Goal: Task Accomplishment & Management: Use online tool/utility

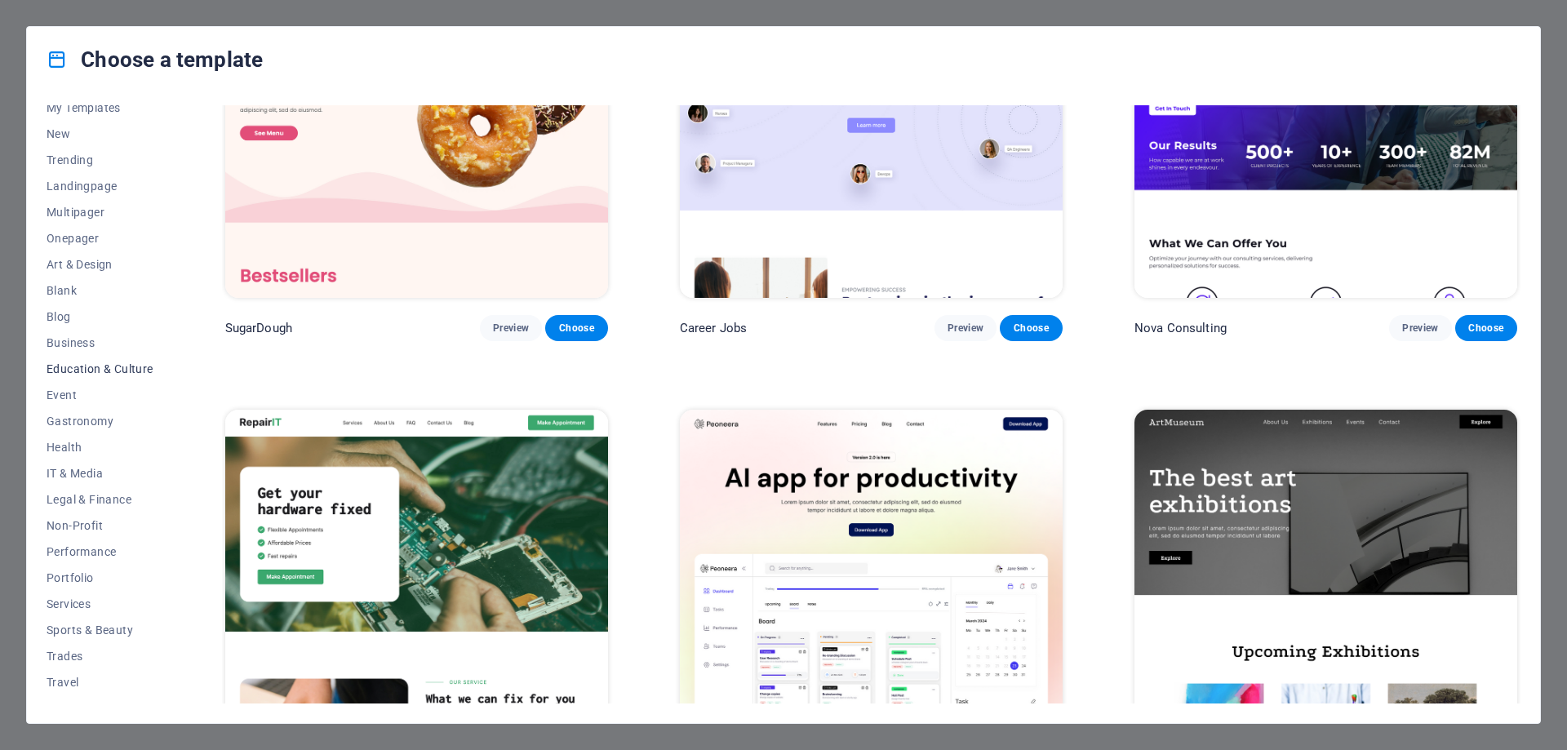
scroll to position [55, 0]
click at [87, 456] on span "IT & Media" at bounding box center [100, 455] width 107 height 13
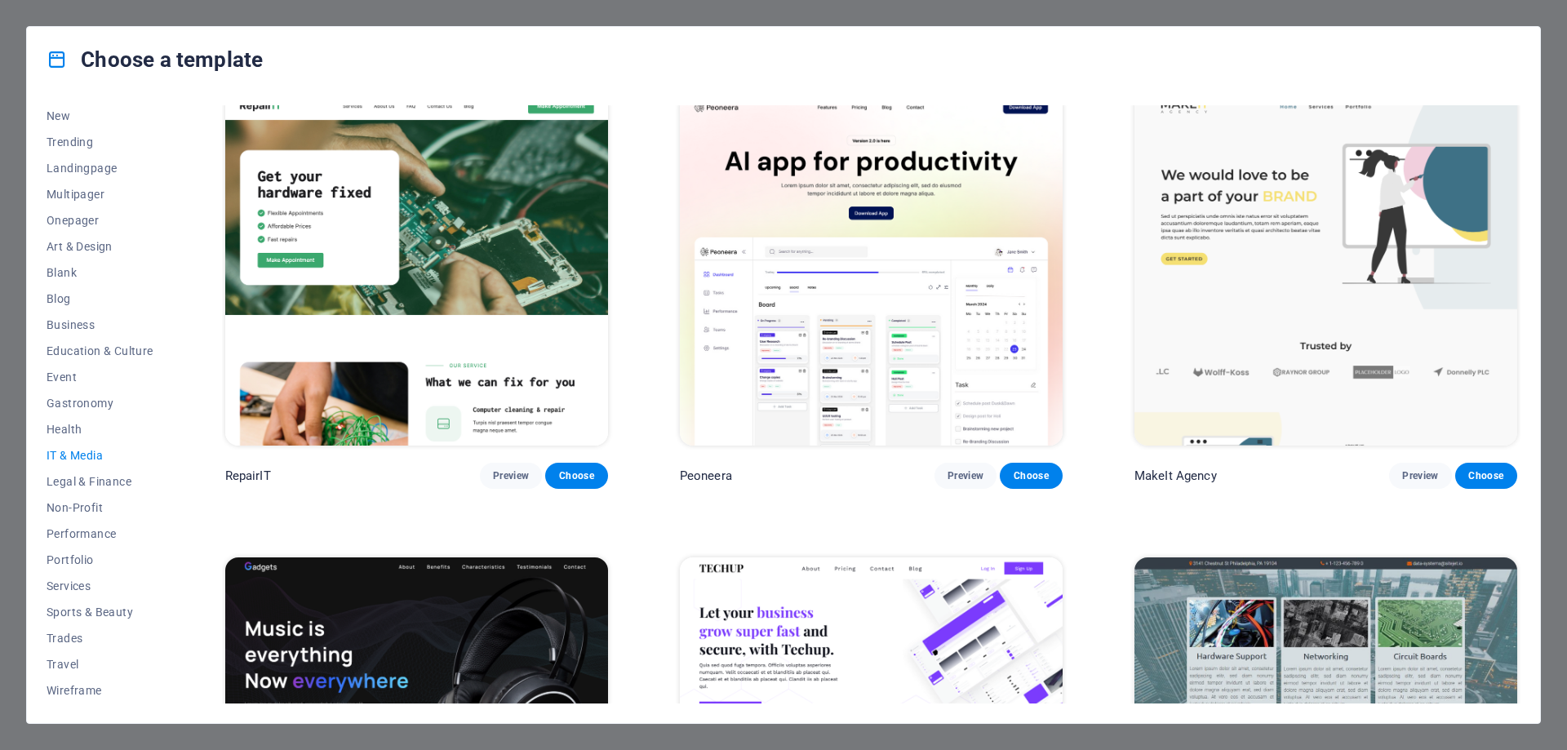
scroll to position [0, 0]
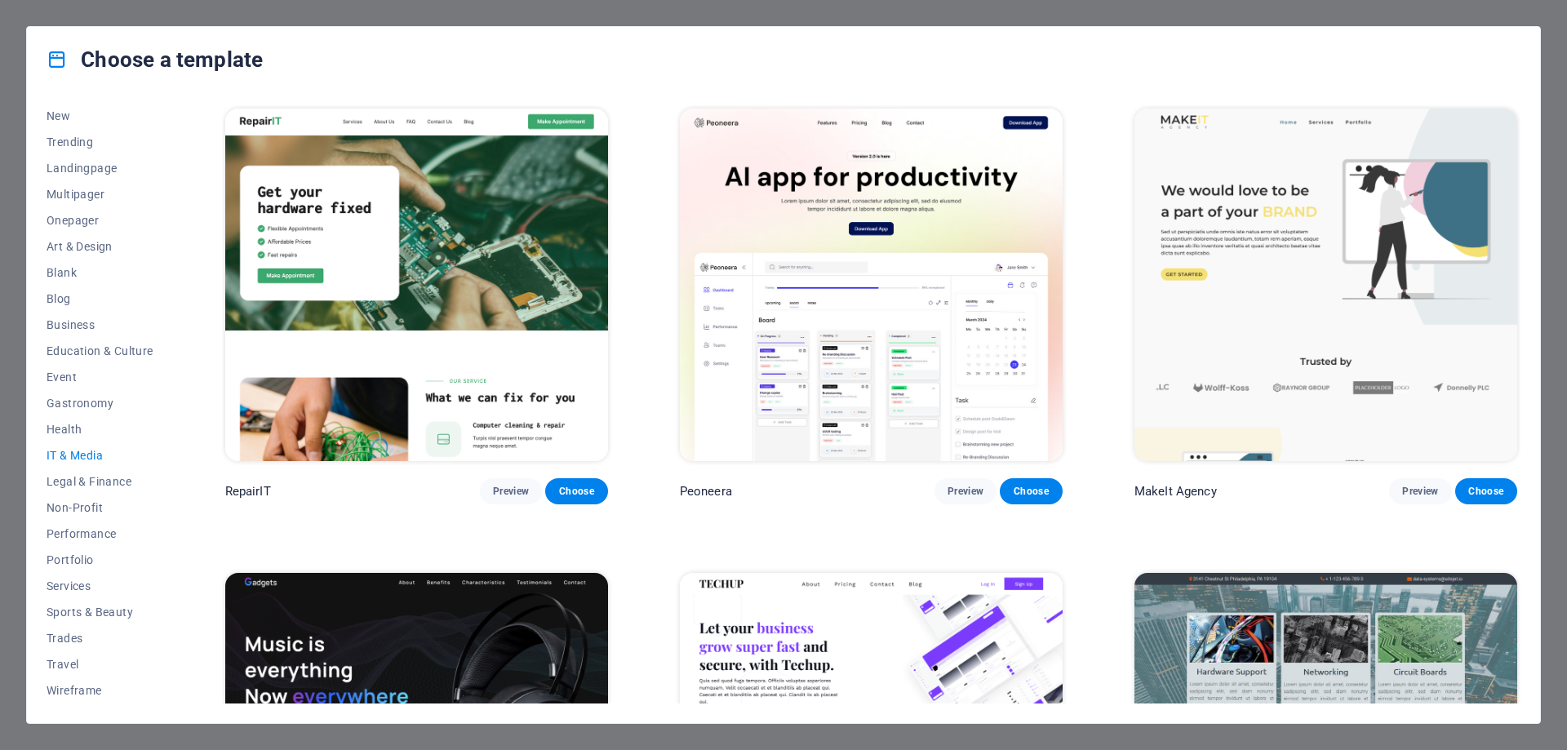
click at [491, 322] on img at bounding box center [416, 285] width 383 height 353
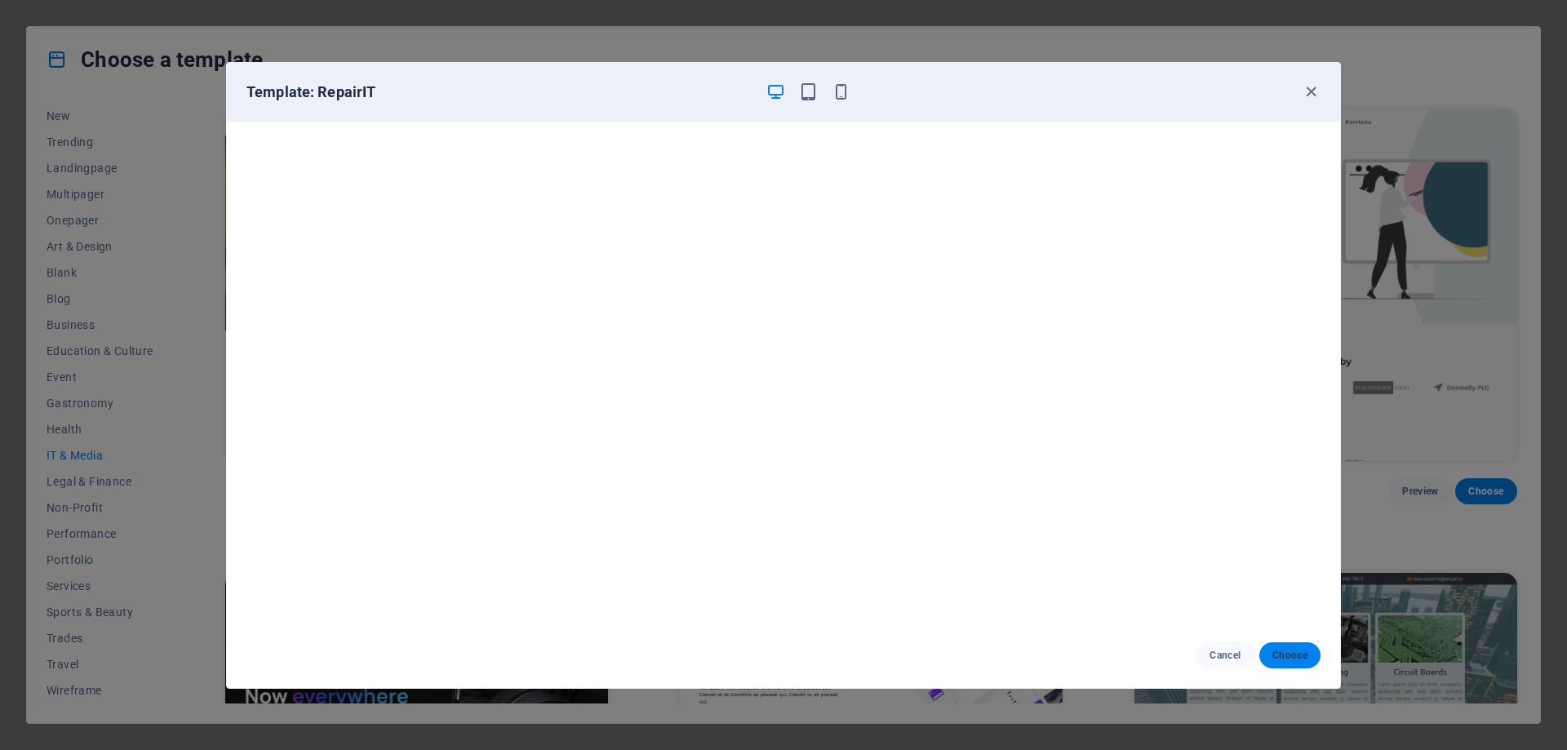
click at [1298, 663] on button "Choose" at bounding box center [1289, 655] width 61 height 26
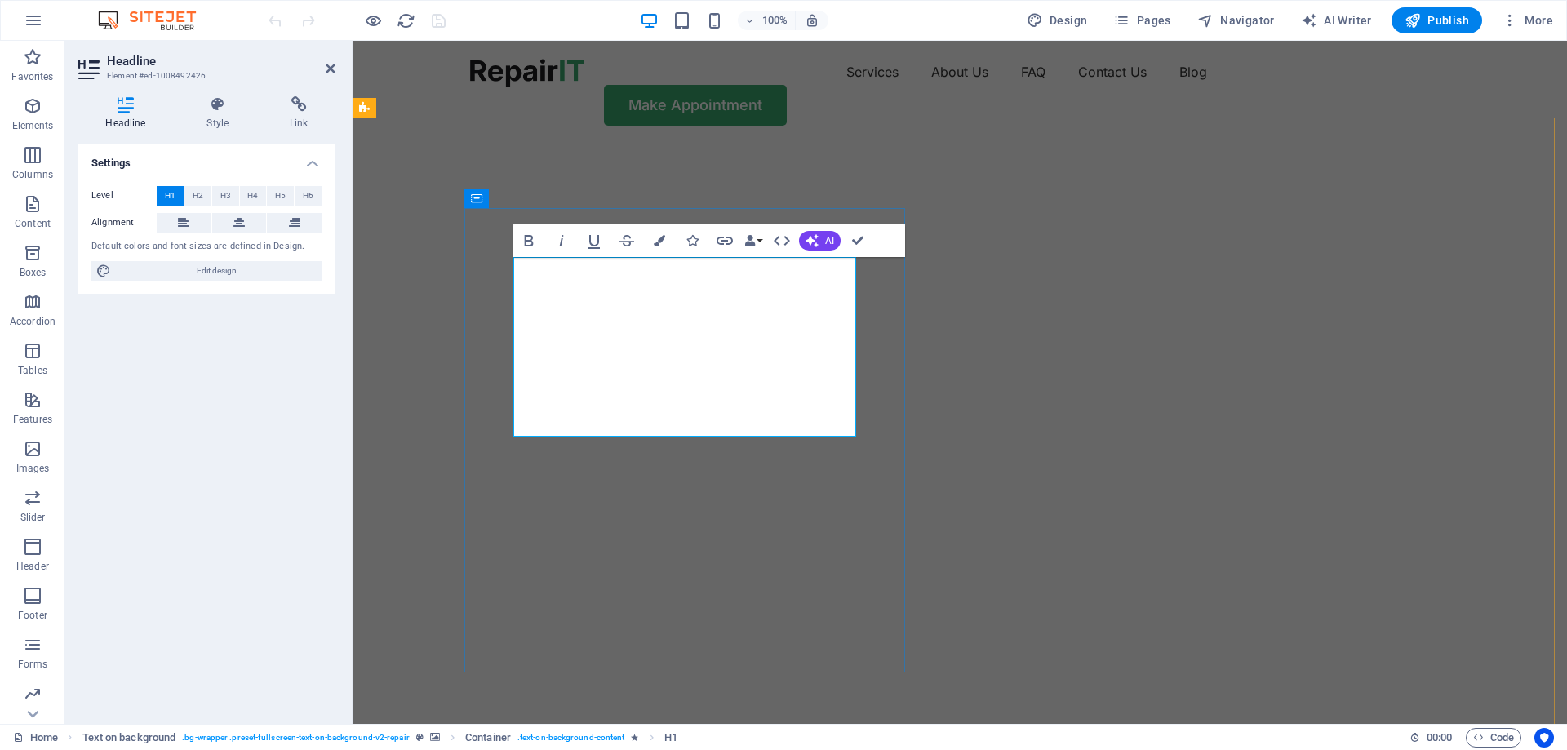
drag, startPoint x: 599, startPoint y: 414, endPoint x: 515, endPoint y: 289, distance: 150.5
drag, startPoint x: 313, startPoint y: 283, endPoint x: 197, endPoint y: 198, distance: 143.6
click at [197, 198] on span "H2" at bounding box center [198, 196] width 11 height 20
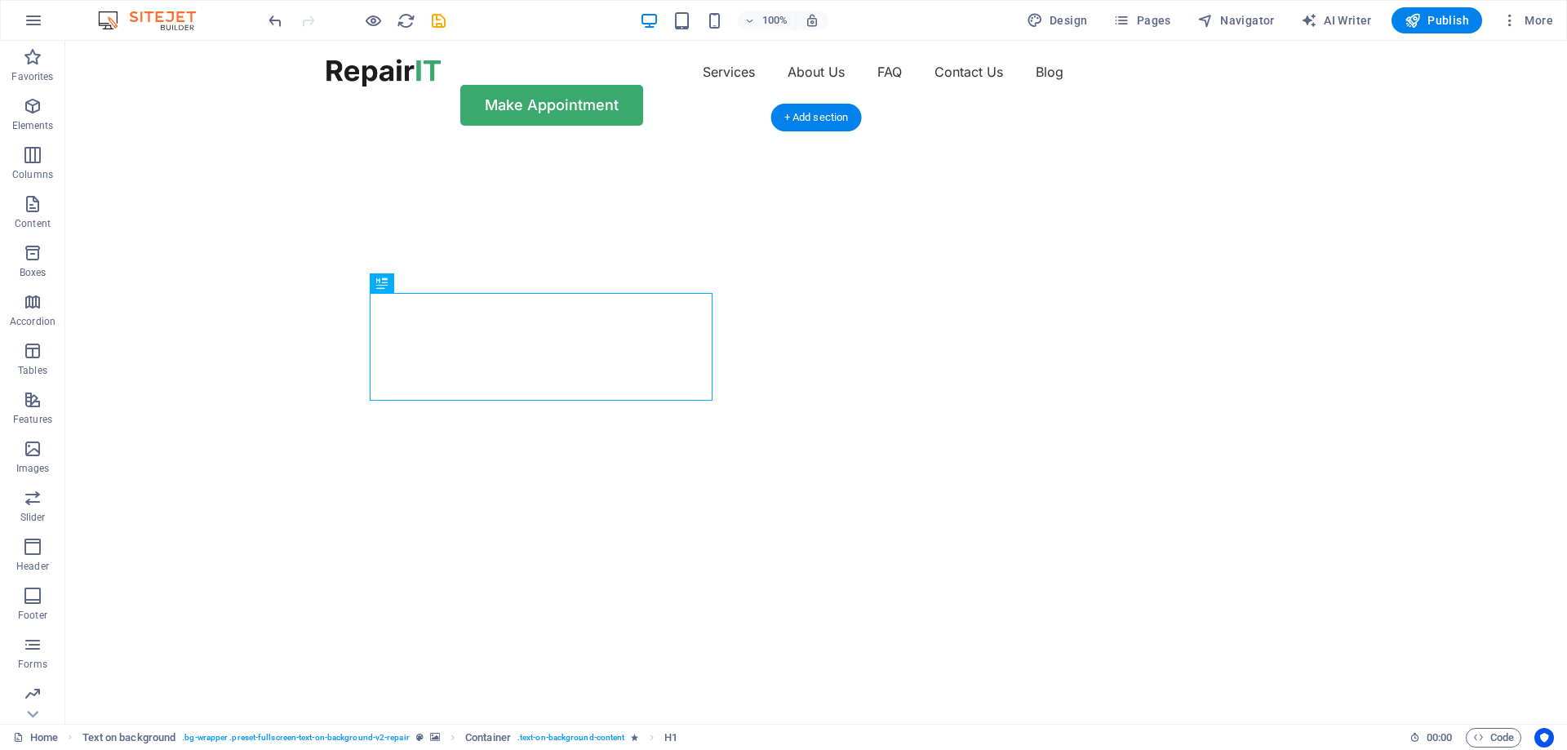
click at [952, 144] on img "1/2" at bounding box center [809, 144] width 1489 height 0
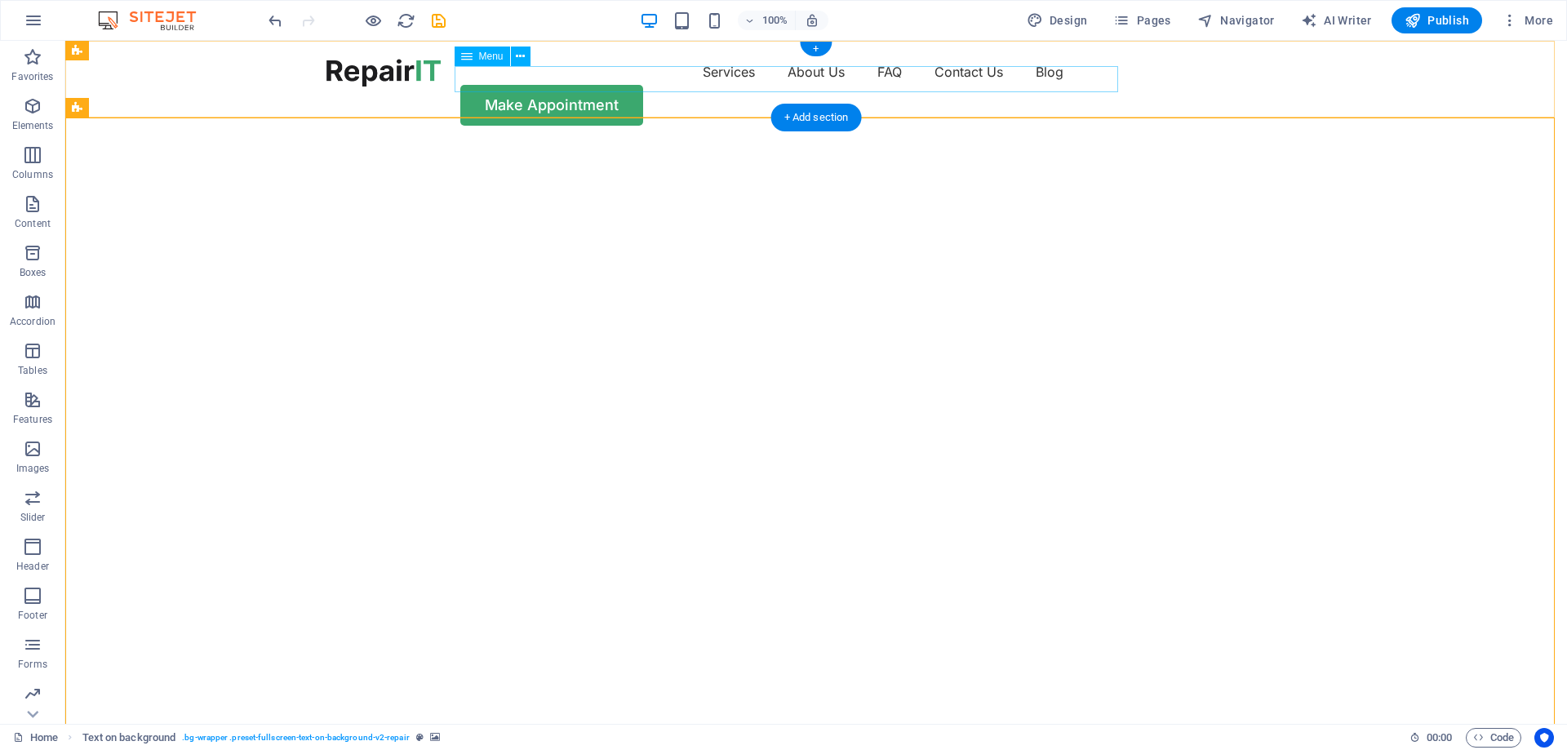
click at [706, 81] on nav "Services About Us FAQ Contact Us Blog" at bounding box center [815, 72] width 979 height 26
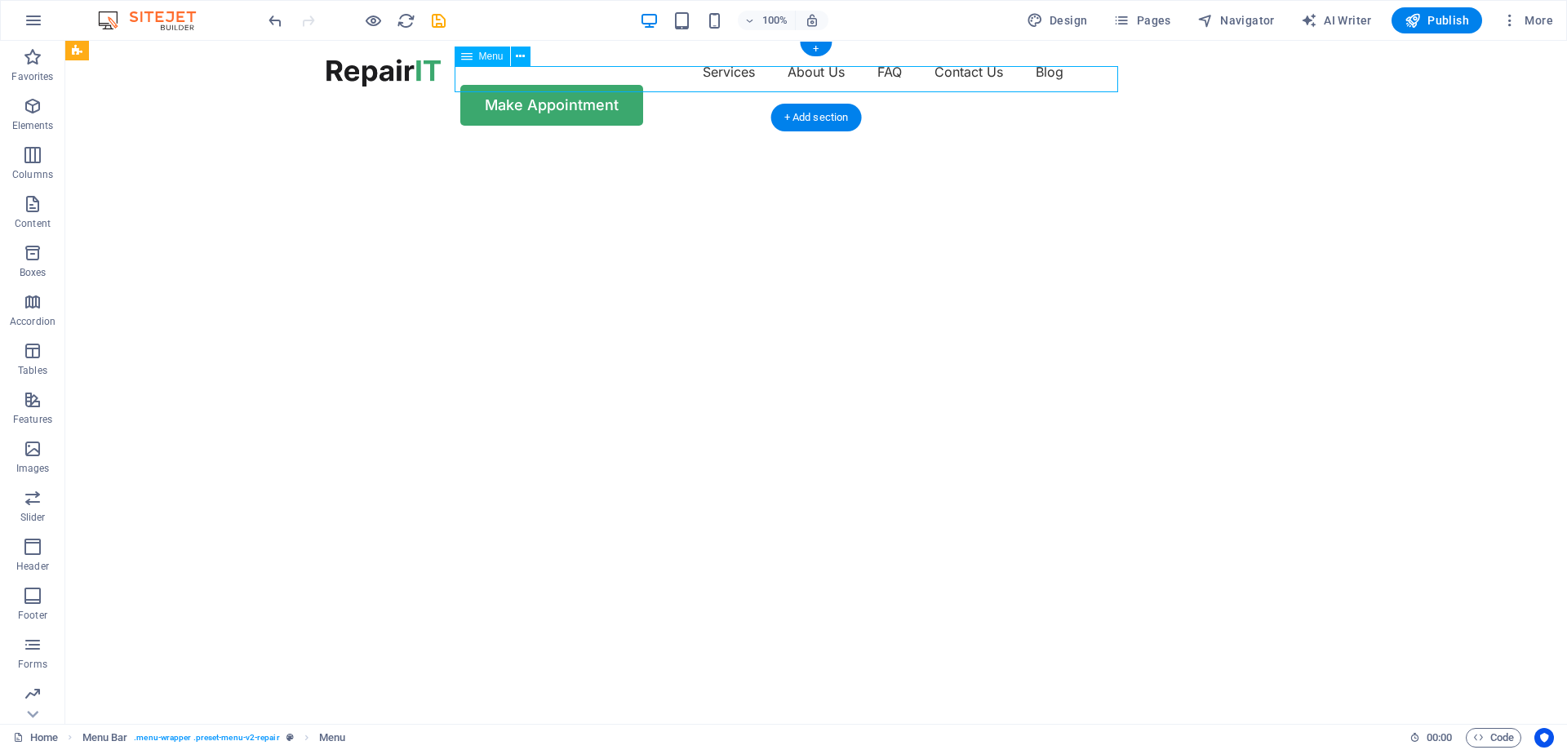
click at [717, 79] on nav "Services About Us FAQ Contact Us Blog" at bounding box center [815, 72] width 979 height 26
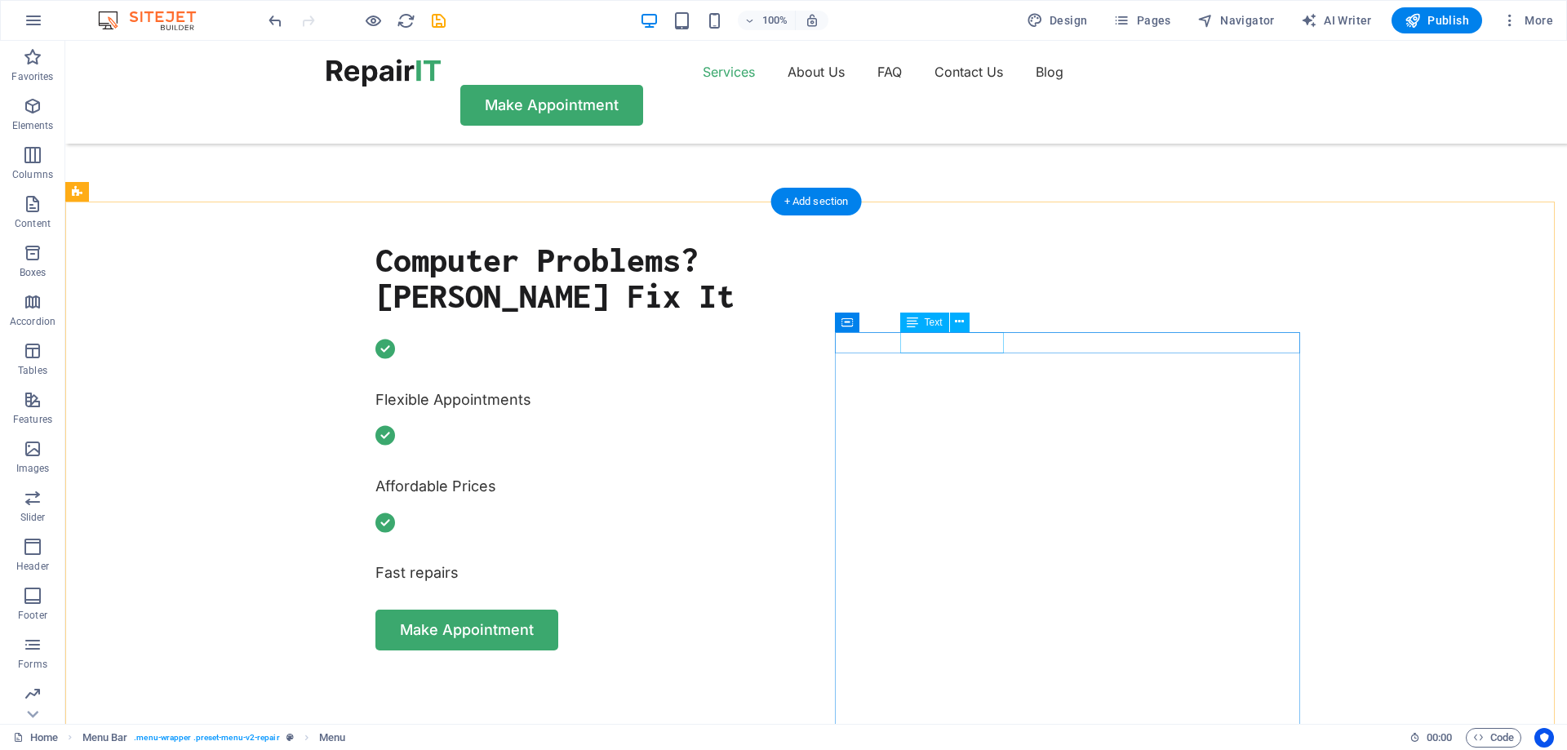
scroll to position [571, 0]
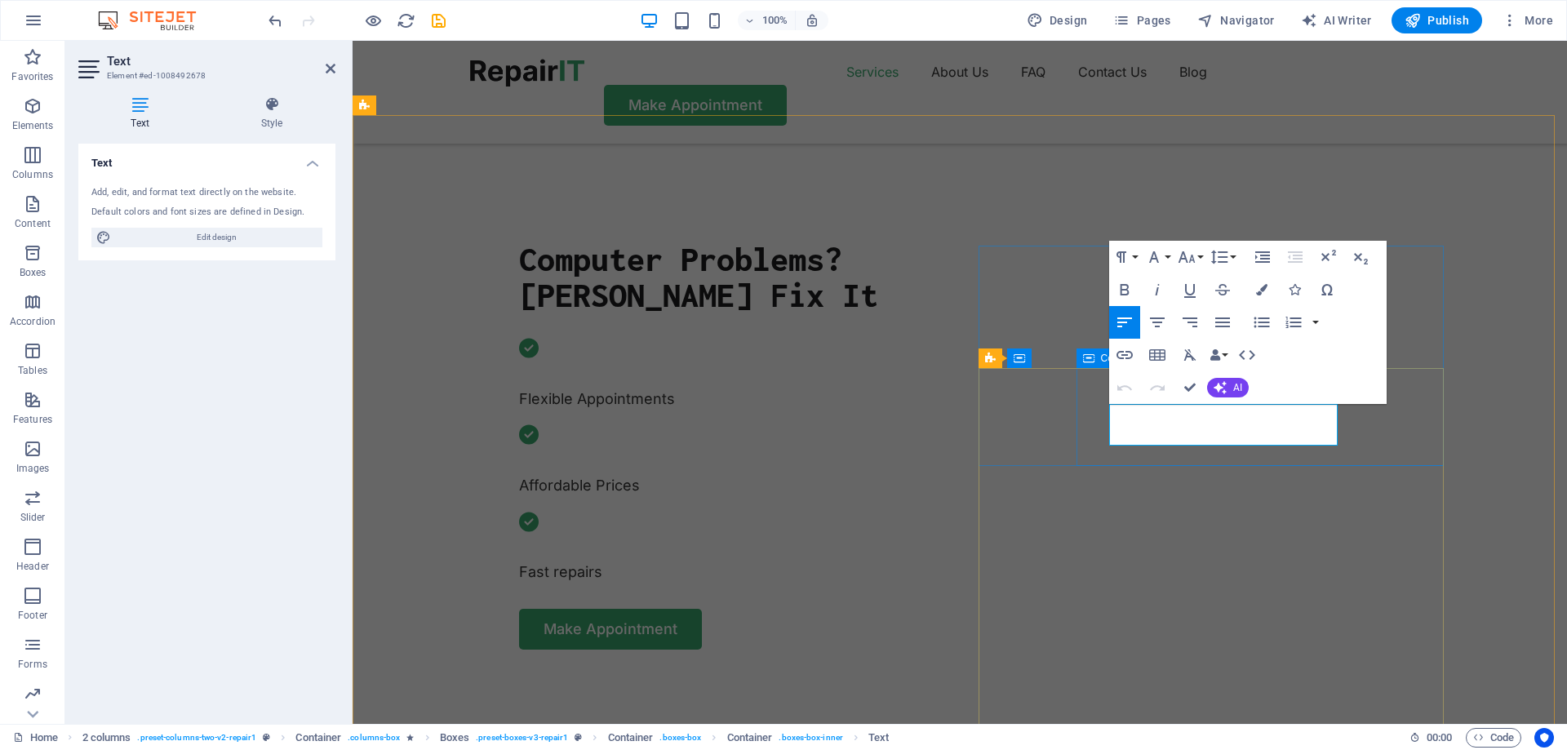
drag, startPoint x: 1241, startPoint y: 434, endPoint x: 1101, endPoint y: 413, distance: 142.0
drag, startPoint x: 1157, startPoint y: 454, endPoint x: 1507, endPoint y: 441, distance: 349.5
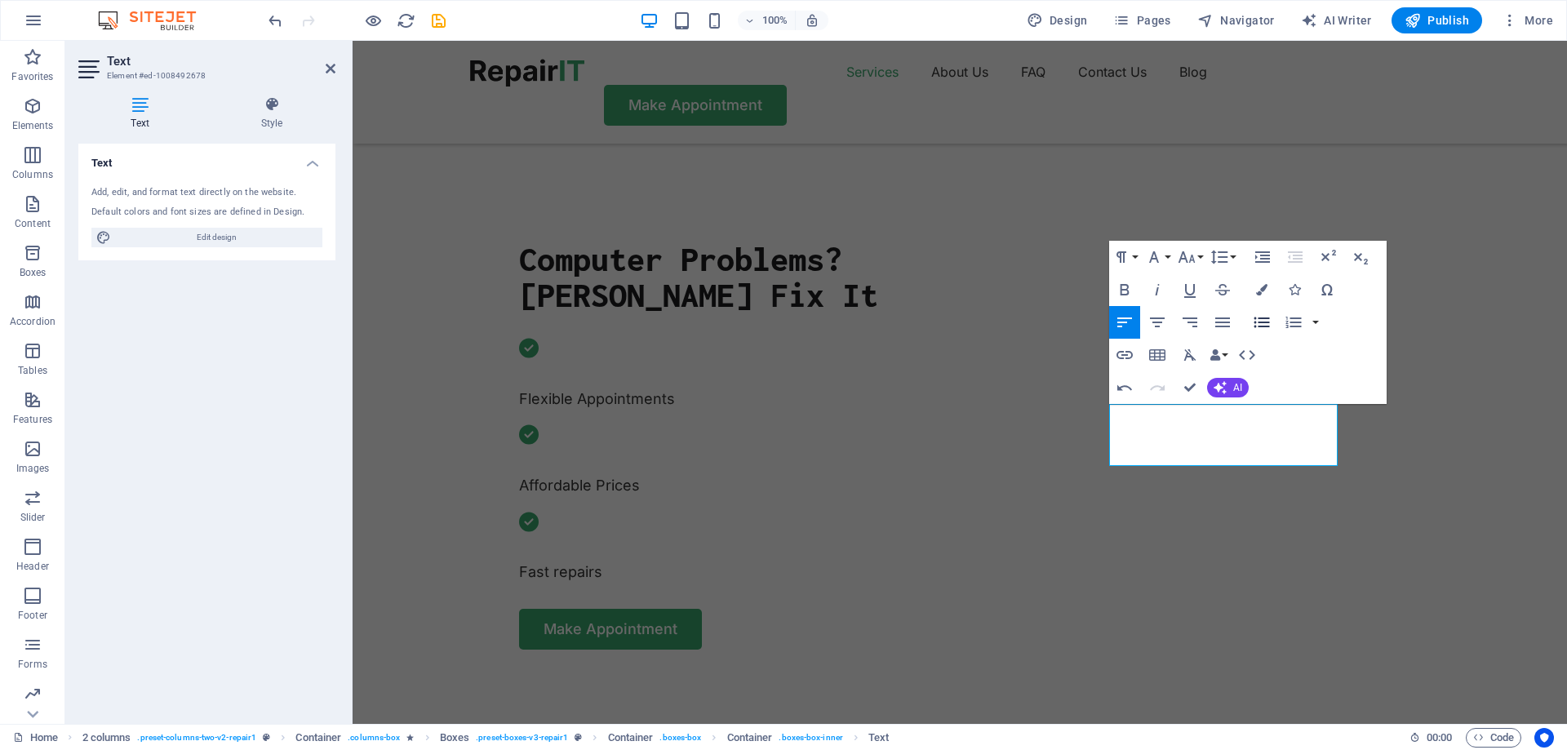
click at [1262, 322] on icon "button" at bounding box center [1262, 322] width 16 height 11
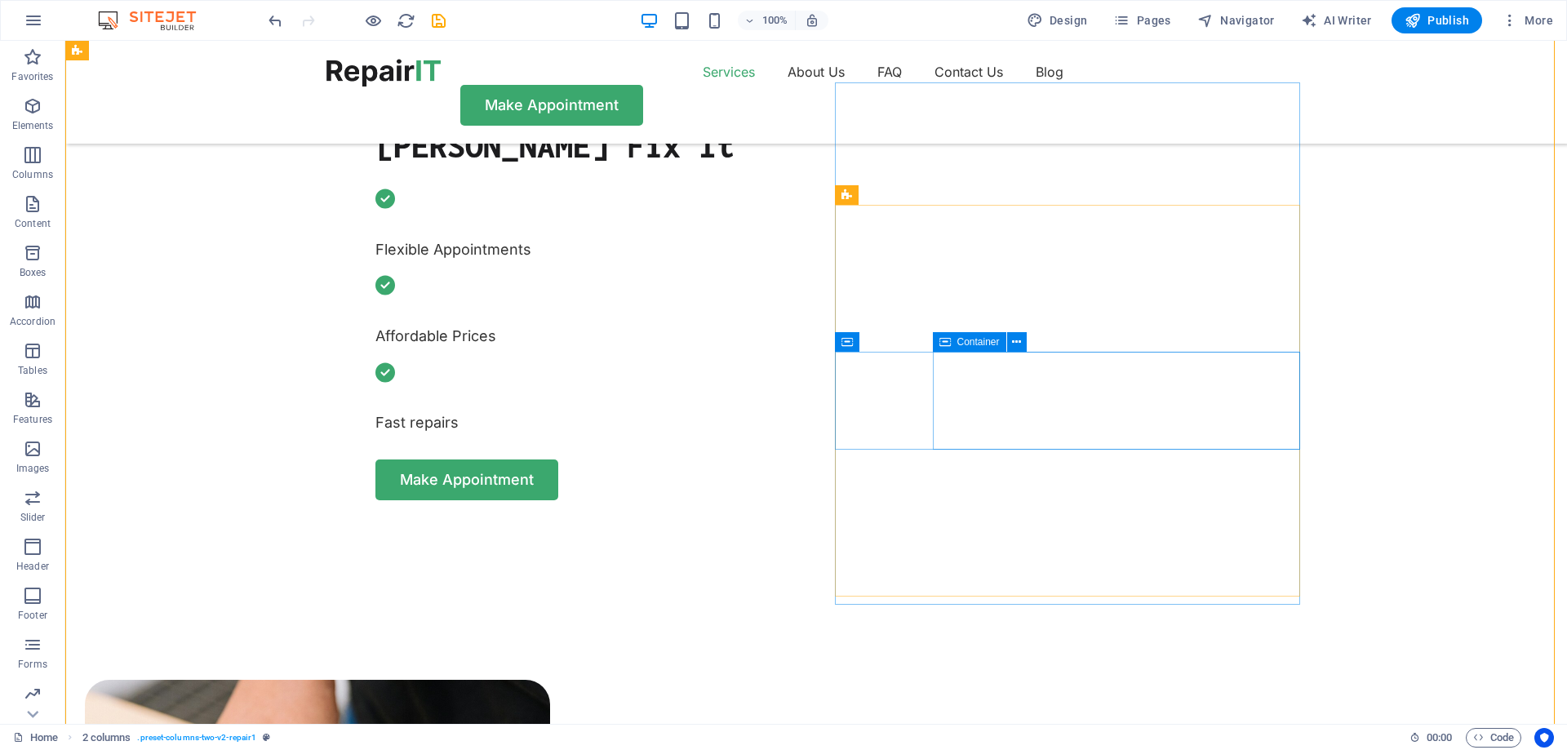
scroll to position [735, 0]
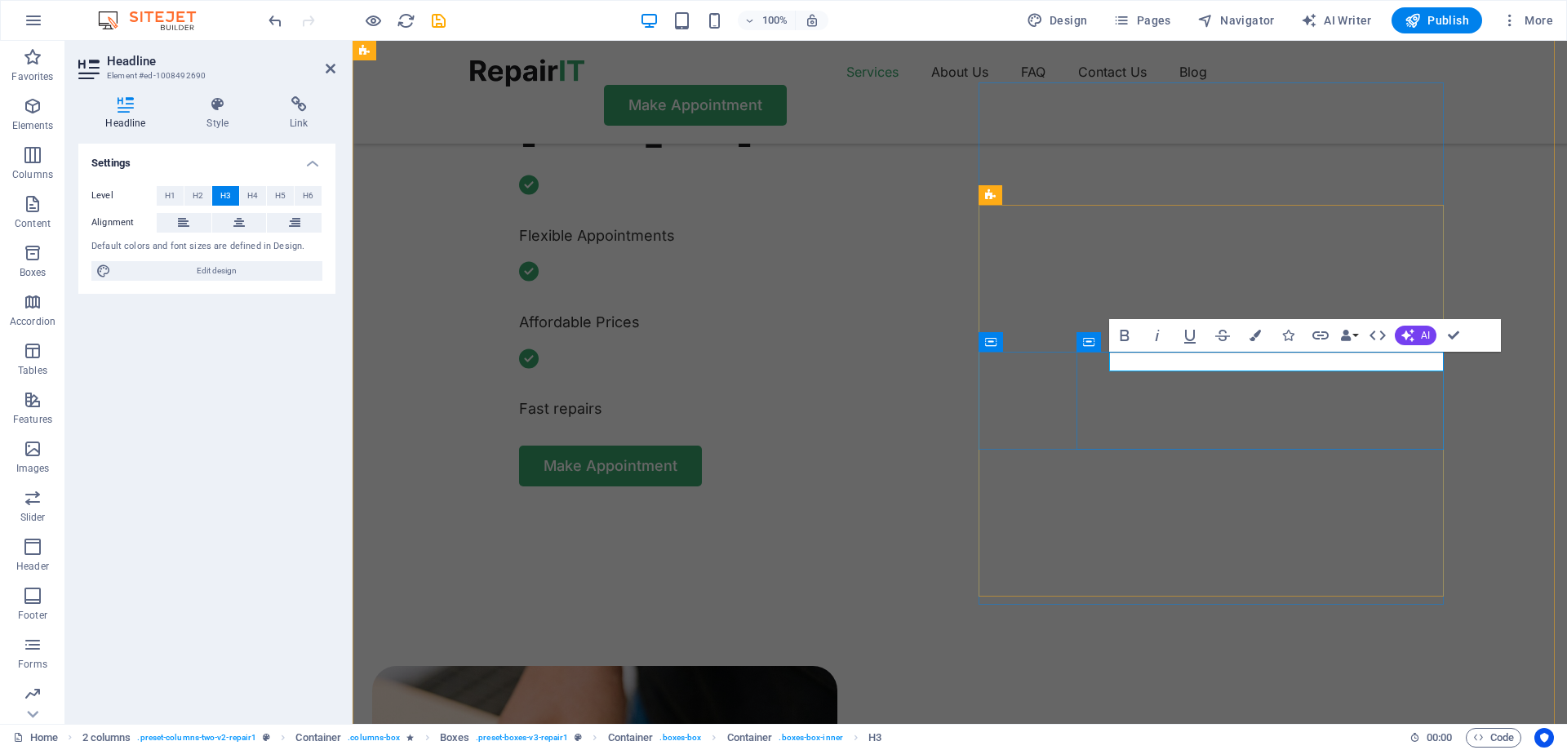
drag, startPoint x: 1339, startPoint y: 362, endPoint x: 1097, endPoint y: 366, distance: 242.4
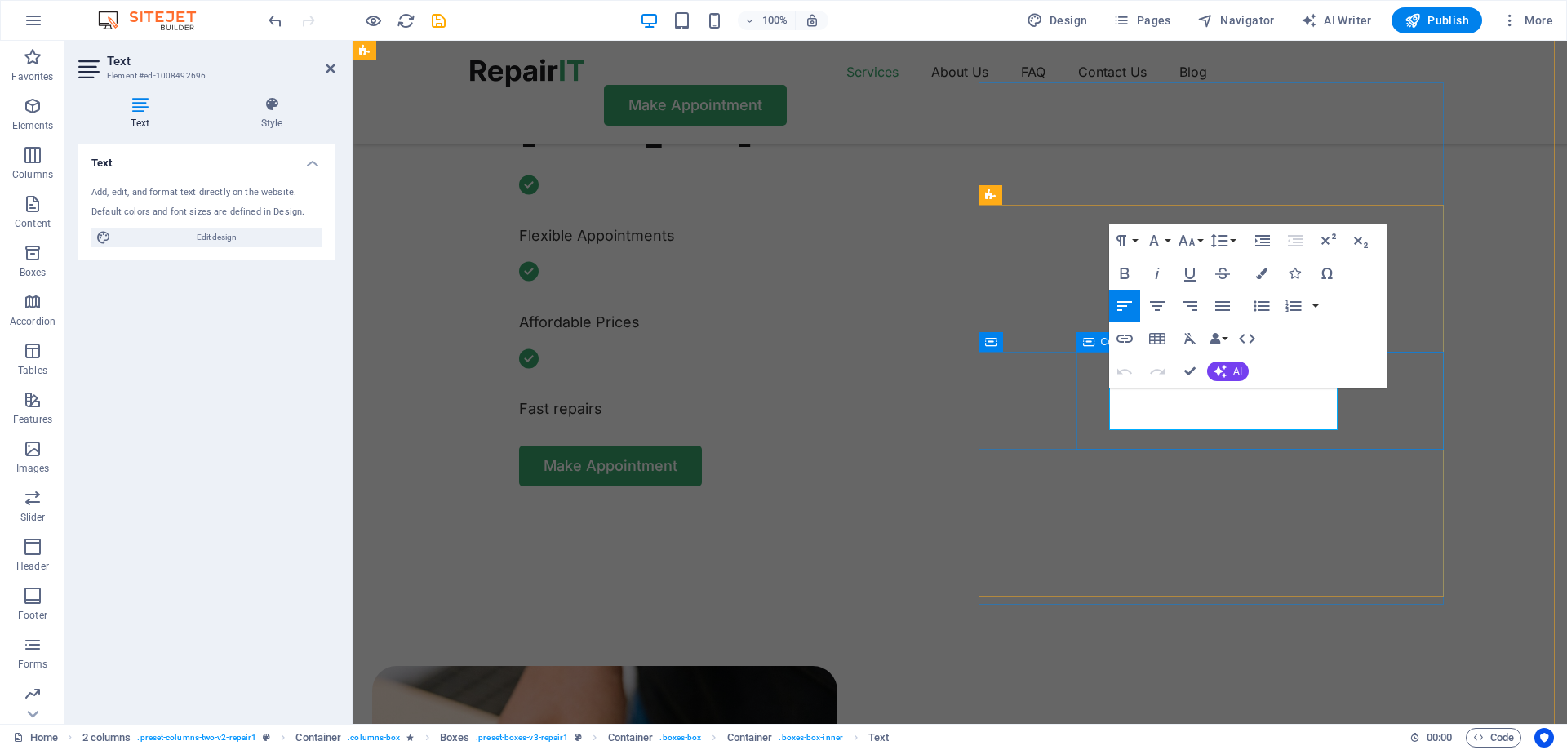
drag, startPoint x: 1254, startPoint y: 419, endPoint x: 1099, endPoint y: 398, distance: 155.7
drag, startPoint x: 1185, startPoint y: 435, endPoint x: 1103, endPoint y: 396, distance: 90.5
click at [1263, 305] on icon "button" at bounding box center [1262, 306] width 20 height 20
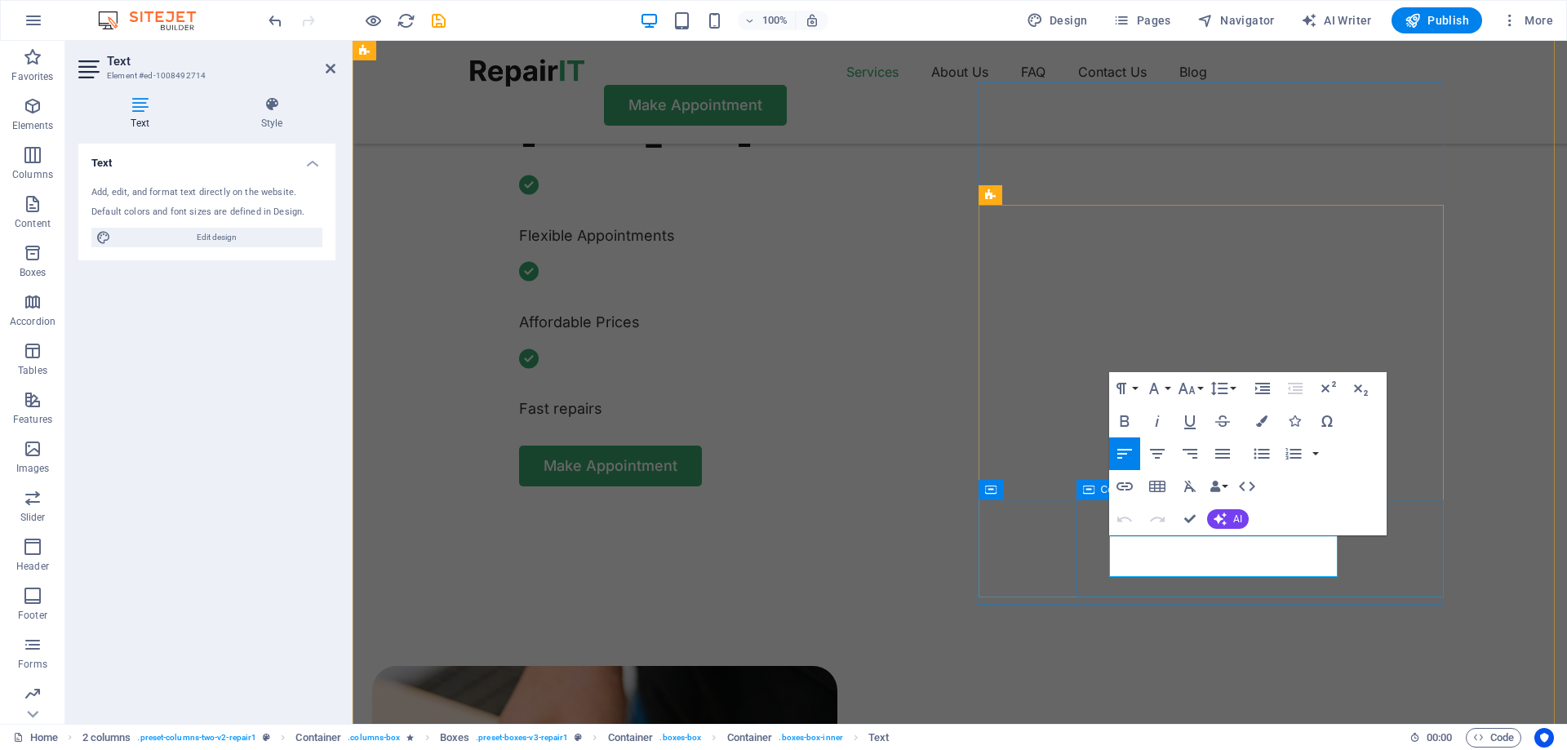
drag, startPoint x: 1249, startPoint y: 570, endPoint x: 1098, endPoint y: 547, distance: 152.7
drag, startPoint x: 1182, startPoint y: 584, endPoint x: 1110, endPoint y: 548, distance: 80.3
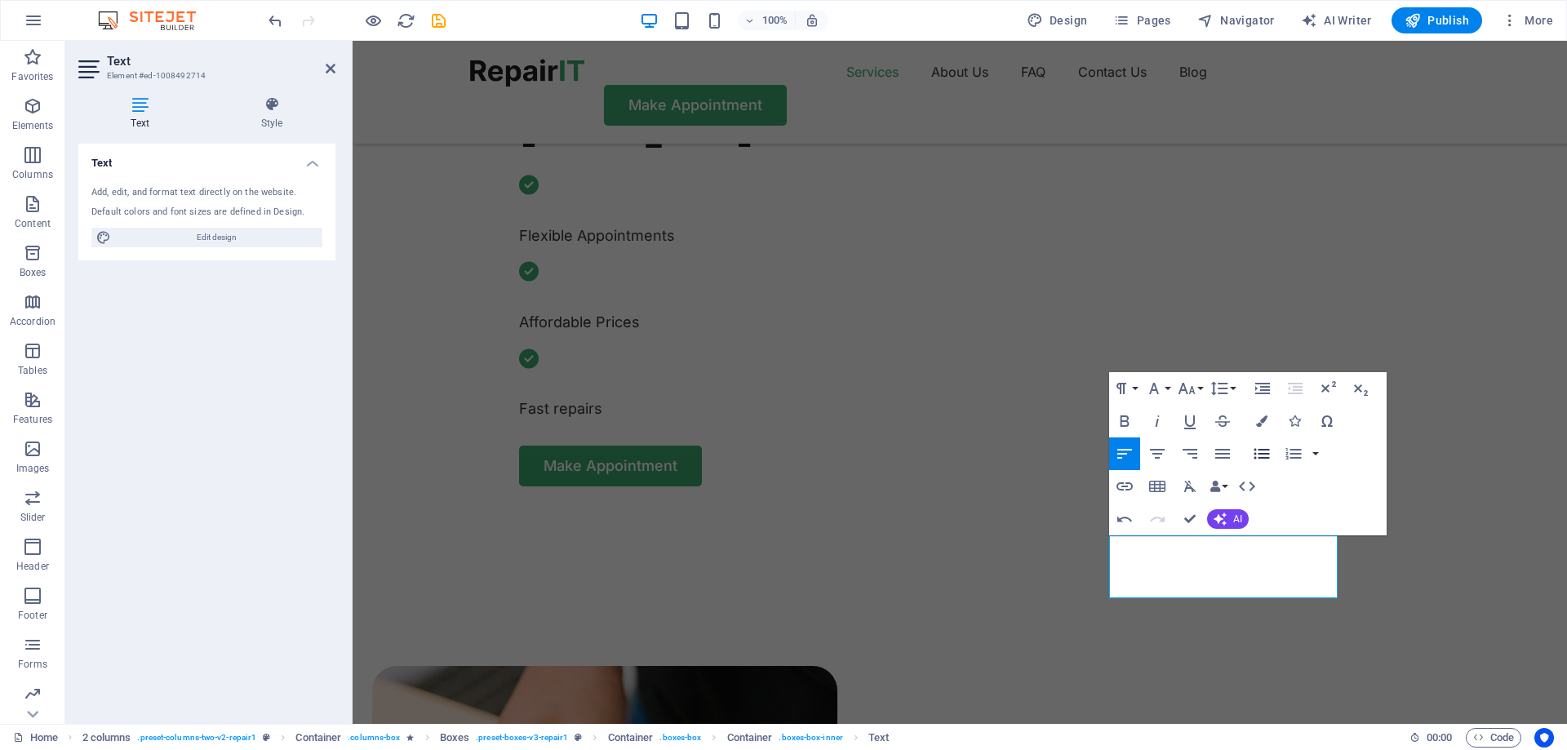
click at [1260, 455] on icon "button" at bounding box center [1262, 454] width 20 height 20
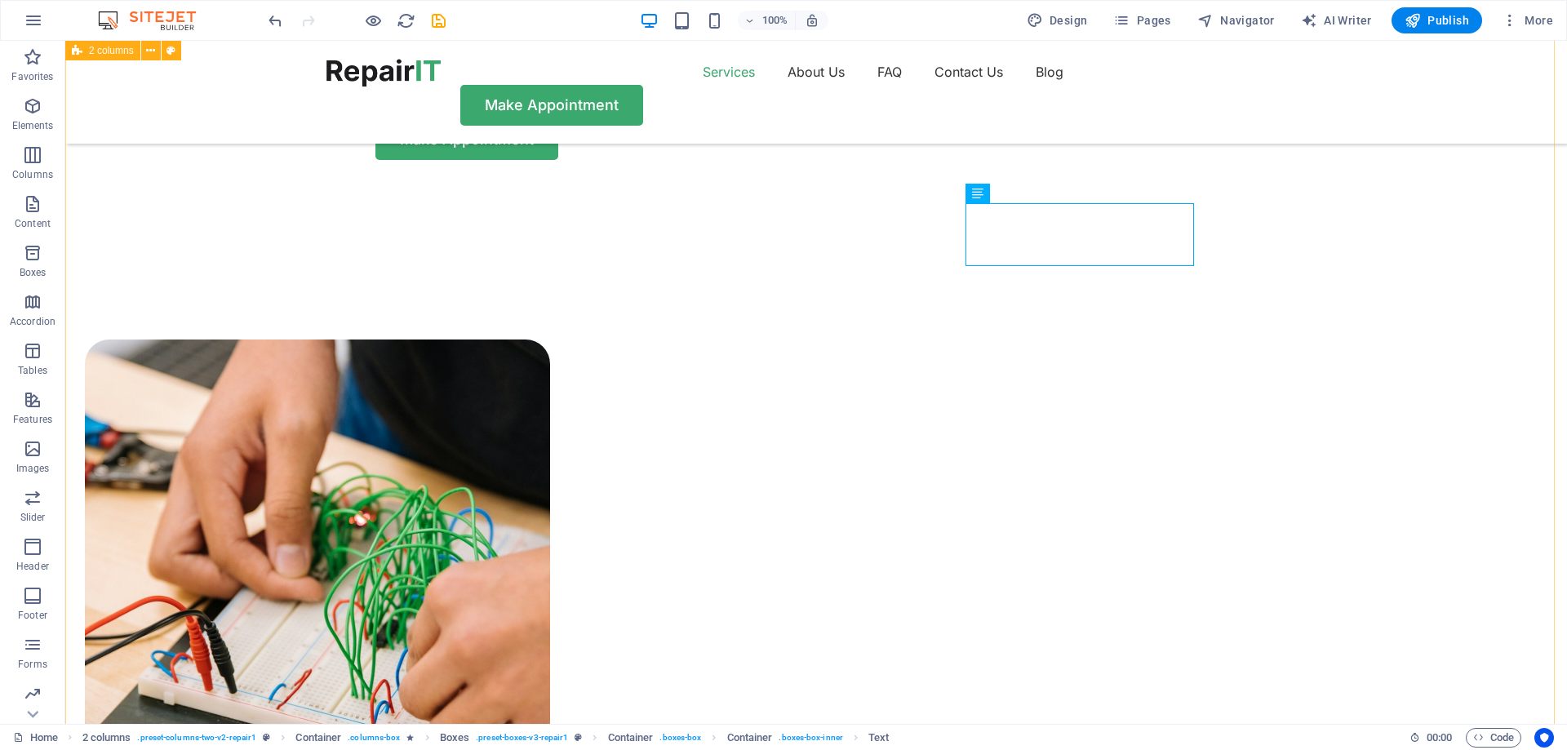
scroll to position [1224, 0]
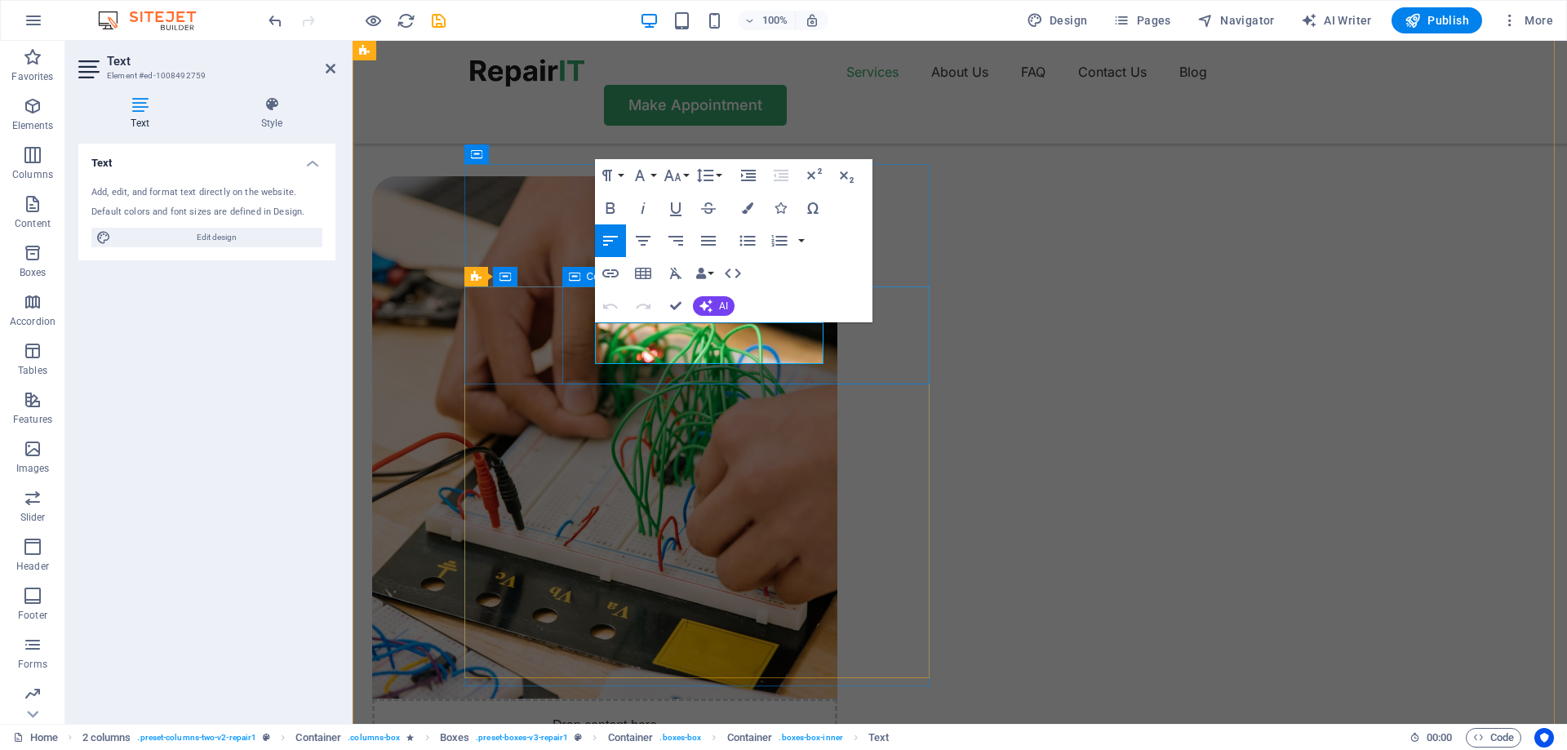
drag, startPoint x: 727, startPoint y: 352, endPoint x: 589, endPoint y: 336, distance: 138.8
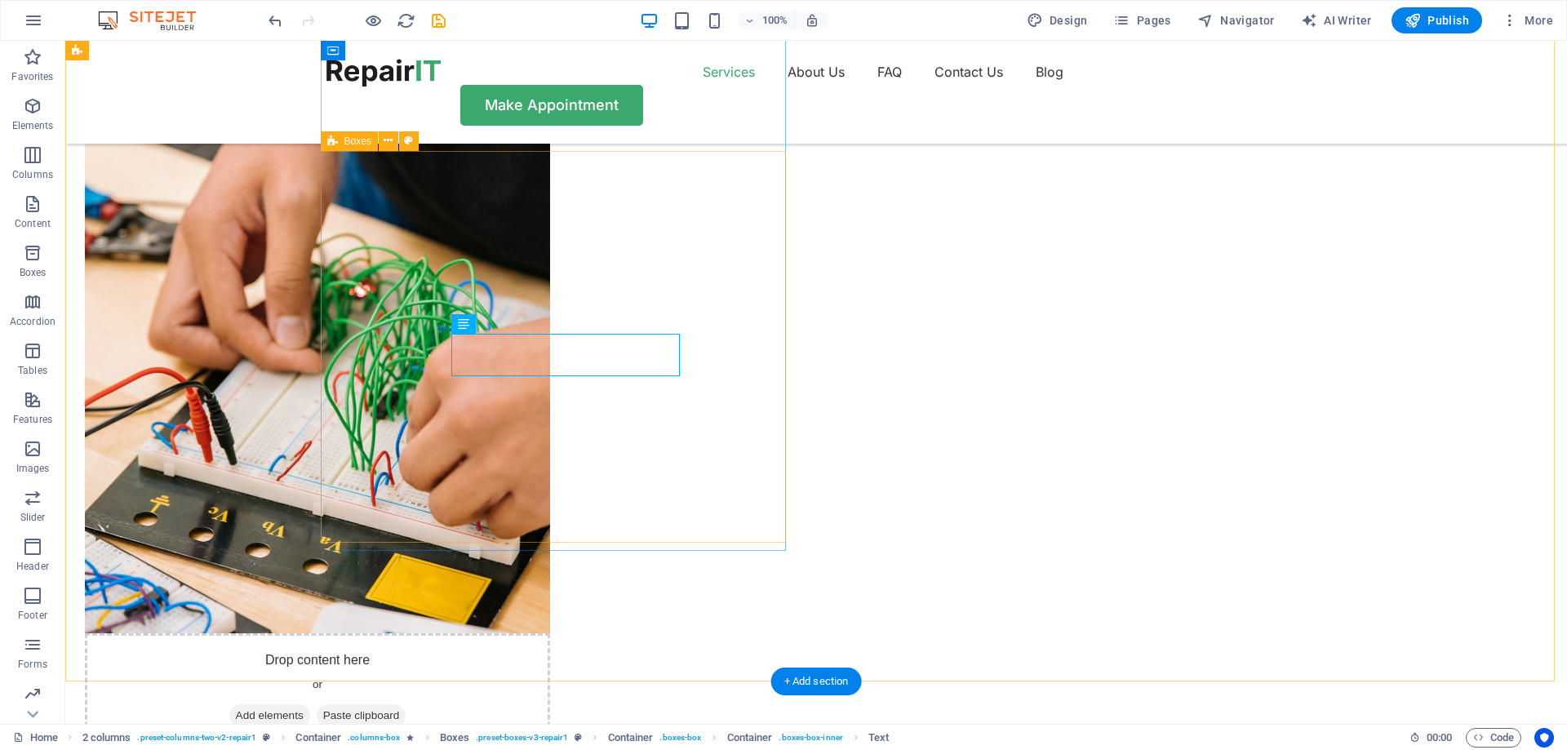
scroll to position [1387, 0]
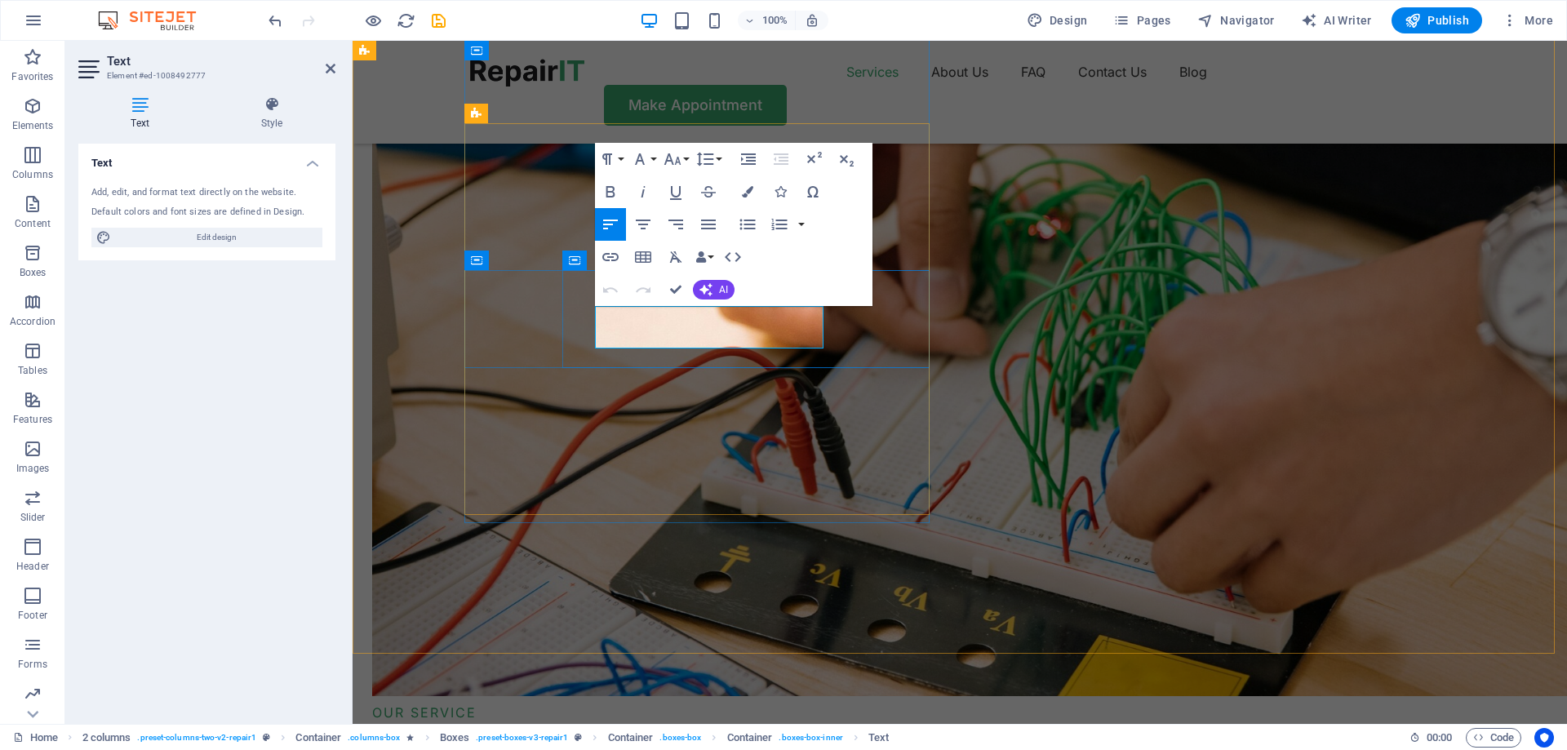
drag, startPoint x: 724, startPoint y: 335, endPoint x: 595, endPoint y: 317, distance: 130.2
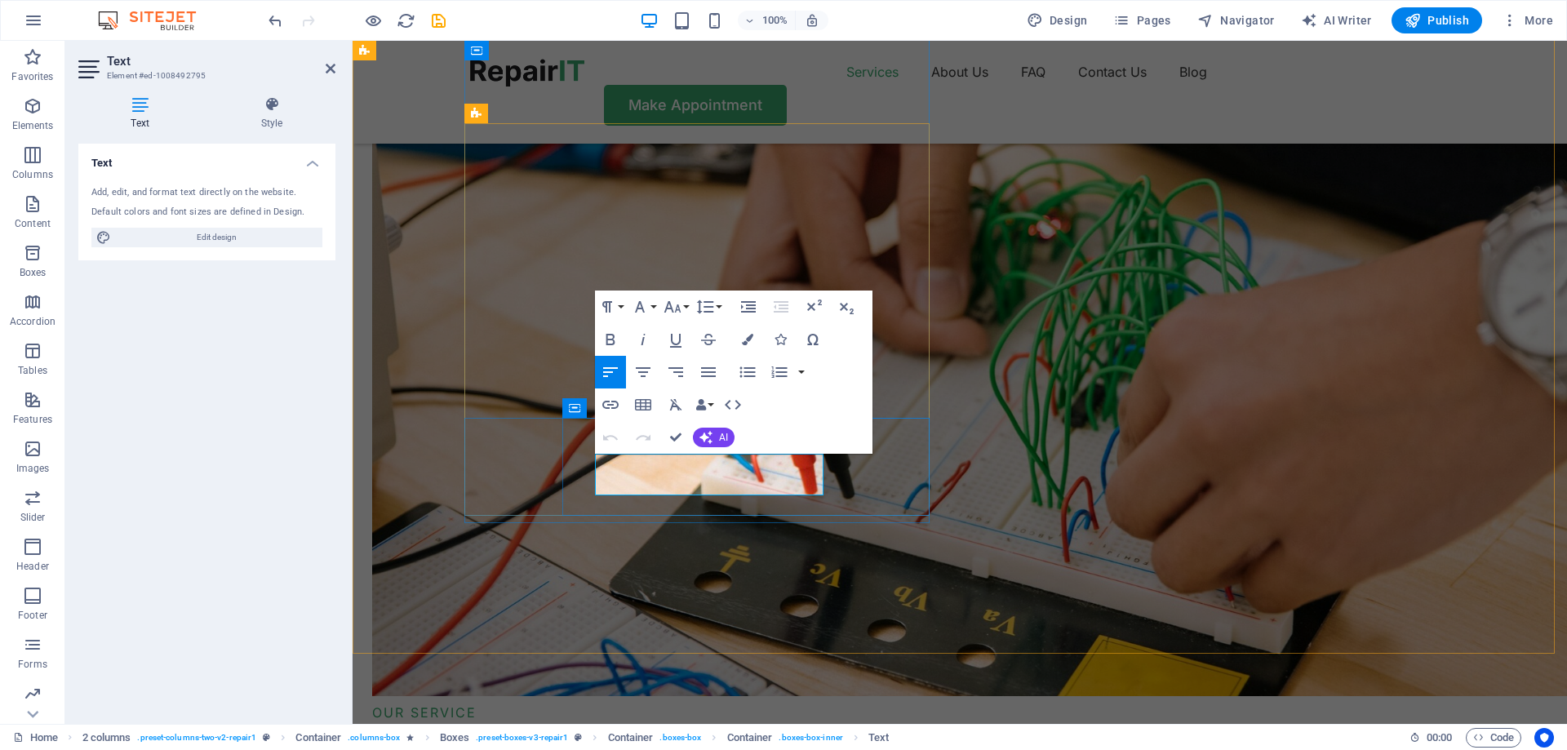
drag, startPoint x: 735, startPoint y: 484, endPoint x: 595, endPoint y: 466, distance: 140.7
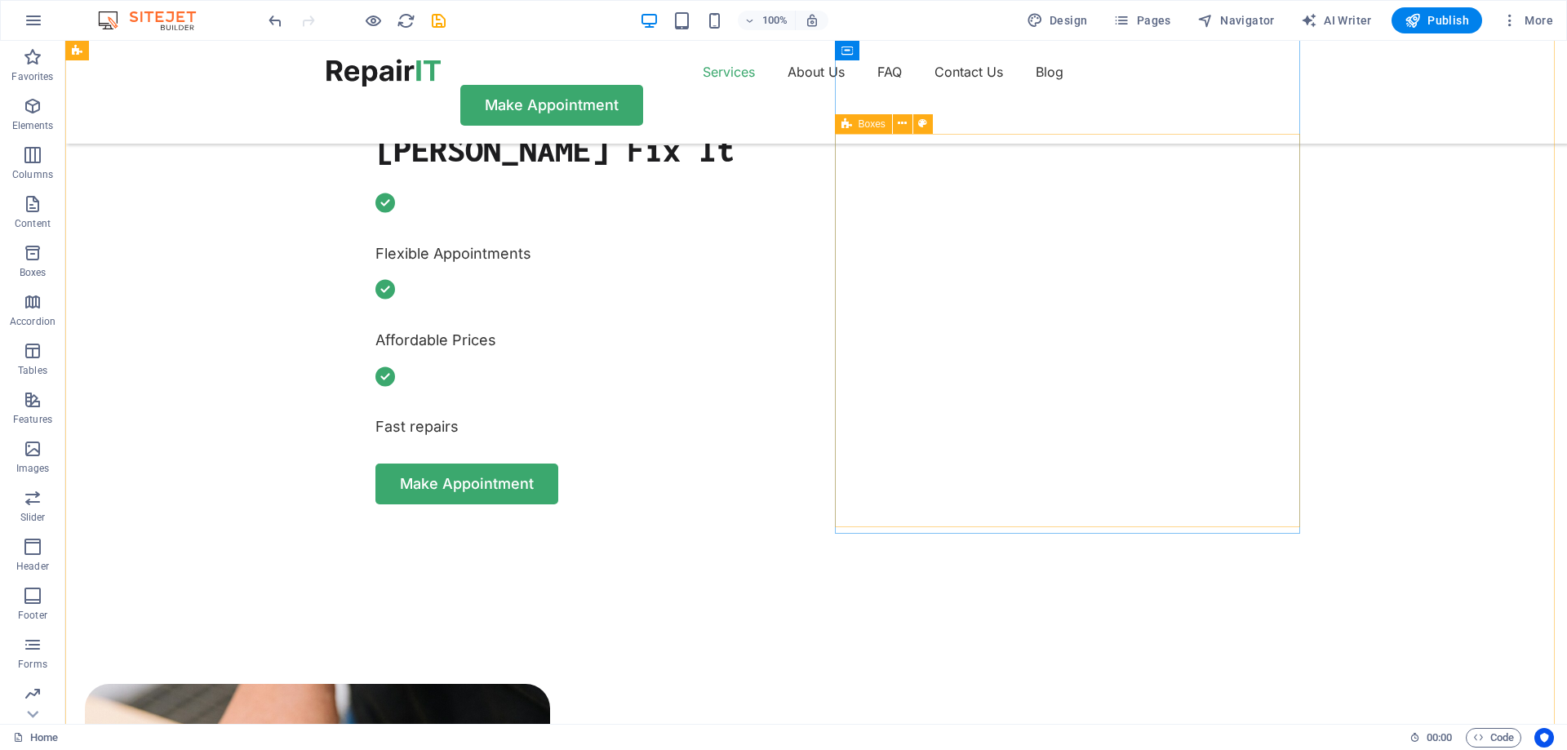
scroll to position [653, 0]
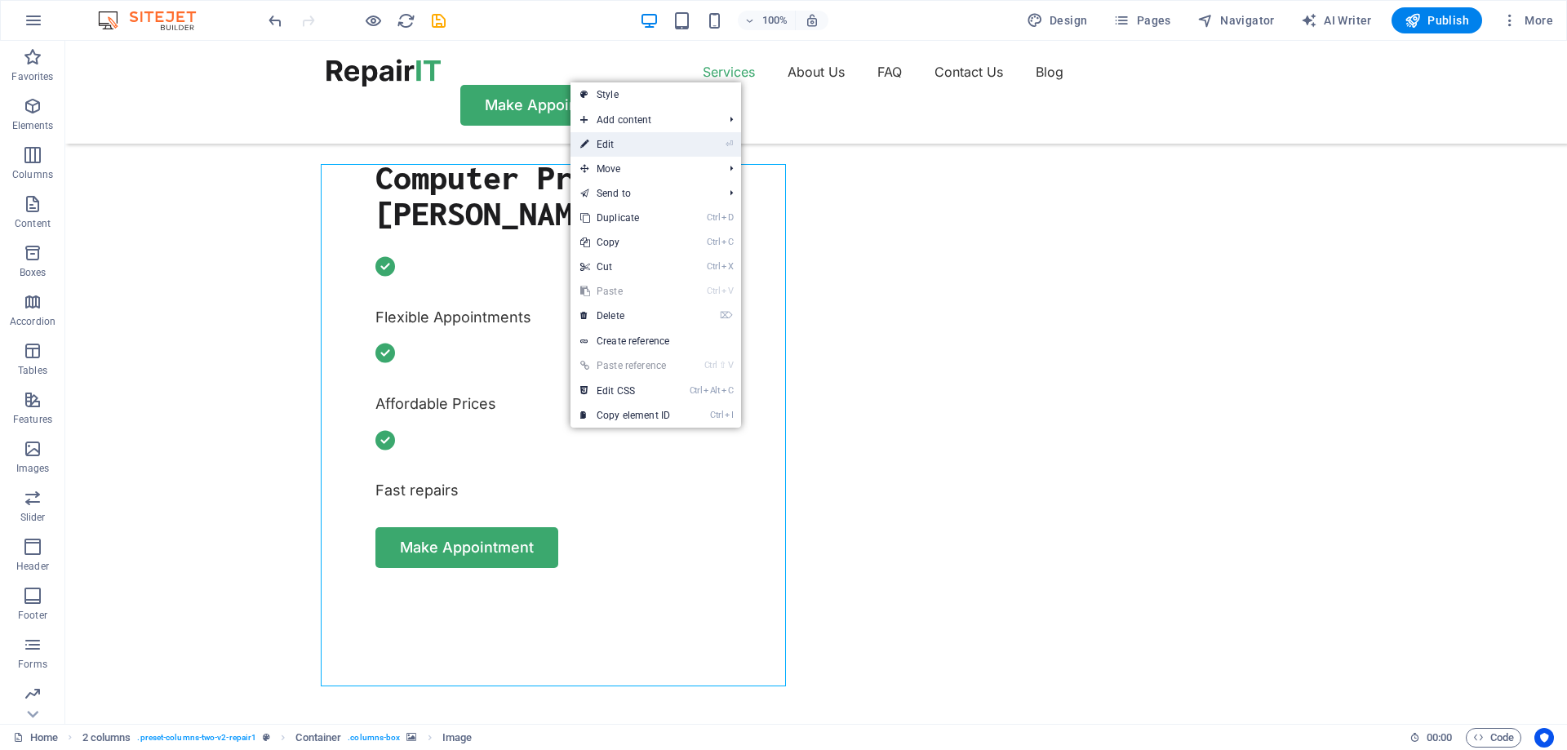
click at [619, 150] on link "⏎ Edit" at bounding box center [624, 144] width 109 height 24
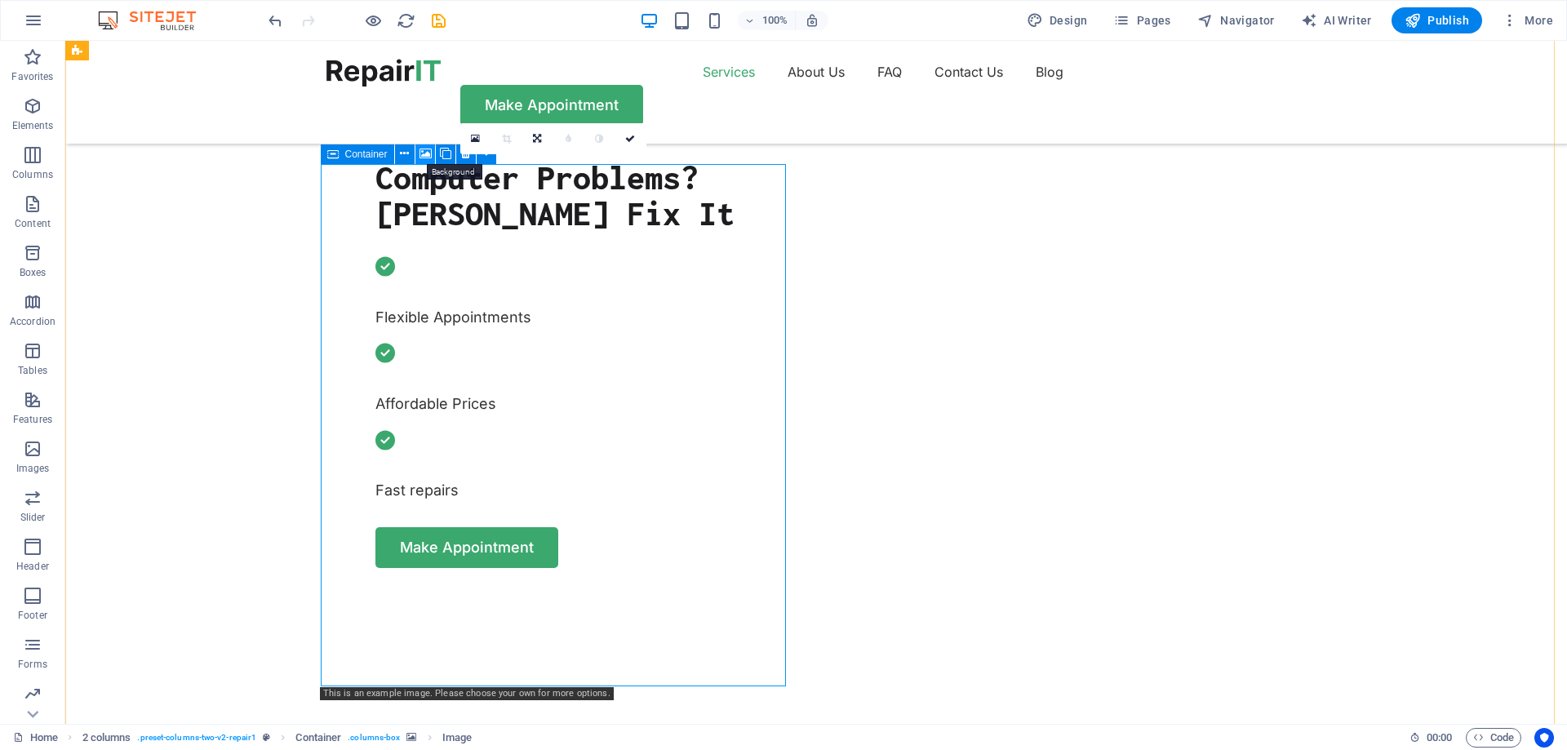
drag, startPoint x: 425, startPoint y: 154, endPoint x: 73, endPoint y: 112, distance: 355.1
click at [425, 154] on icon at bounding box center [425, 153] width 12 height 17
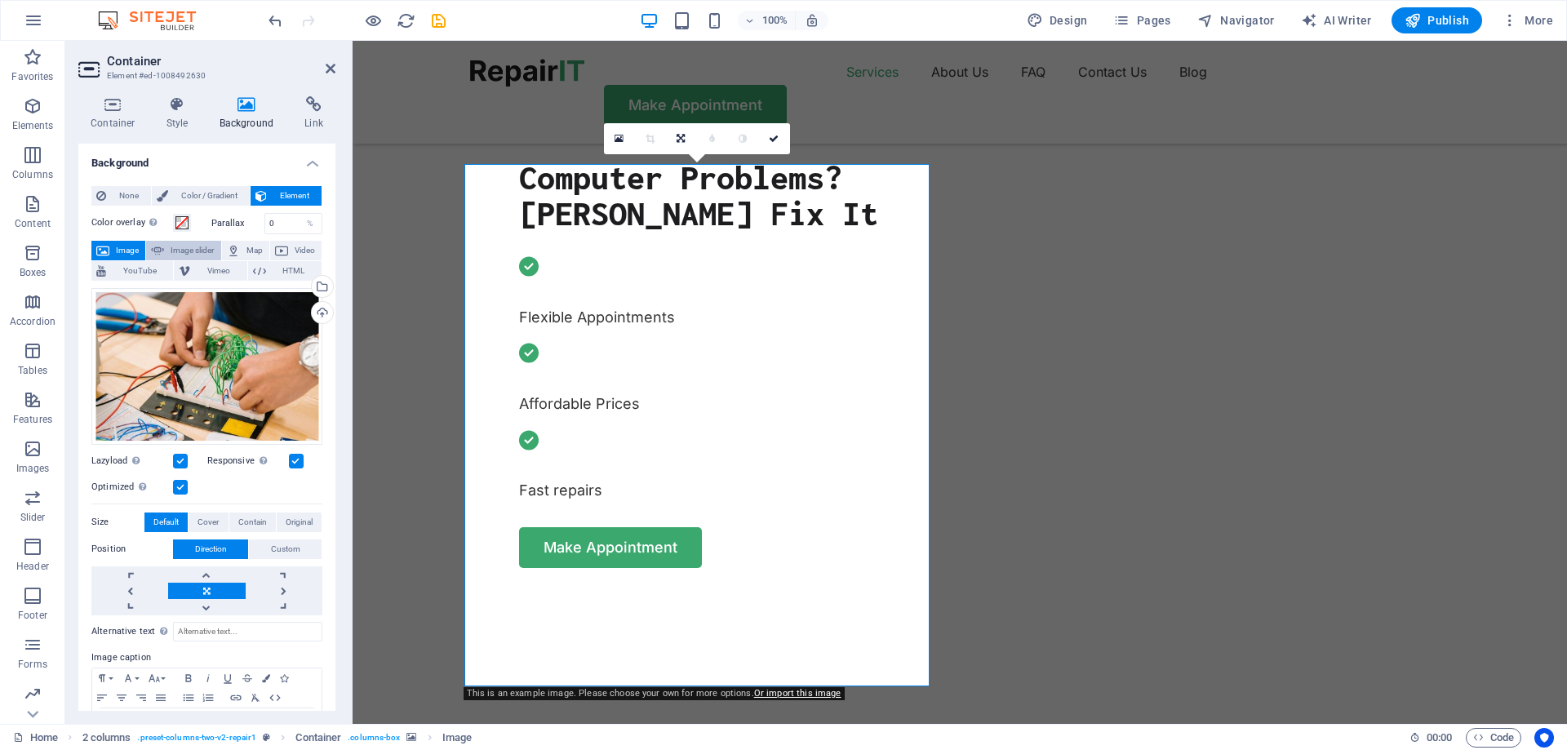
click at [169, 250] on span "Image slider" at bounding box center [192, 251] width 47 height 20
select select "ms"
select select "s"
select select "progressive"
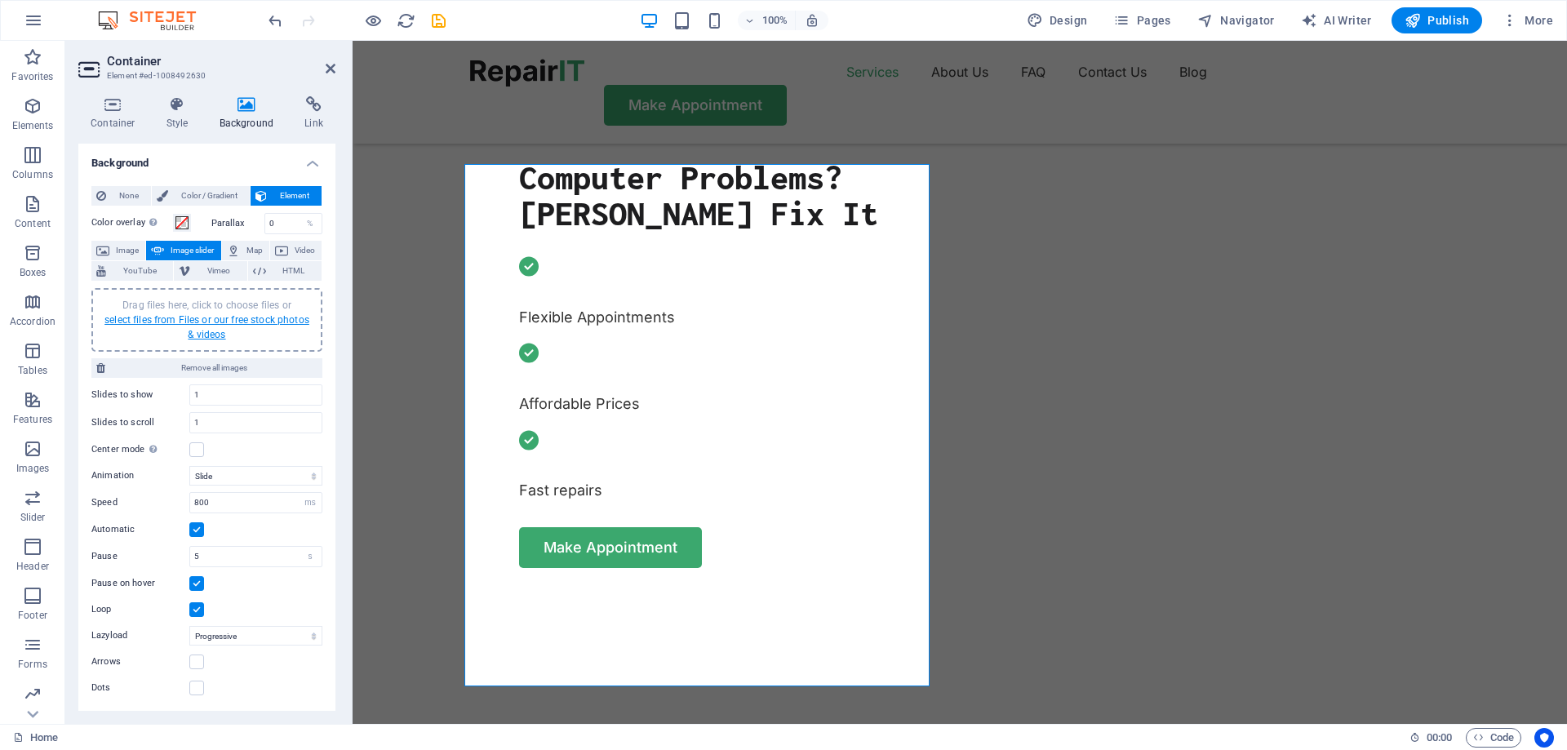
click at [216, 317] on link "select files from Files or our free stock photos & videos" at bounding box center [206, 327] width 205 height 26
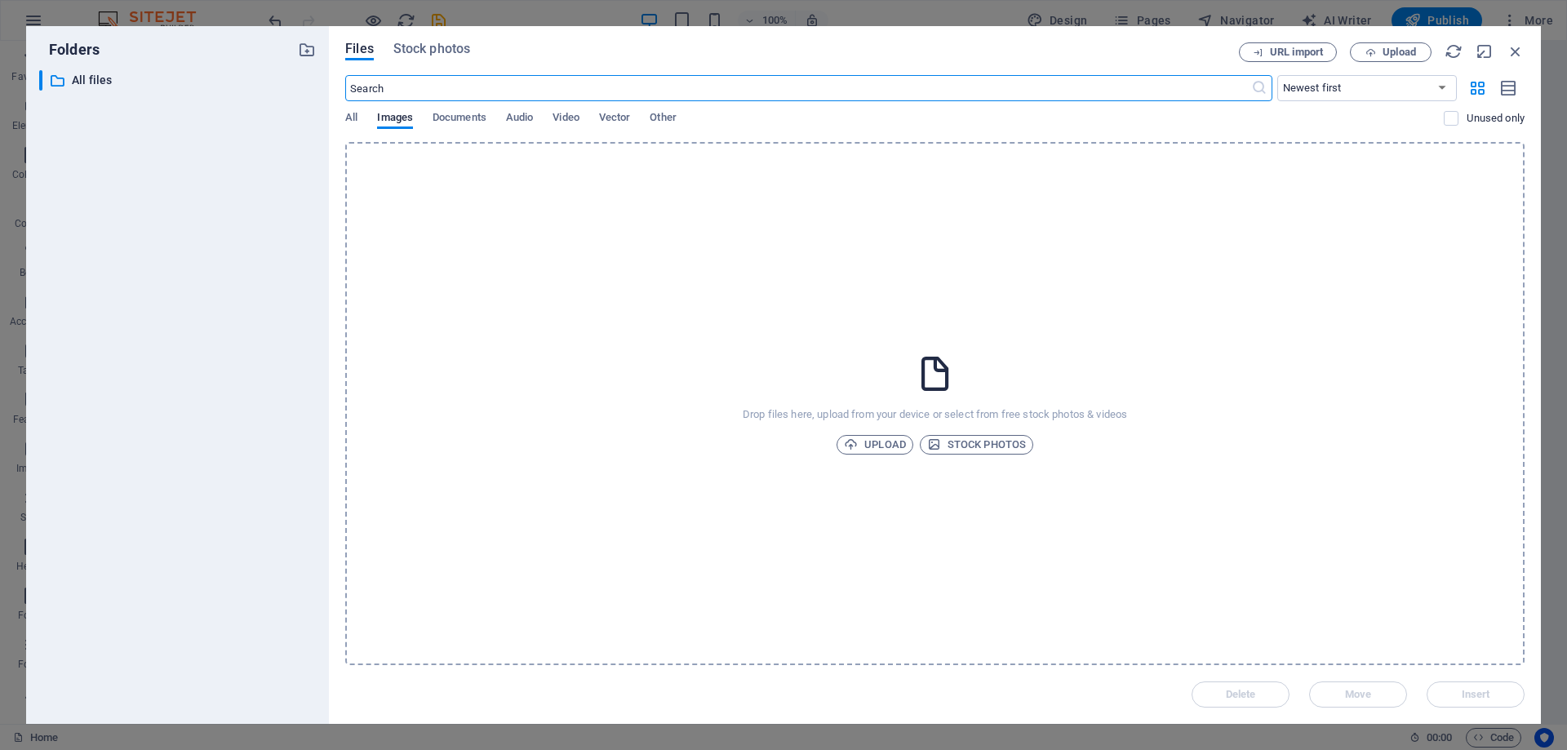
click at [419, 90] on input "text" at bounding box center [797, 88] width 905 height 26
type input "computer"
click at [445, 45] on span "Stock photos" at bounding box center [431, 49] width 77 height 20
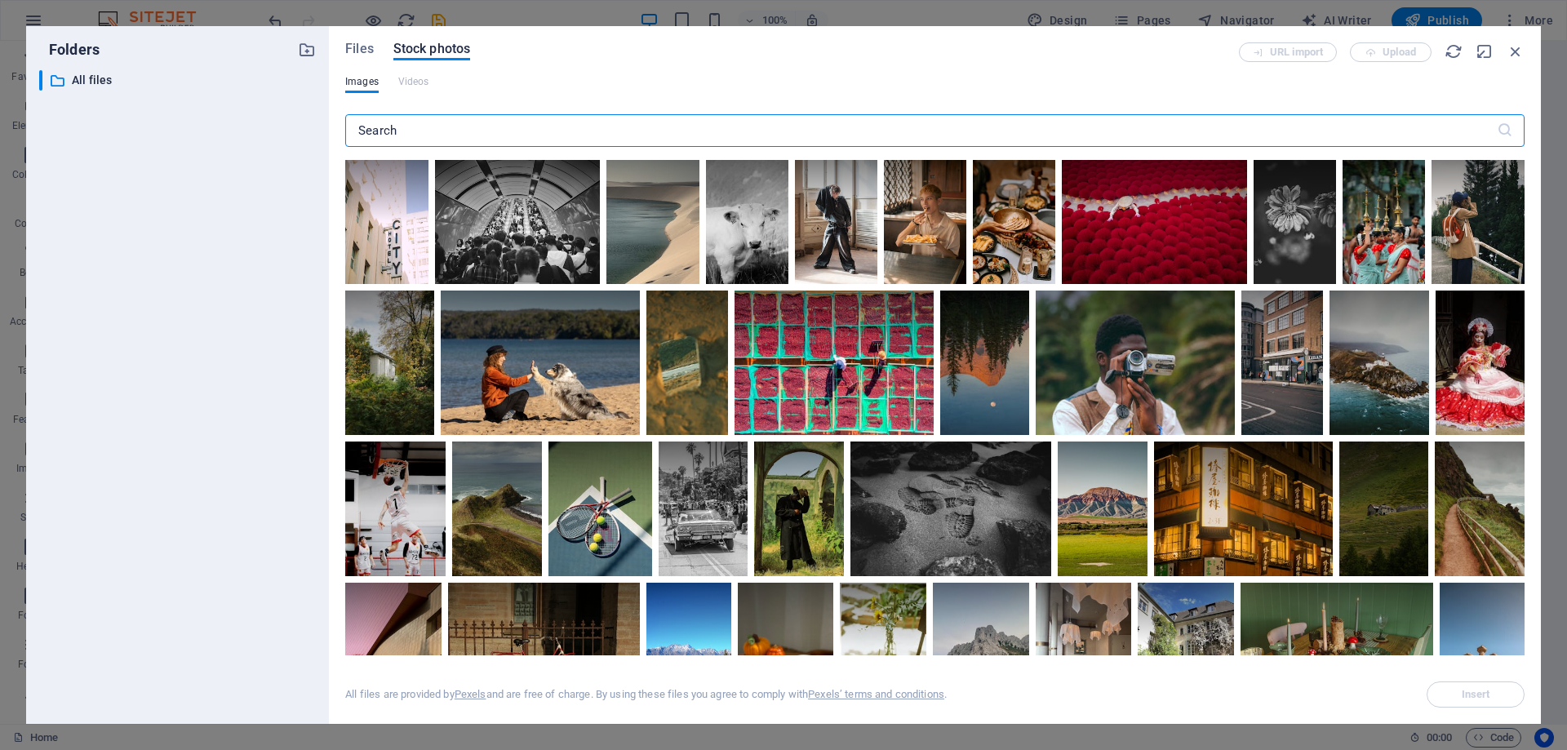
click at [427, 136] on input "text" at bounding box center [921, 130] width 1152 height 33
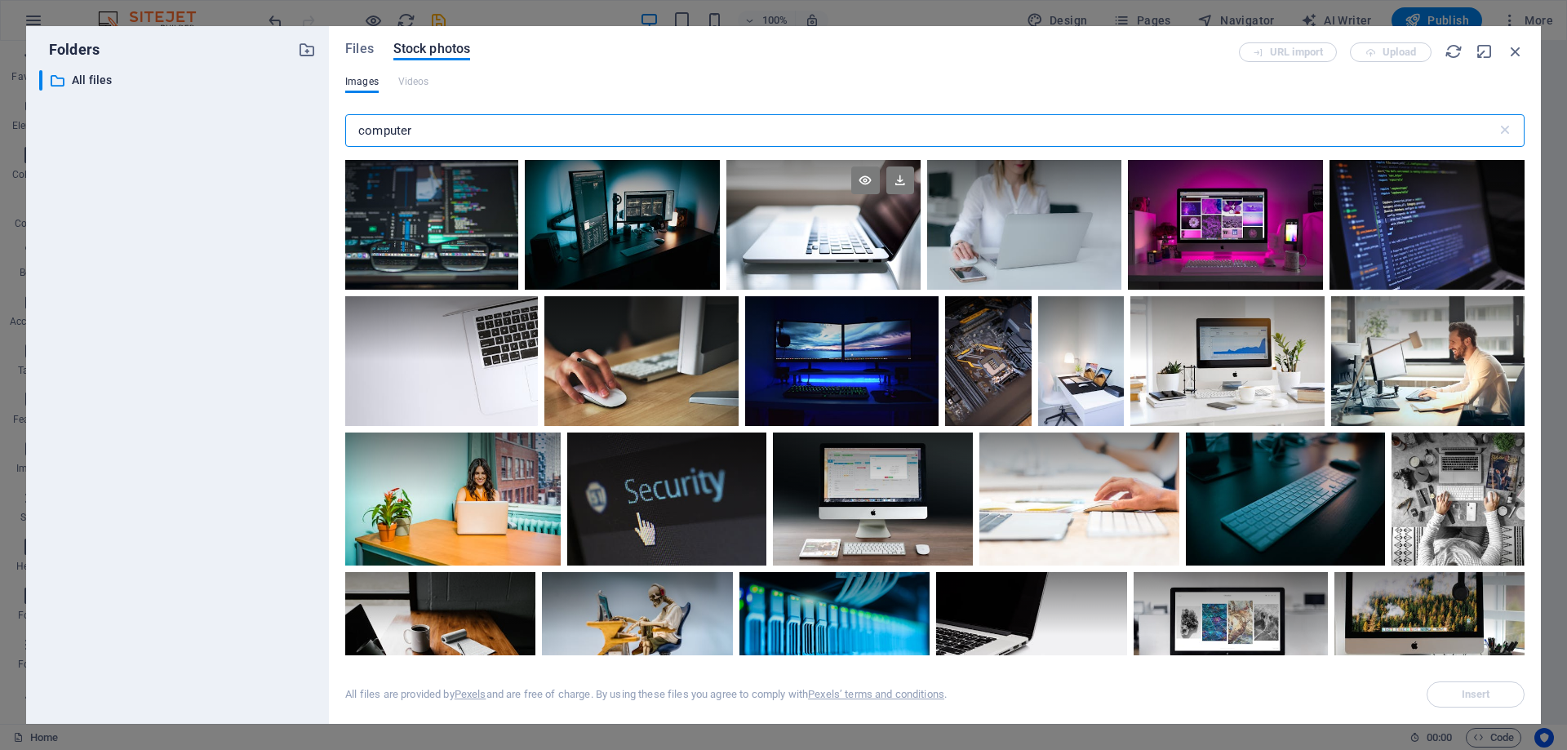
type input "computer"
click at [816, 241] on div at bounding box center [823, 225] width 194 height 130
click at [739, 270] on icon at bounding box center [743, 273] width 26 height 26
click at [818, 482] on div at bounding box center [873, 466] width 200 height 67
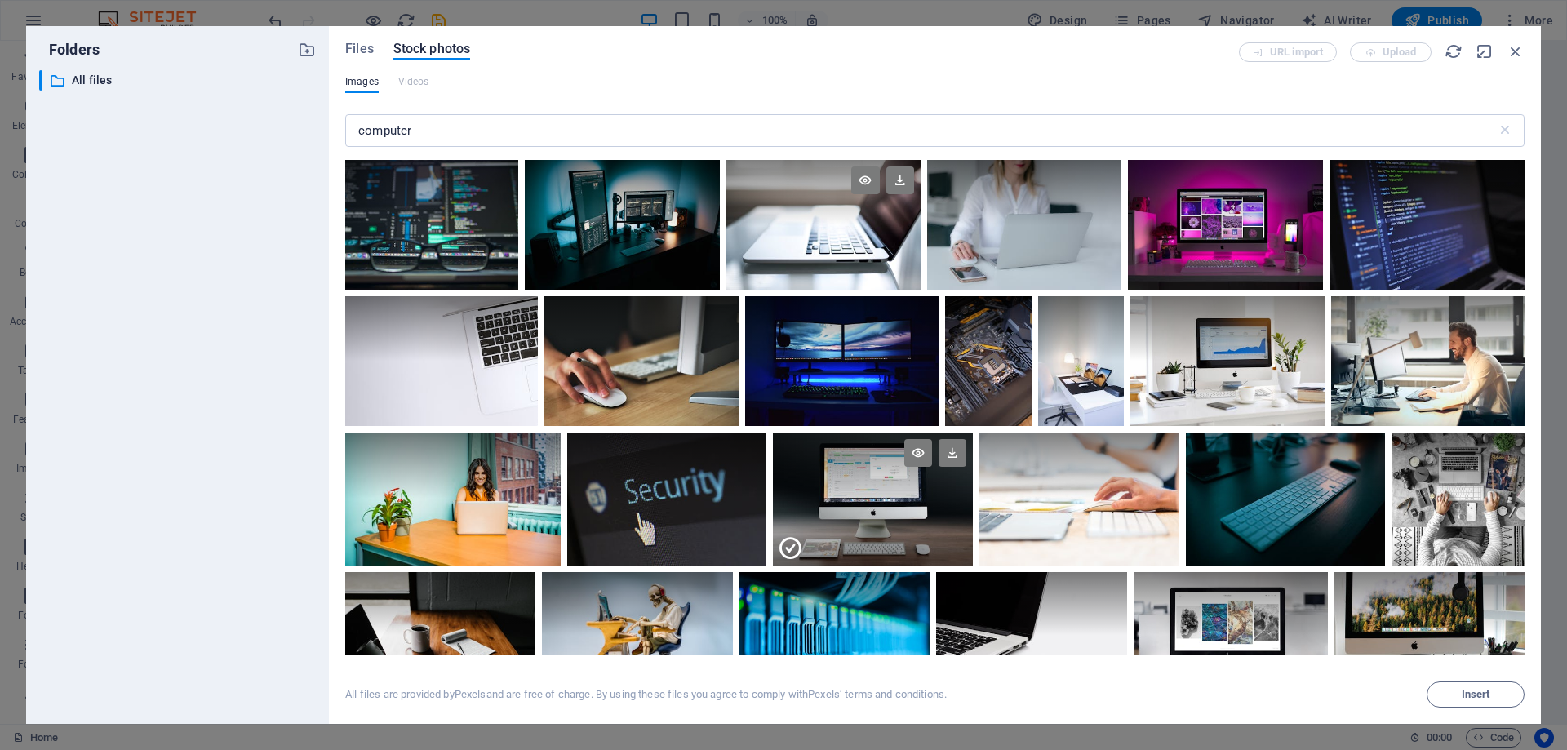
click at [783, 548] on icon at bounding box center [790, 548] width 26 height 26
click at [836, 509] on div at bounding box center [873, 499] width 200 height 133
drag, startPoint x: 865, startPoint y: 495, endPoint x: 99, endPoint y: 493, distance: 766.4
click at [99, 493] on div "Folders ​ All files All files Files Stock photos URL import Upload Images Video…" at bounding box center [783, 375] width 1515 height 698
click at [917, 451] on icon at bounding box center [918, 453] width 28 height 28
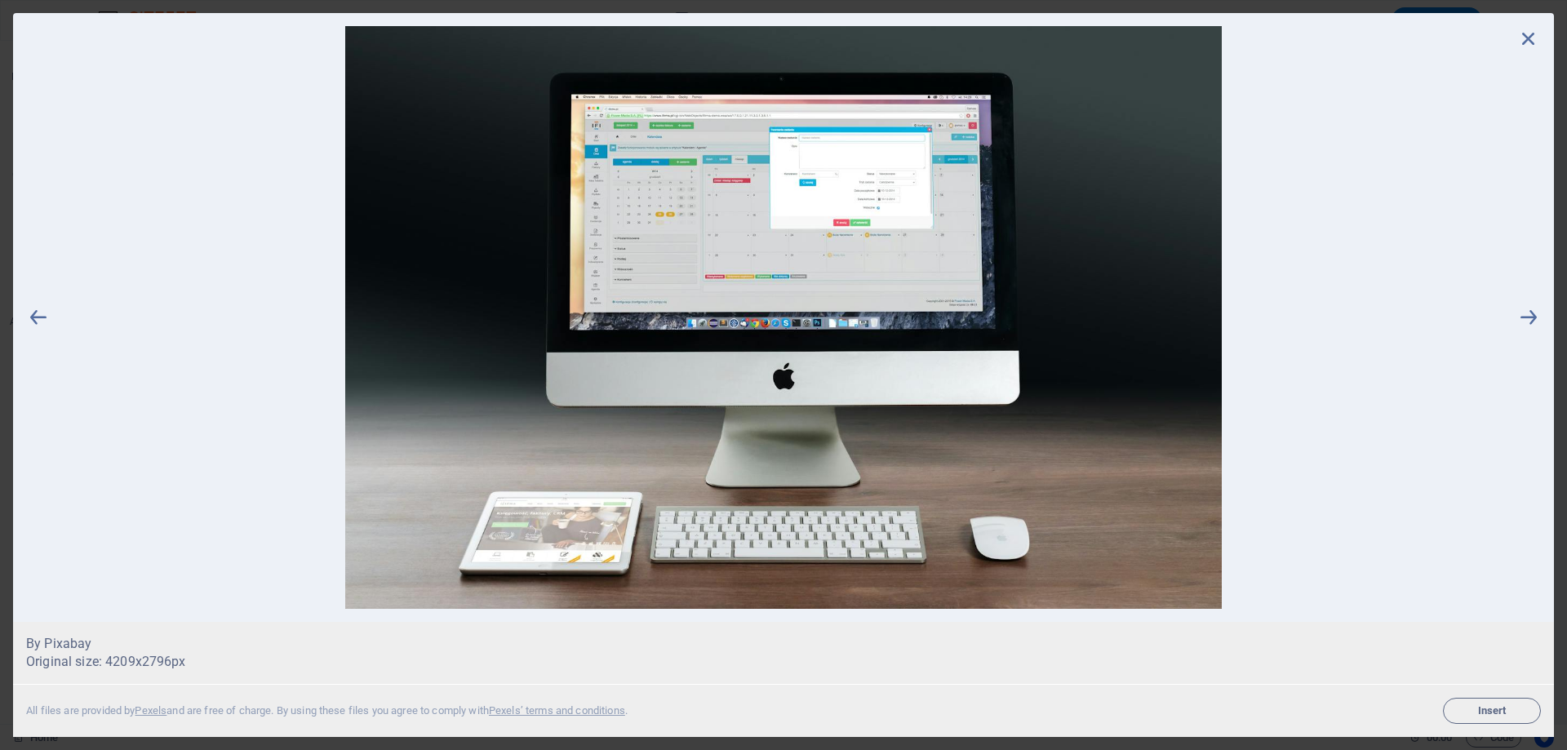
click at [1474, 708] on span "Insert" at bounding box center [1491, 711] width 83 height 10
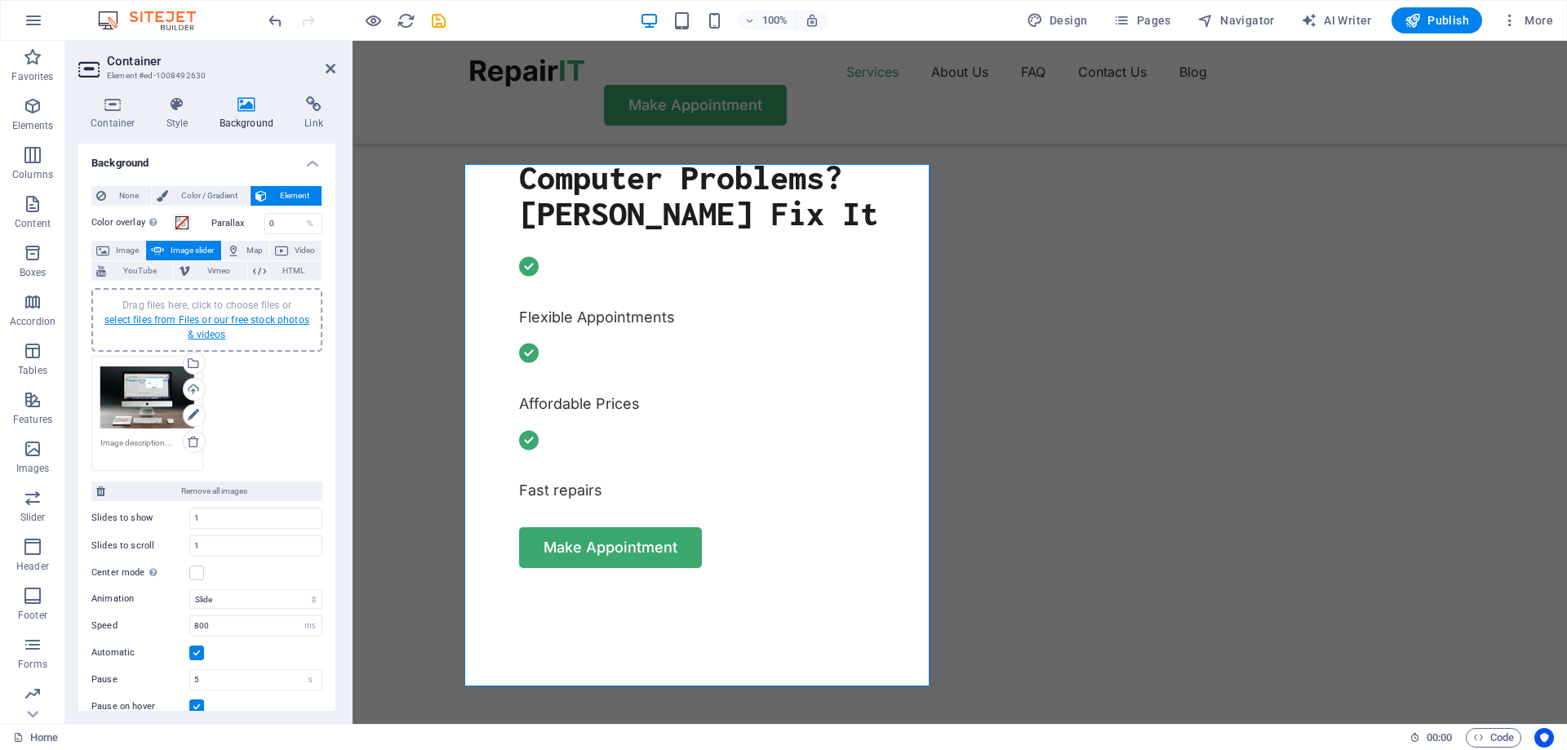
click at [211, 322] on link "select files from Files or our free stock photos & videos" at bounding box center [206, 327] width 205 height 26
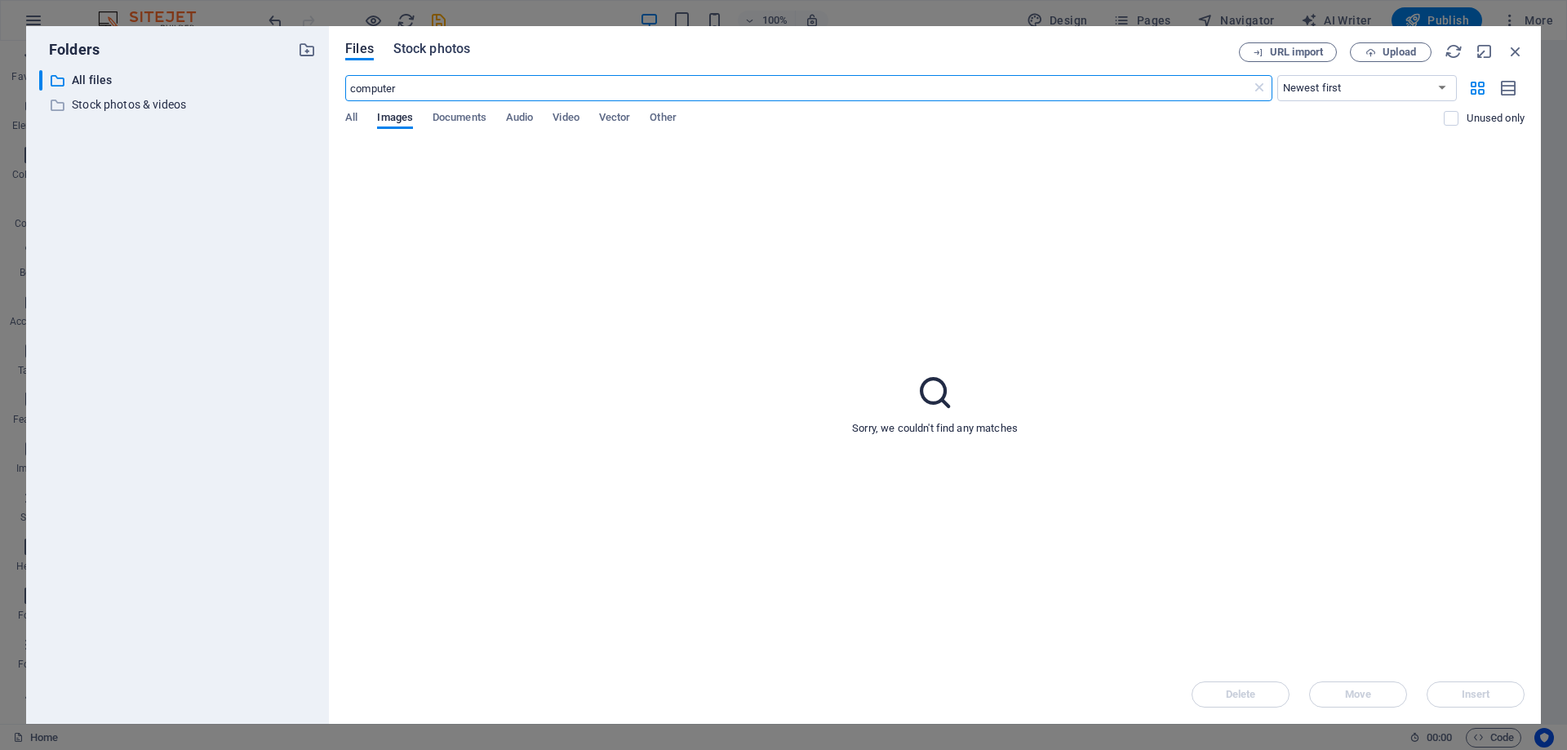
click at [447, 50] on span "Stock photos" at bounding box center [431, 49] width 77 height 20
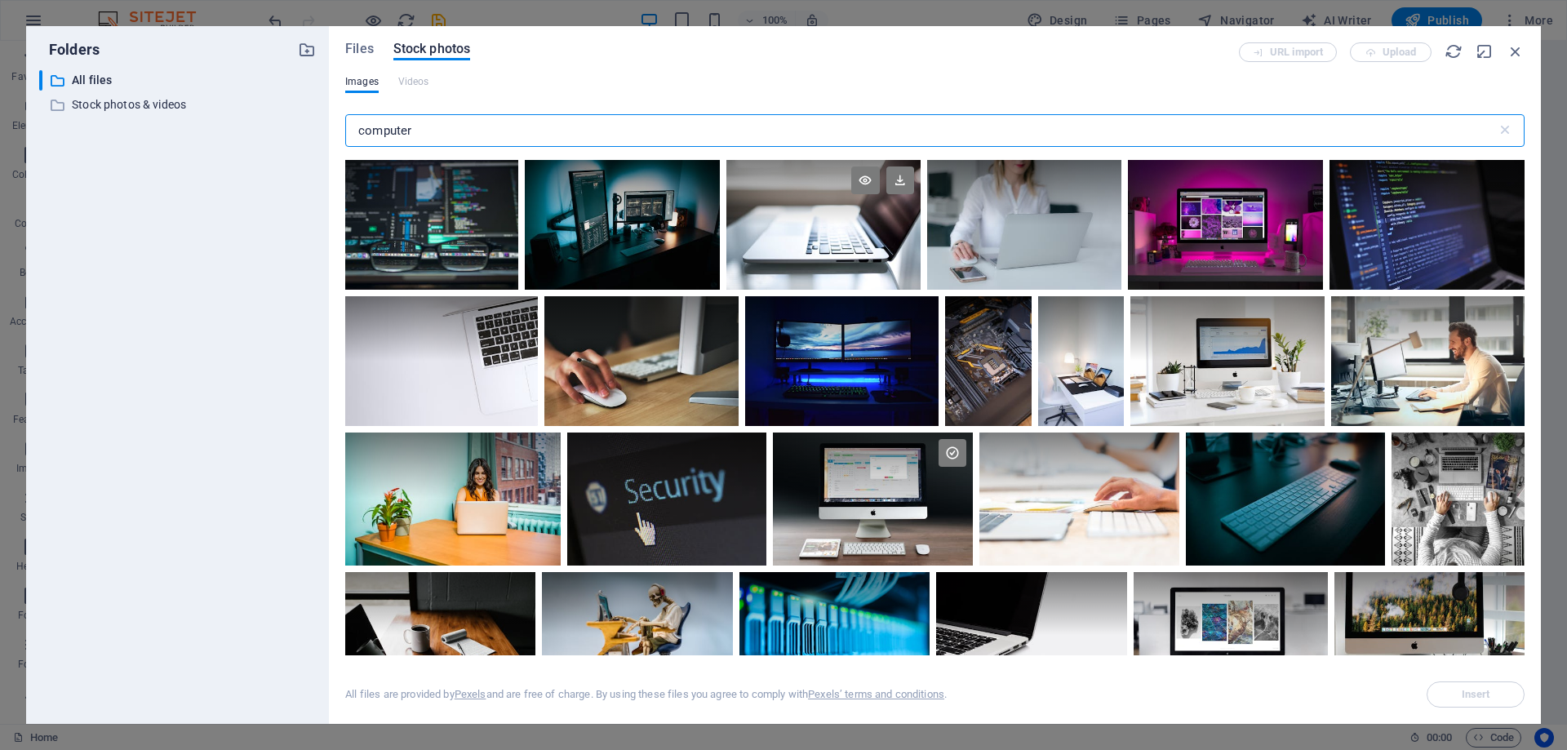
click at [815, 250] on div at bounding box center [823, 225] width 194 height 130
click at [861, 224] on div at bounding box center [823, 192] width 194 height 65
click at [867, 183] on icon at bounding box center [865, 180] width 28 height 28
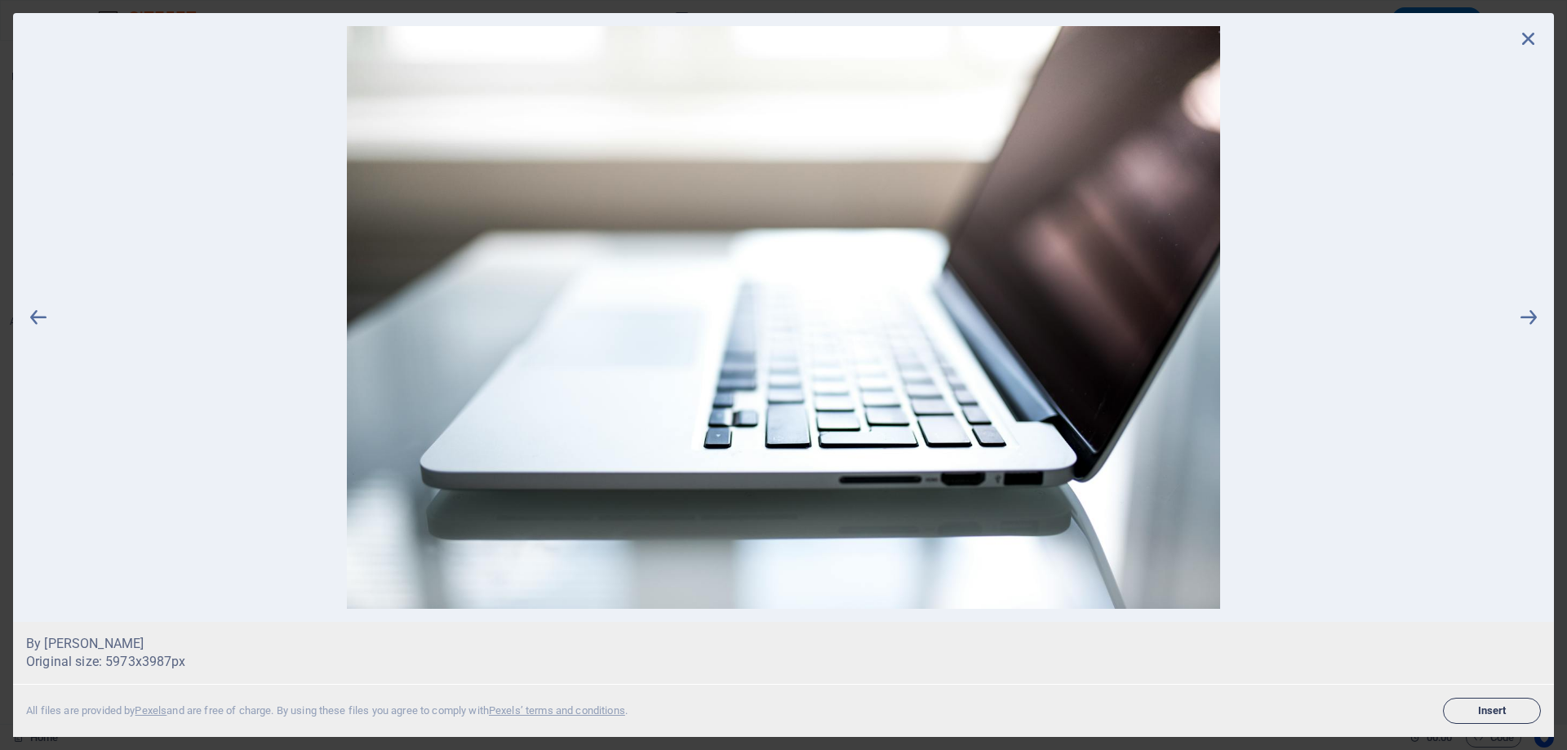
click at [1500, 711] on span "Insert" at bounding box center [1491, 711] width 83 height 10
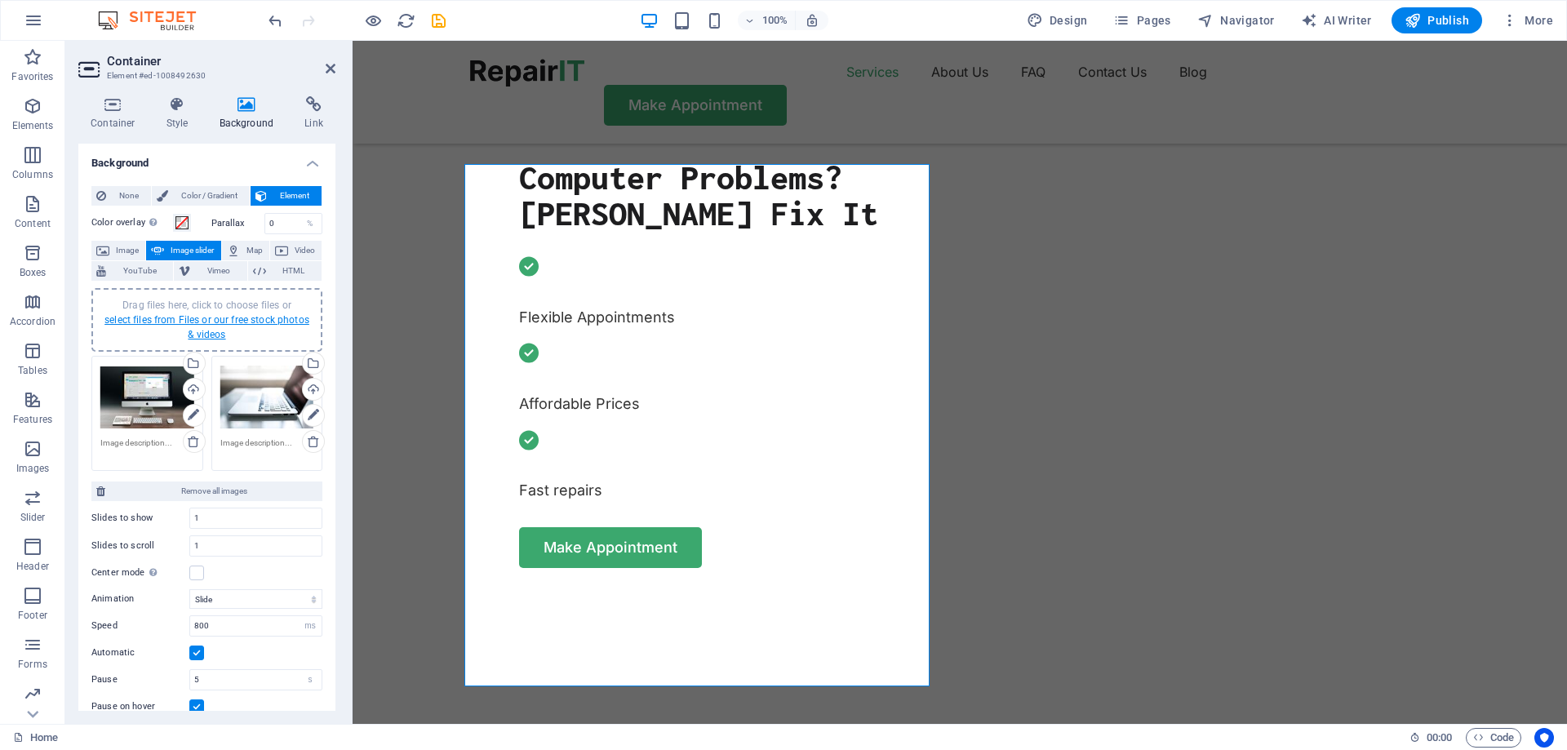
click at [189, 324] on link "select files from Files or our free stock photos & videos" at bounding box center [206, 327] width 205 height 26
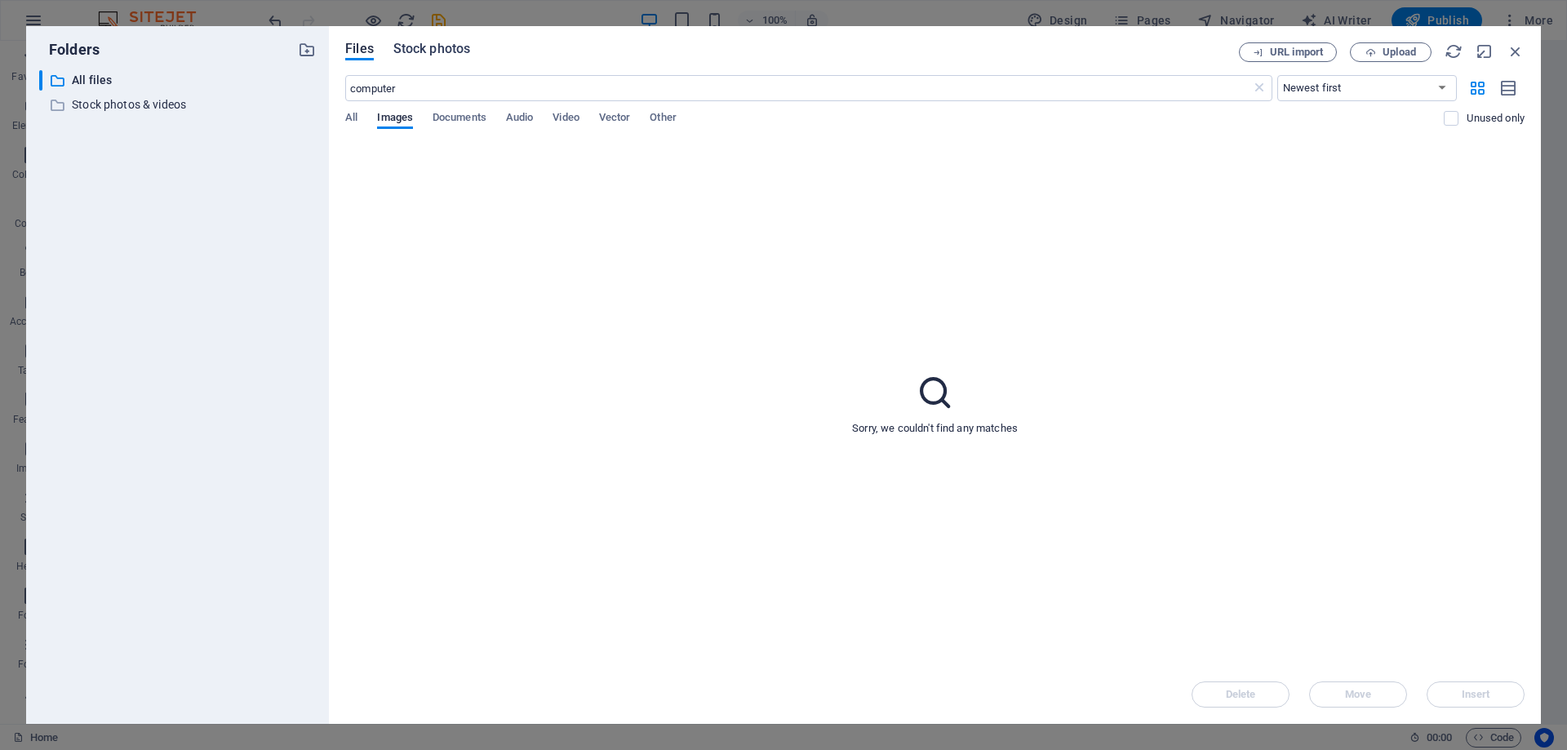
click at [464, 52] on span "Stock photos" at bounding box center [431, 49] width 77 height 20
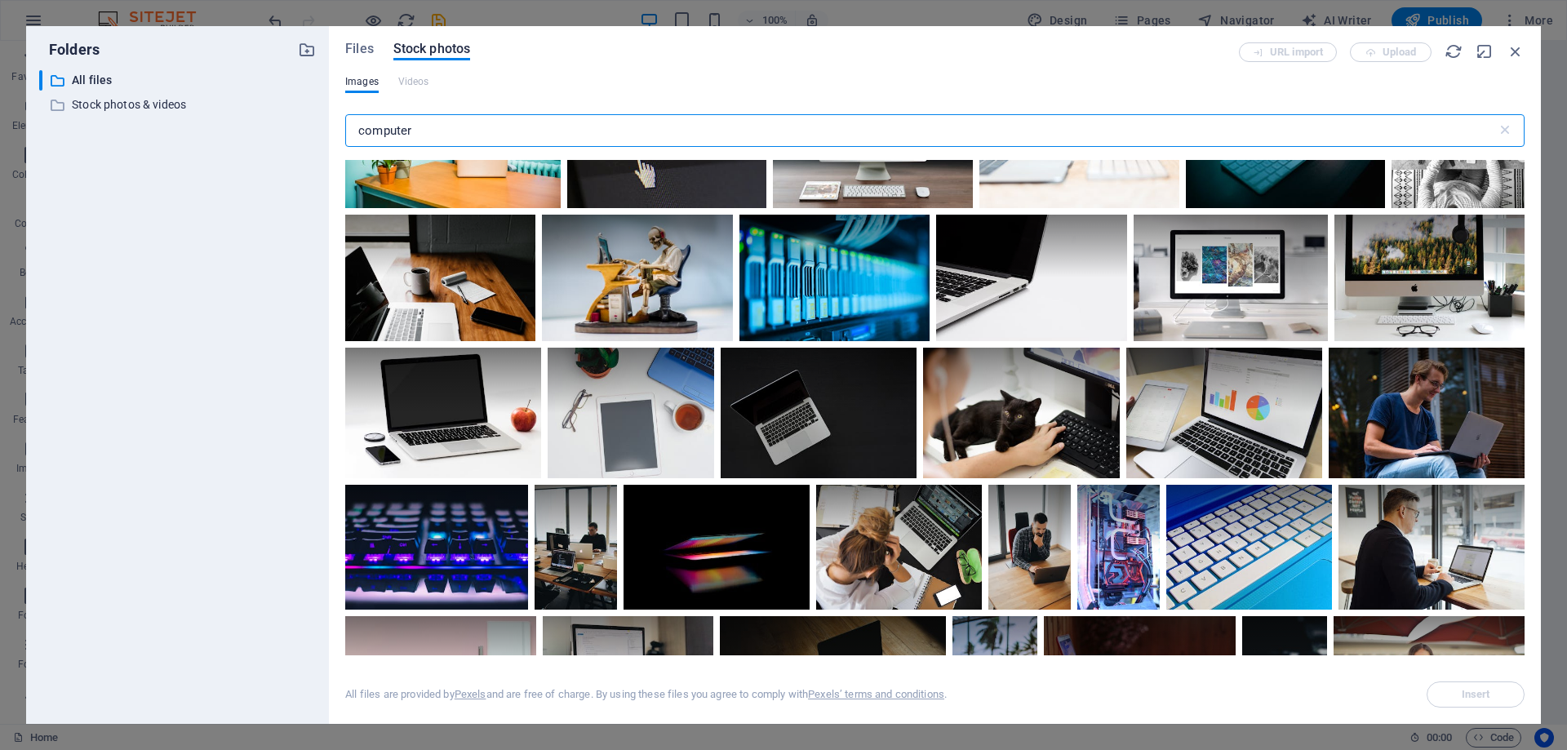
scroll to position [326, 0]
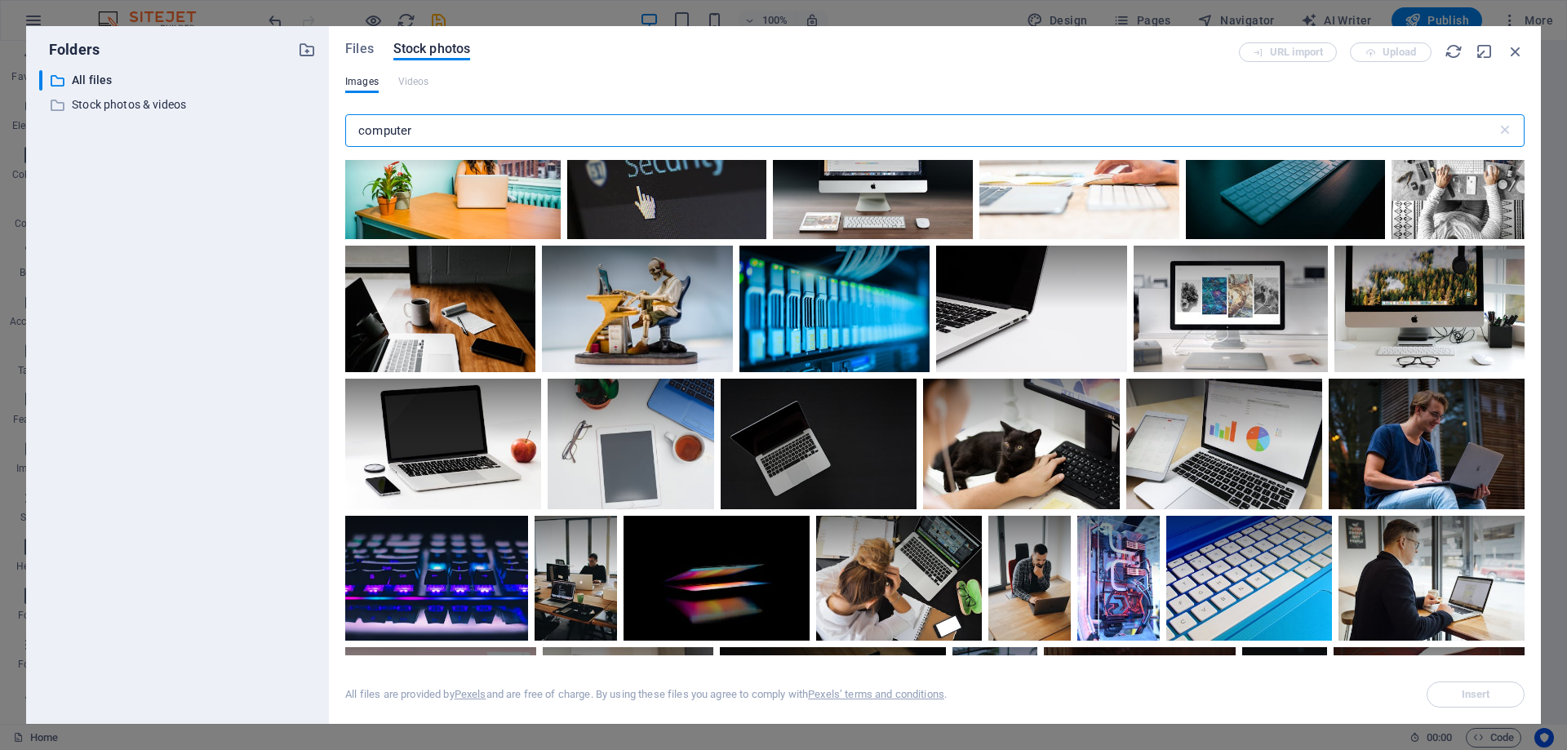
drag, startPoint x: 420, startPoint y: 129, endPoint x: 305, endPoint y: 122, distance: 115.3
click at [309, 122] on div "Folders ​ All files All files ​ Stock photos & videos Stock photos & videos Fil…" at bounding box center [783, 375] width 1515 height 698
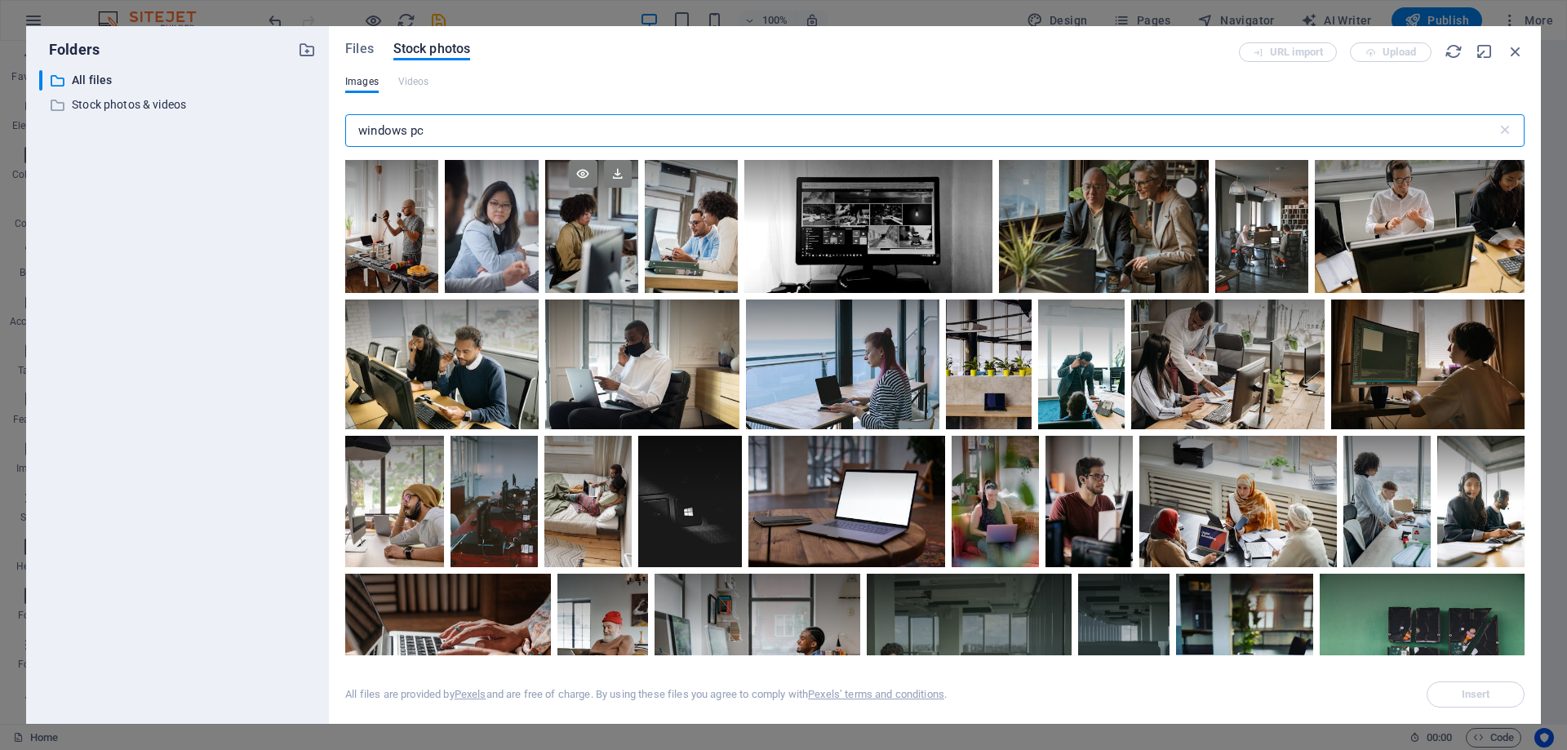
scroll to position [979, 0]
type input "windows pc"
click at [847, 235] on div at bounding box center [868, 223] width 248 height 140
click at [1499, 696] on span "Insert" at bounding box center [1475, 695] width 83 height 10
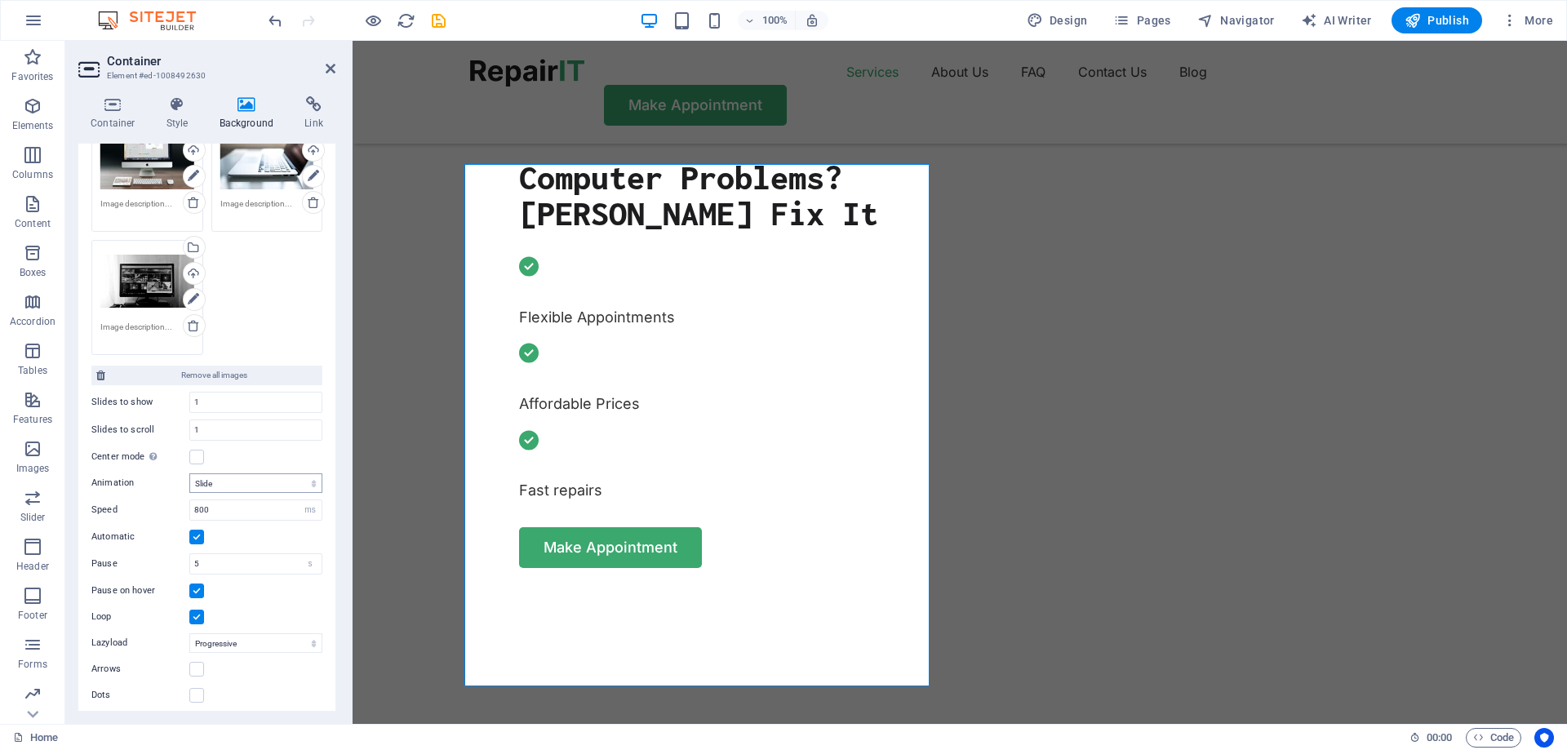
scroll to position [246, 0]
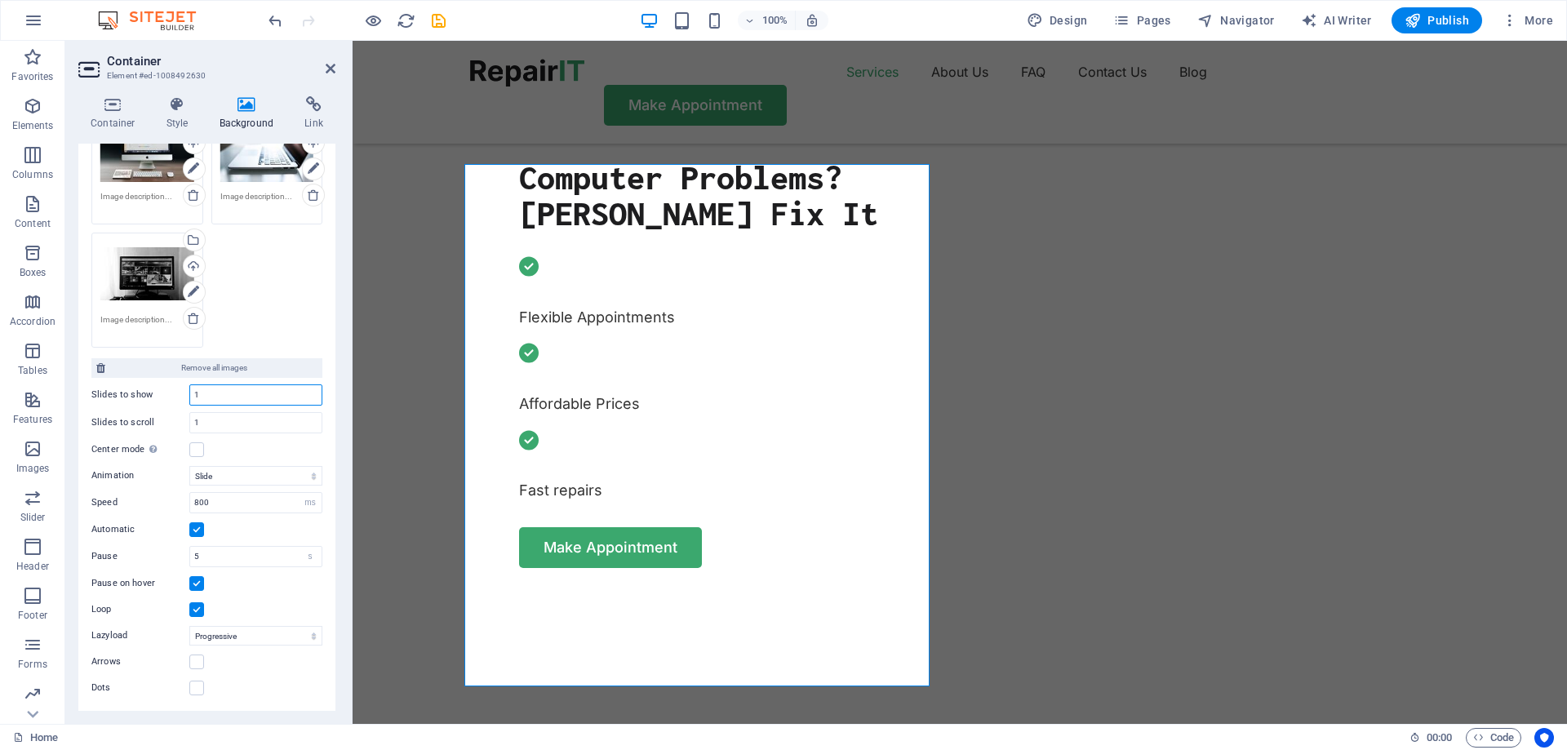
drag, startPoint x: 208, startPoint y: 397, endPoint x: 185, endPoint y: 395, distance: 23.0
click at [185, 395] on div "Slides to show 1" at bounding box center [206, 394] width 231 height 21
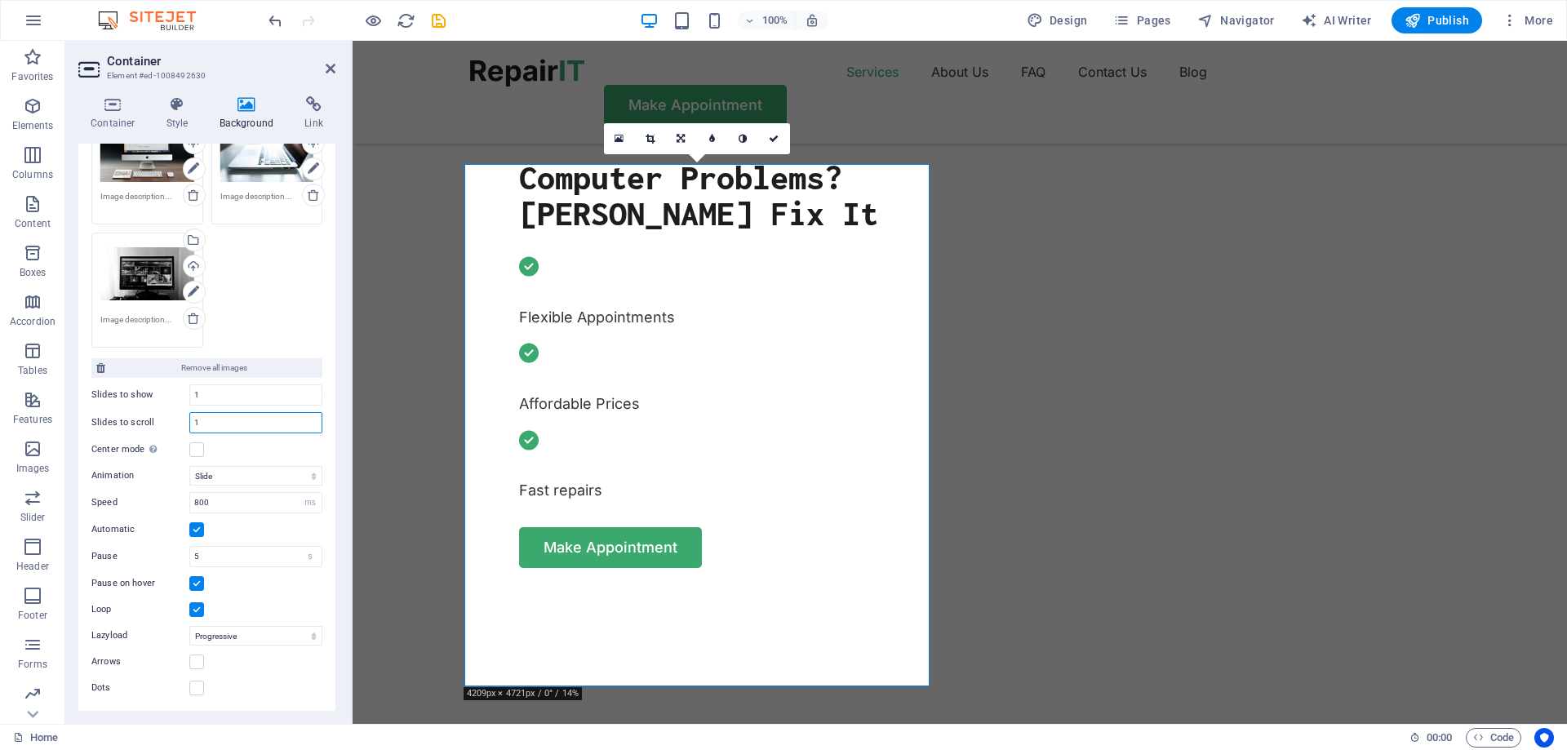
click at [205, 422] on input "1" at bounding box center [255, 423] width 131 height 20
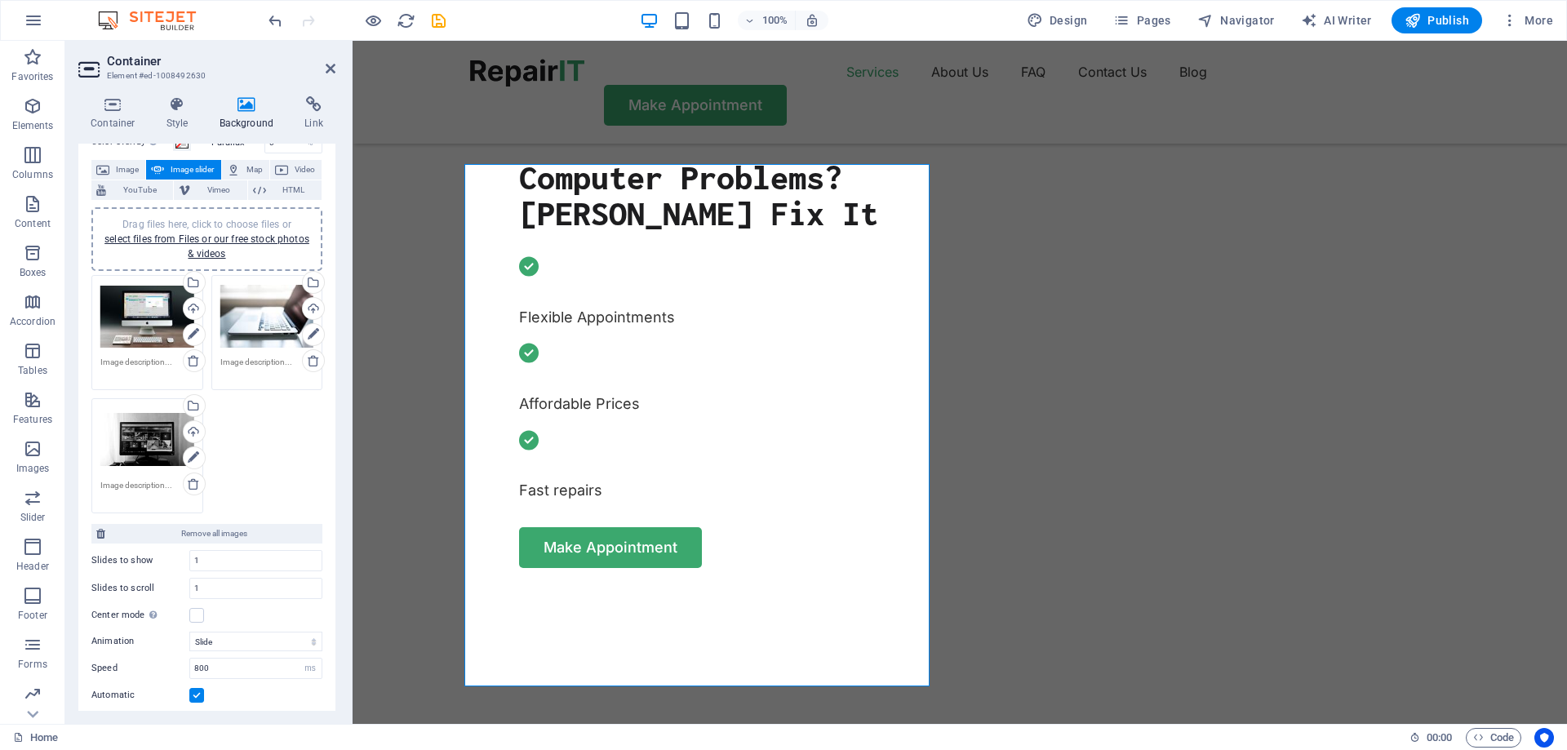
scroll to position [0, 0]
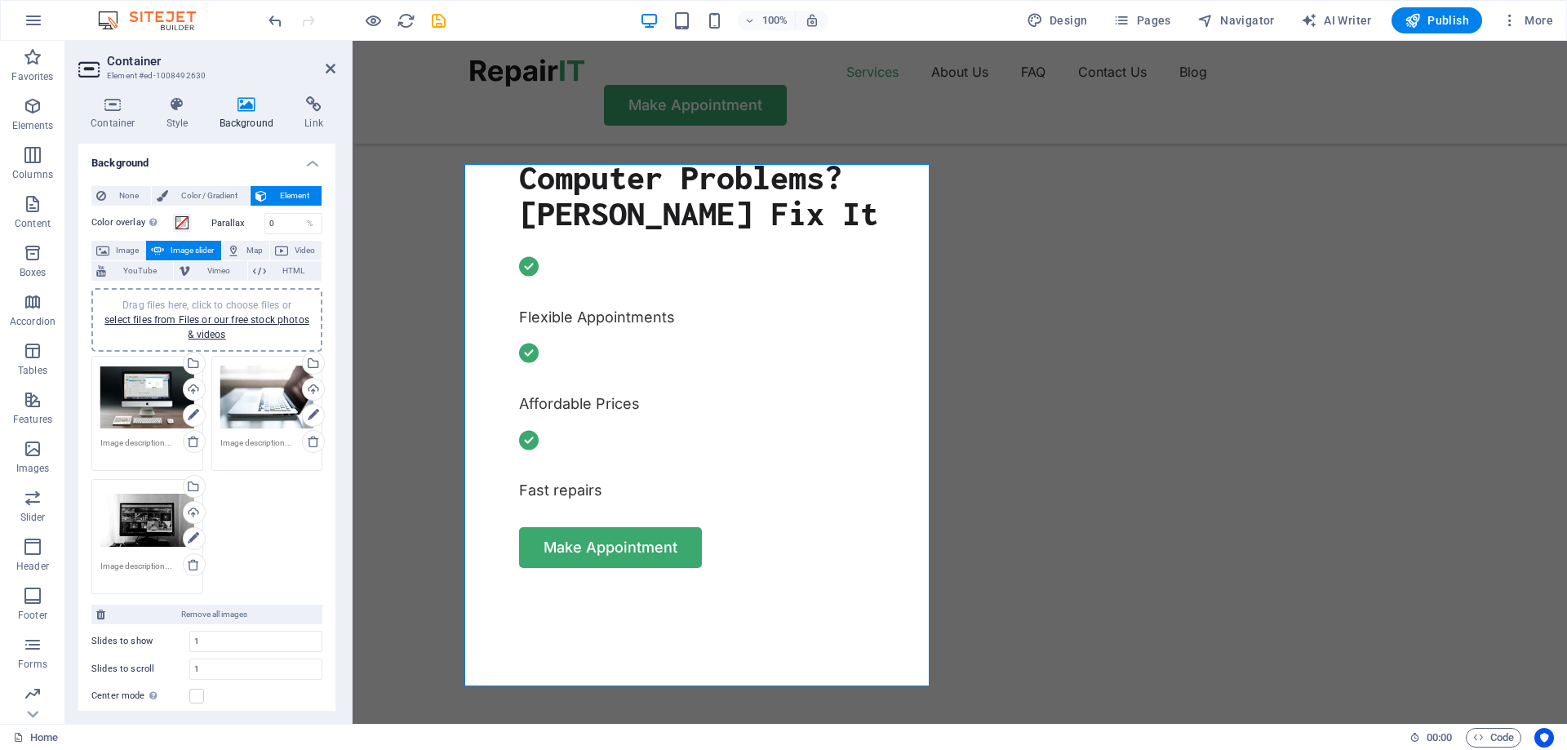
click at [312, 160] on h4 "Background" at bounding box center [206, 158] width 257 height 29
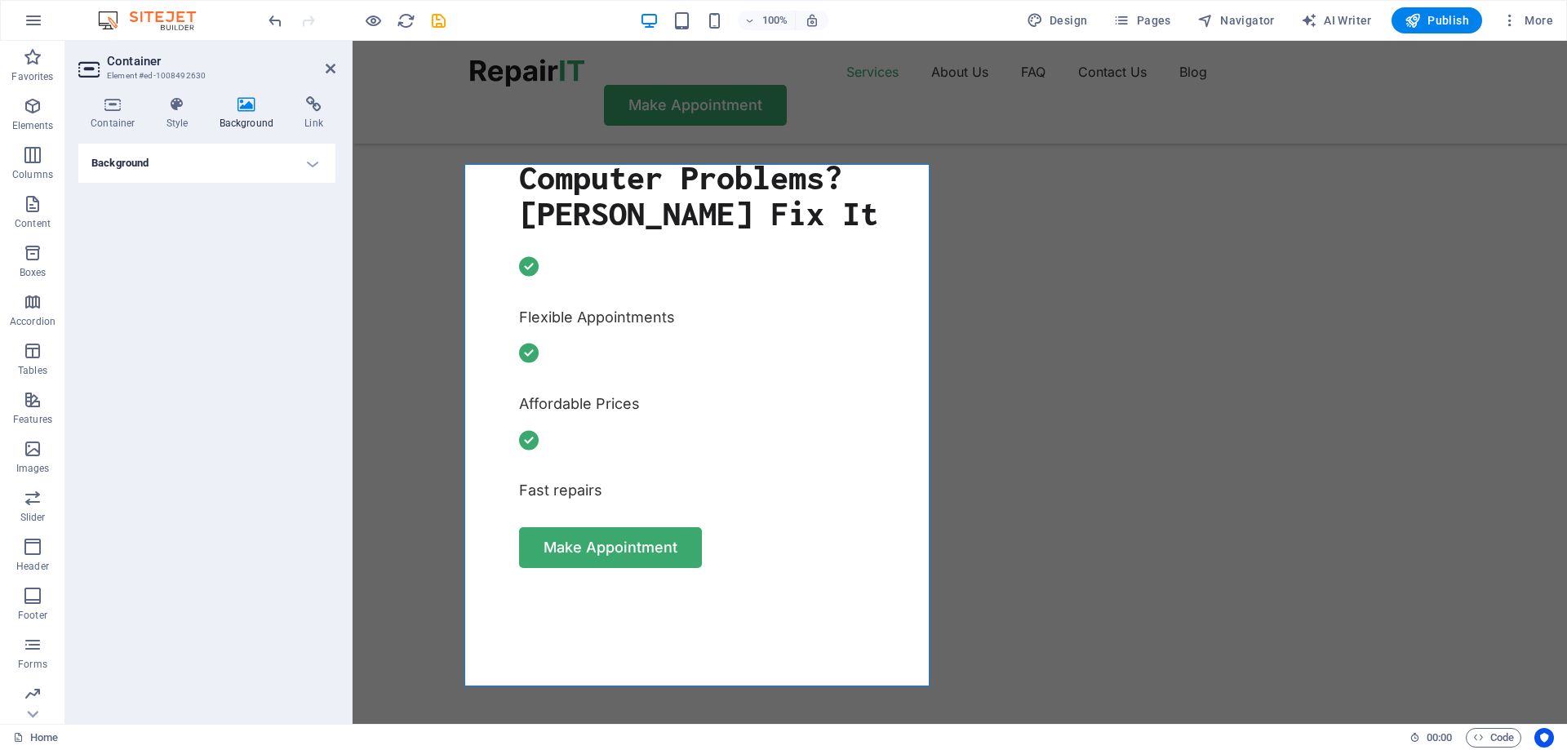
click at [312, 159] on h4 "Background" at bounding box center [206, 163] width 257 height 39
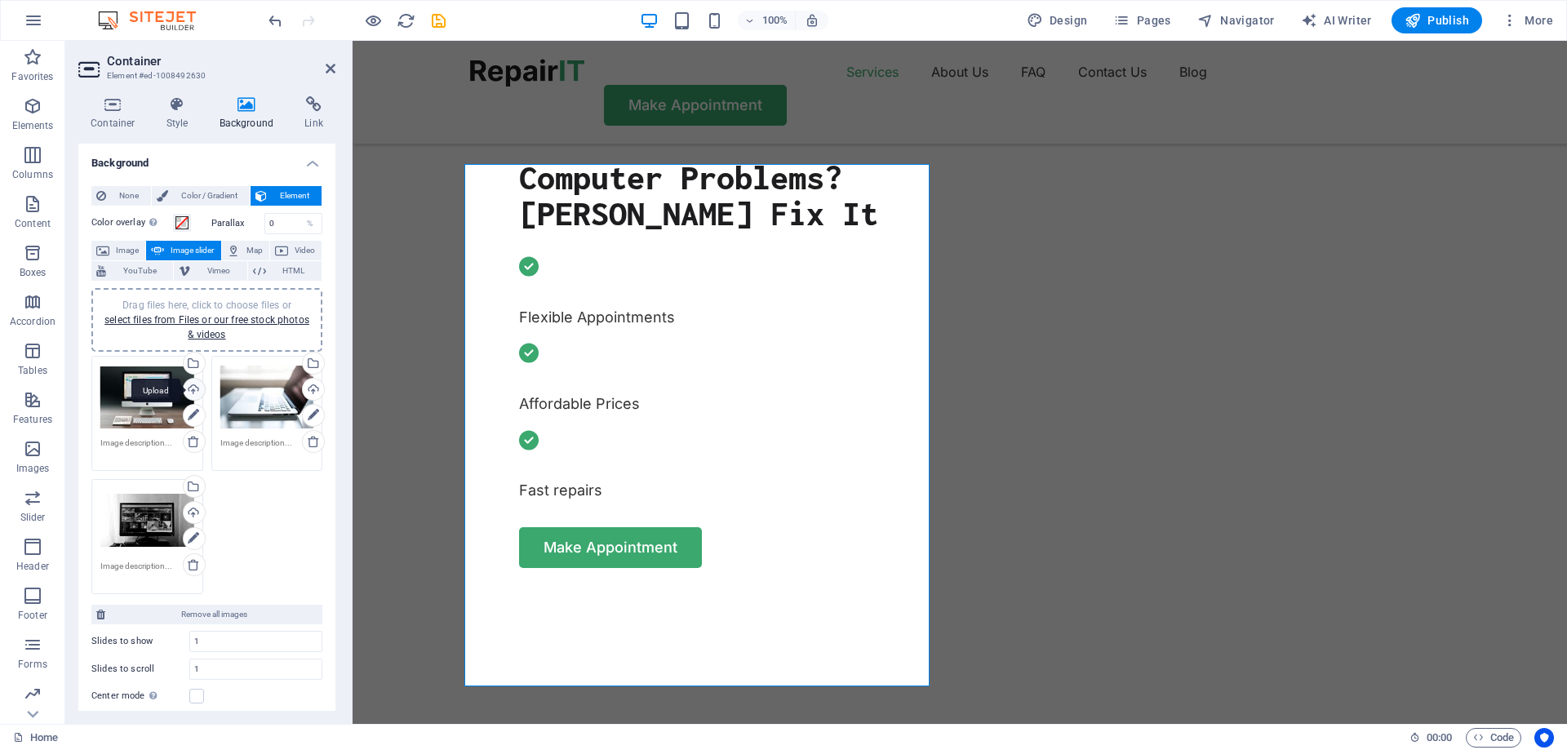
click at [193, 390] on div "Upload" at bounding box center [192, 391] width 24 height 24
click at [775, 138] on icon at bounding box center [774, 139] width 10 height 10
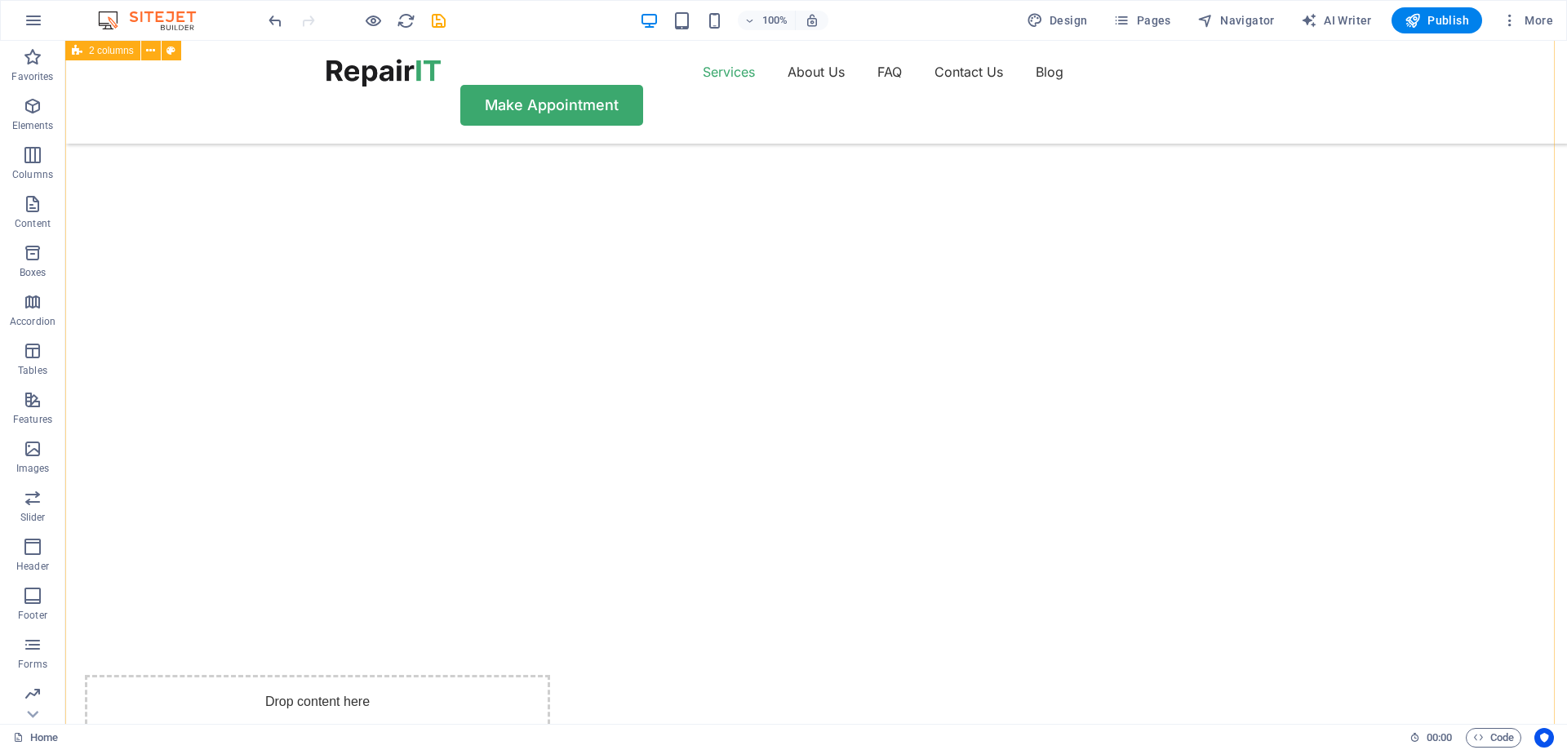
scroll to position [1224, 0]
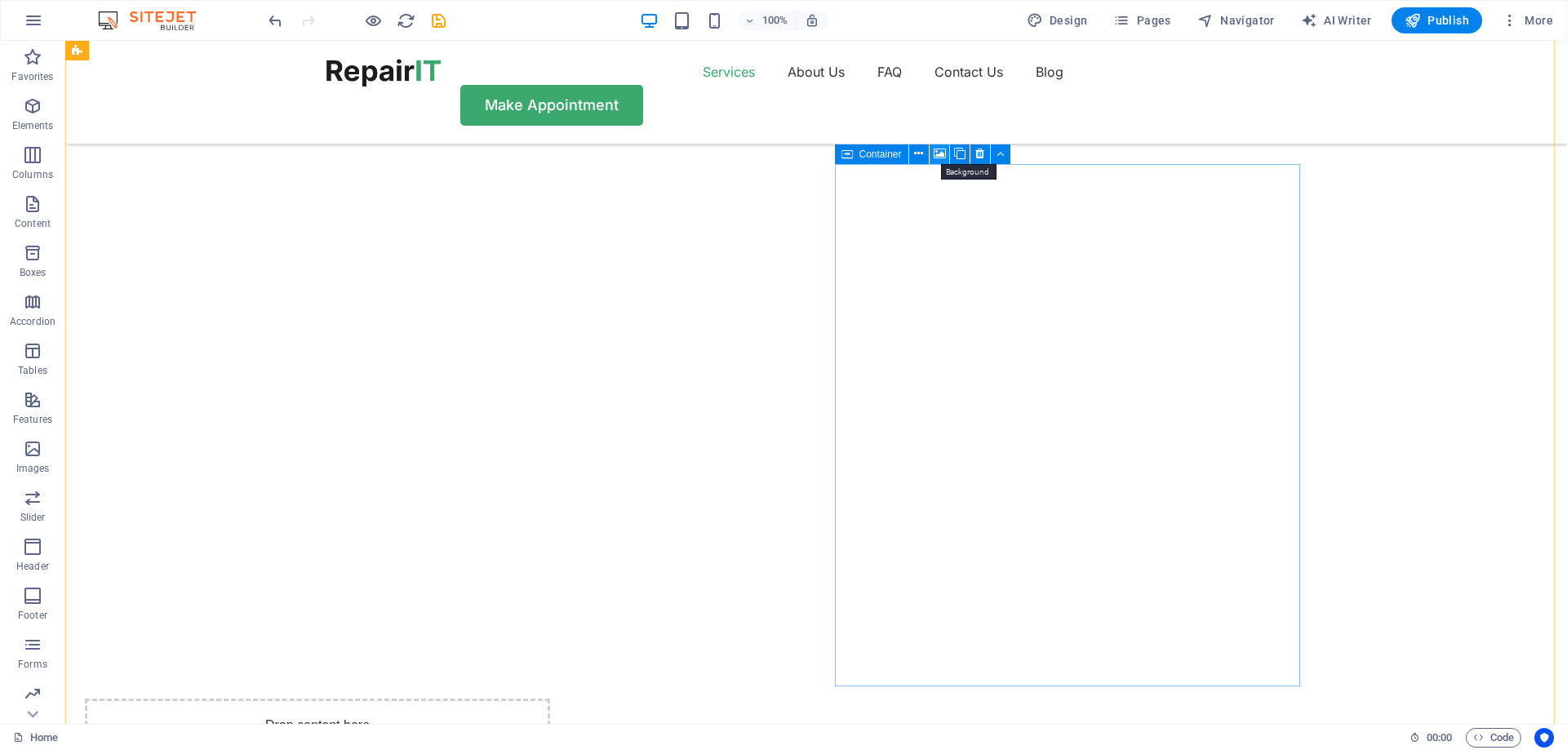
click at [942, 155] on icon at bounding box center [940, 153] width 12 height 17
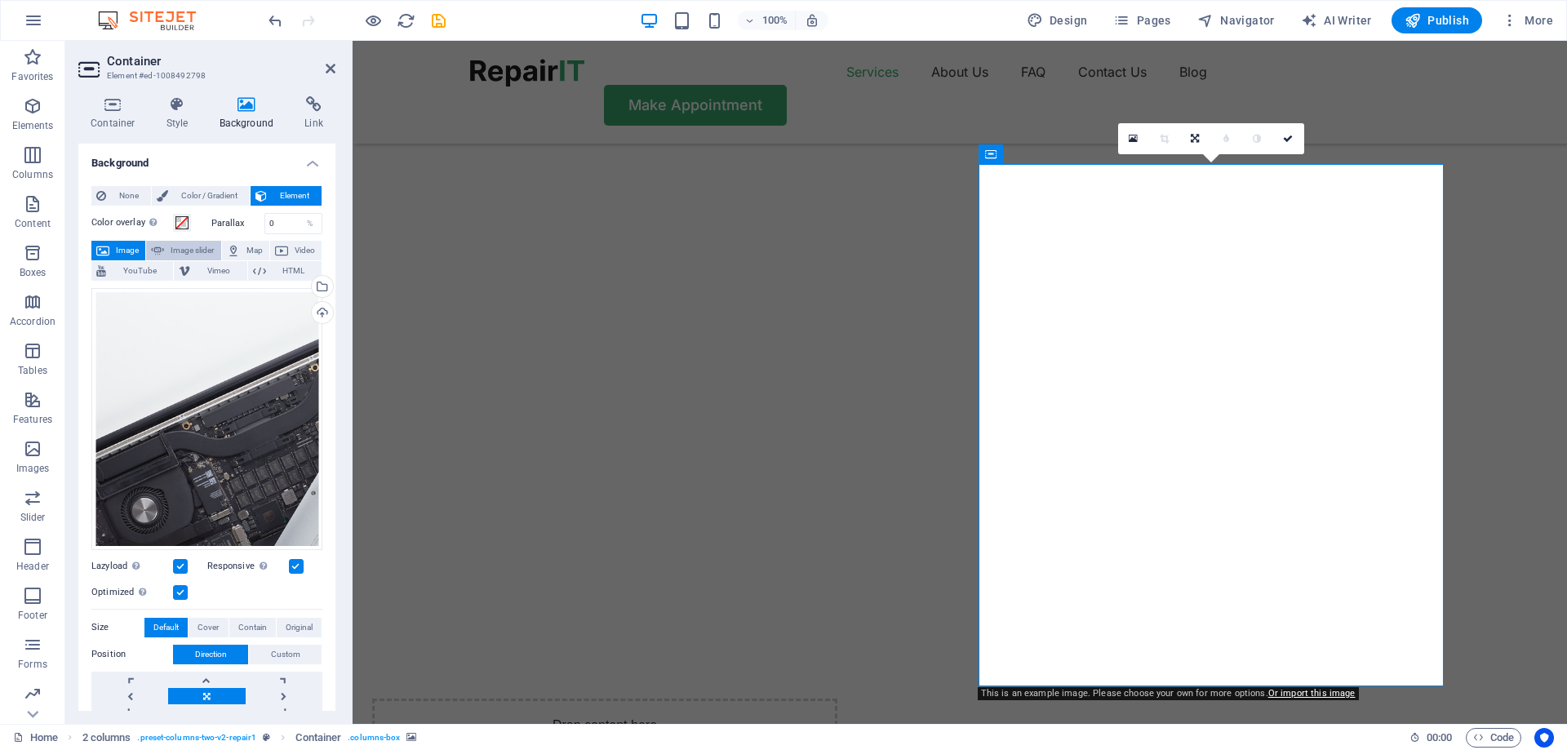
click at [181, 251] on span "Image slider" at bounding box center [192, 251] width 47 height 20
select select "ms"
select select "s"
select select "progressive"
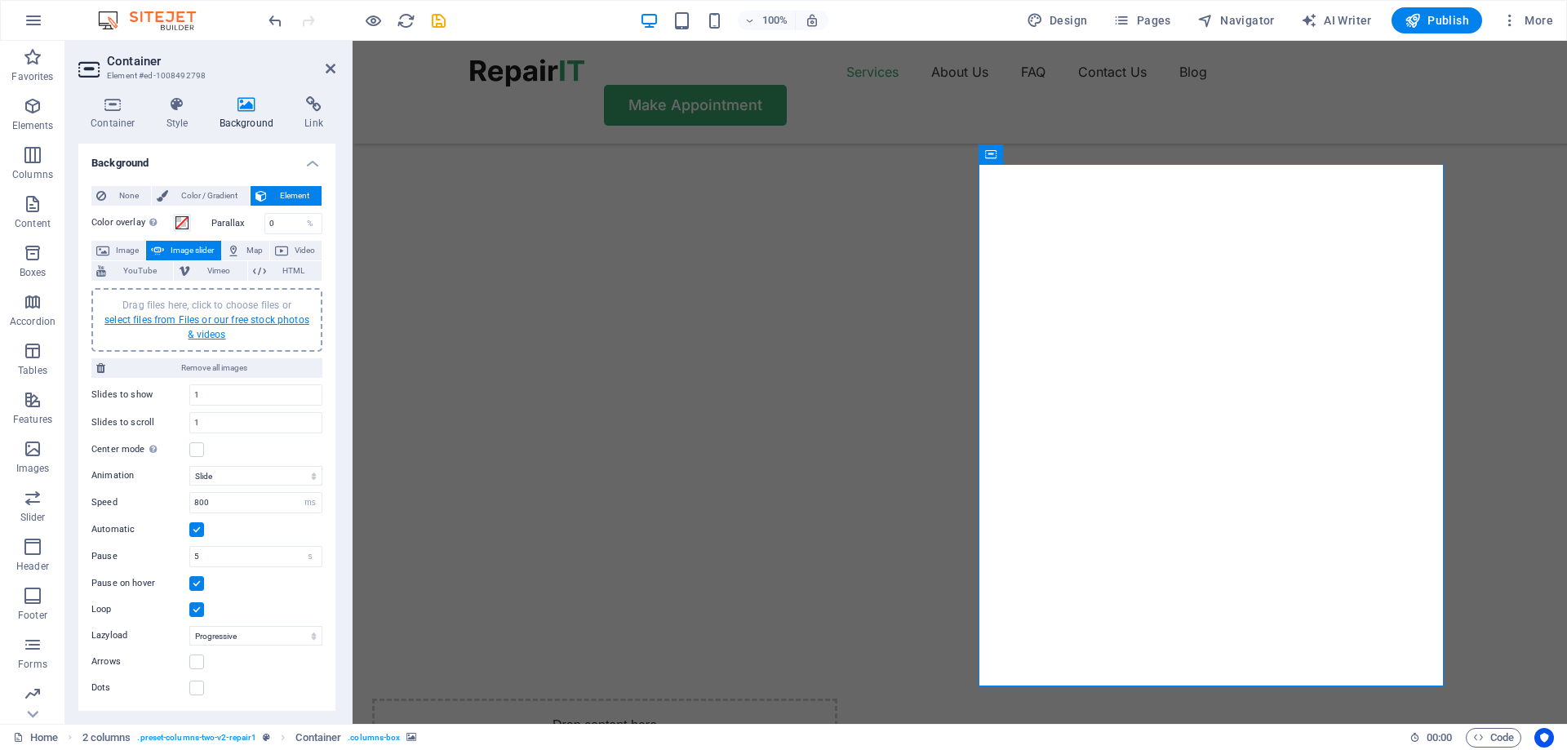
click at [209, 321] on link "select files from Files or our free stock photos & videos" at bounding box center [206, 327] width 205 height 26
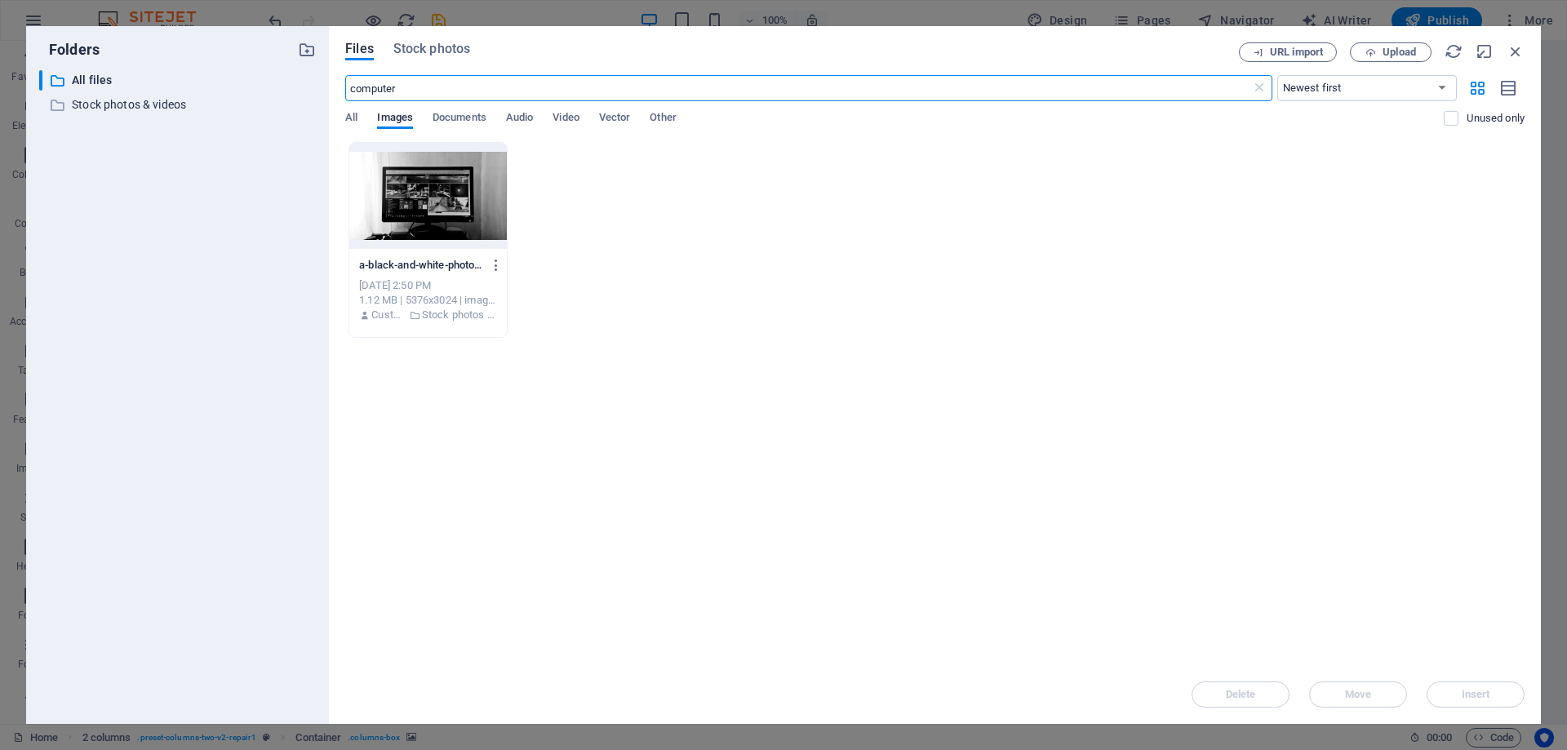
drag, startPoint x: 462, startPoint y: 84, endPoint x: 317, endPoint y: 87, distance: 145.3
click at [317, 87] on div "Folders ​ All files All files ​ Stock photos & videos Stock photos & videos Fil…" at bounding box center [783, 375] width 1515 height 698
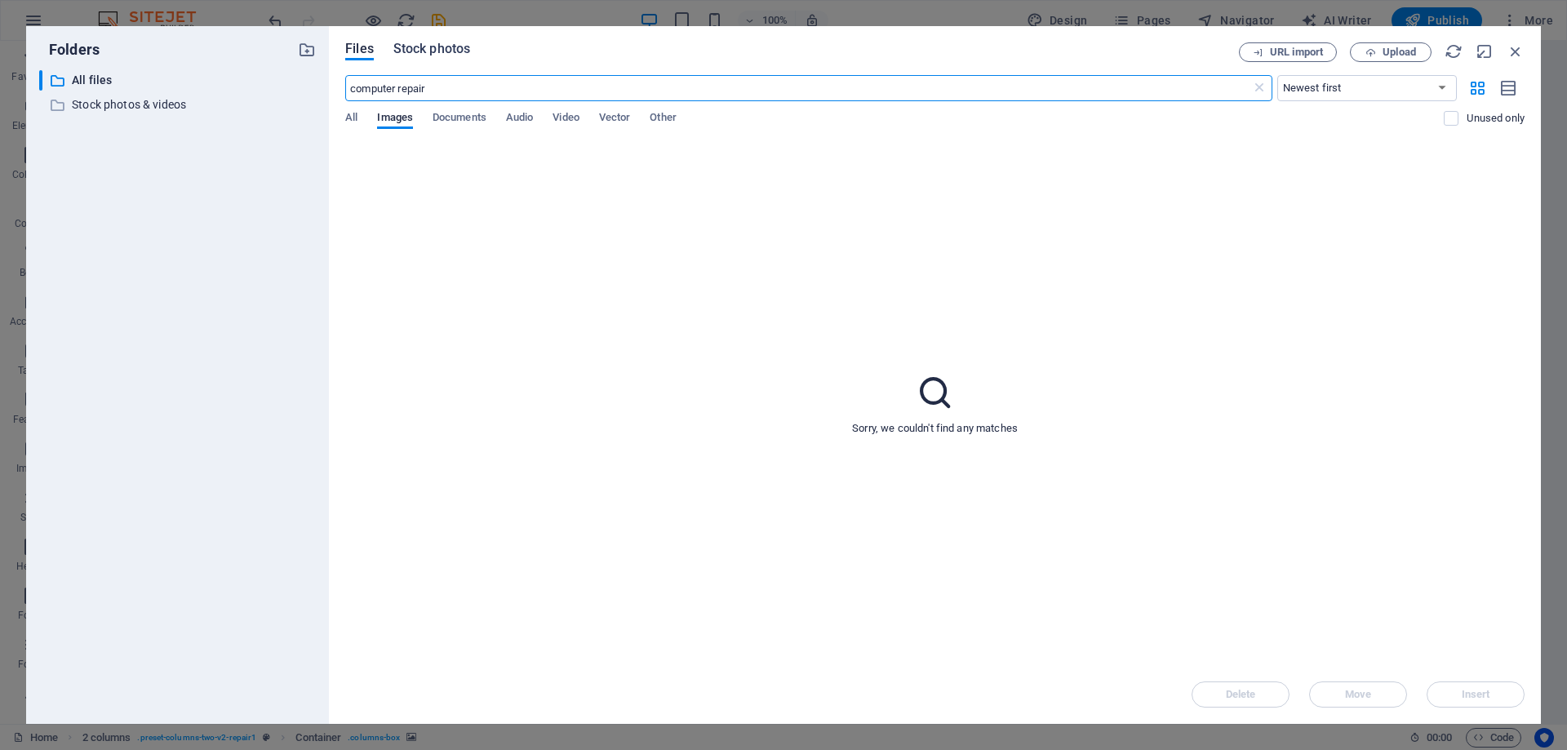
type input "computer repair"
click at [450, 47] on span "Stock photos" at bounding box center [431, 49] width 77 height 20
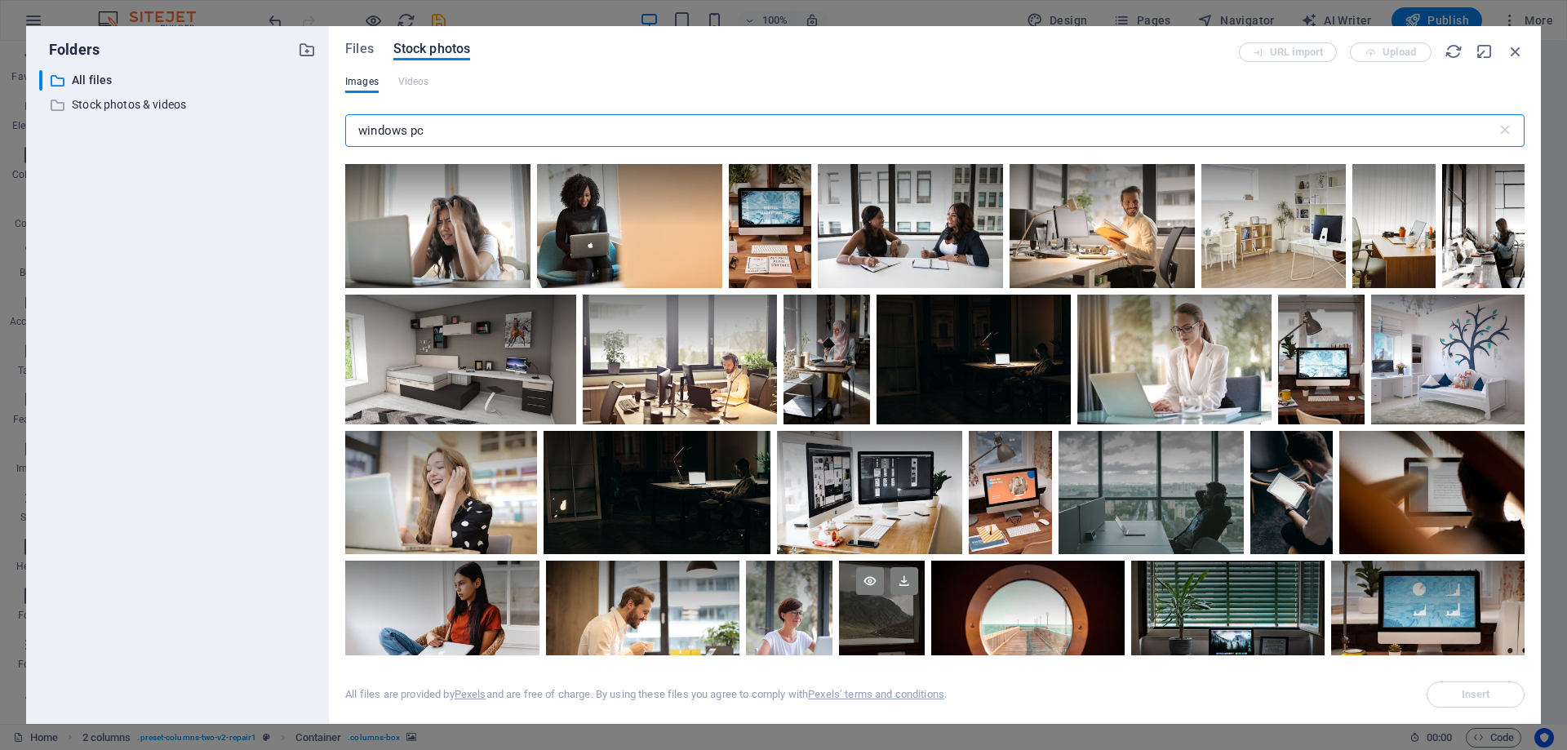
scroll to position [3509, 0]
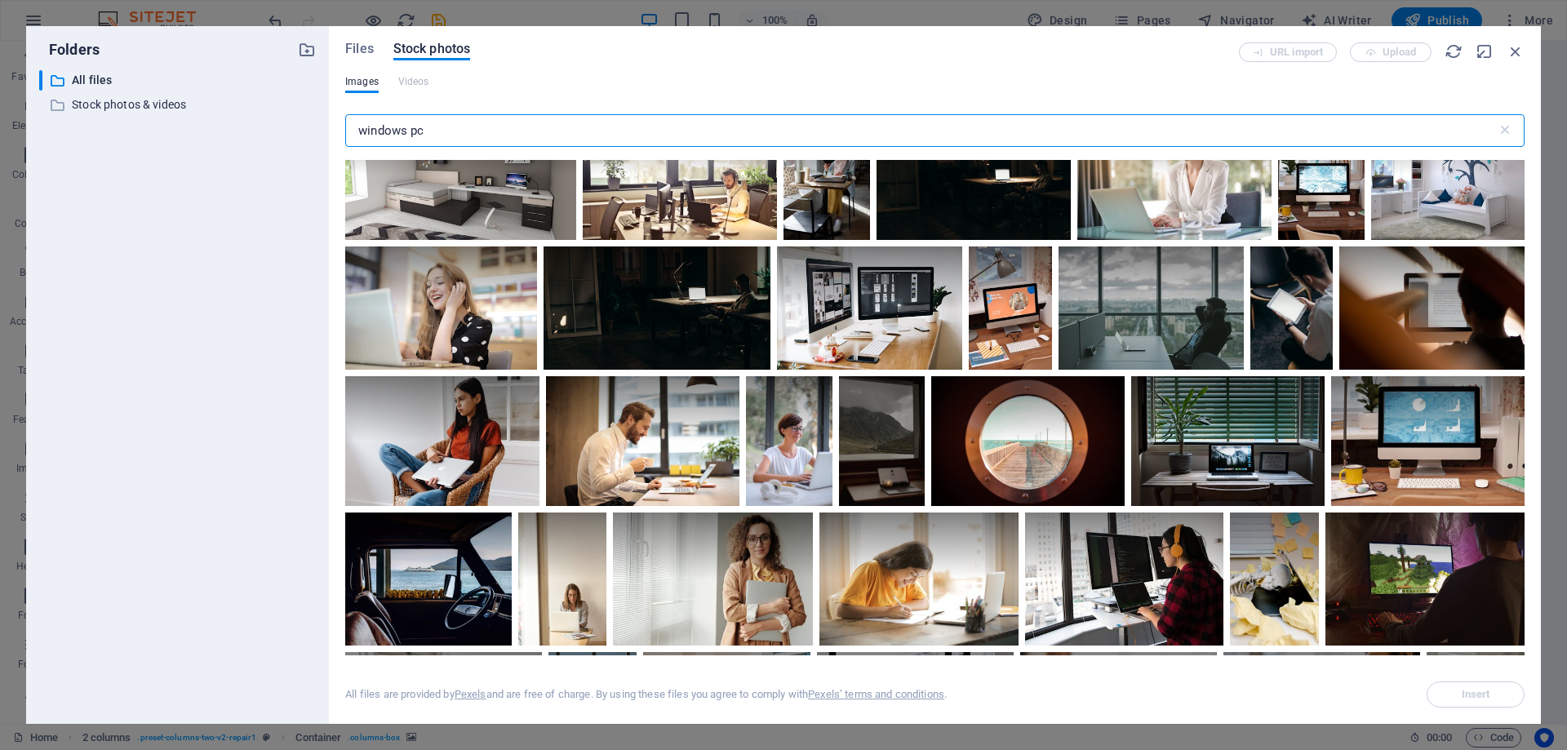
drag, startPoint x: 374, startPoint y: 124, endPoint x: 246, endPoint y: 122, distance: 128.2
click at [269, 114] on div "Folders ​ All files All files ​ Stock photos & videos Stock photos & videos Fil…" at bounding box center [783, 375] width 1515 height 698
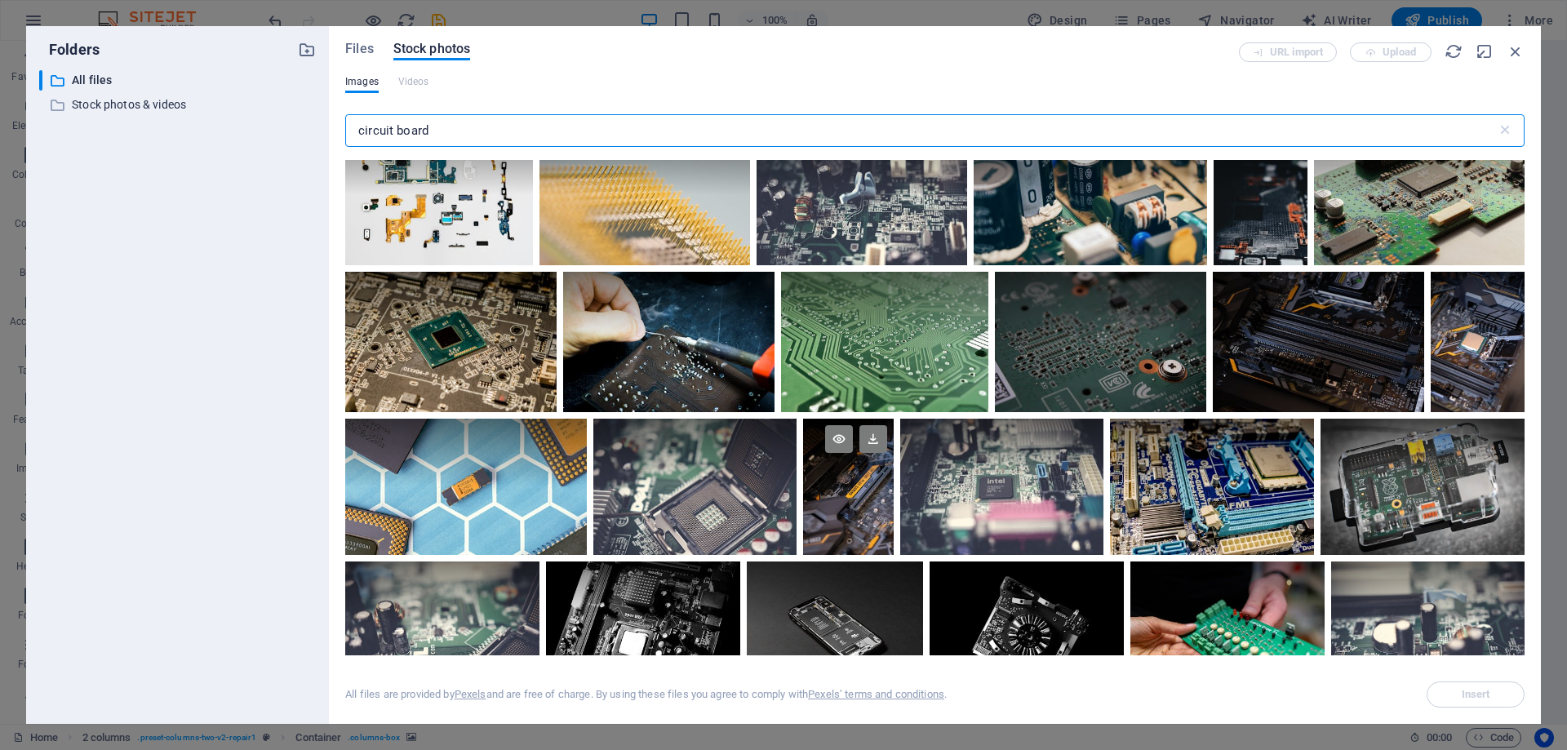
scroll to position [408, 0]
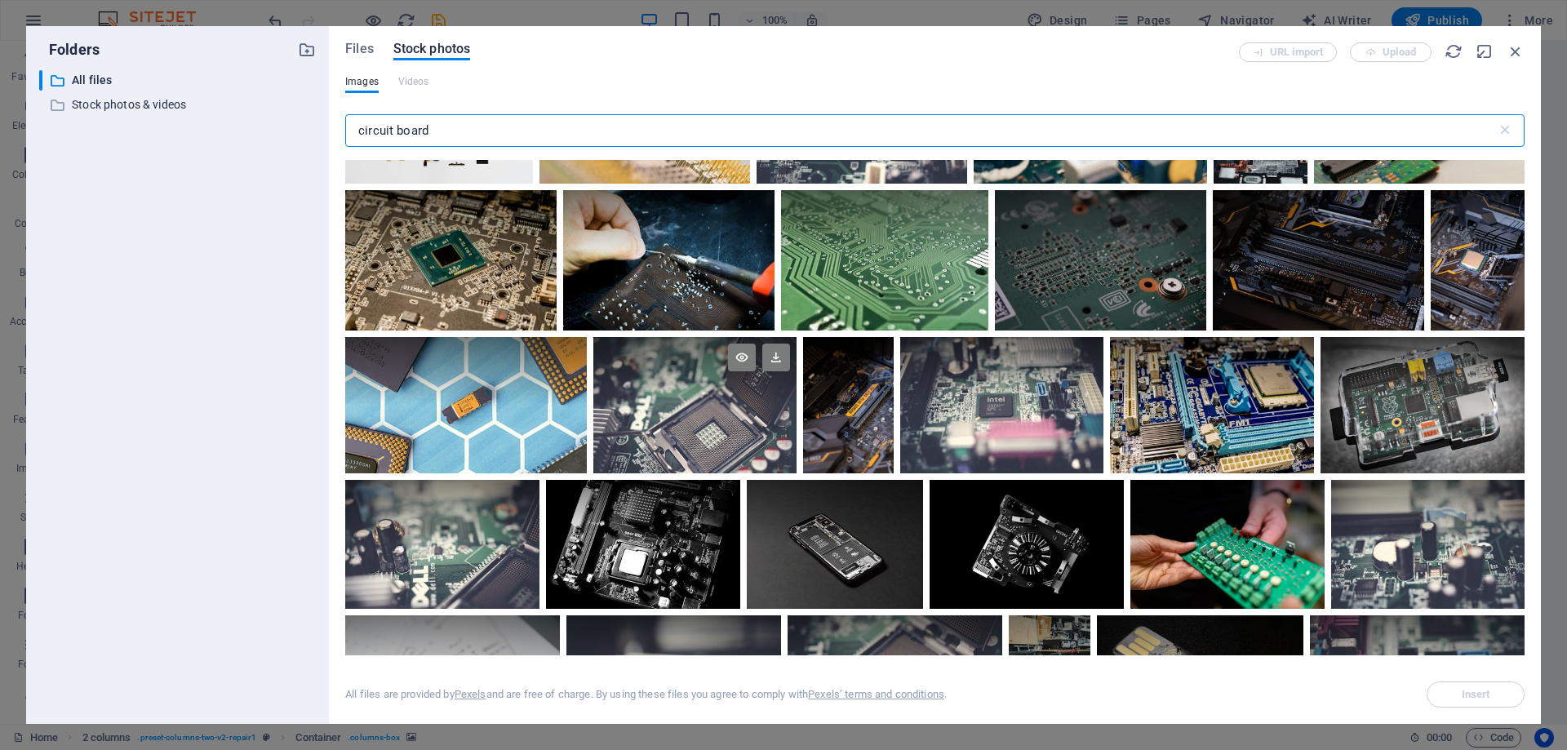
type input "circuit board"
click at [711, 406] on div at bounding box center [694, 404] width 203 height 135
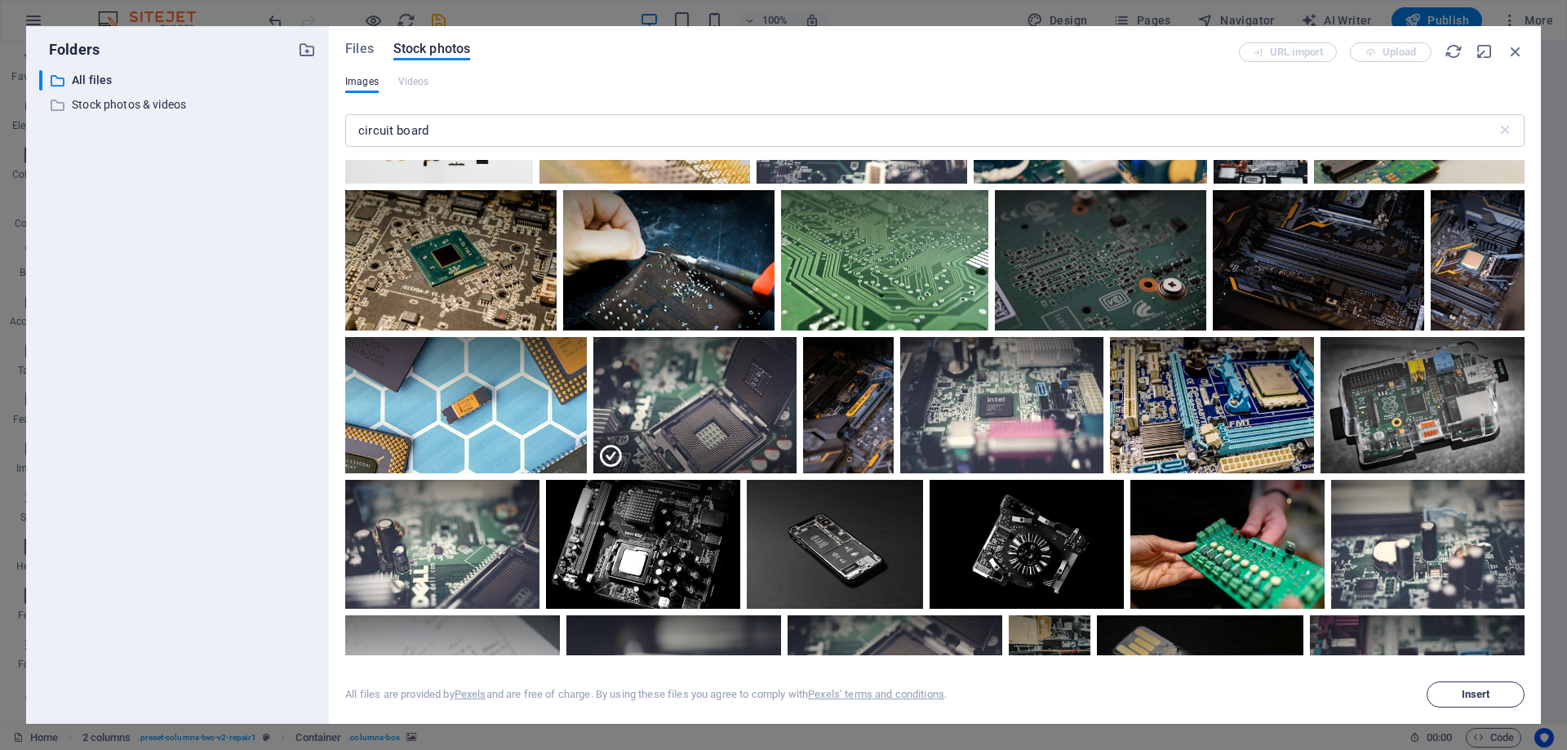
click at [1471, 690] on span "Insert" at bounding box center [1476, 695] width 29 height 10
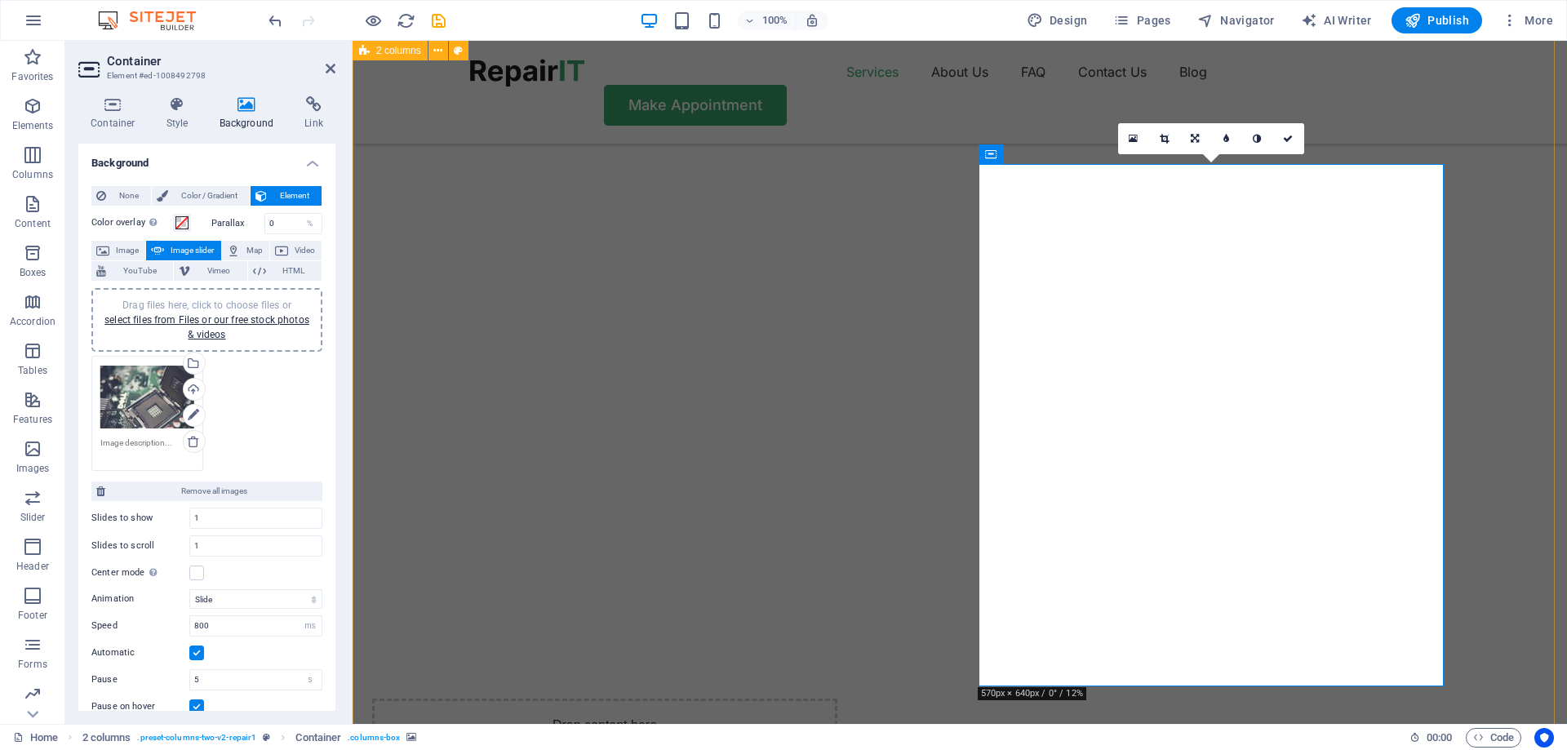
drag, startPoint x: 453, startPoint y: 131, endPoint x: 738, endPoint y: 131, distance: 284.8
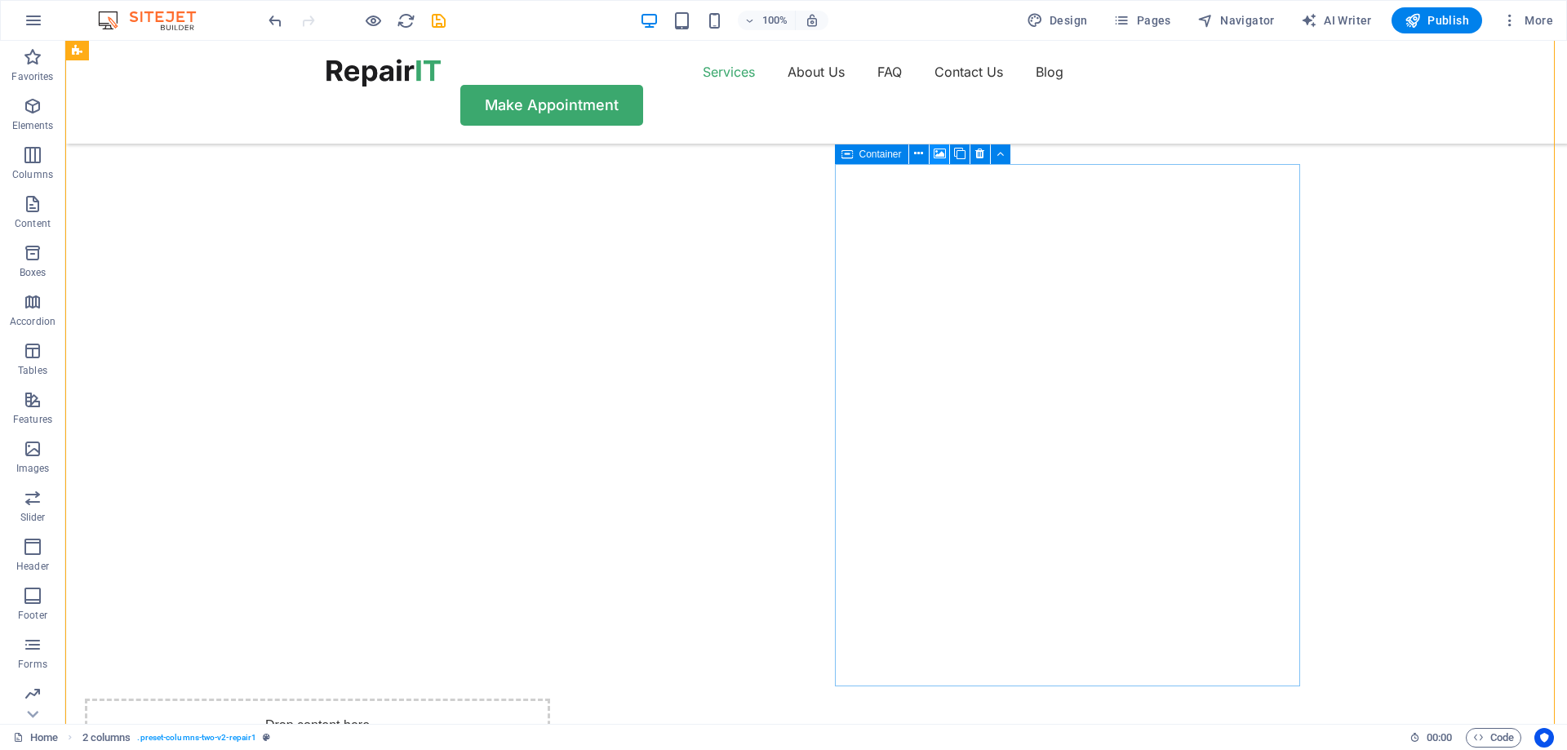
click at [936, 155] on icon at bounding box center [940, 153] width 12 height 17
select select "ms"
select select "s"
select select "progressive"
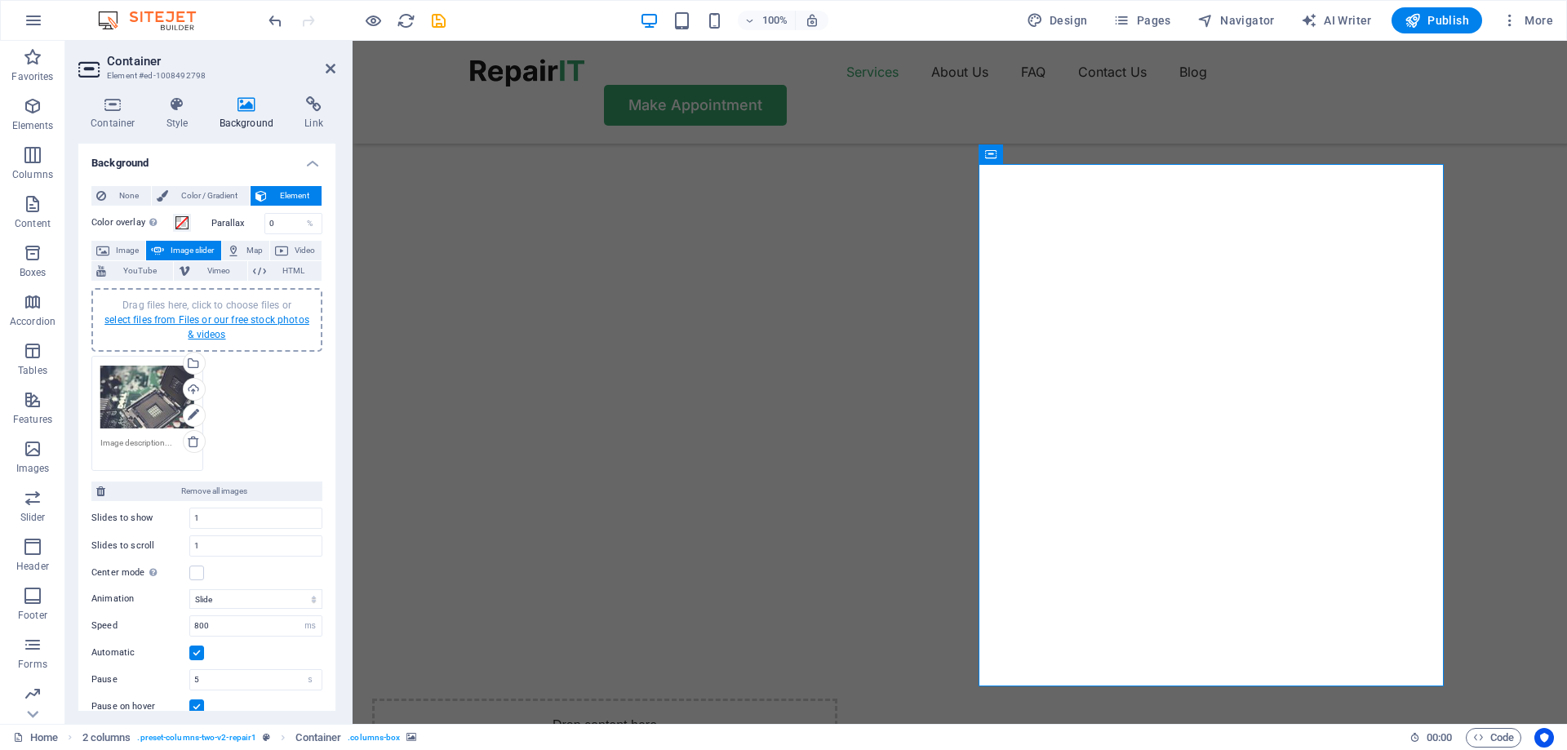
click at [204, 332] on link "select files from Files or our free stock photos & videos" at bounding box center [206, 327] width 205 height 26
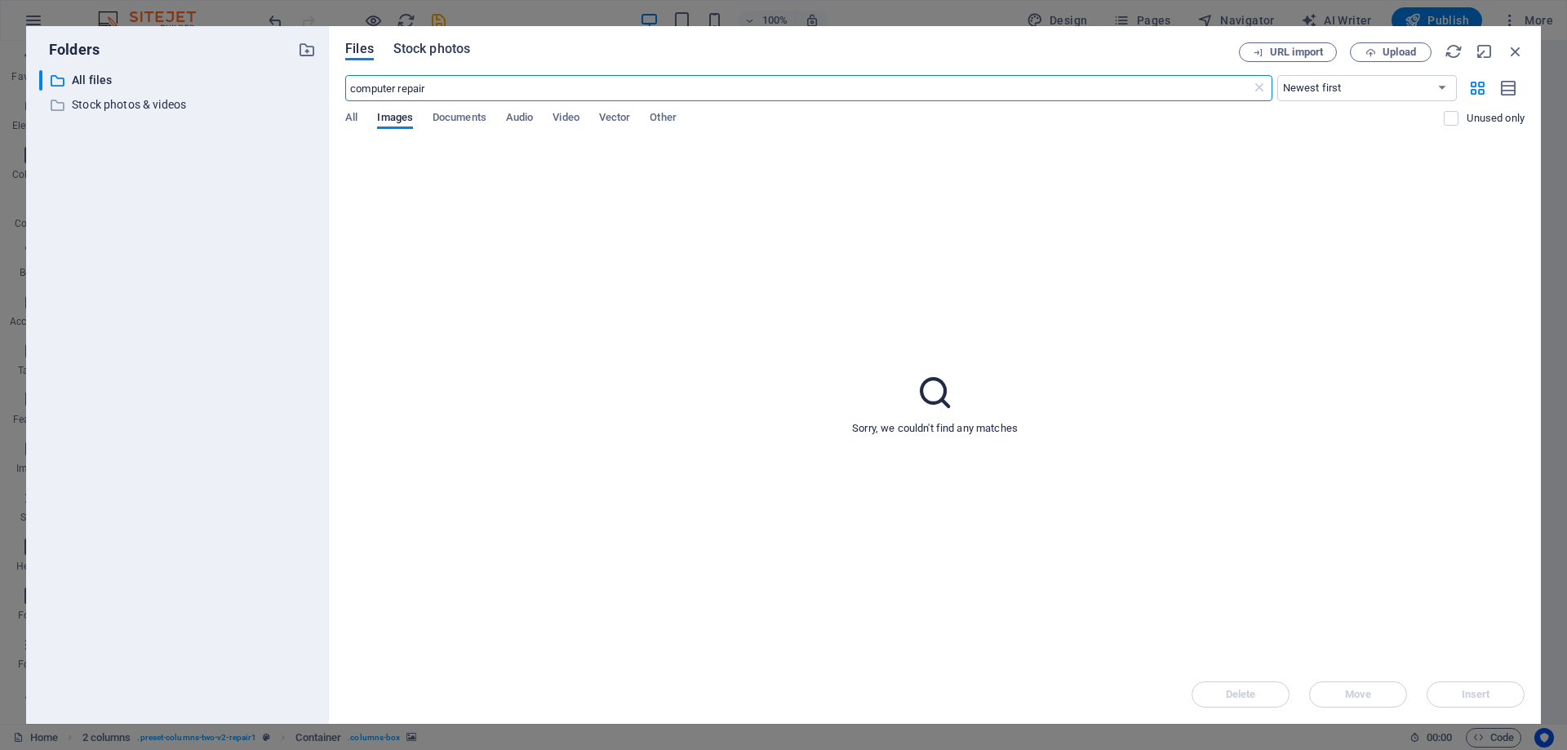
click at [435, 51] on span "Stock photos" at bounding box center [431, 49] width 77 height 20
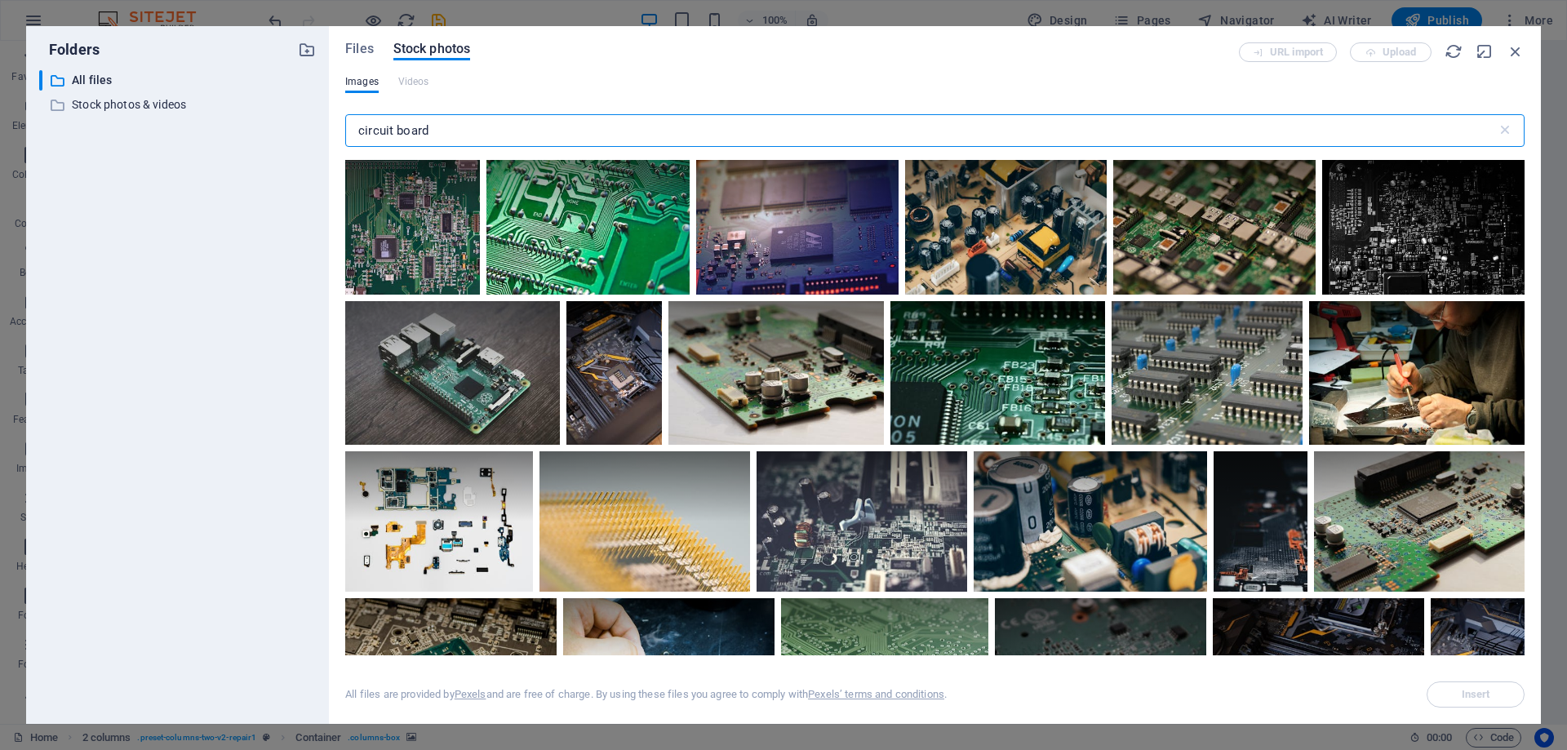
drag, startPoint x: 456, startPoint y: 131, endPoint x: 336, endPoint y: 122, distance: 120.3
click at [336, 122] on div "Files Stock photos URL import Upload Images Videos circuit board ​ All files ar…" at bounding box center [935, 375] width 1212 height 698
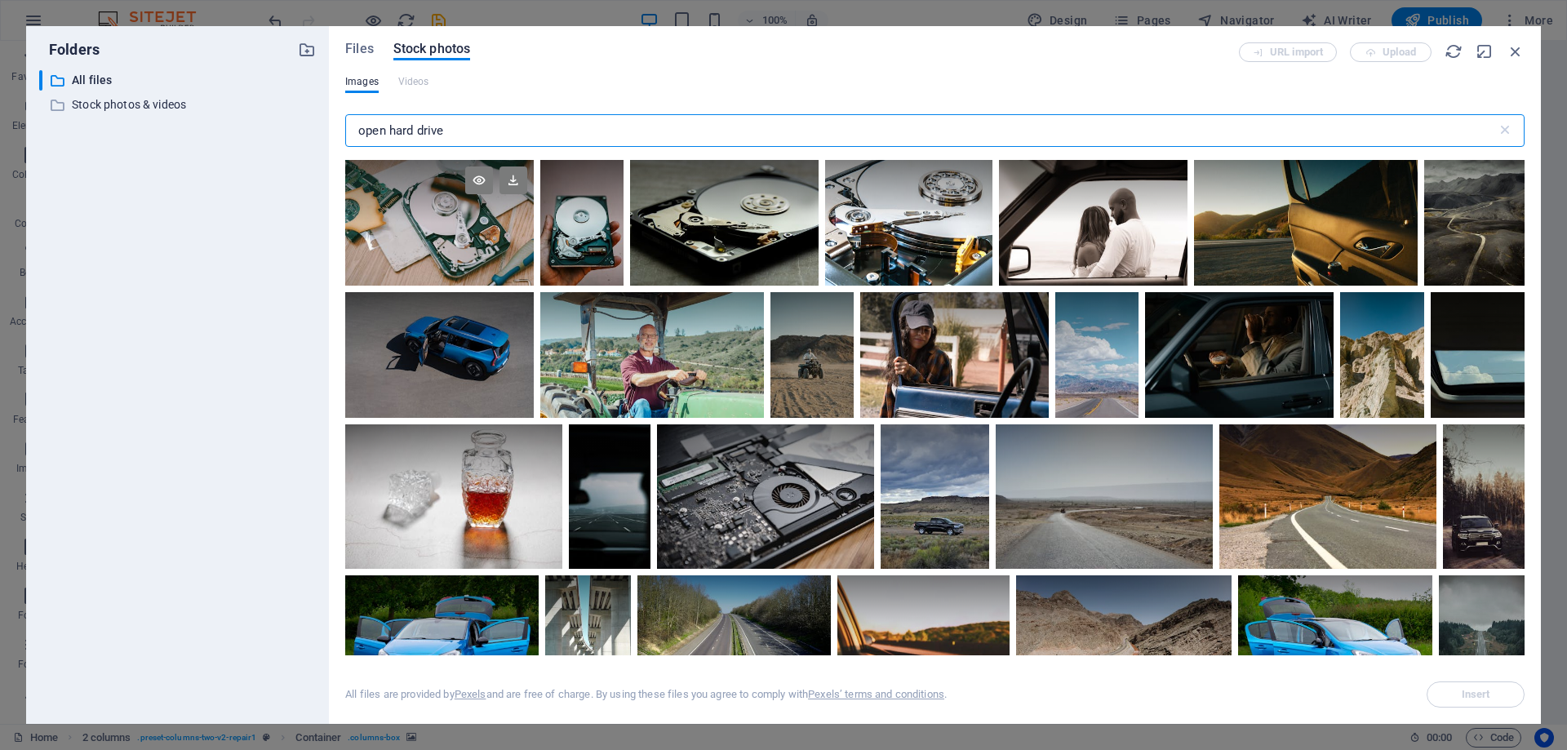
type input "open hard drive"
click at [474, 234] on div at bounding box center [439, 223] width 189 height 126
click at [1480, 696] on span "Insert" at bounding box center [1476, 695] width 29 height 10
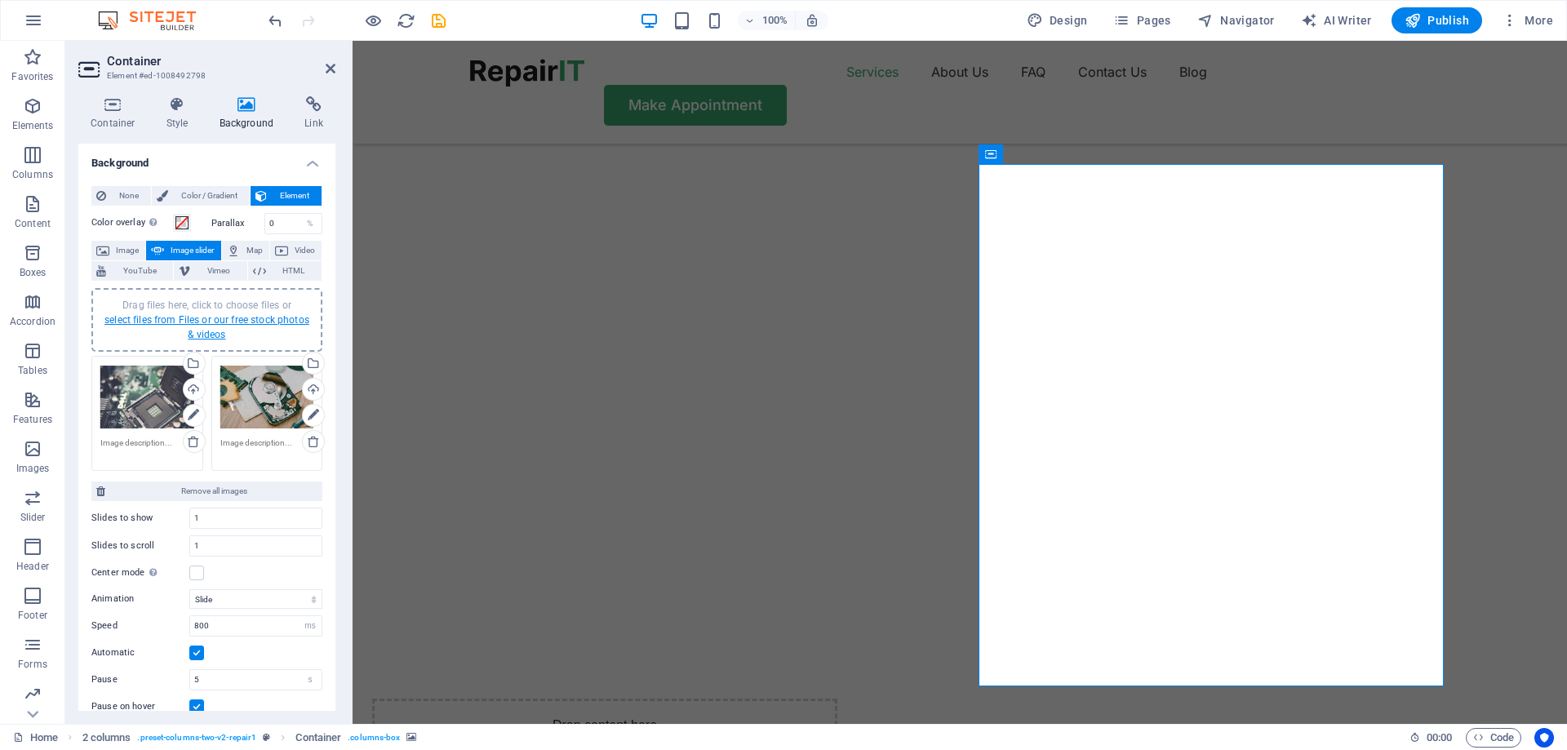
click at [201, 318] on link "select files from Files or our free stock photos & videos" at bounding box center [206, 327] width 205 height 26
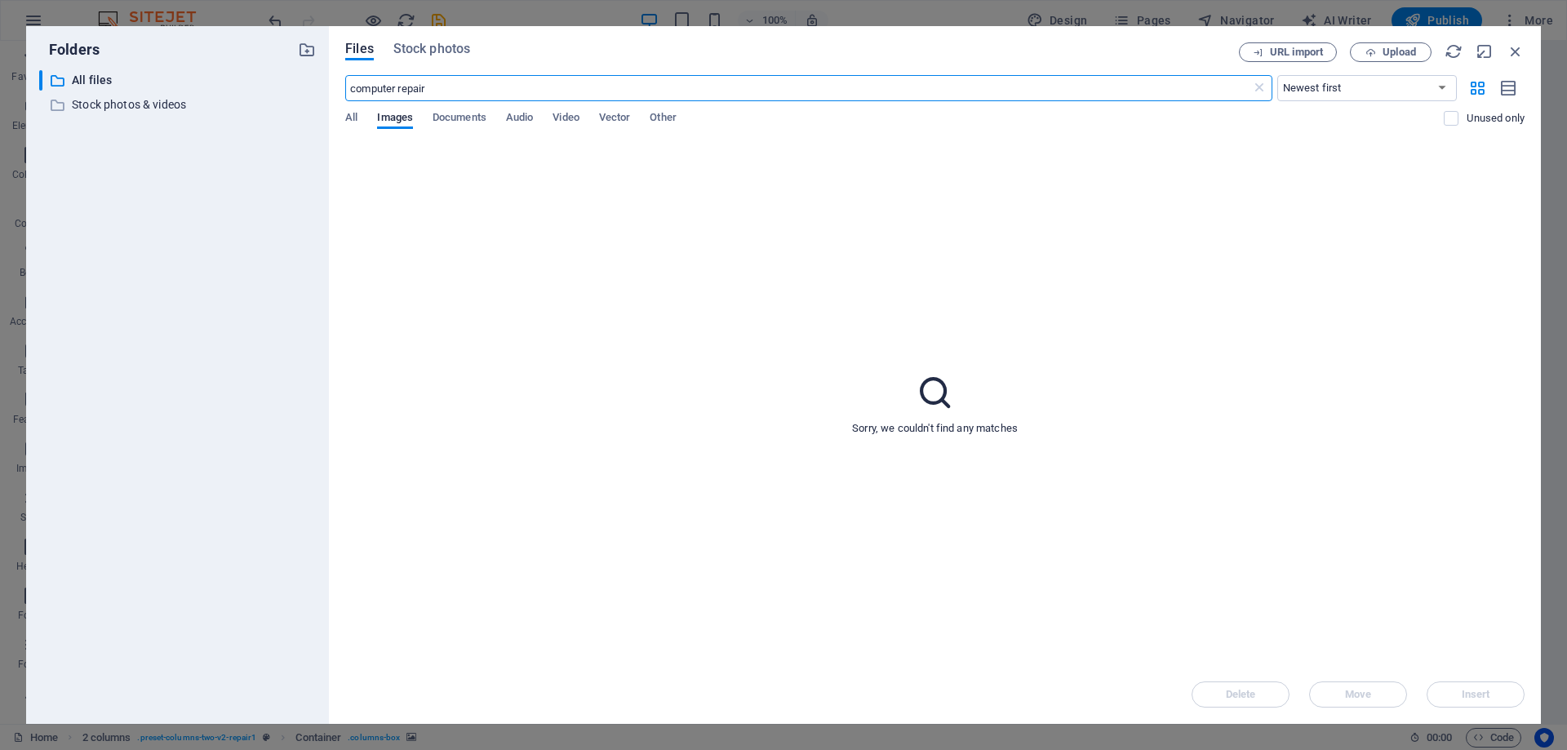
drag, startPoint x: 451, startPoint y: 87, endPoint x: 326, endPoint y: 83, distance: 124.9
click at [326, 83] on div "Folders ​ All files All files ​ Stock photos & videos Stock photos & videos Fil…" at bounding box center [783, 375] width 1515 height 698
type input "b"
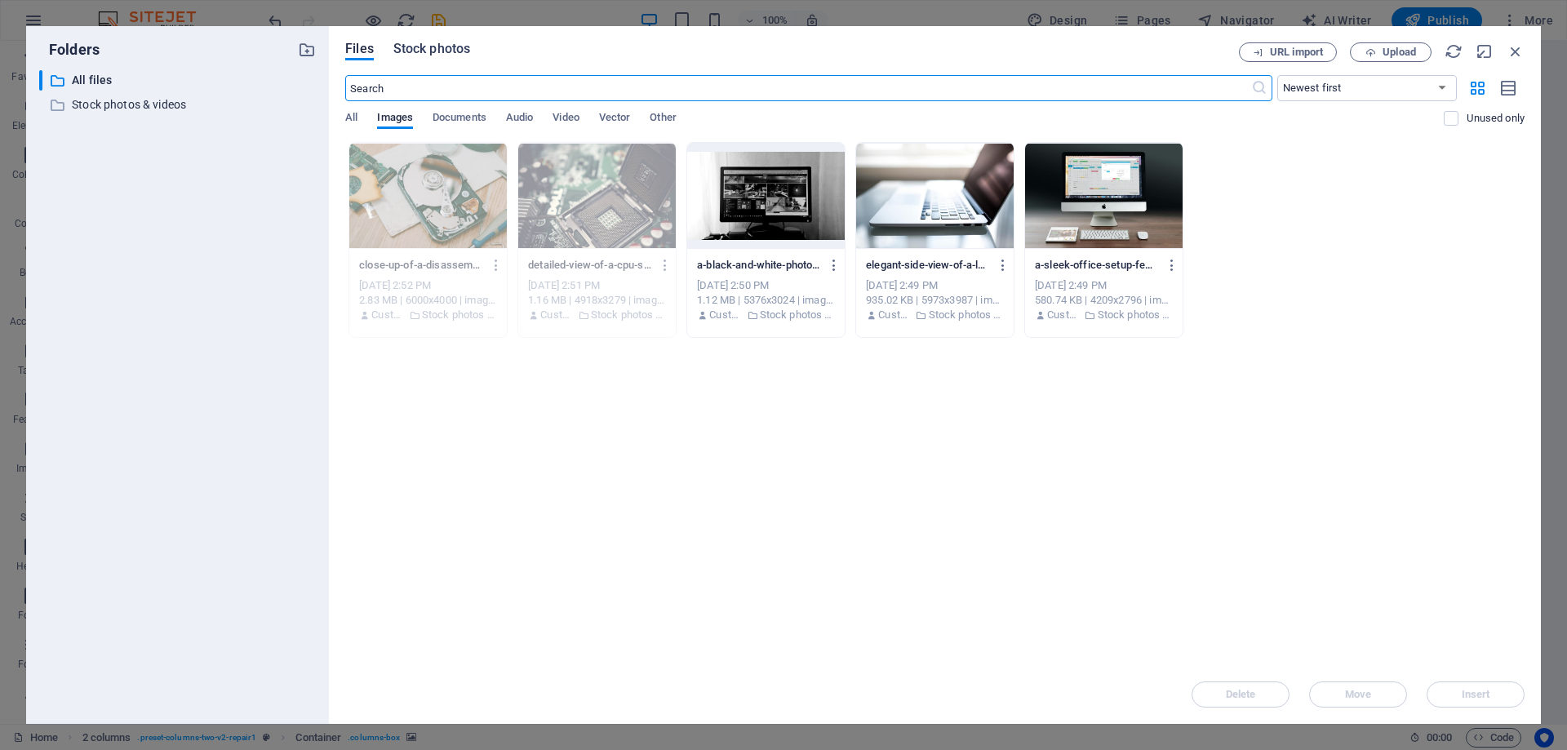
click at [434, 44] on span "Stock photos" at bounding box center [431, 49] width 77 height 20
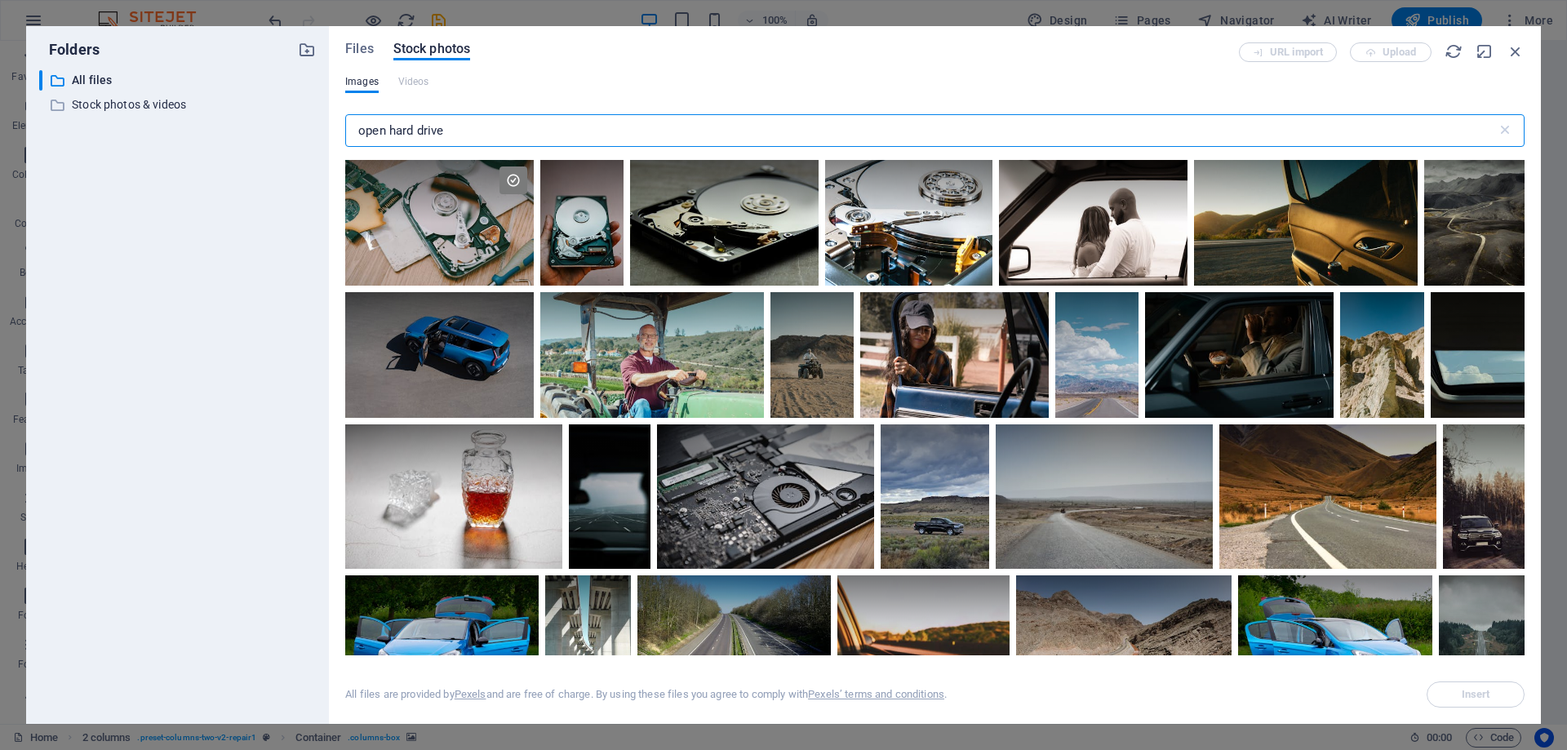
drag, startPoint x: 472, startPoint y: 129, endPoint x: 317, endPoint y: 124, distance: 155.1
click at [317, 124] on div "Folders ​ All files All files ​ Stock photos & videos Stock photos & videos Fil…" at bounding box center [783, 375] width 1515 height 698
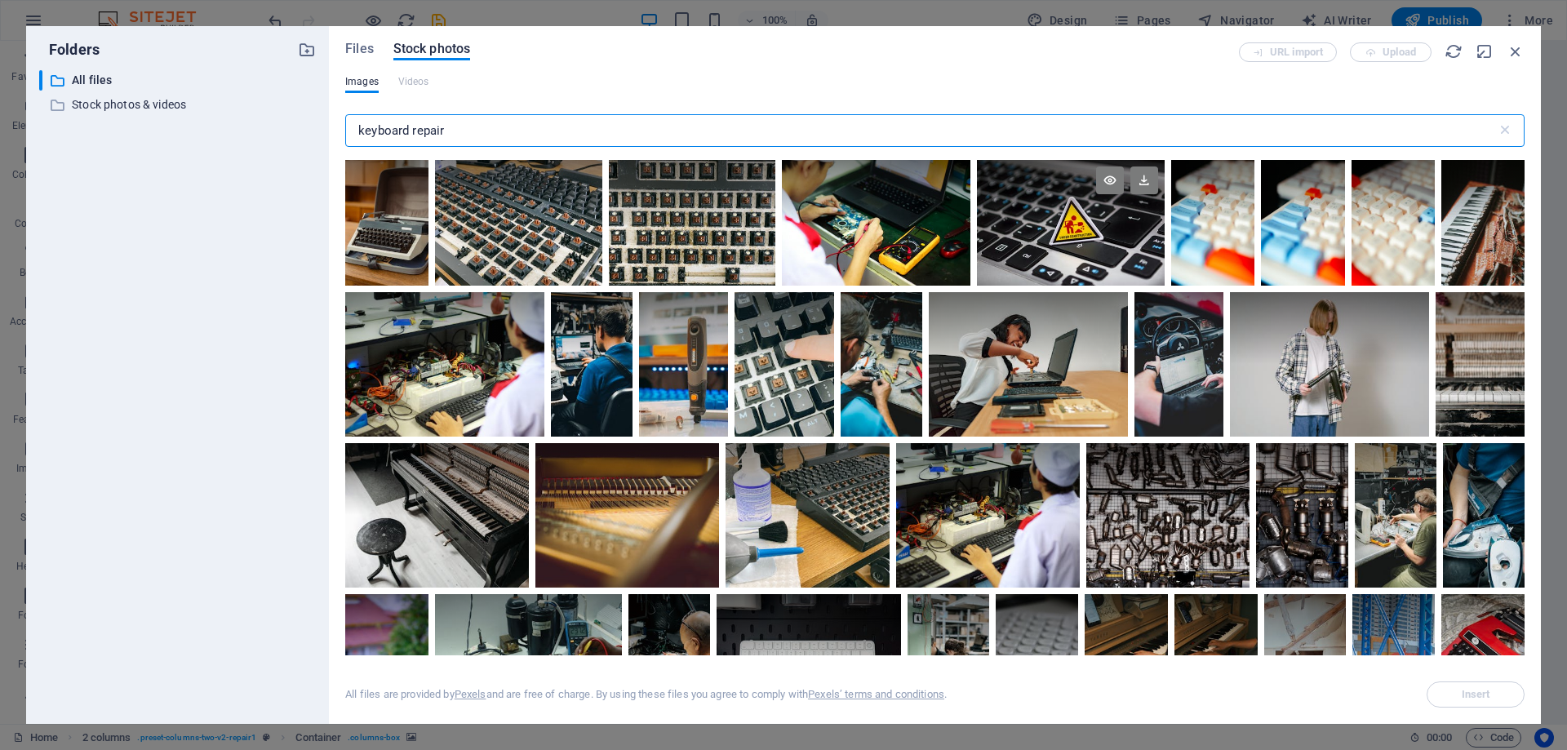
type input "keyboard repair"
click at [1070, 218] on div at bounding box center [1071, 191] width 189 height 63
click at [1472, 690] on span "Insert" at bounding box center [1476, 695] width 29 height 10
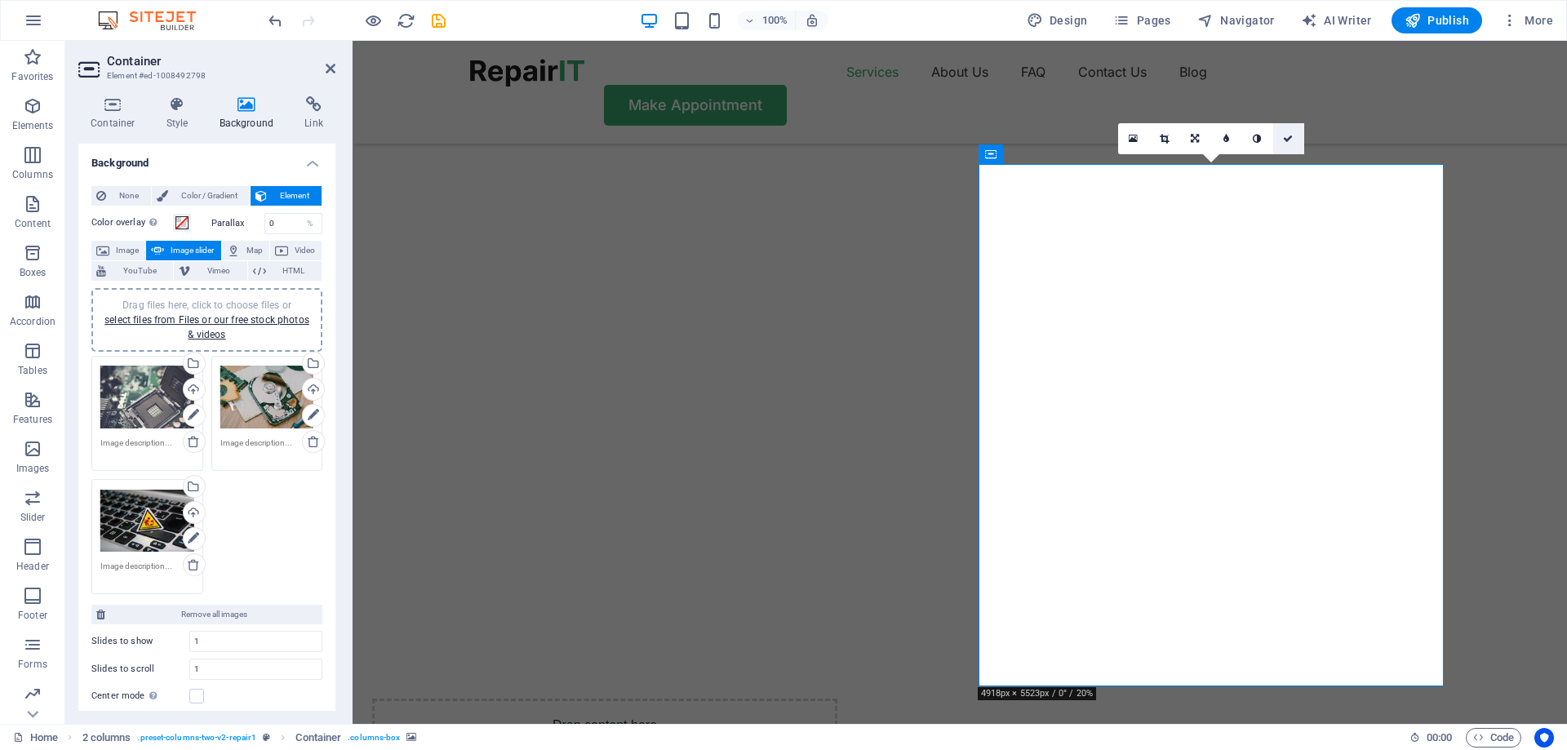
click at [1289, 134] on icon at bounding box center [1288, 139] width 10 height 10
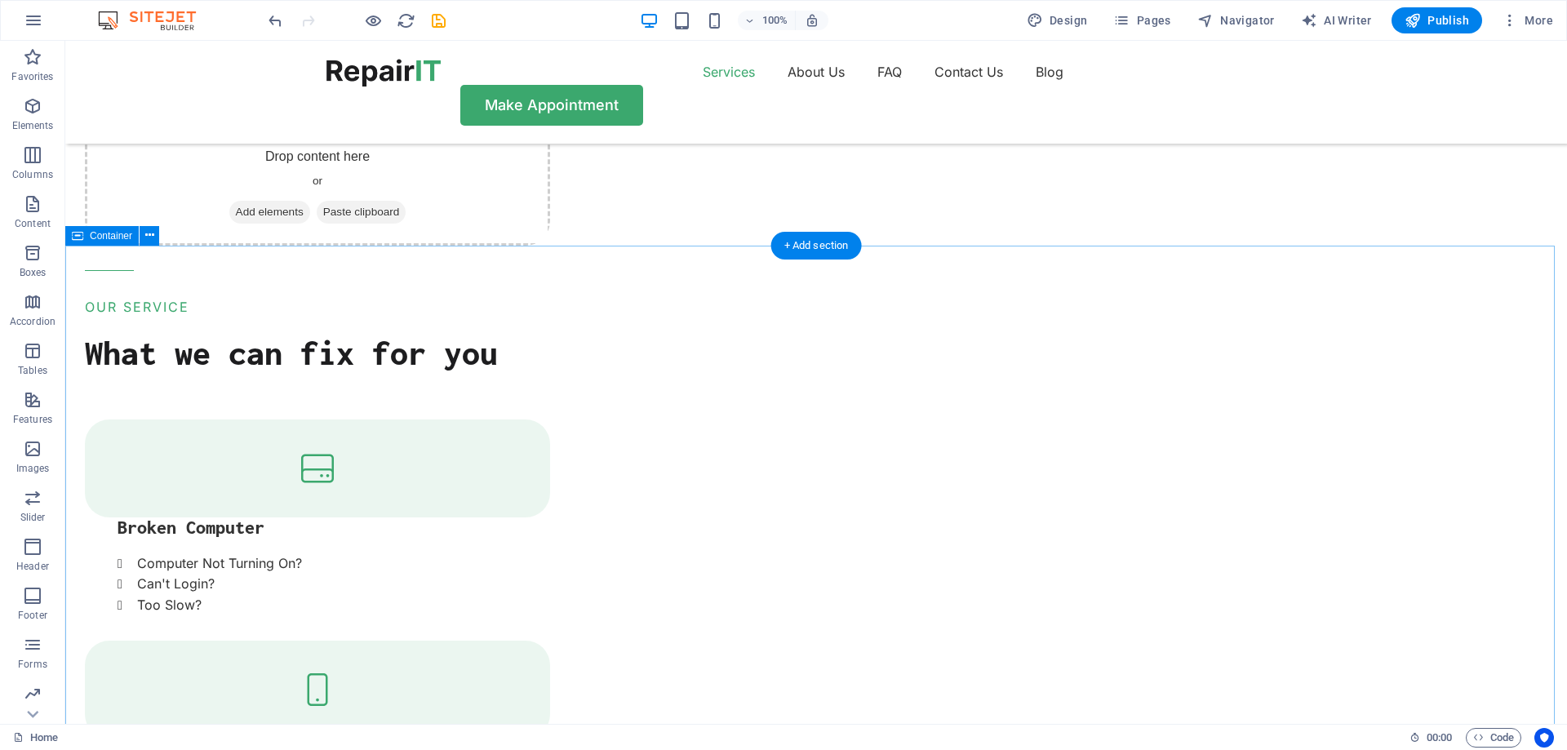
scroll to position [1795, 0]
click at [147, 236] on icon at bounding box center [149, 235] width 9 height 17
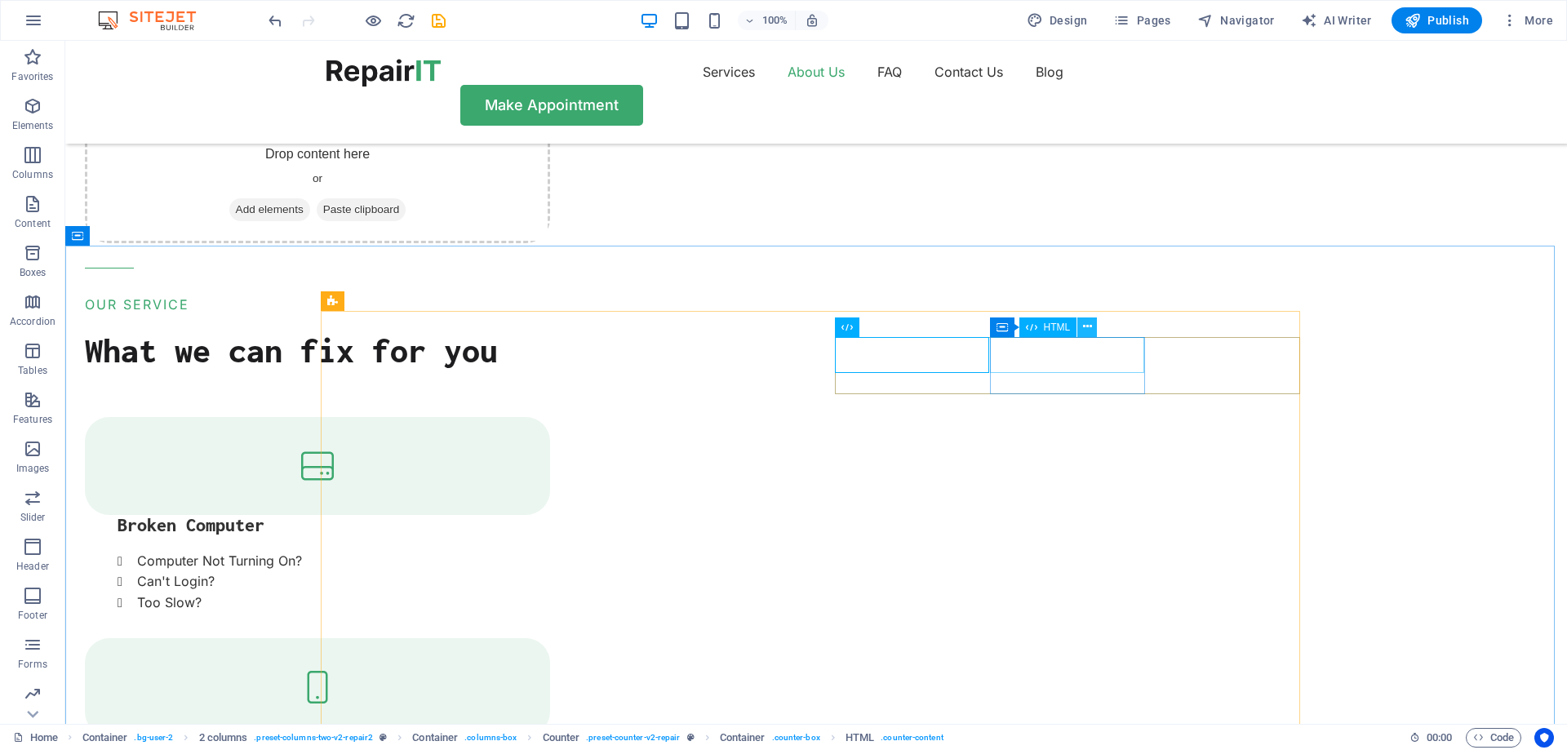
click at [1090, 326] on icon at bounding box center [1087, 326] width 9 height 17
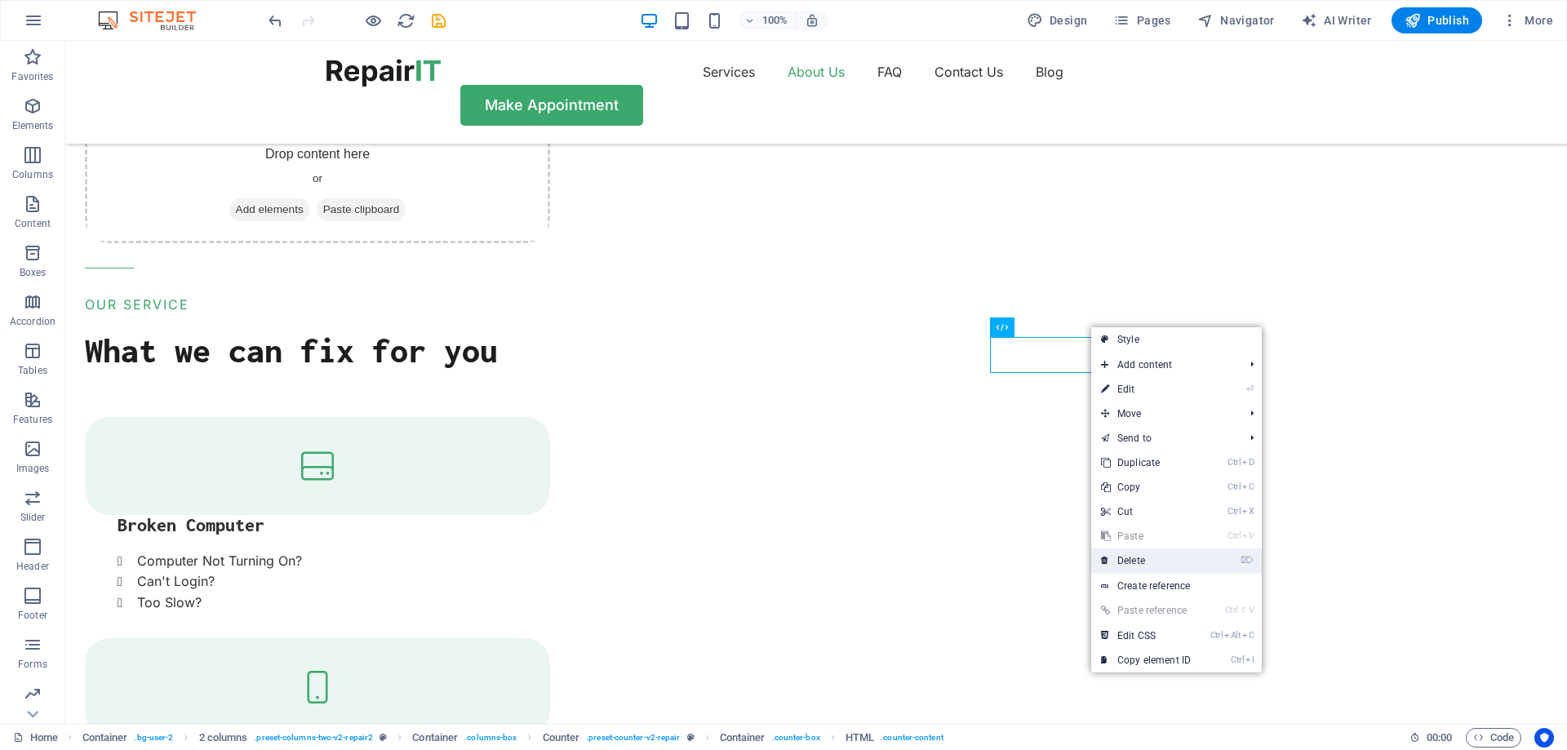
click at [1161, 565] on link "⌦ Delete" at bounding box center [1145, 560] width 109 height 24
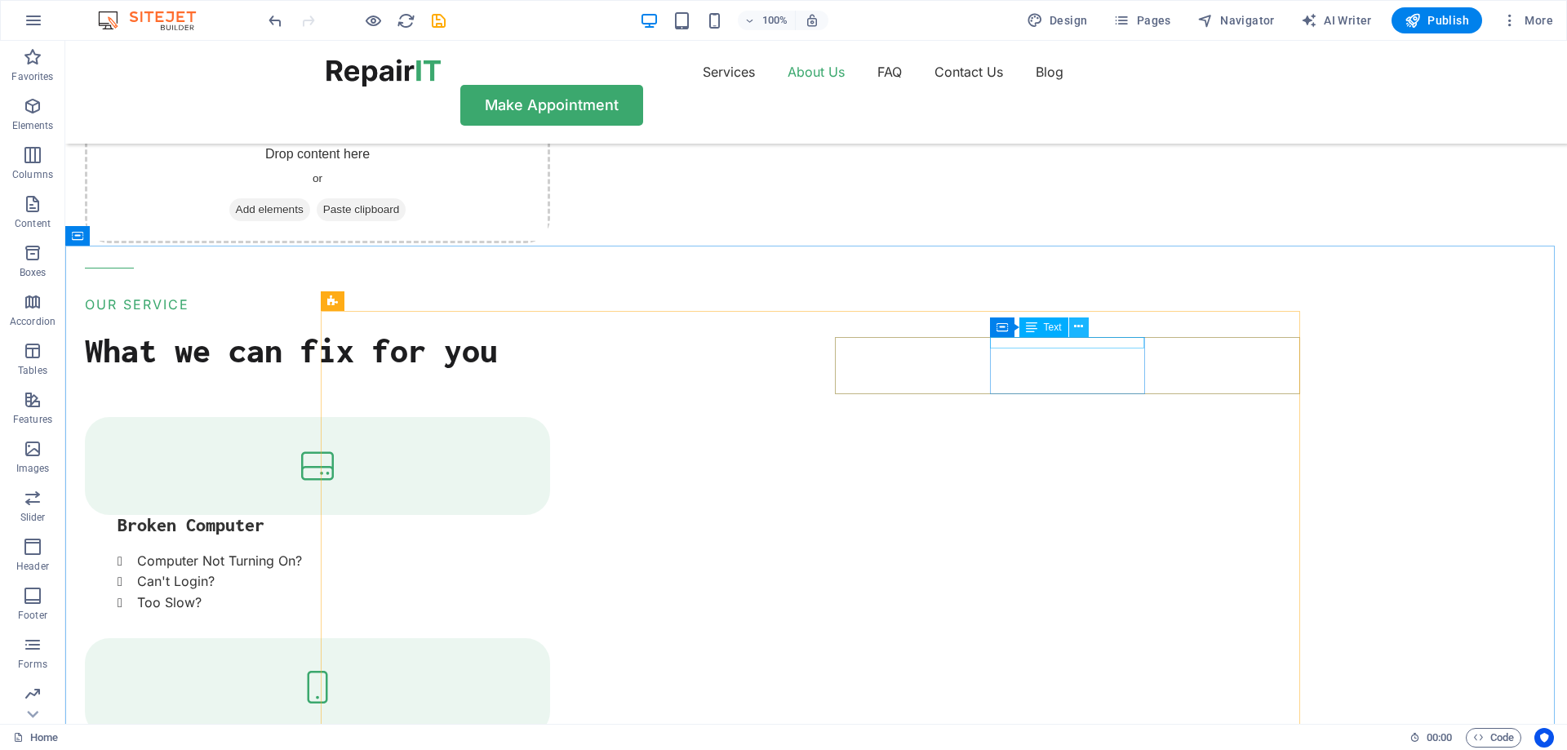
click at [1085, 324] on button at bounding box center [1079, 327] width 20 height 20
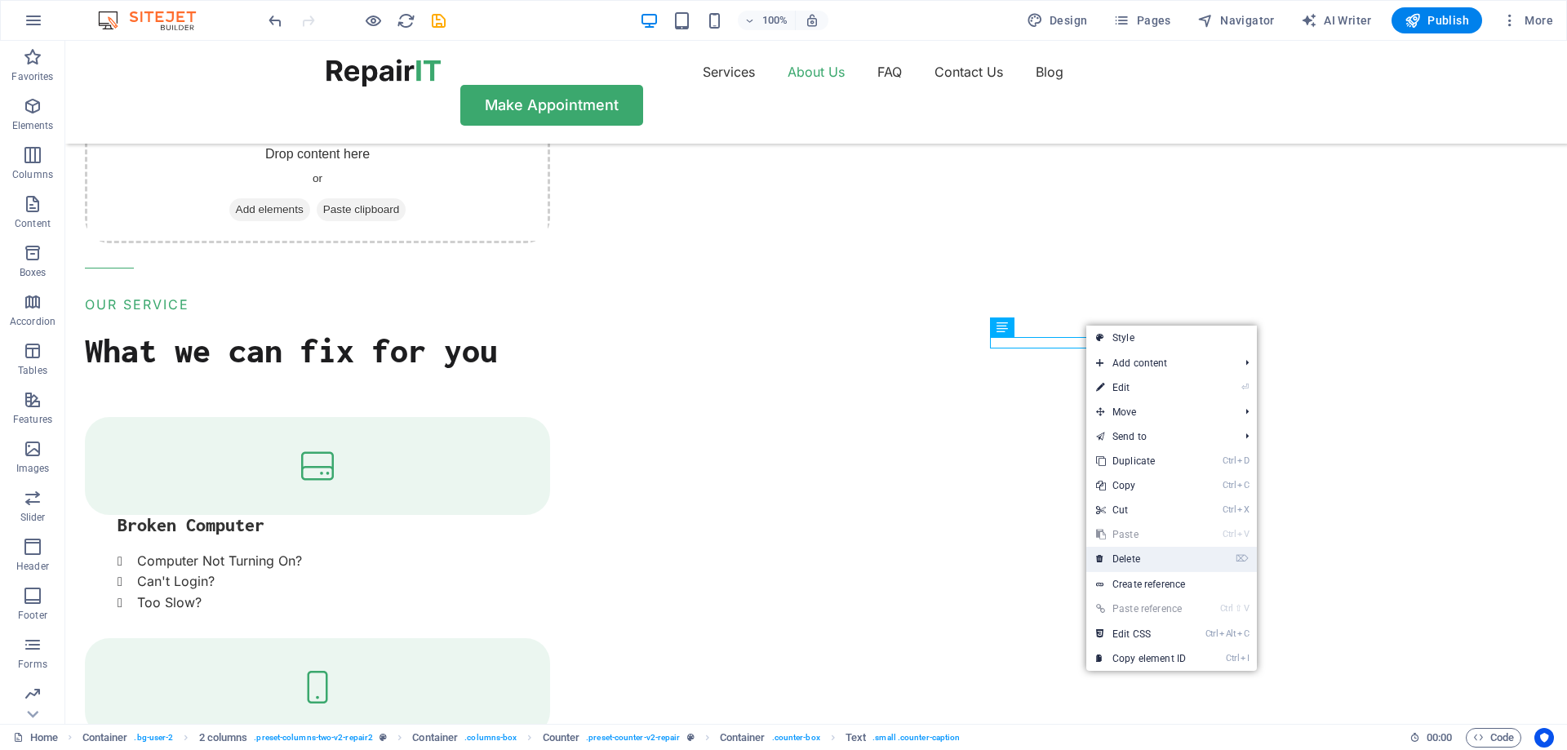
click at [1132, 556] on link "⌦ Delete" at bounding box center [1140, 559] width 109 height 24
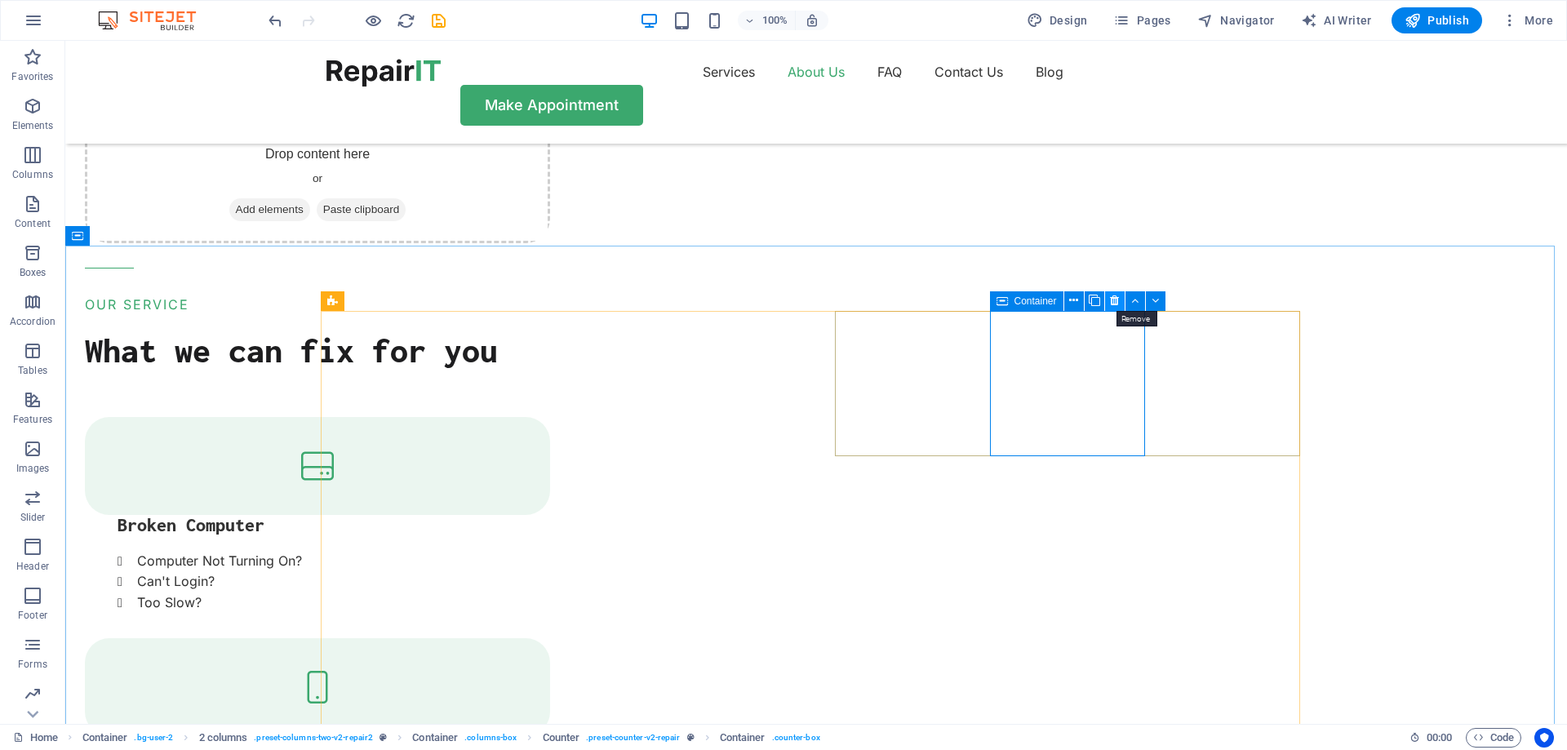
click at [1112, 301] on icon at bounding box center [1114, 300] width 9 height 17
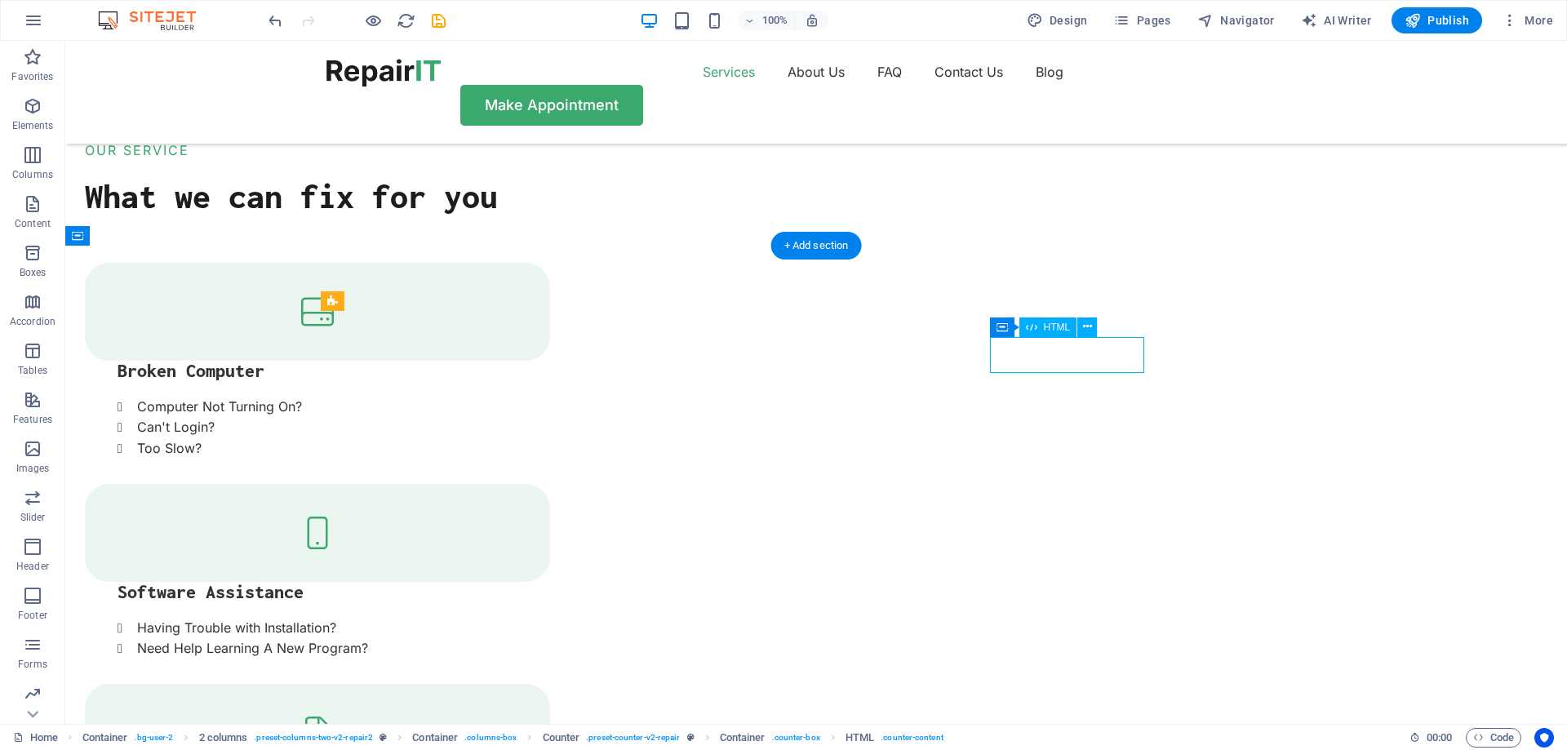
scroll to position [1641, 0]
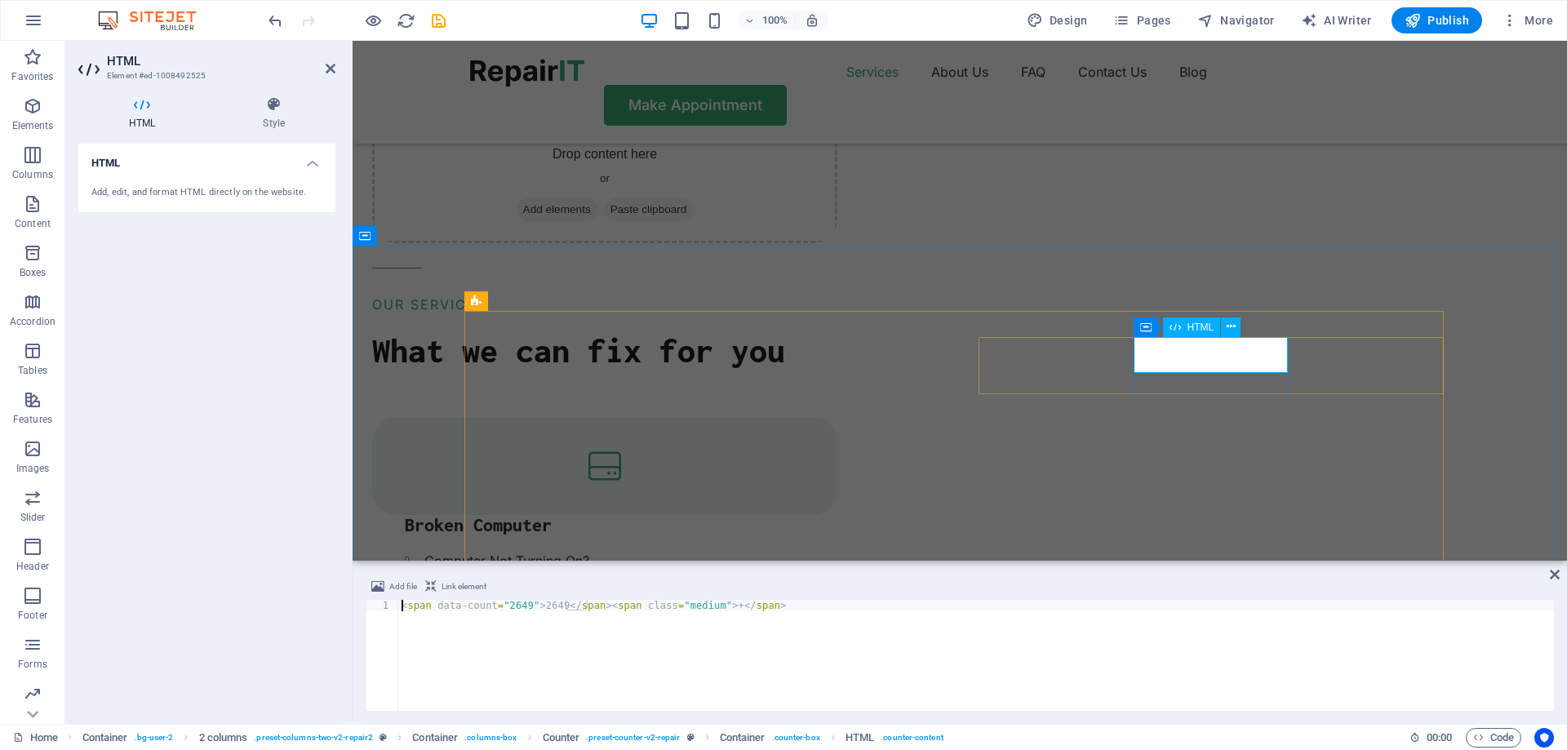
click at [1232, 329] on icon at bounding box center [1231, 326] width 9 height 17
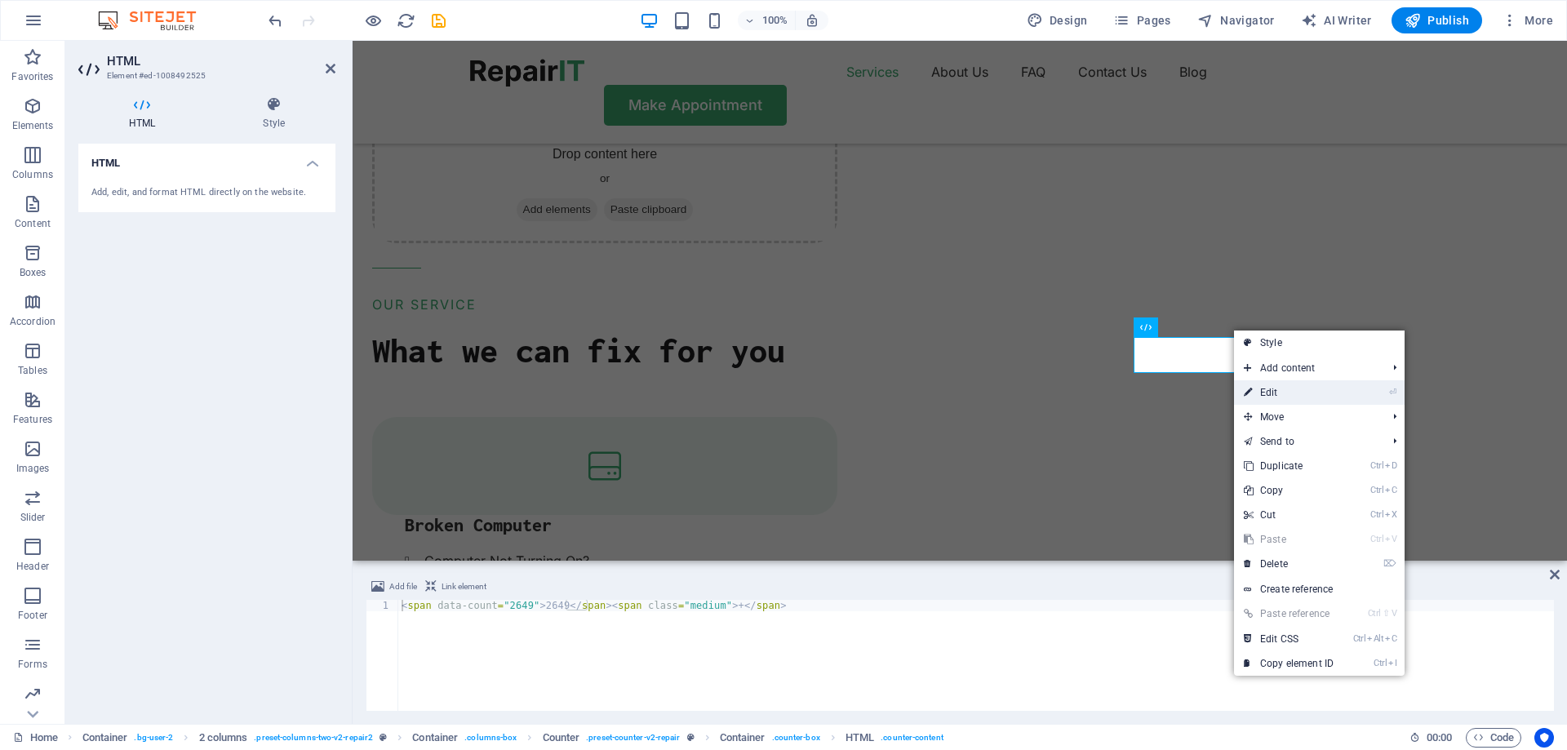
click at [1273, 396] on link "⏎ Edit" at bounding box center [1288, 392] width 109 height 24
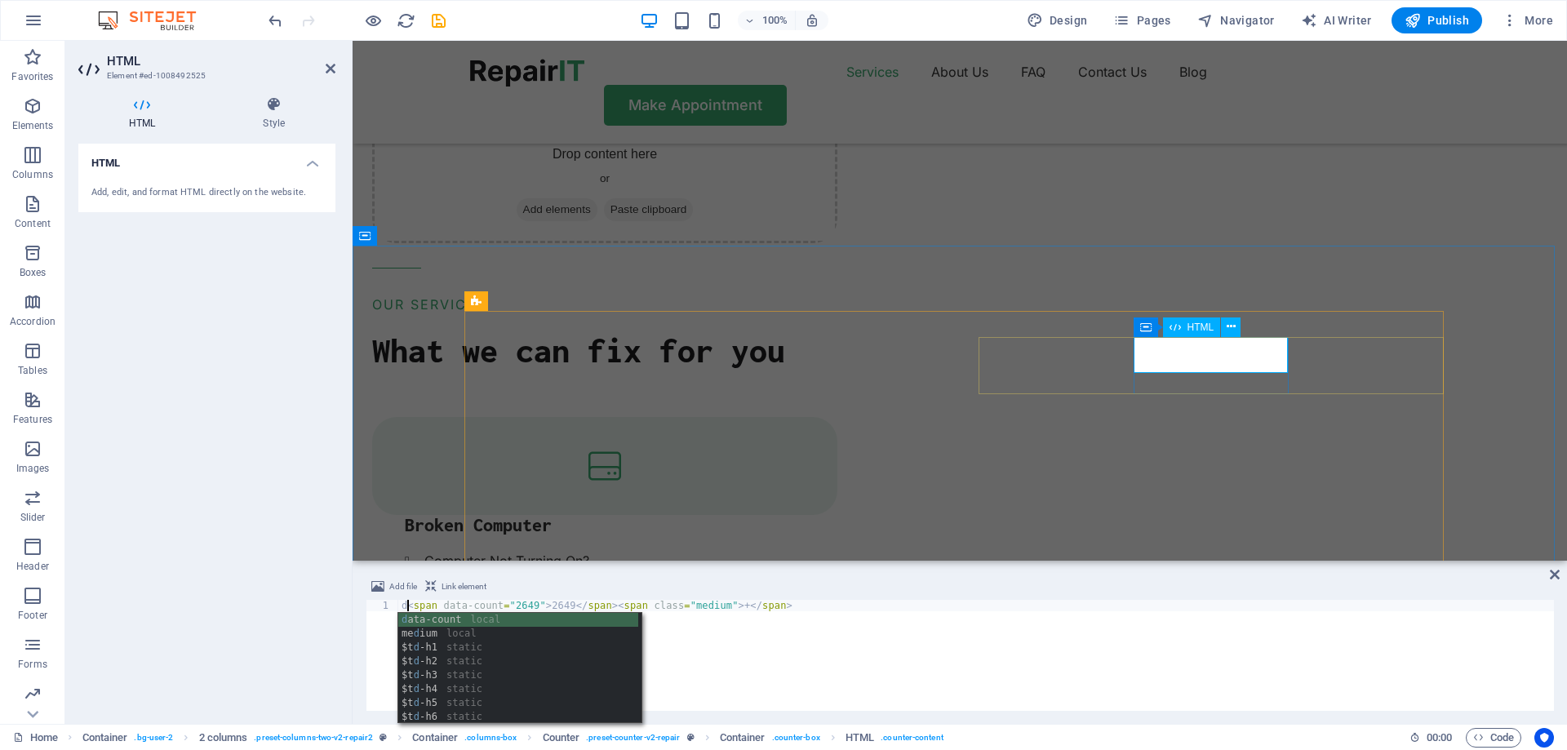
type textarea "d<span data-count="2649">2649</span><span class="medium">+</span>"
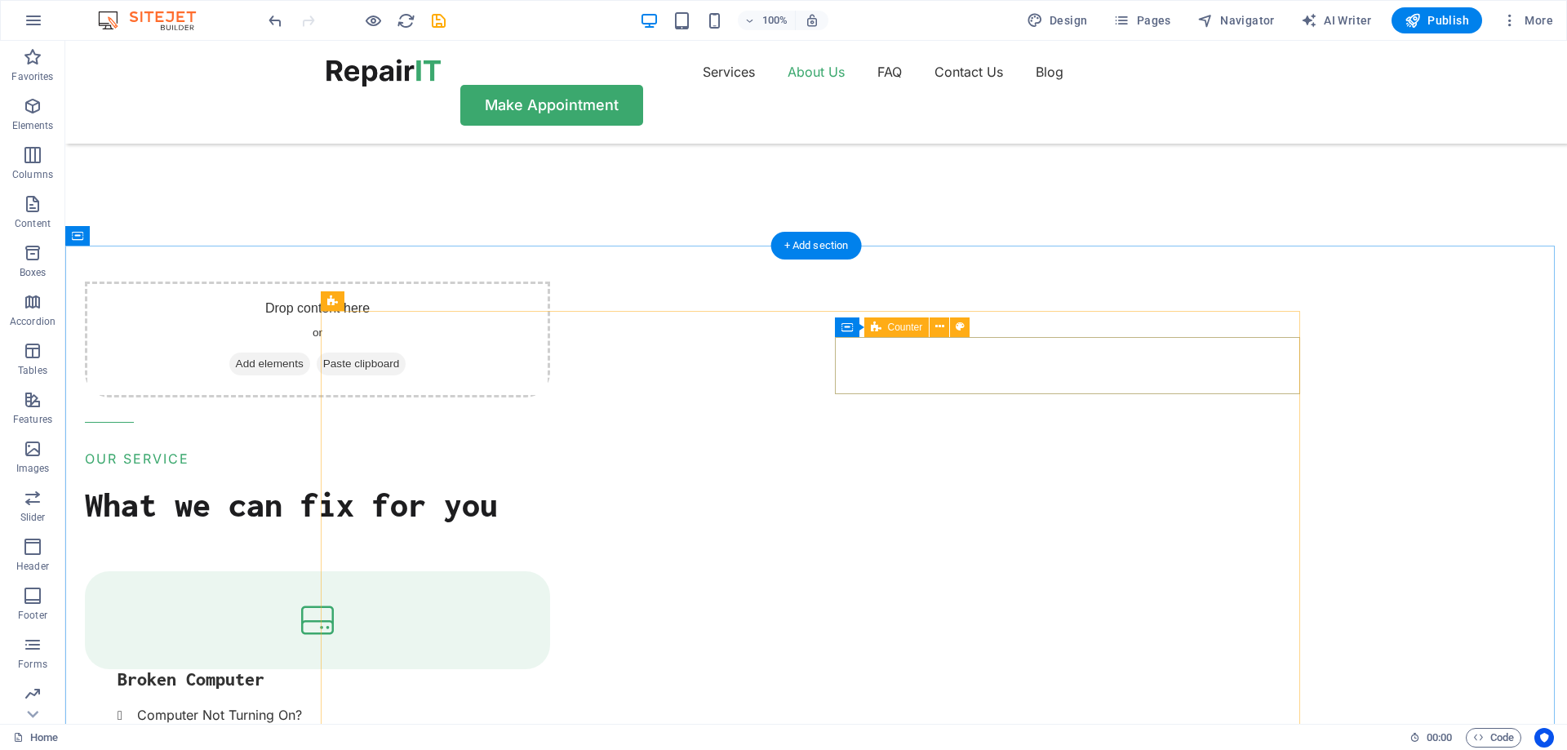
scroll to position [1795, 0]
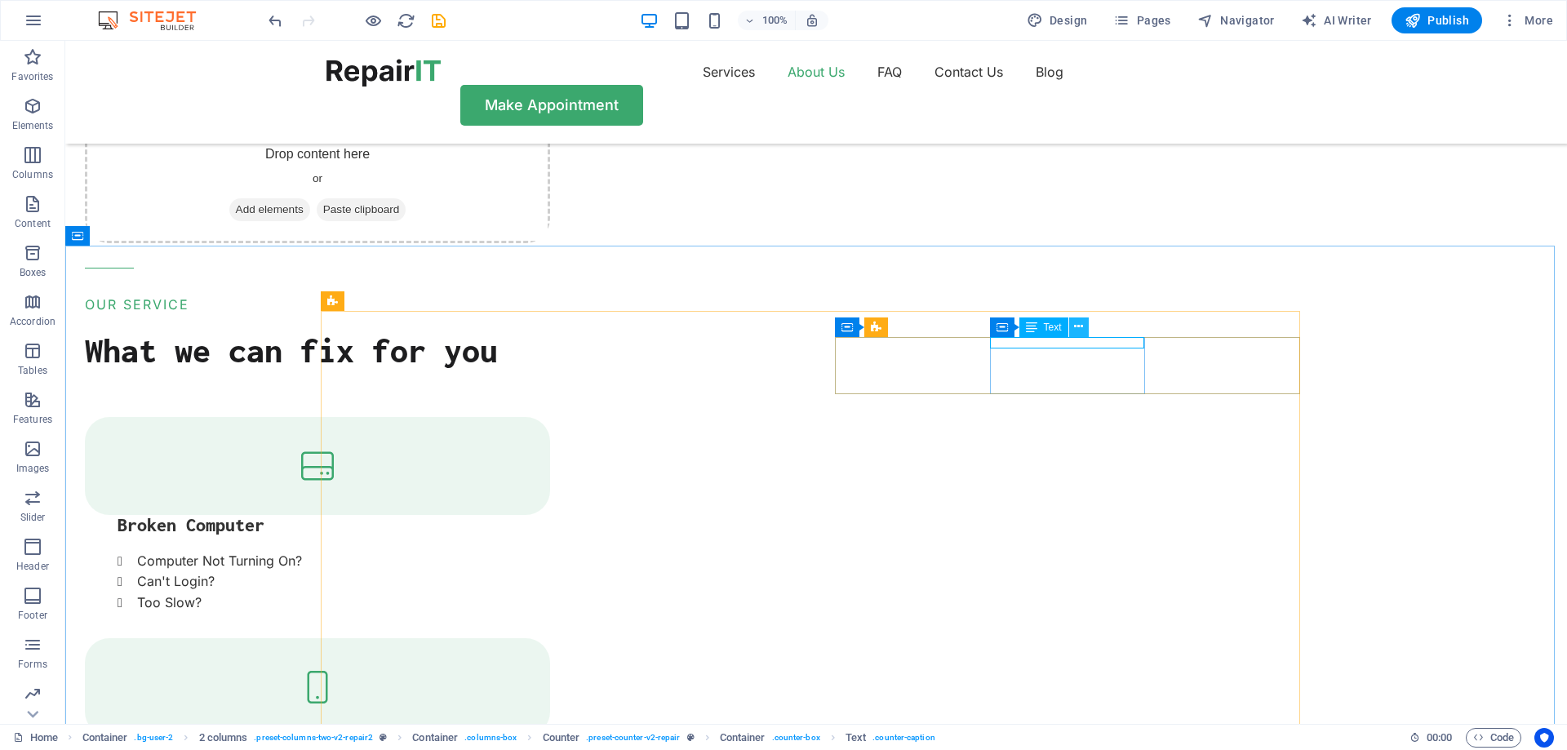
click at [1081, 331] on icon at bounding box center [1078, 326] width 9 height 17
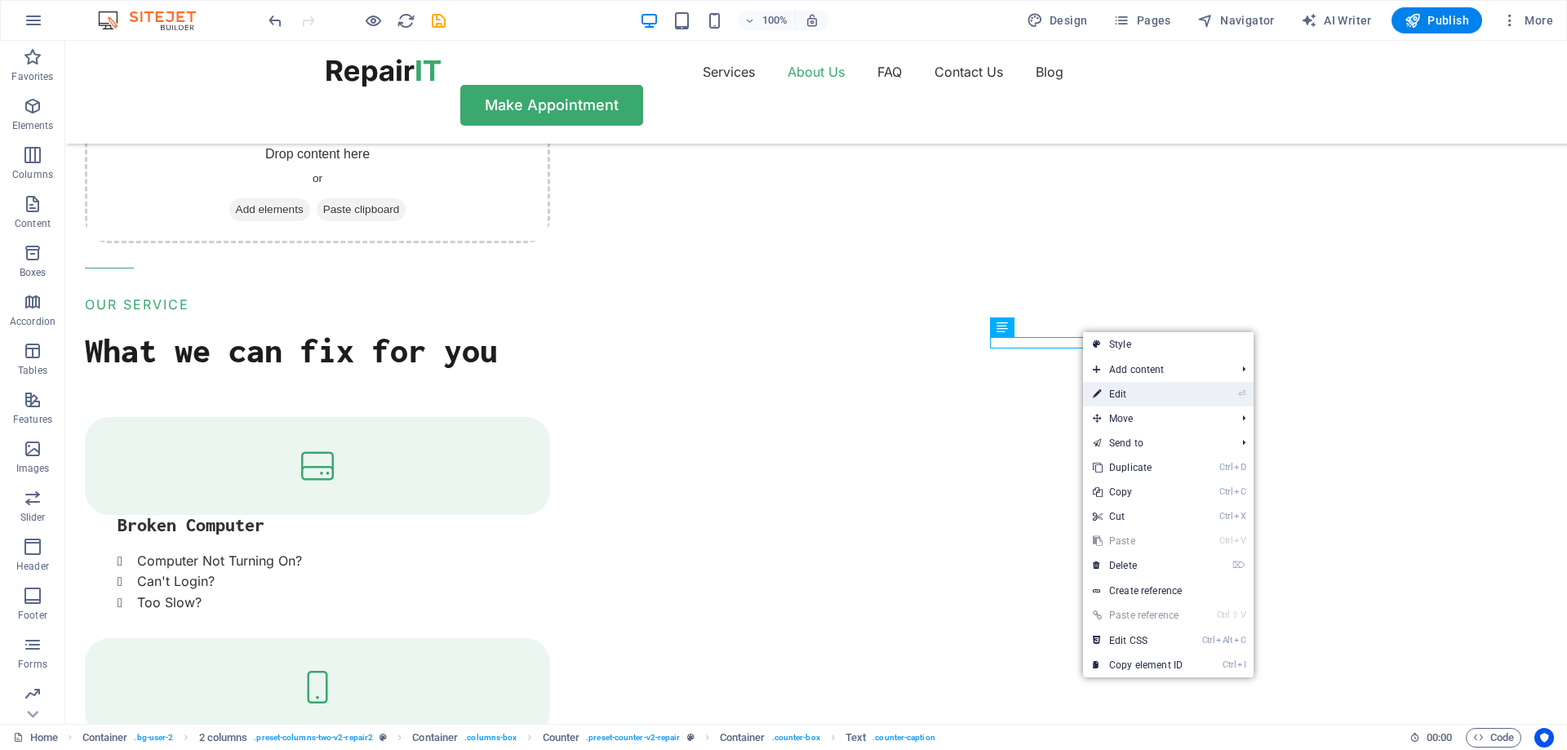
click at [1127, 393] on link "⏎ Edit" at bounding box center [1137, 394] width 109 height 24
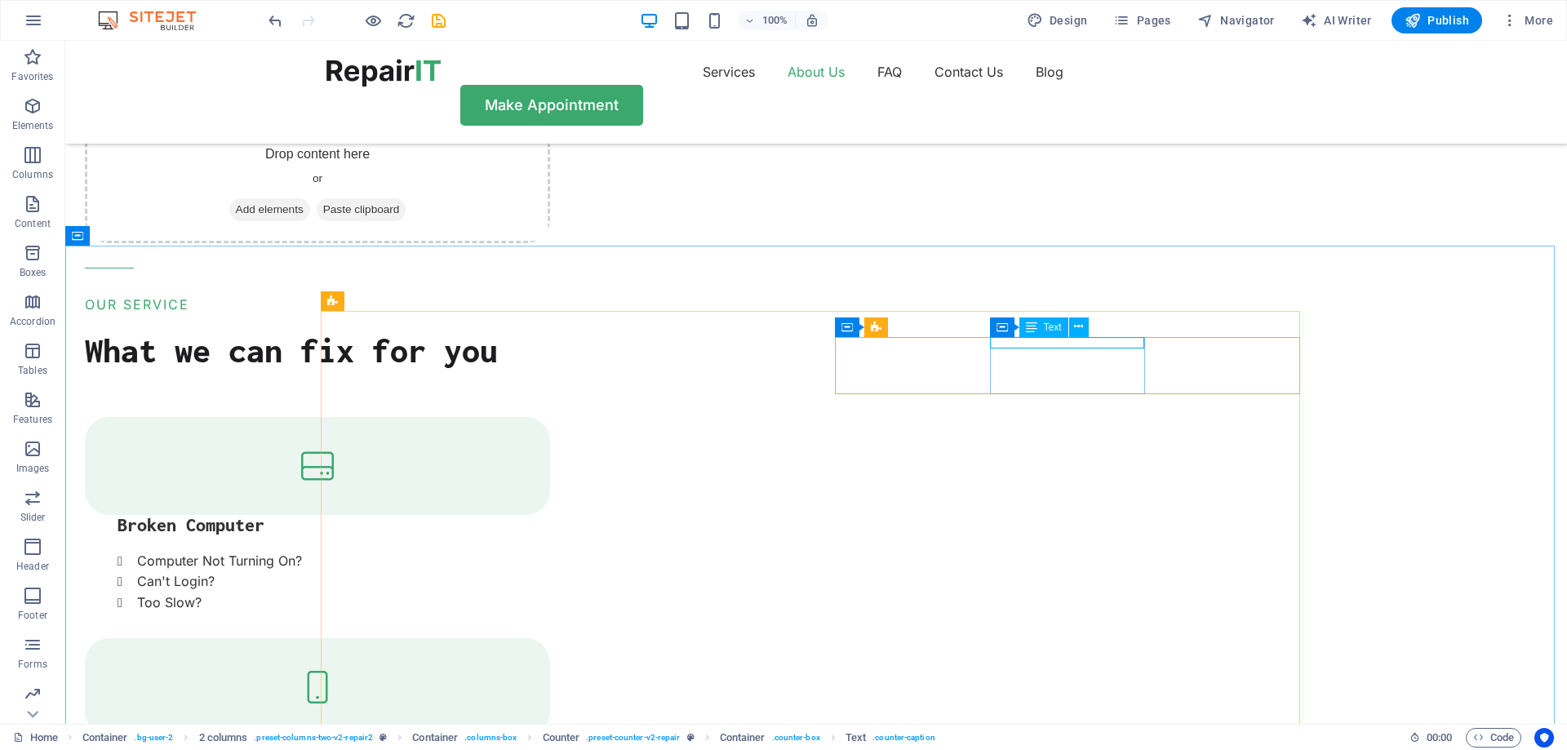
click at [1051, 326] on span "Text" at bounding box center [1053, 327] width 18 height 10
click at [1050, 328] on span "Text" at bounding box center [1053, 327] width 18 height 10
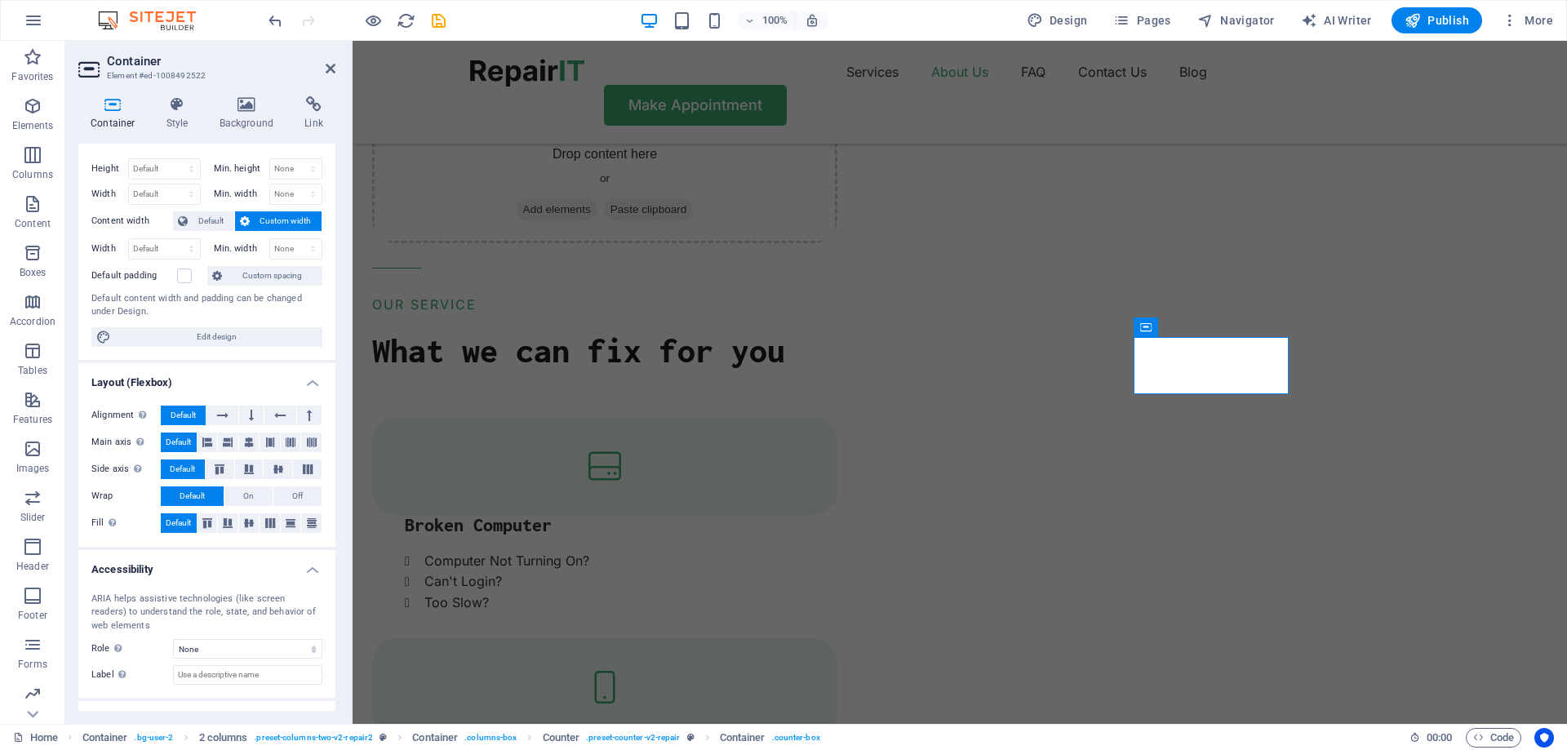
scroll to position [0, 0]
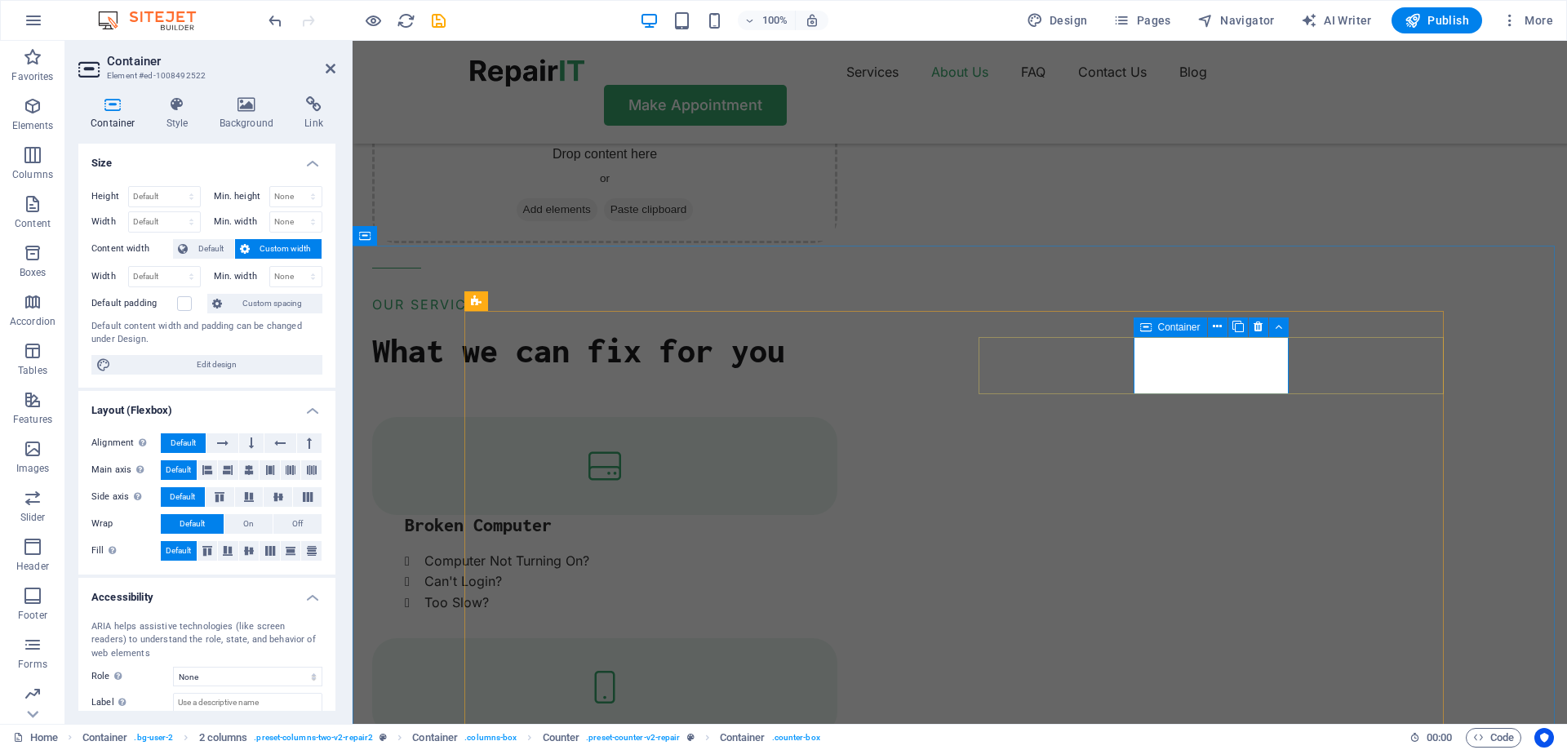
click at [1146, 327] on icon at bounding box center [1145, 327] width 11 height 20
click at [1192, 326] on span "Text" at bounding box center [1196, 327] width 18 height 10
click at [1225, 326] on icon at bounding box center [1222, 326] width 9 height 17
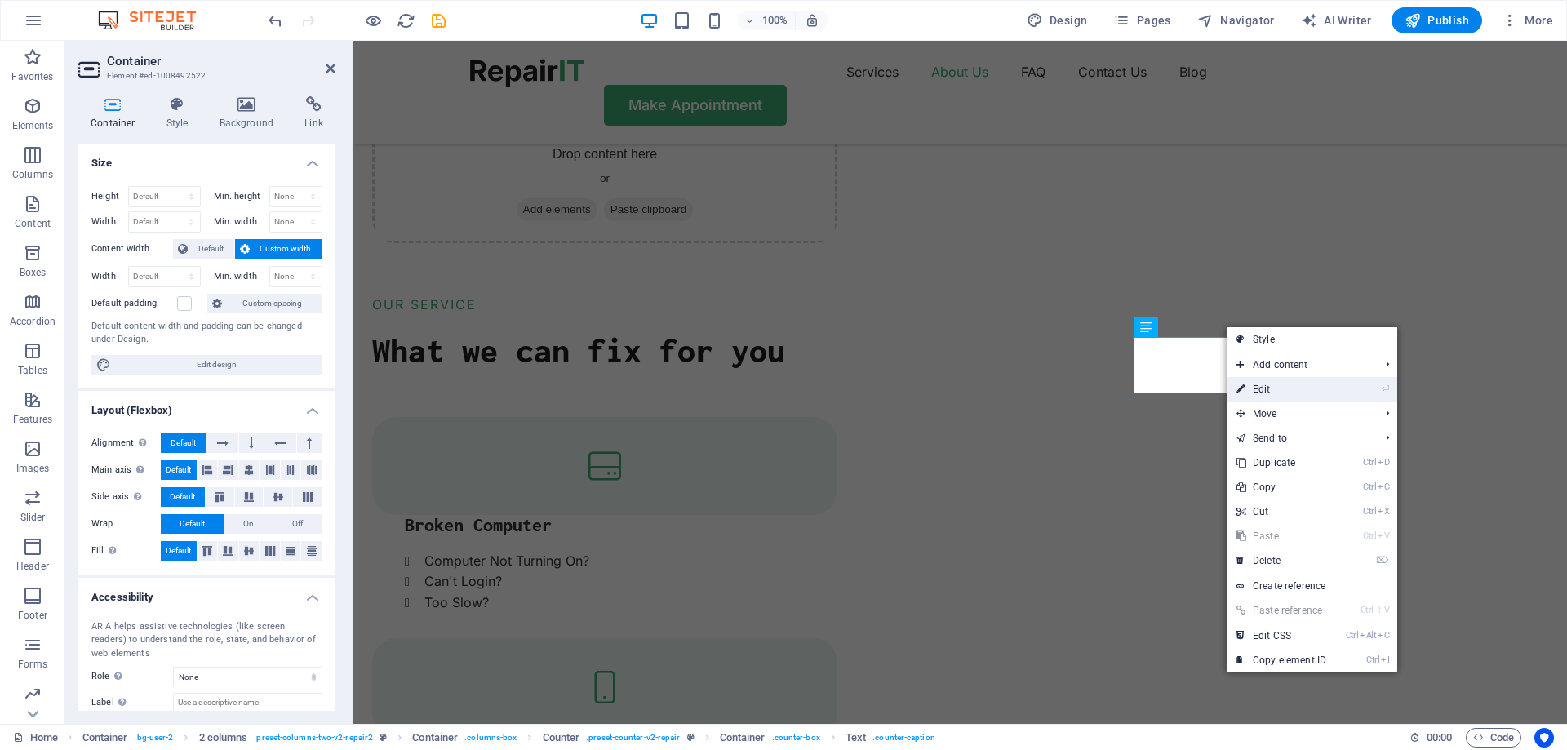
click at [1278, 387] on link "⏎ Edit" at bounding box center [1281, 389] width 109 height 24
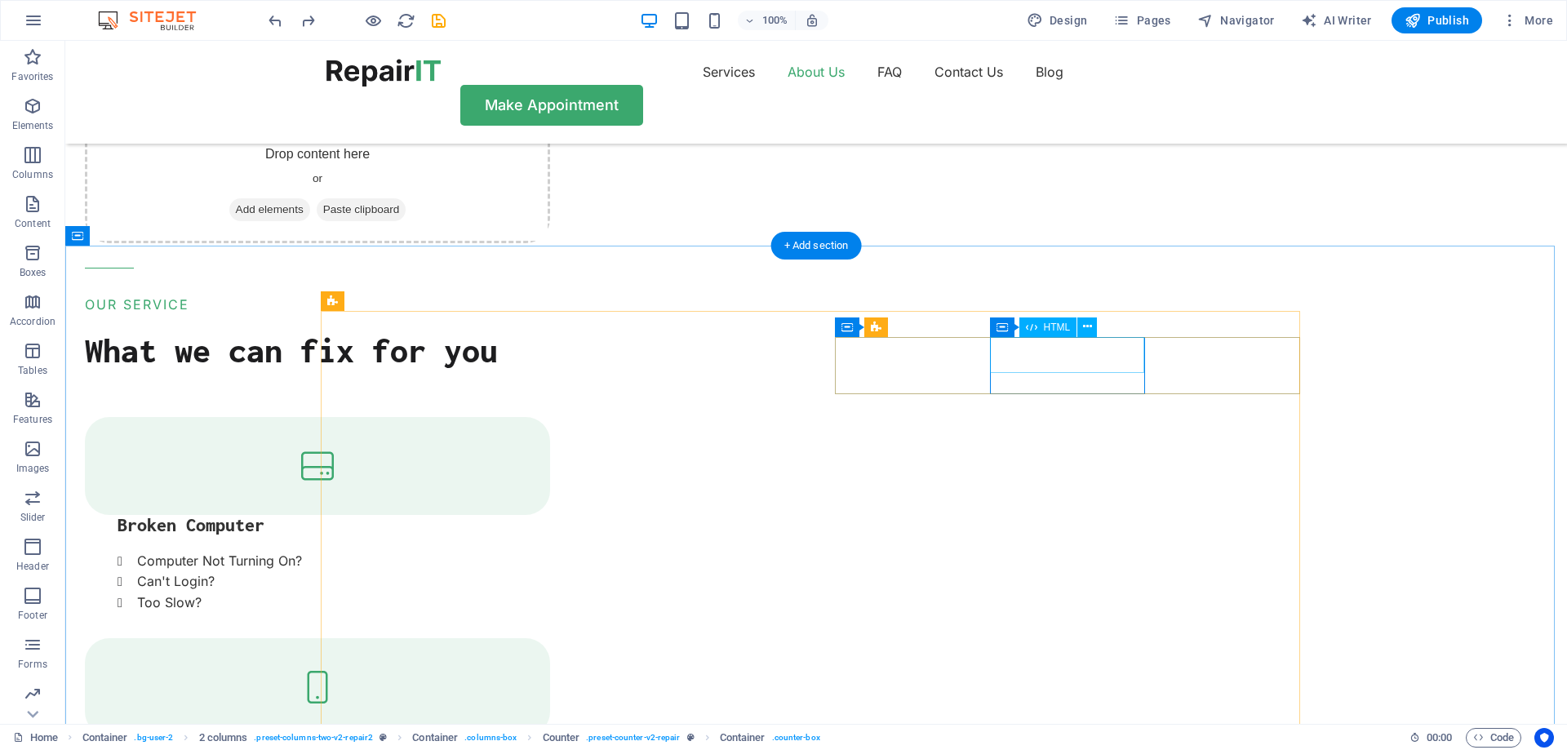
drag, startPoint x: 1084, startPoint y: 351, endPoint x: 1092, endPoint y: 355, distance: 9.1
click at [1059, 330] on span "HTML" at bounding box center [1057, 327] width 27 height 10
click at [1034, 327] on icon at bounding box center [1031, 327] width 11 height 20
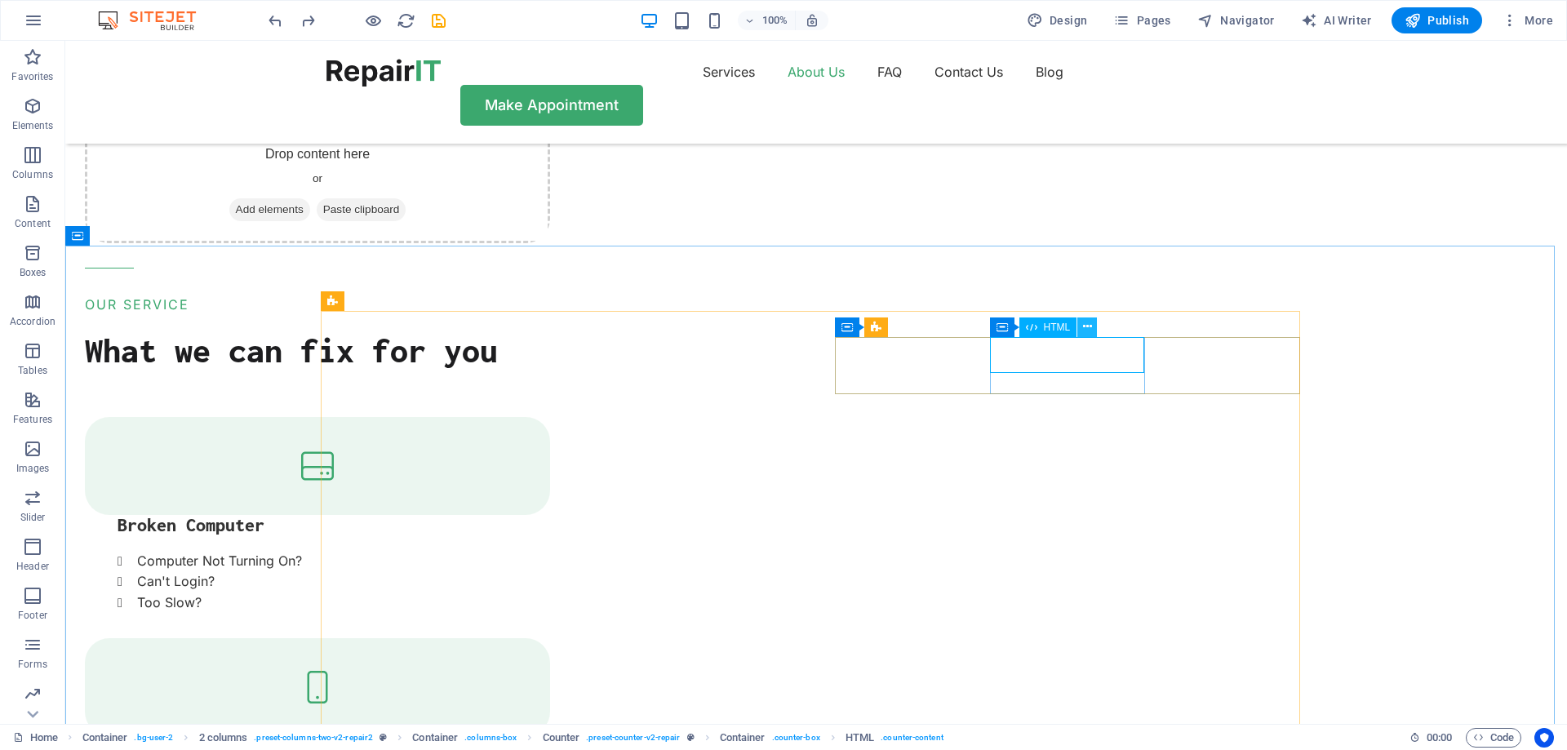
click at [1090, 324] on icon at bounding box center [1087, 326] width 9 height 17
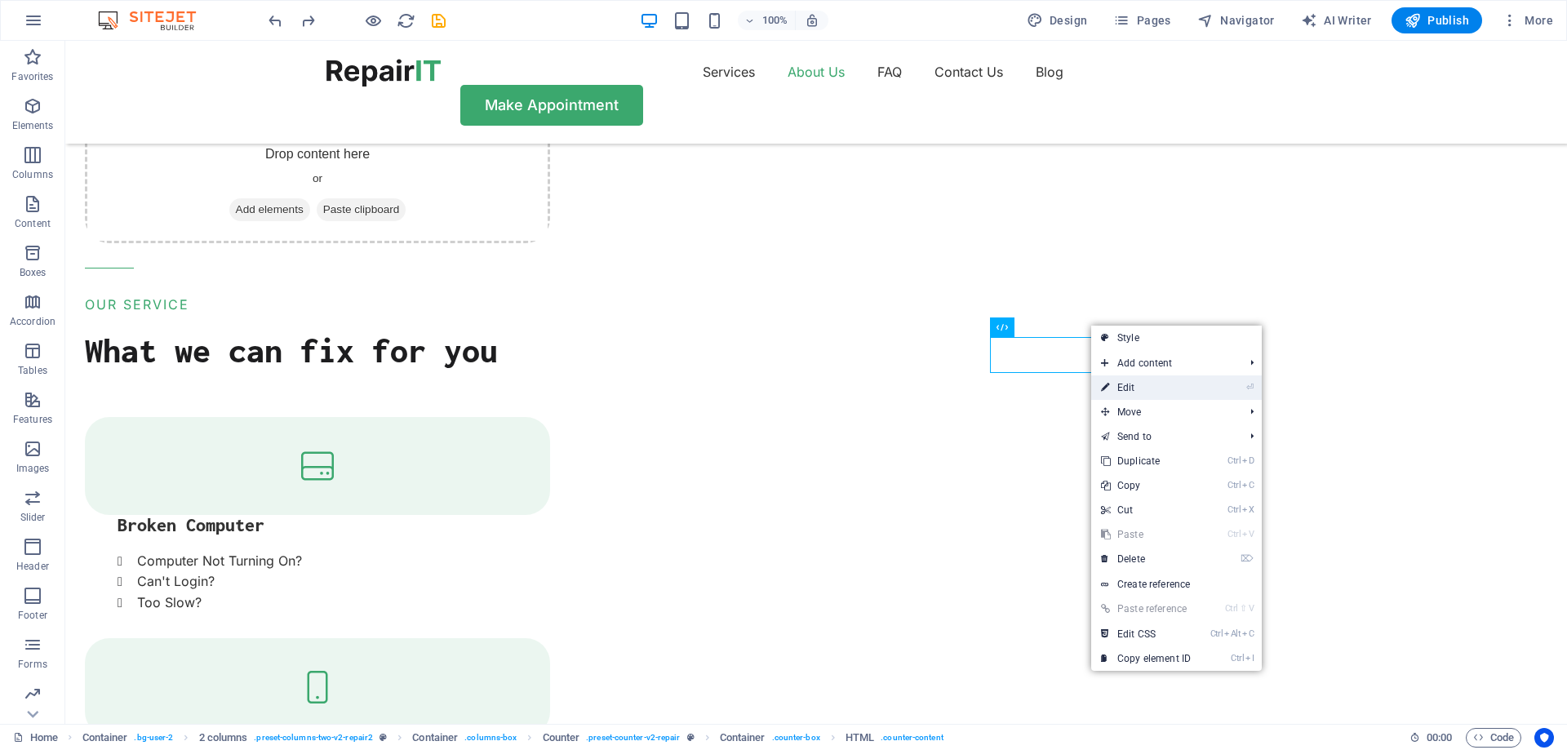
click at [1151, 387] on link "⏎ Edit" at bounding box center [1145, 387] width 109 height 24
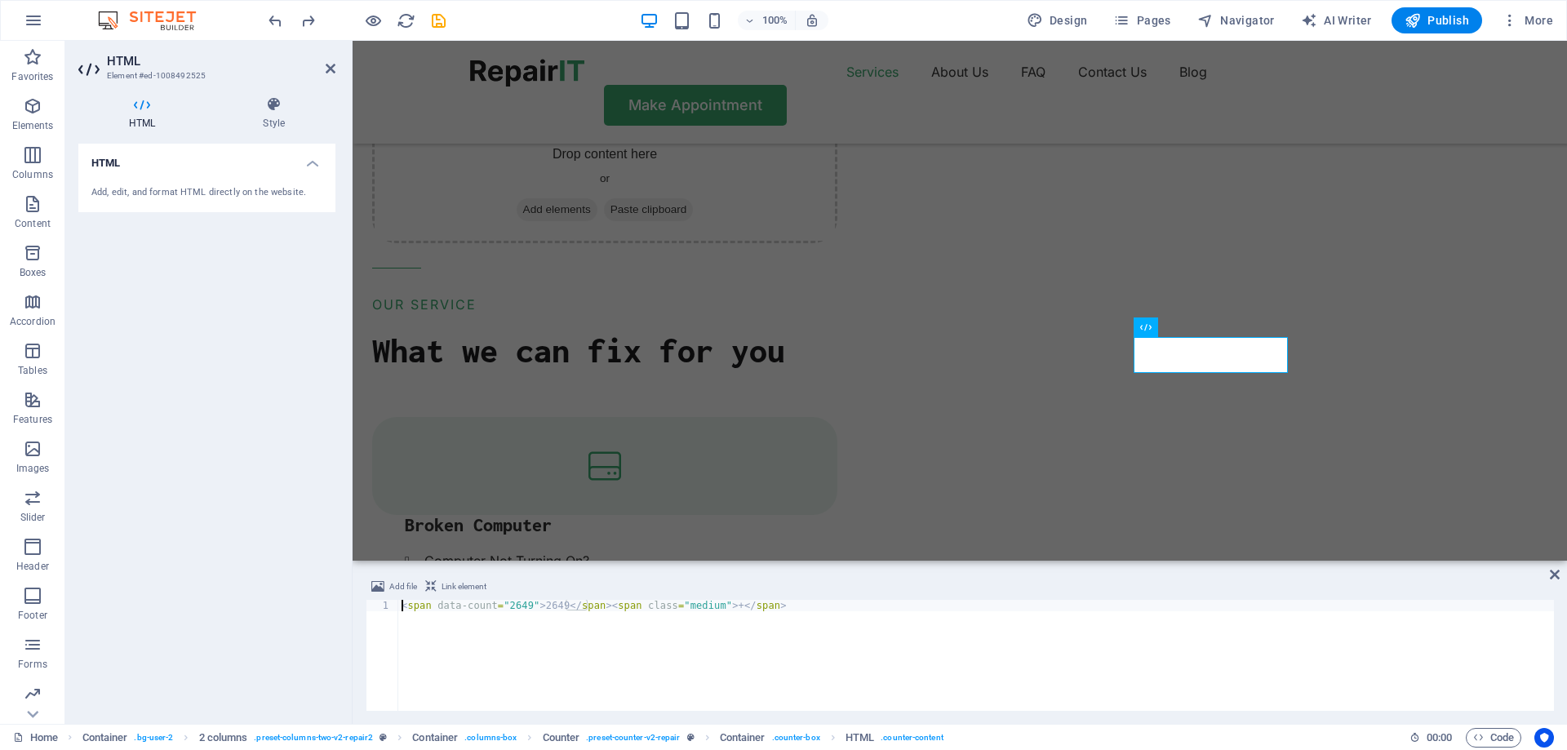
drag, startPoint x: 538, startPoint y: 601, endPoint x: 570, endPoint y: 607, distance: 32.5
click at [538, 601] on div "< span data-count = "2649" > 2649 </ span > < span class = "medium" > + </ span…" at bounding box center [976, 667] width 1156 height 134
type textarea "<span data-count="2649">100%</span><span class="medium">+</span>"
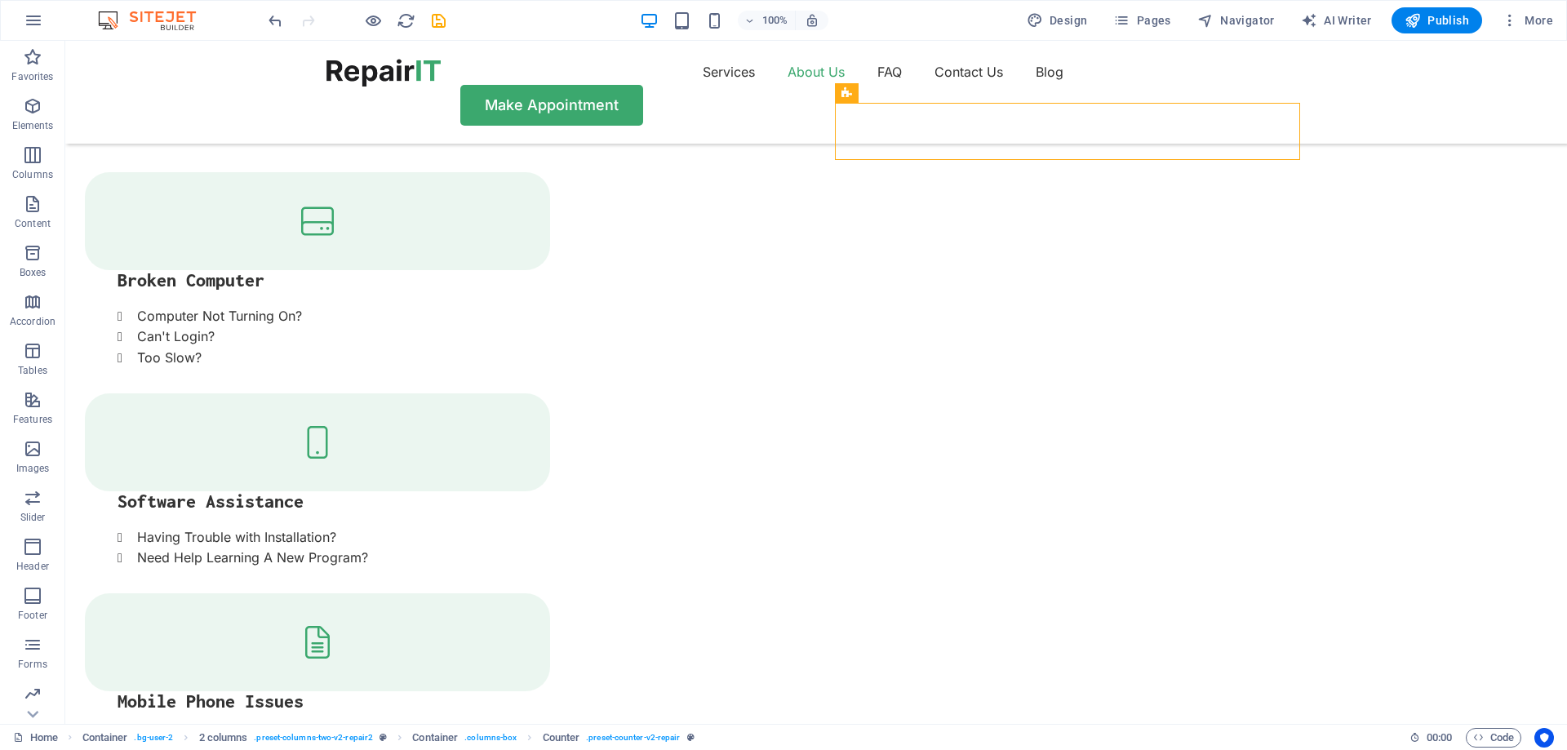
scroll to position [1959, 0]
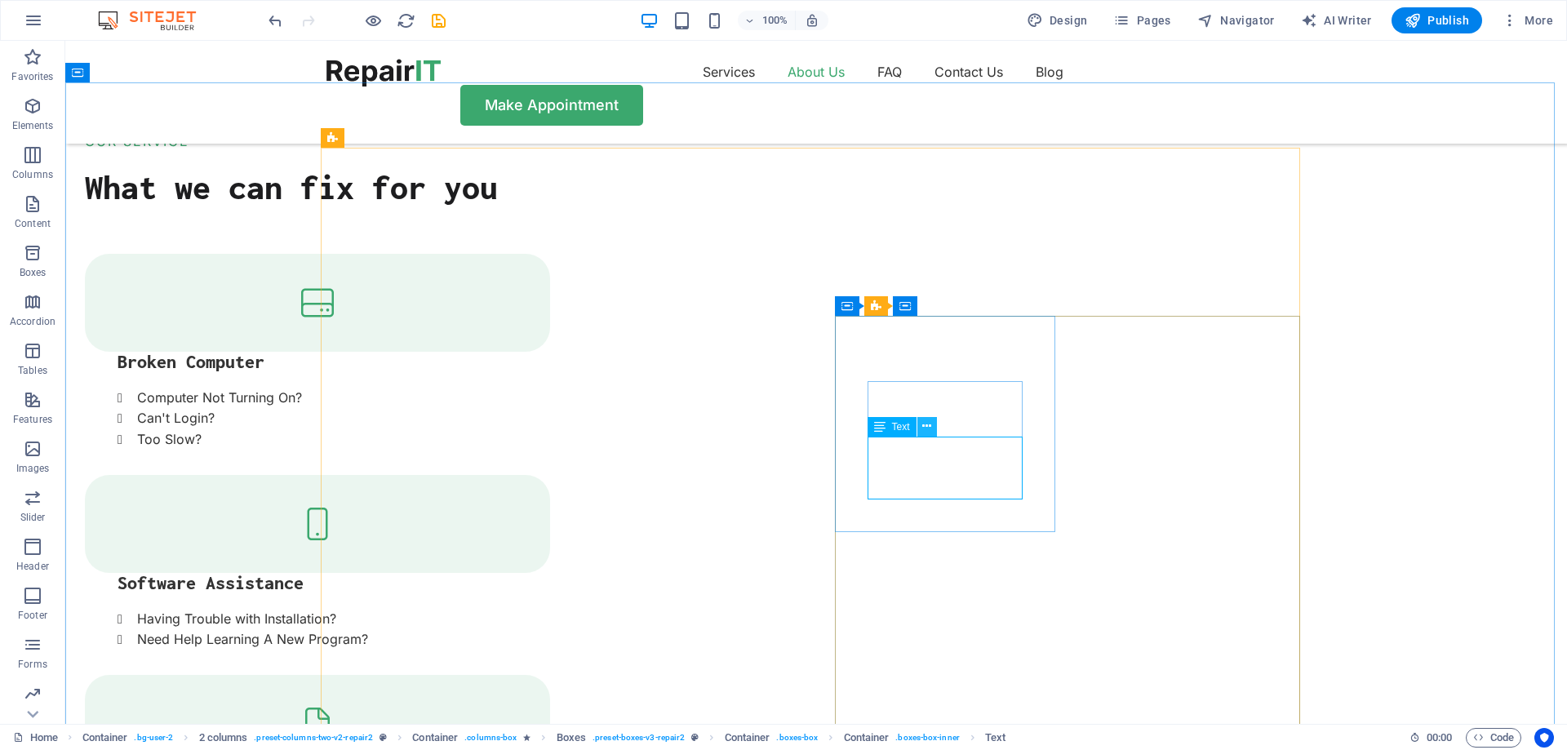
click at [925, 429] on icon at bounding box center [926, 426] width 9 height 17
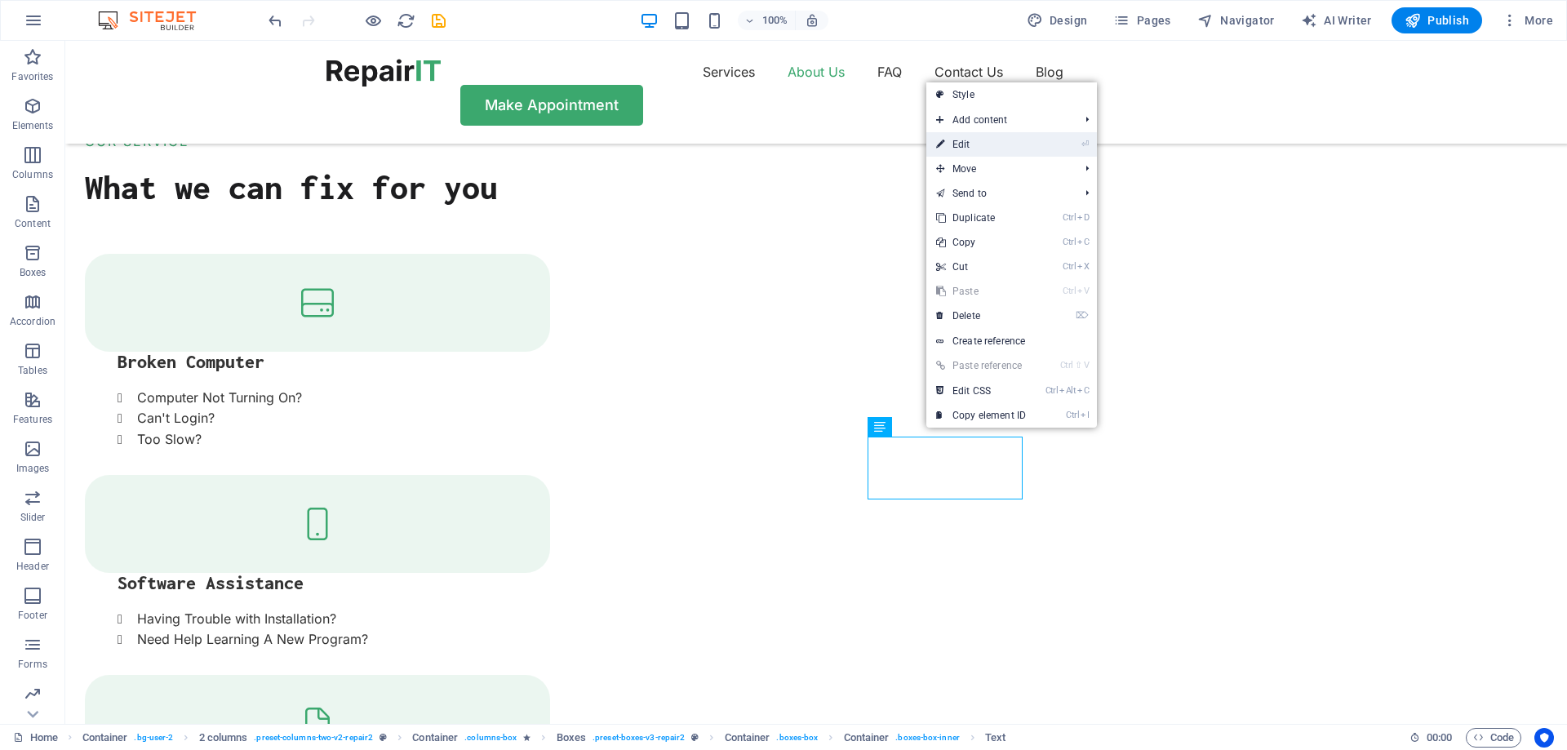
click at [965, 146] on link "⏎ Edit" at bounding box center [980, 144] width 109 height 24
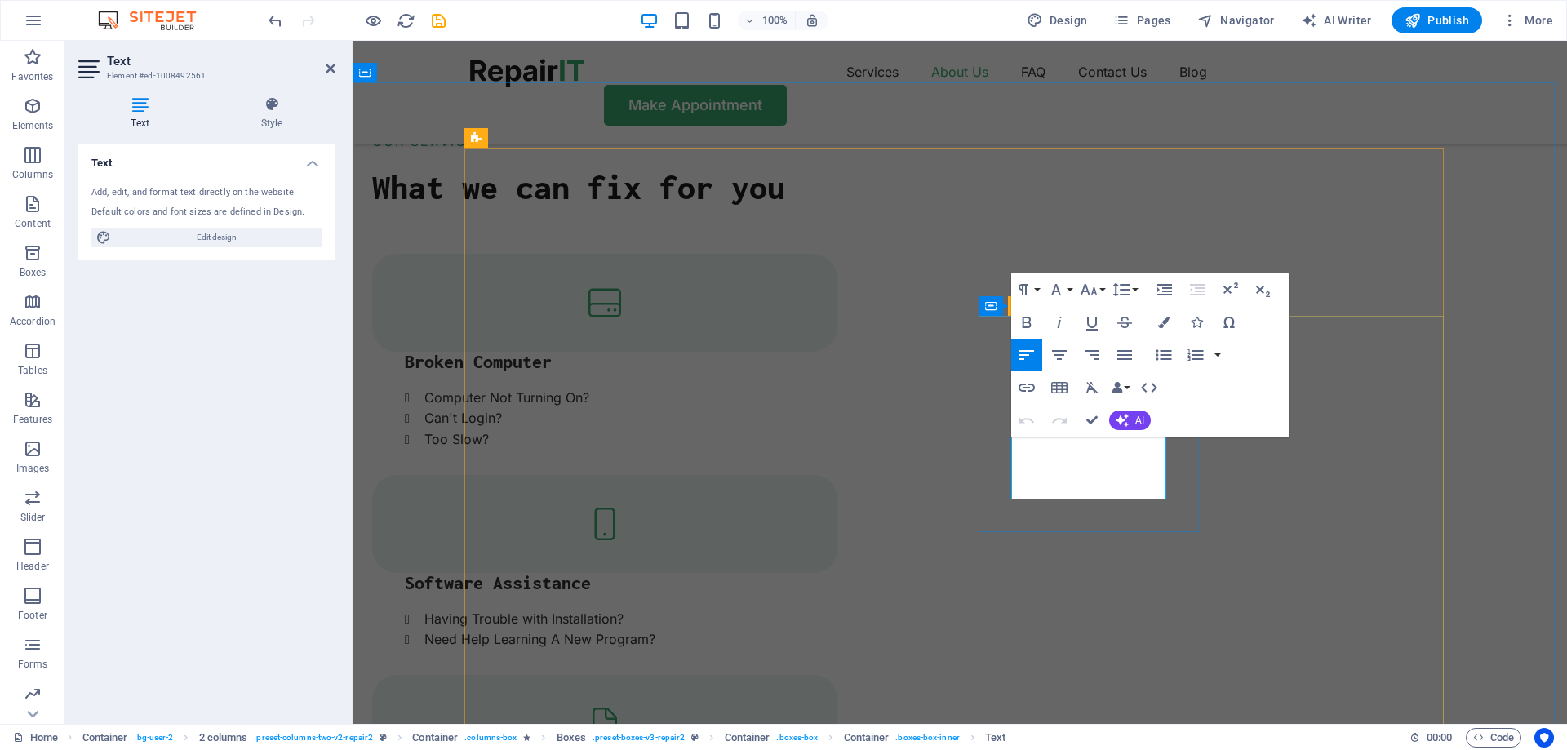
drag, startPoint x: 1087, startPoint y: 482, endPoint x: 1004, endPoint y: 446, distance: 90.7
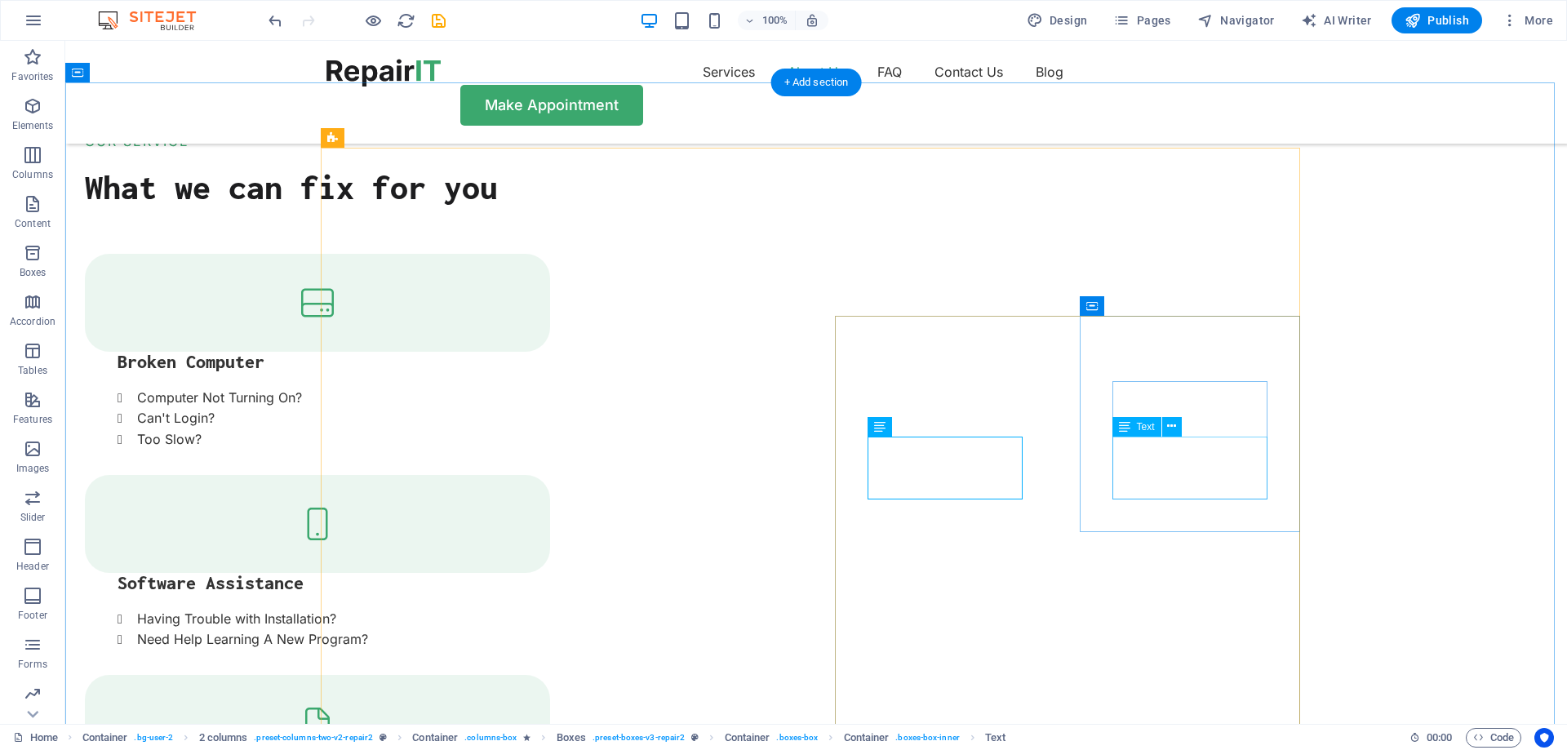
click at [1170, 422] on icon at bounding box center [1171, 426] width 9 height 17
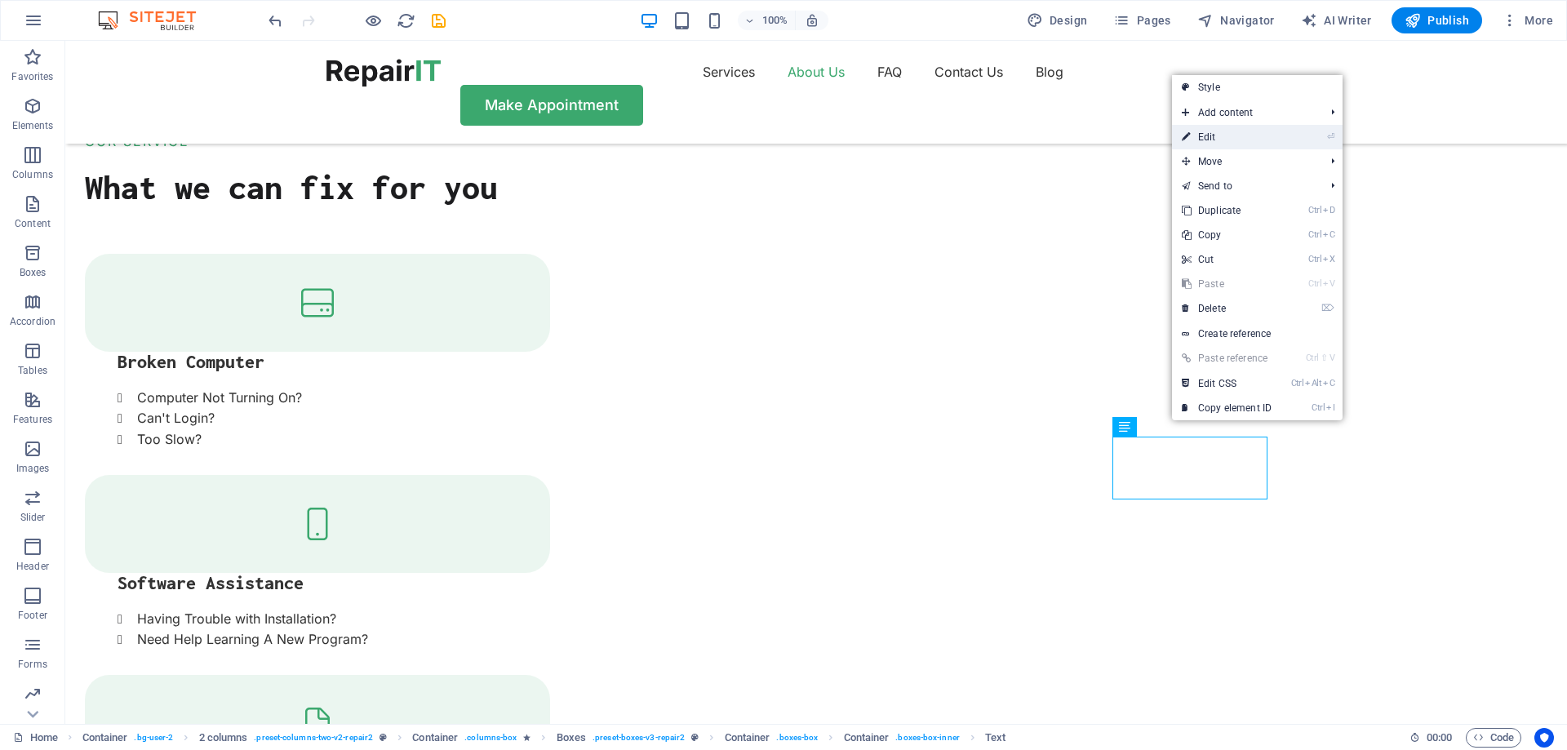
click at [1228, 135] on link "⏎ Edit" at bounding box center [1226, 137] width 109 height 24
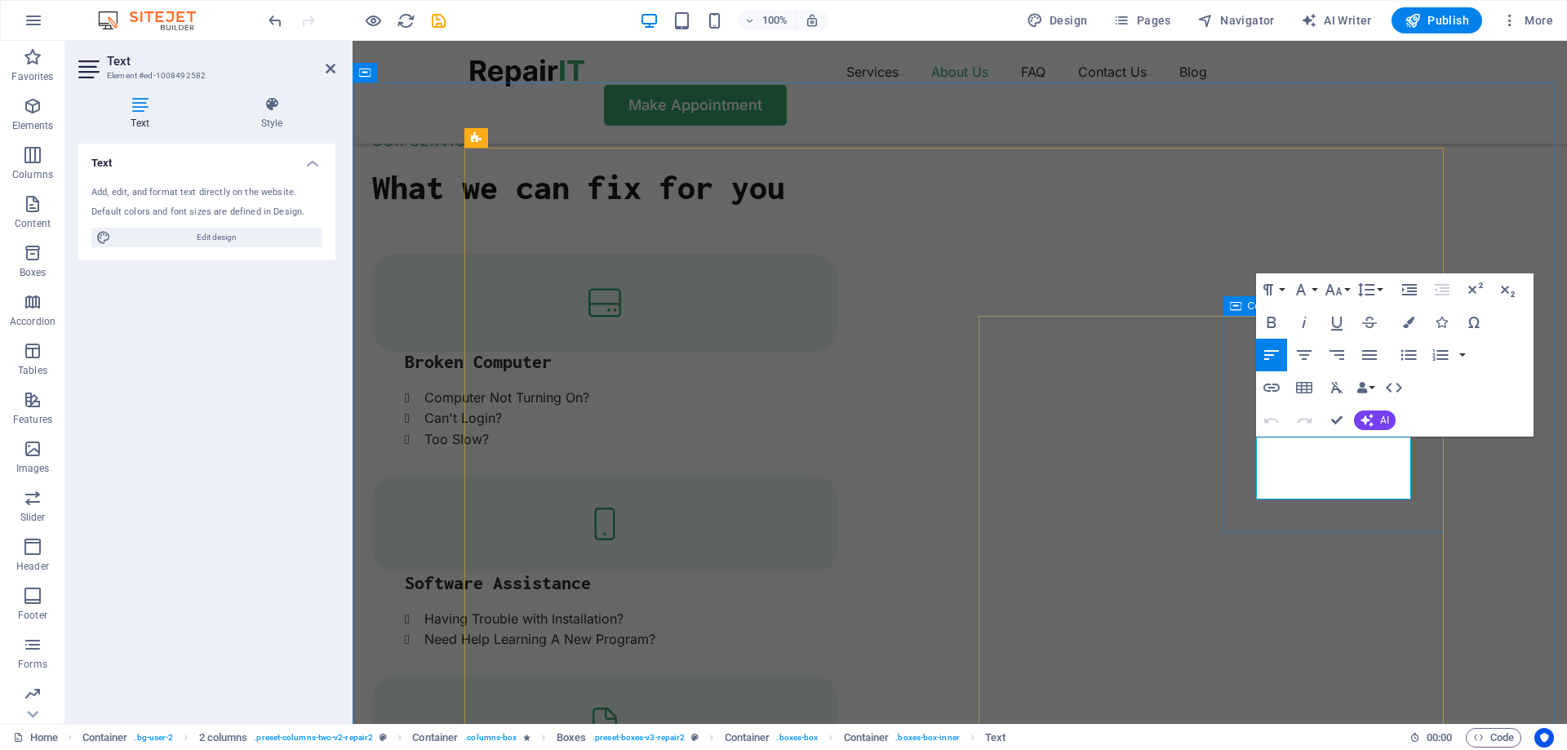
drag, startPoint x: 1352, startPoint y: 489, endPoint x: 1250, endPoint y: 450, distance: 109.3
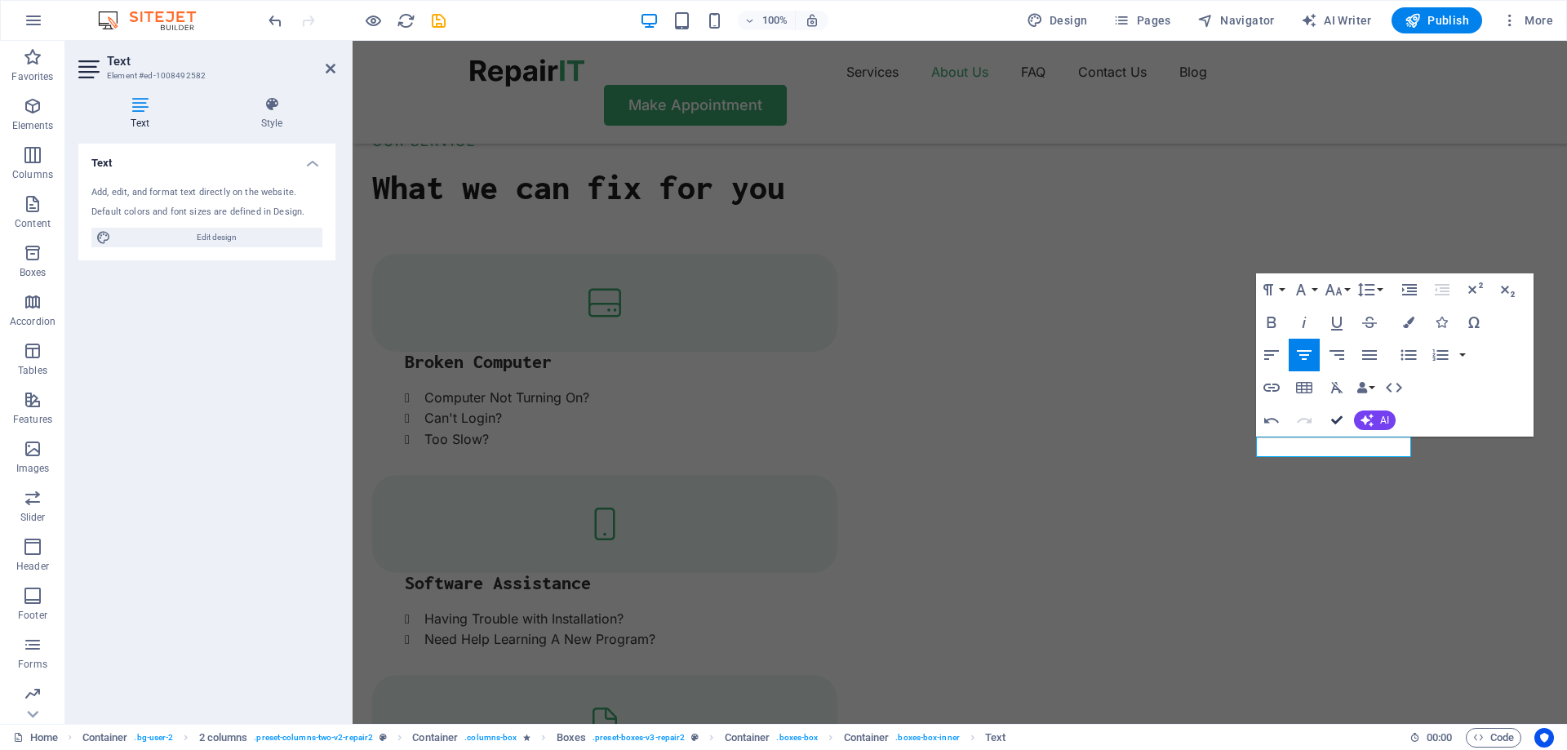
drag, startPoint x: 1334, startPoint y: 424, endPoint x: 1256, endPoint y: 391, distance: 85.2
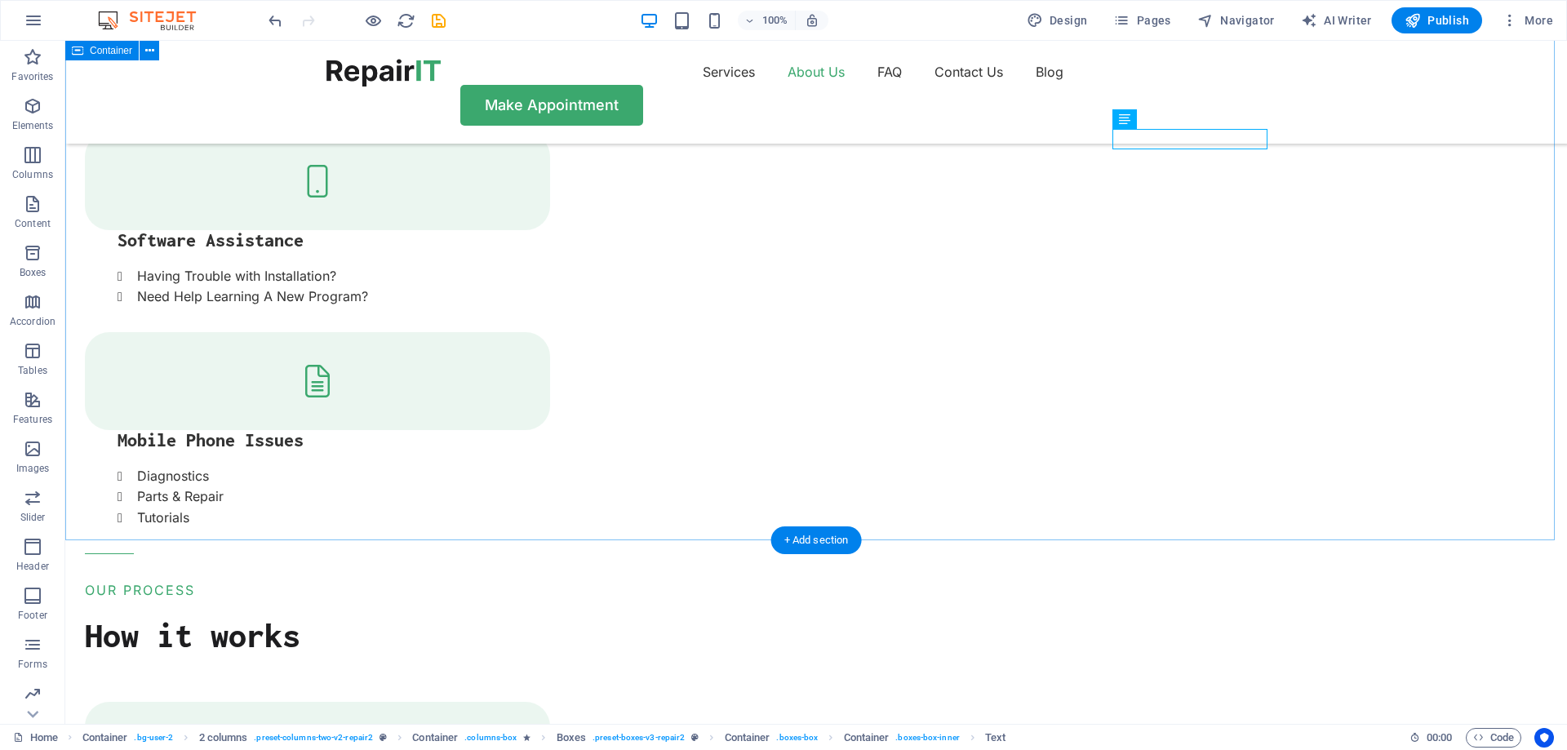
scroll to position [2367, 0]
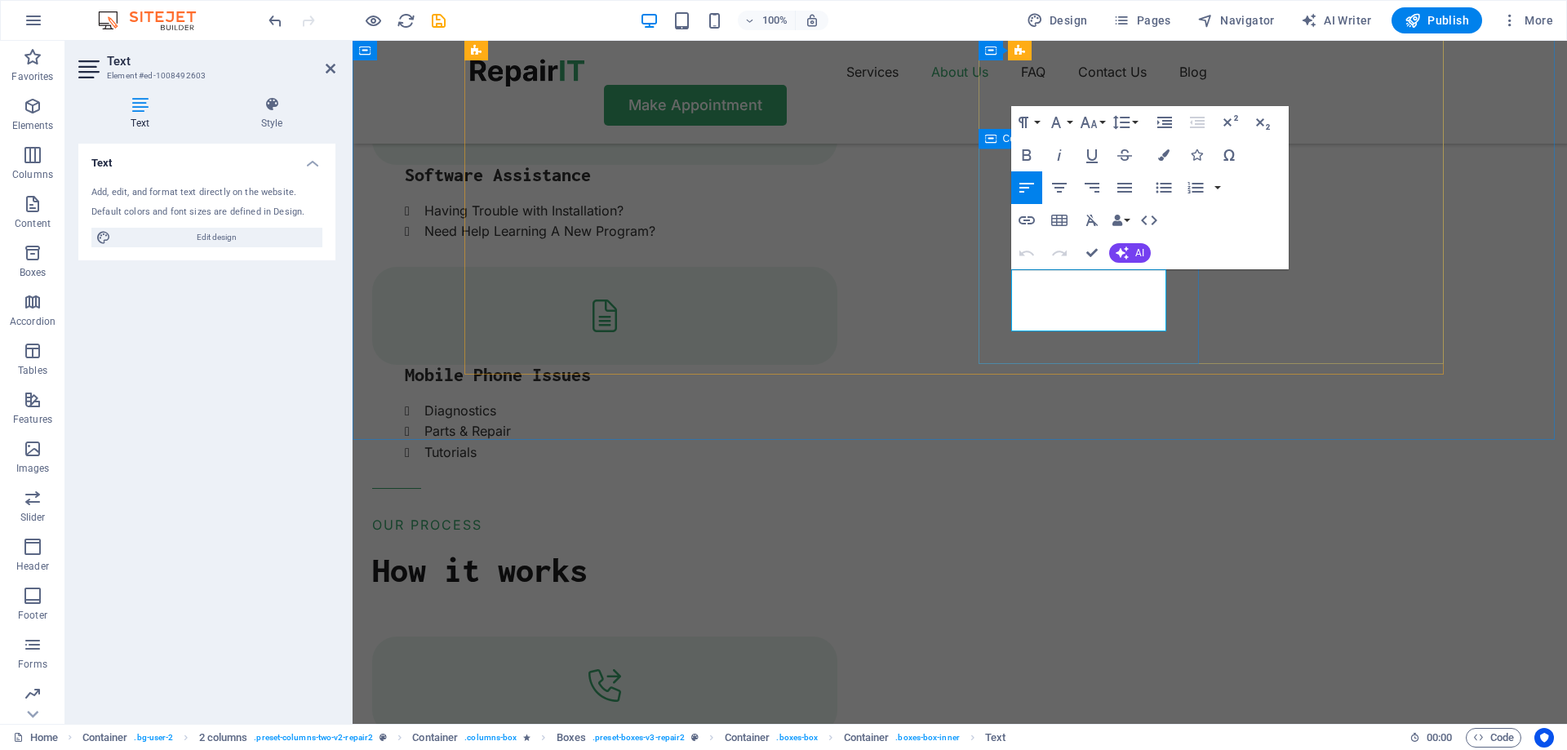
drag, startPoint x: 1098, startPoint y: 324, endPoint x: 1000, endPoint y: 283, distance: 106.1
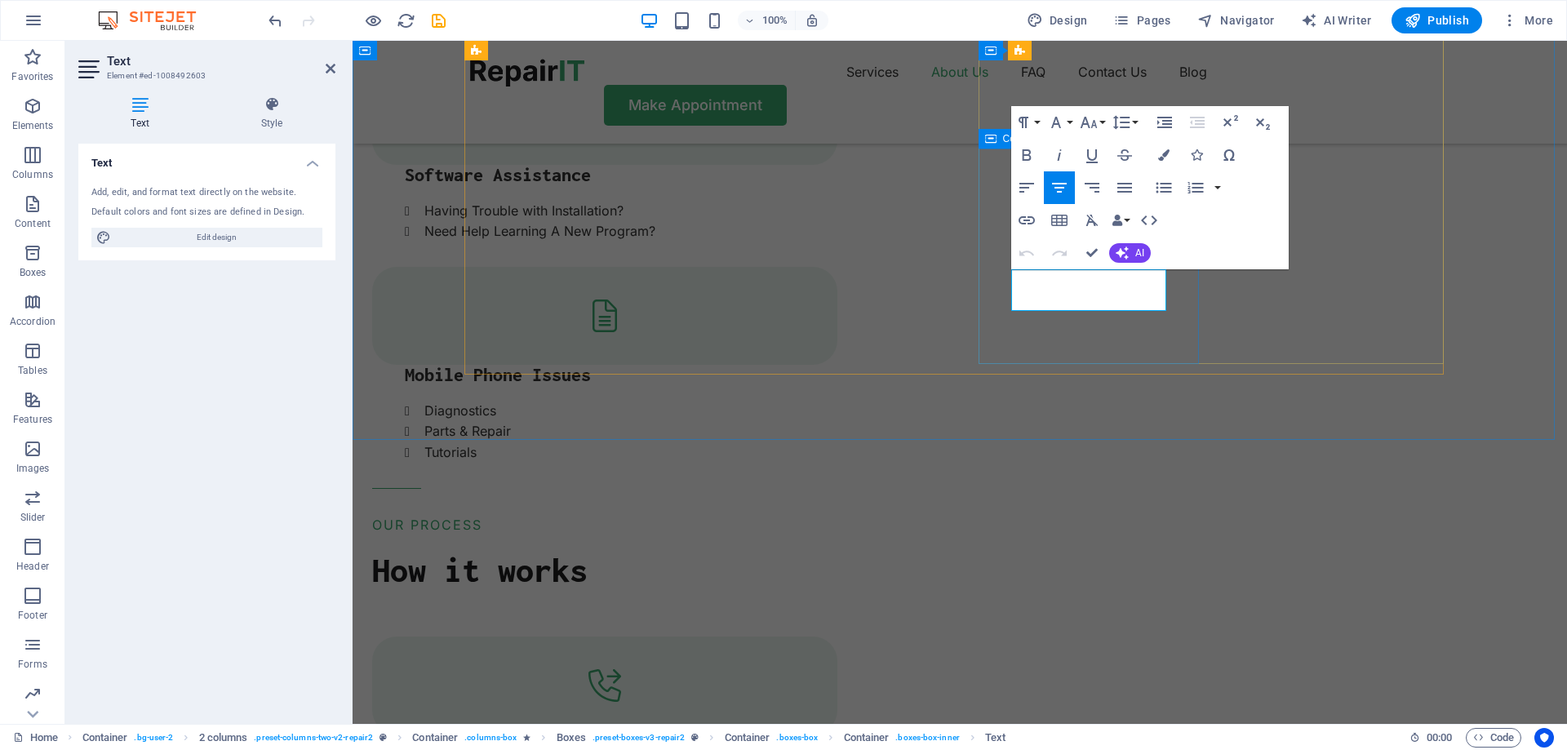
drag, startPoint x: 1134, startPoint y: 299, endPoint x: 1006, endPoint y: 270, distance: 130.5
click at [1034, 186] on icon "button" at bounding box center [1027, 188] width 20 height 20
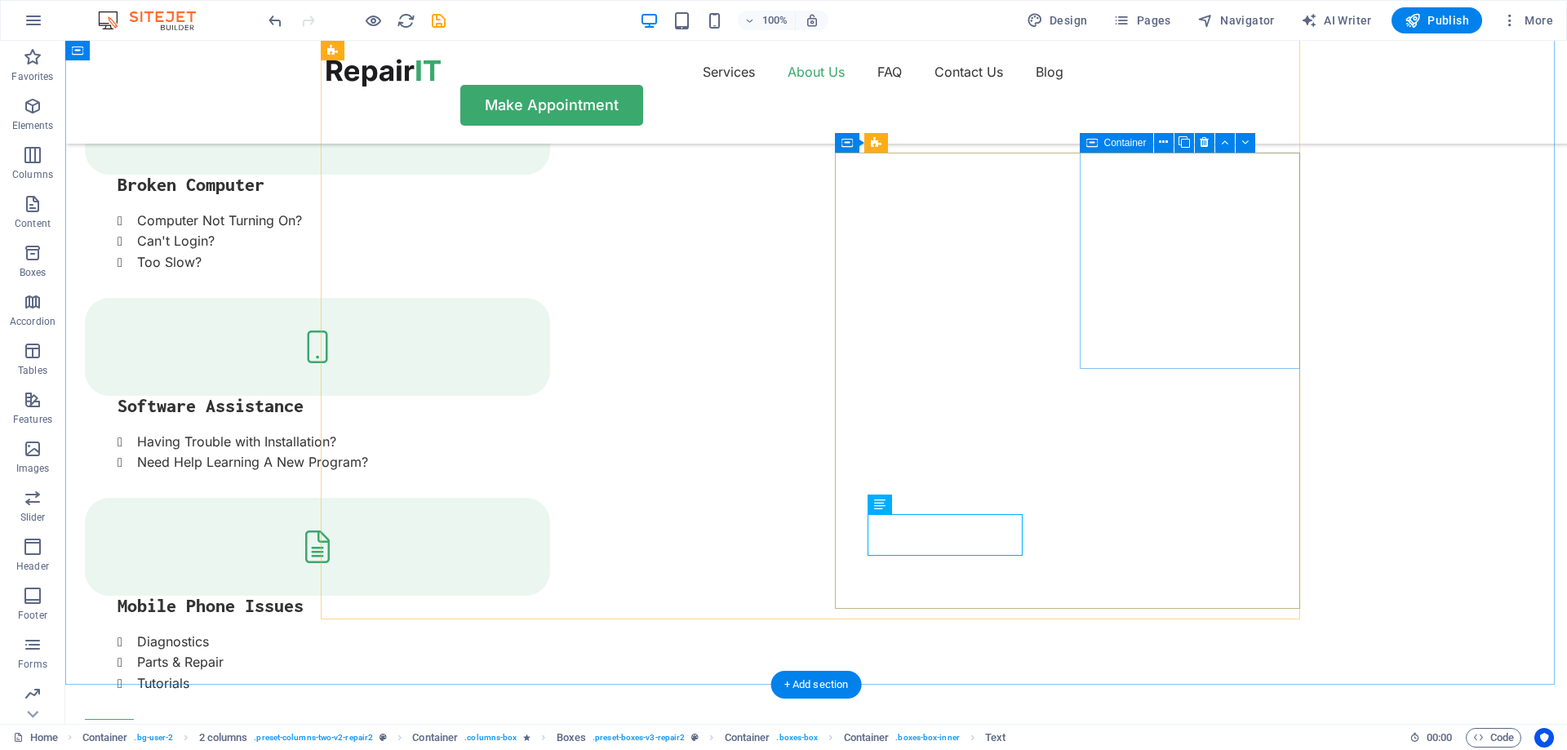
scroll to position [2122, 0]
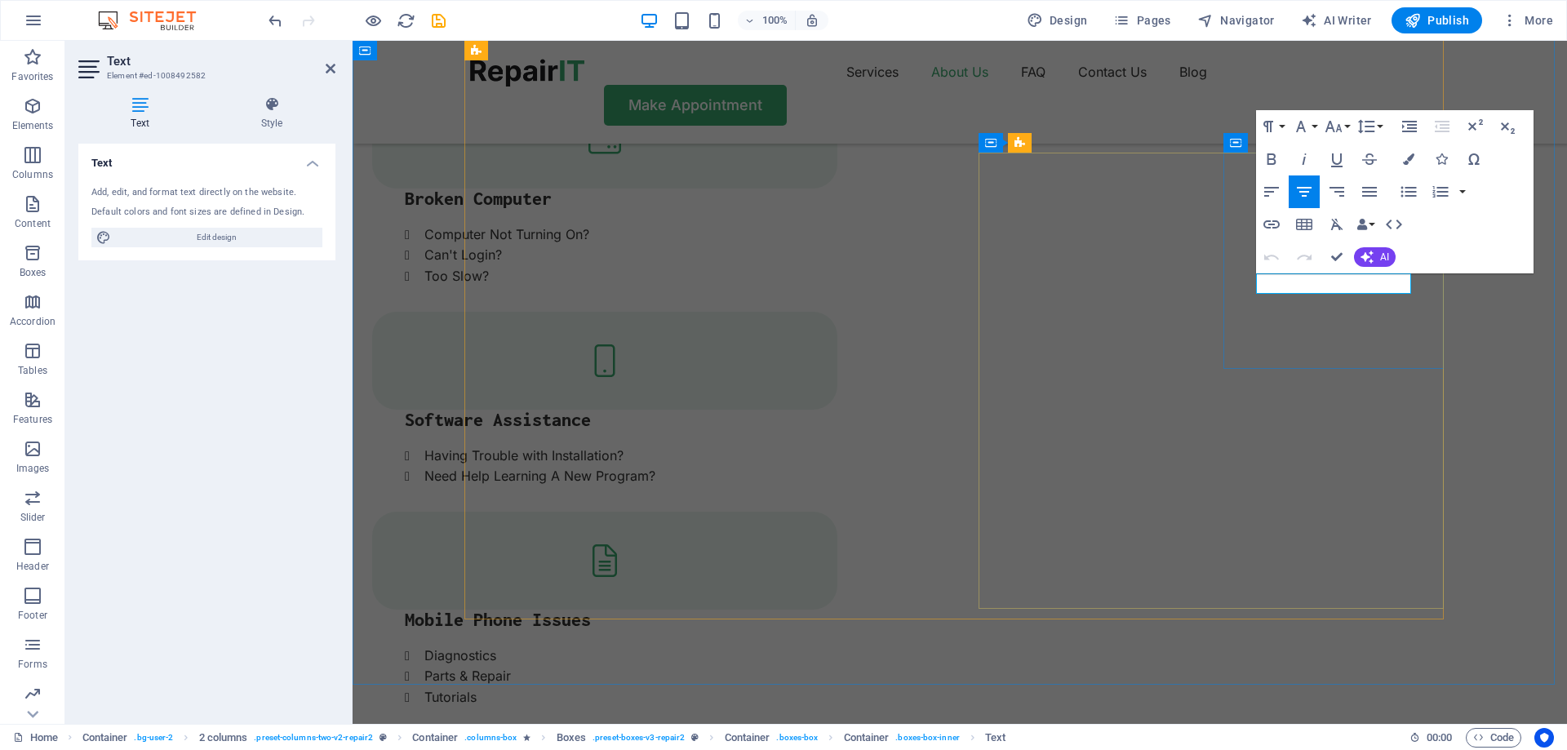
click at [1276, 184] on icon "button" at bounding box center [1272, 192] width 20 height 20
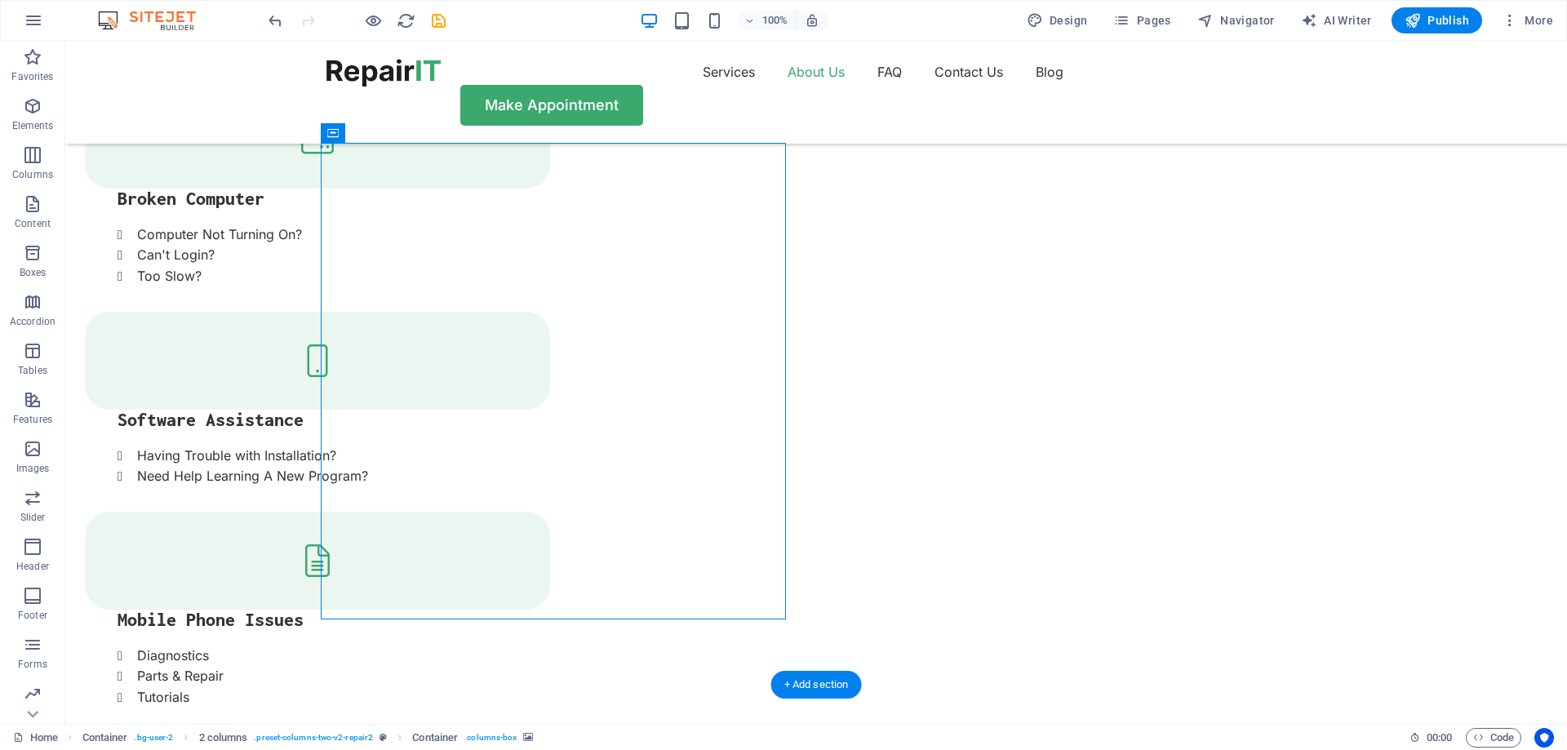
drag, startPoint x: 575, startPoint y: 353, endPoint x: 288, endPoint y: 353, distance: 286.5
select select "px"
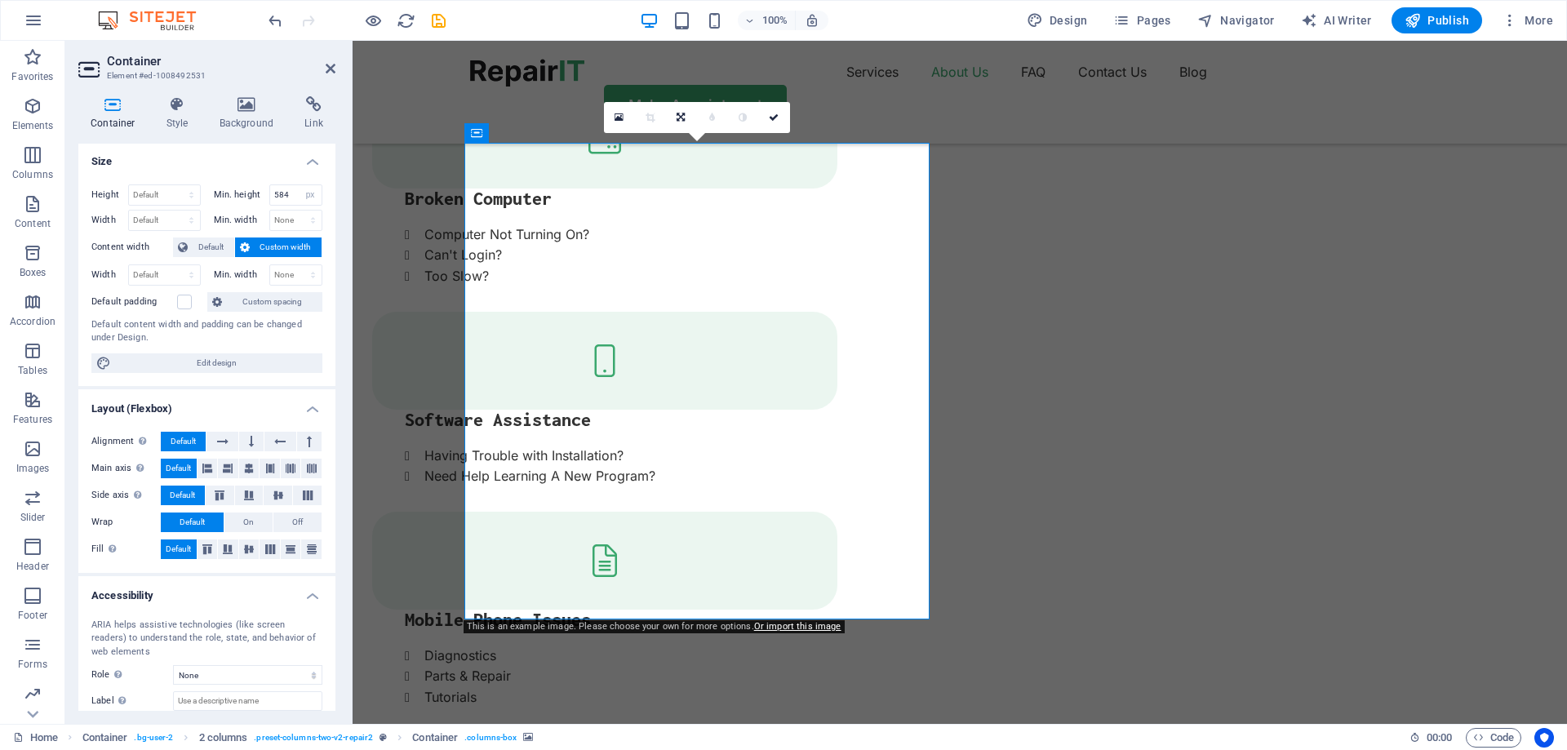
scroll to position [0, 0]
drag, startPoint x: 617, startPoint y: 117, endPoint x: 263, endPoint y: 77, distance: 356.5
click at [617, 117] on icon at bounding box center [619, 117] width 9 height 11
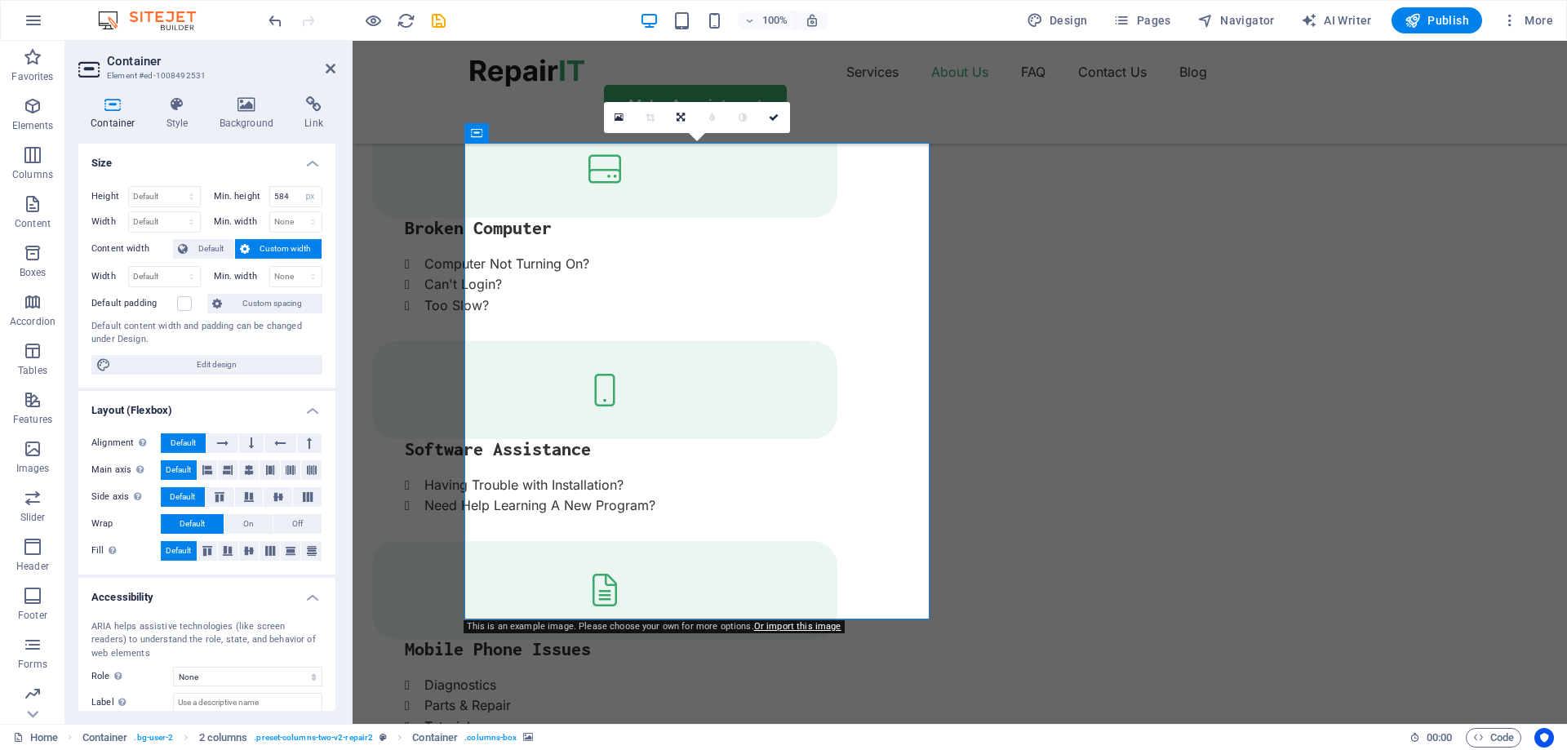
scroll to position [2151, 0]
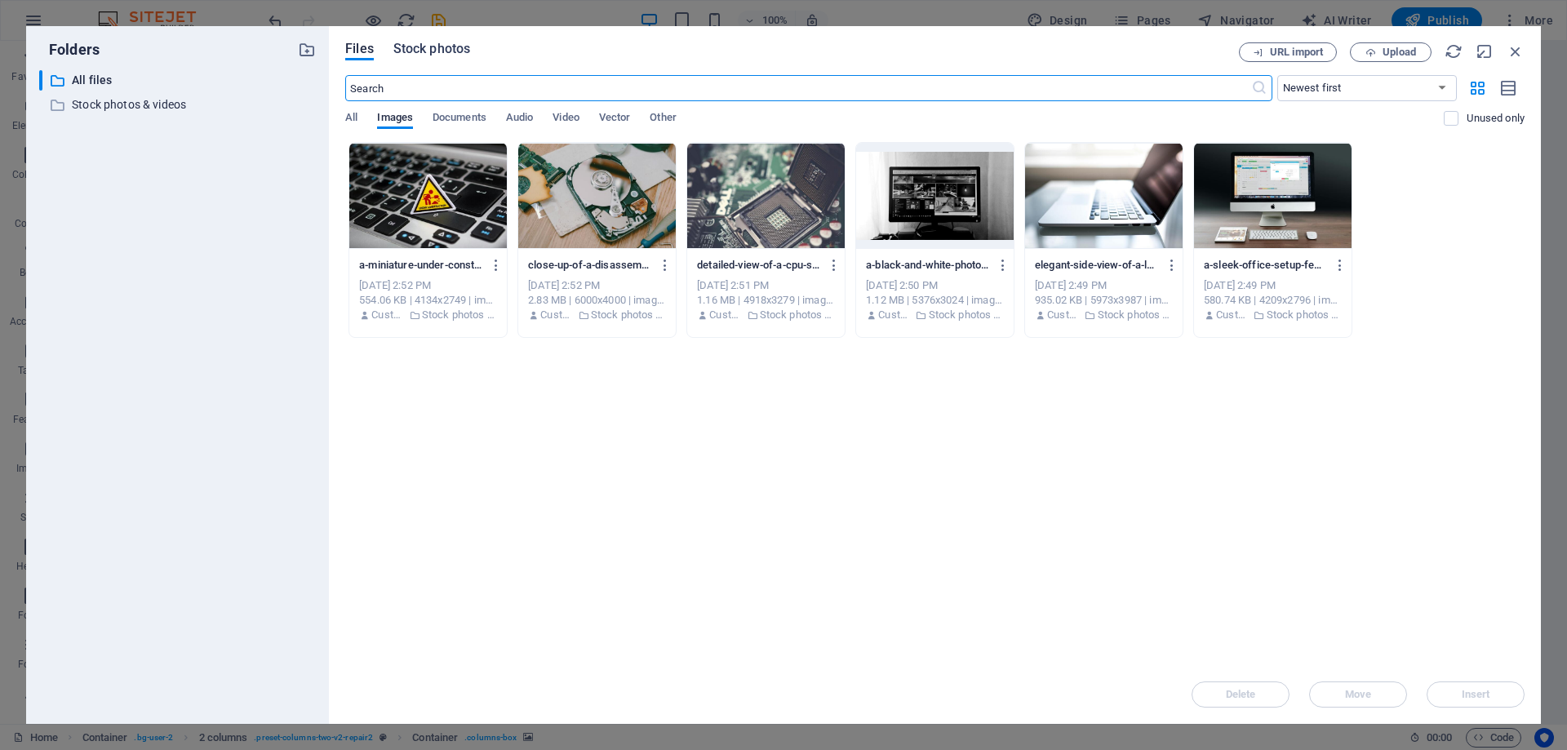
click at [427, 53] on span "Stock photos" at bounding box center [431, 49] width 77 height 20
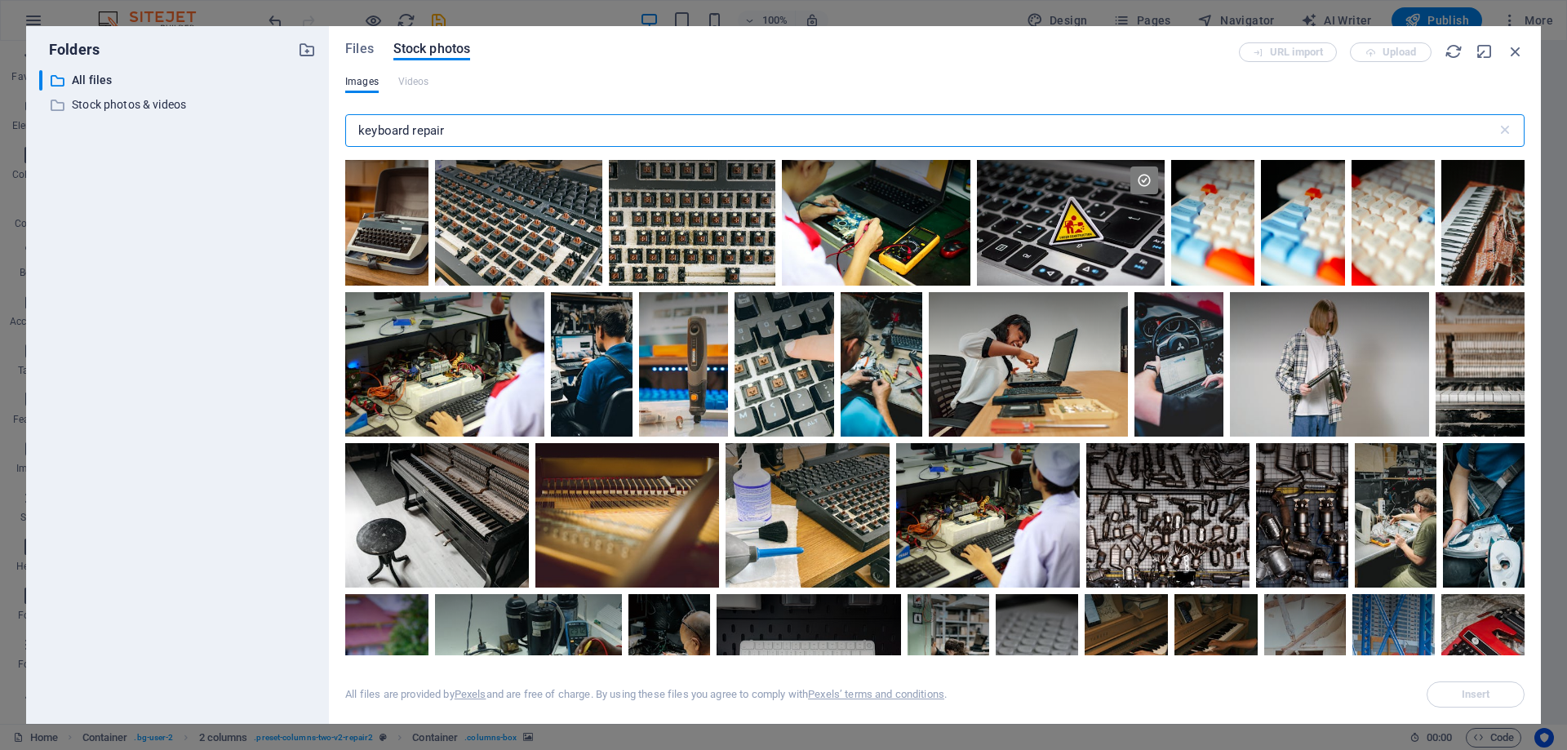
drag, startPoint x: 436, startPoint y: 131, endPoint x: 317, endPoint y: 135, distance: 119.2
click at [335, 132] on div "Files Stock photos URL import Upload Images Videos keyboard repair ​ All files …" at bounding box center [935, 375] width 1212 height 698
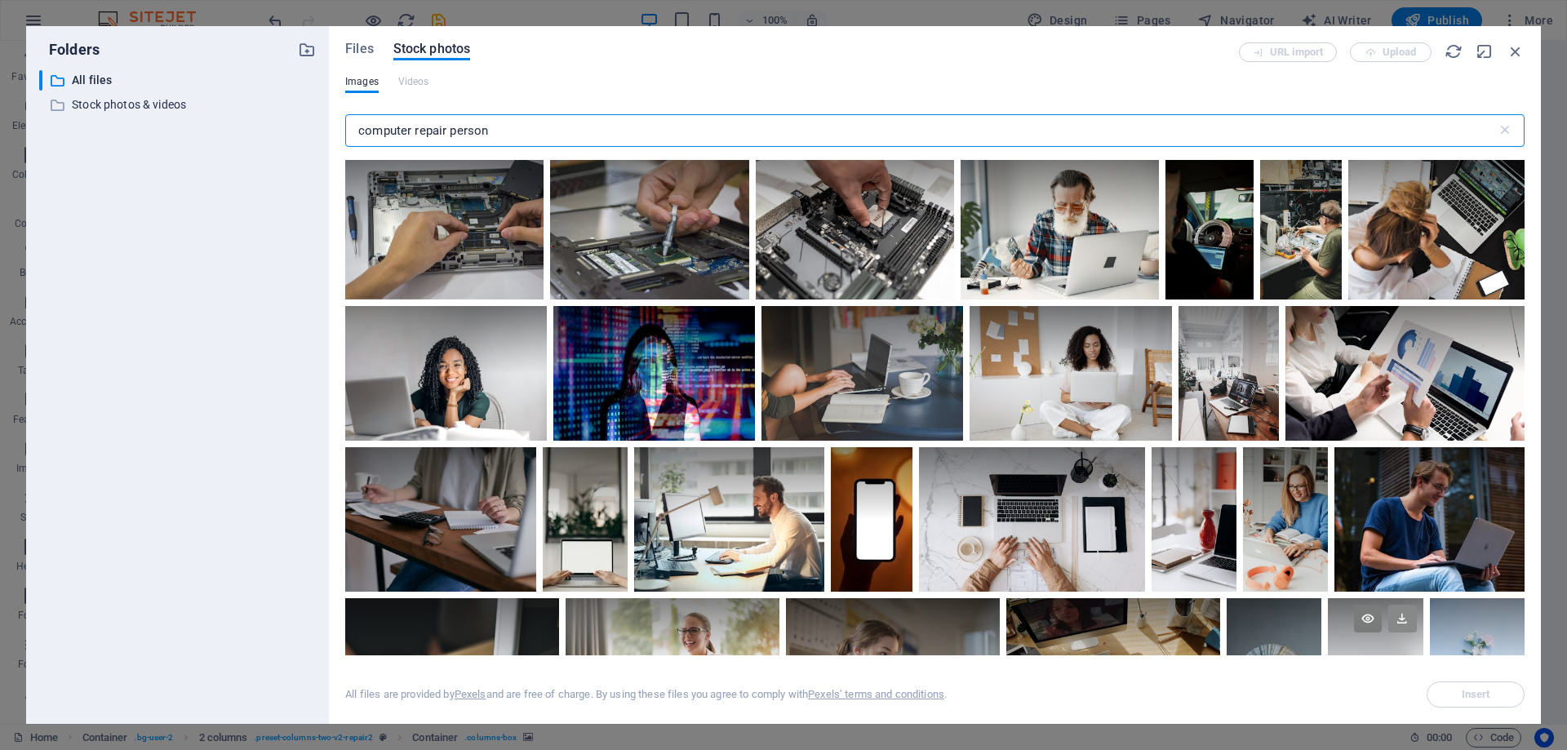
scroll to position [571, 0]
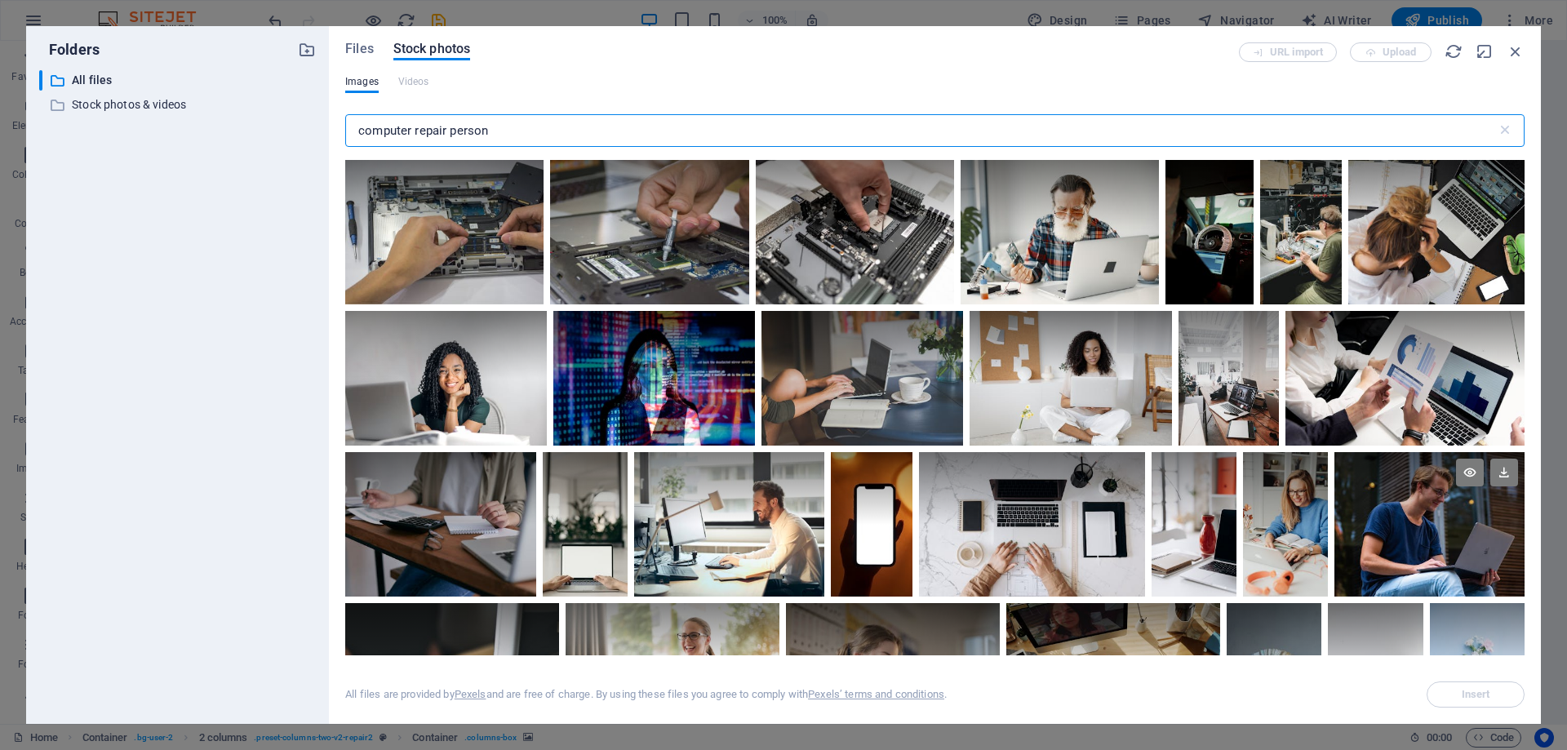
type input "computer repair person"
click at [1411, 526] on div at bounding box center [1429, 524] width 190 height 144
click at [1461, 704] on button "Insert" at bounding box center [1476, 694] width 98 height 26
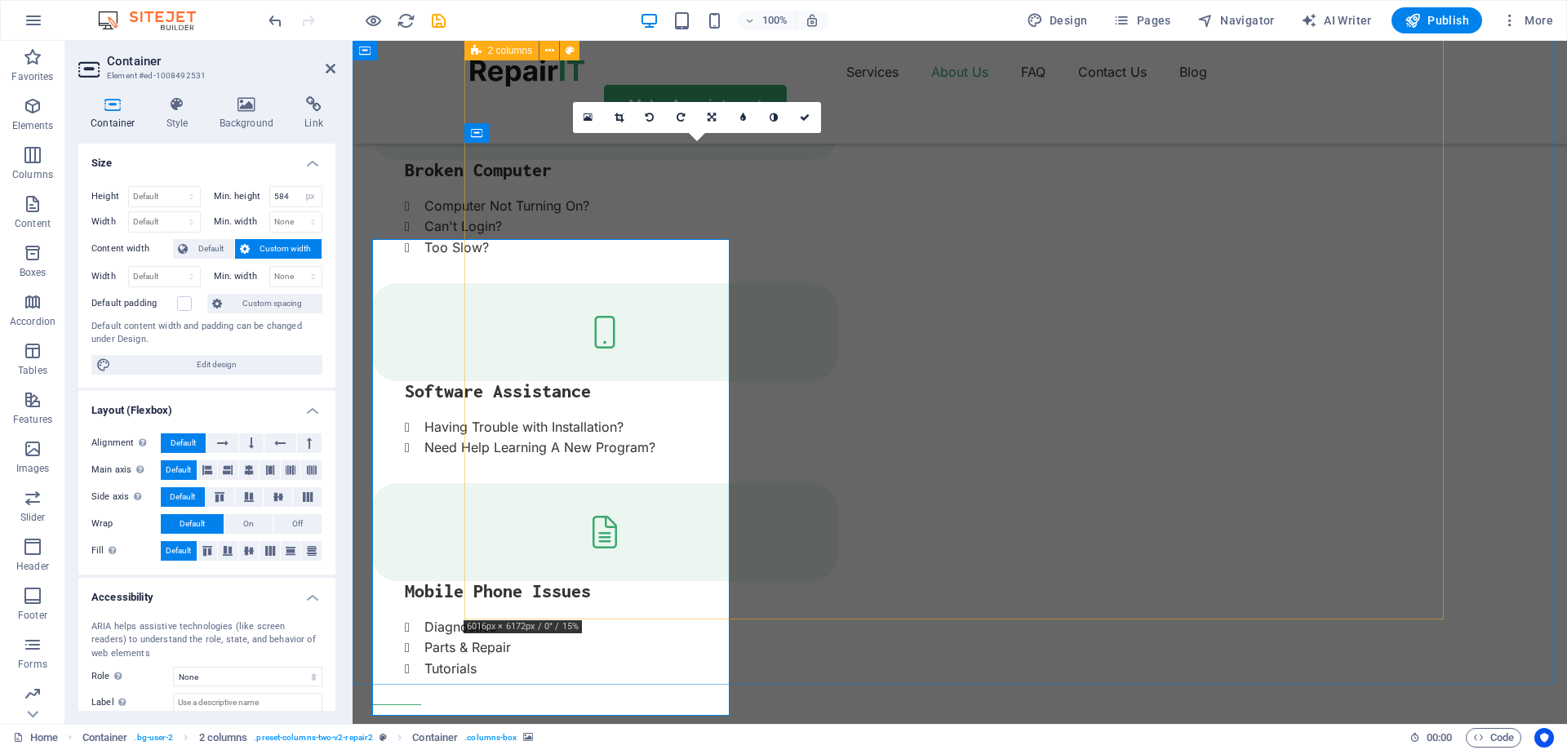
scroll to position [2122, 0]
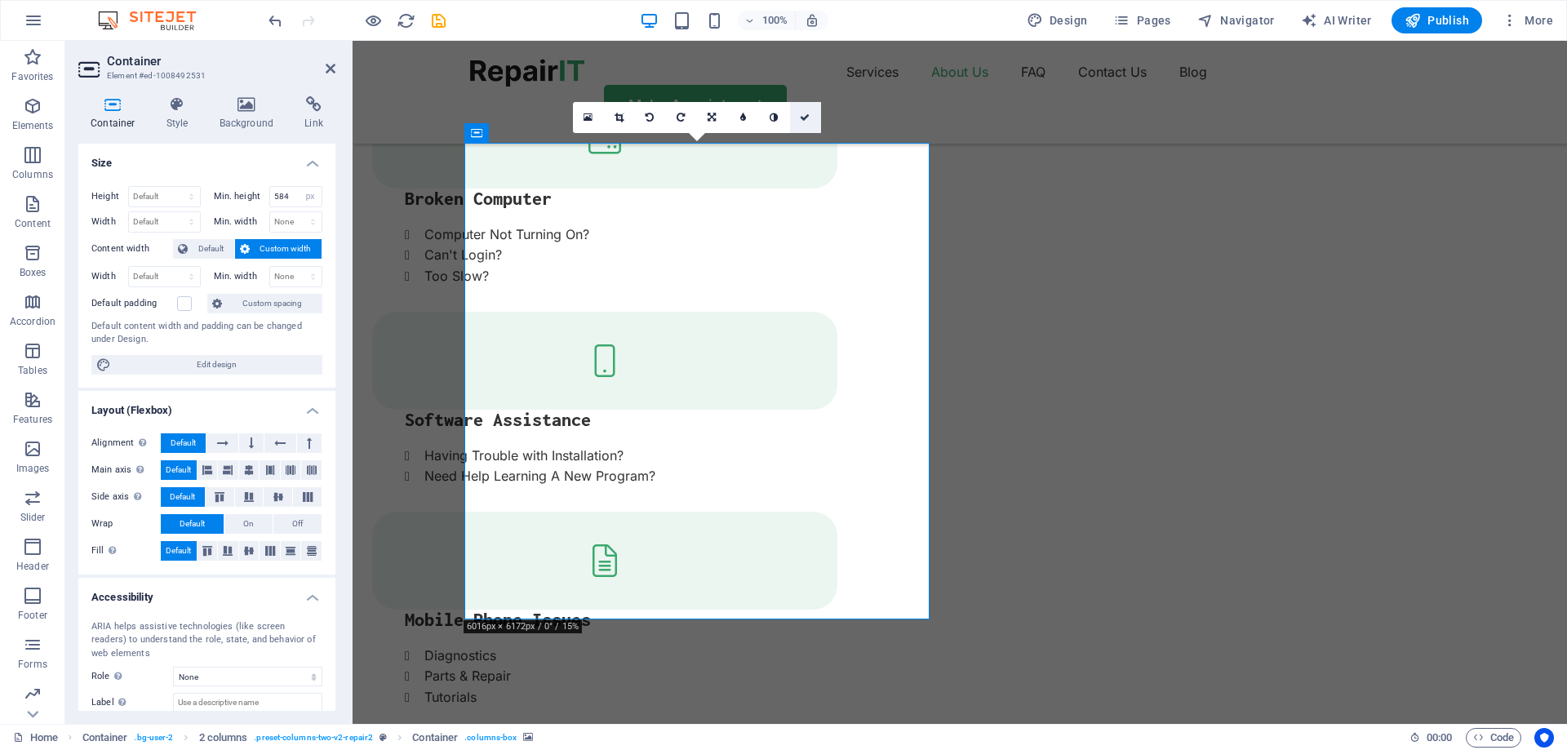
click at [806, 115] on icon at bounding box center [805, 118] width 10 height 10
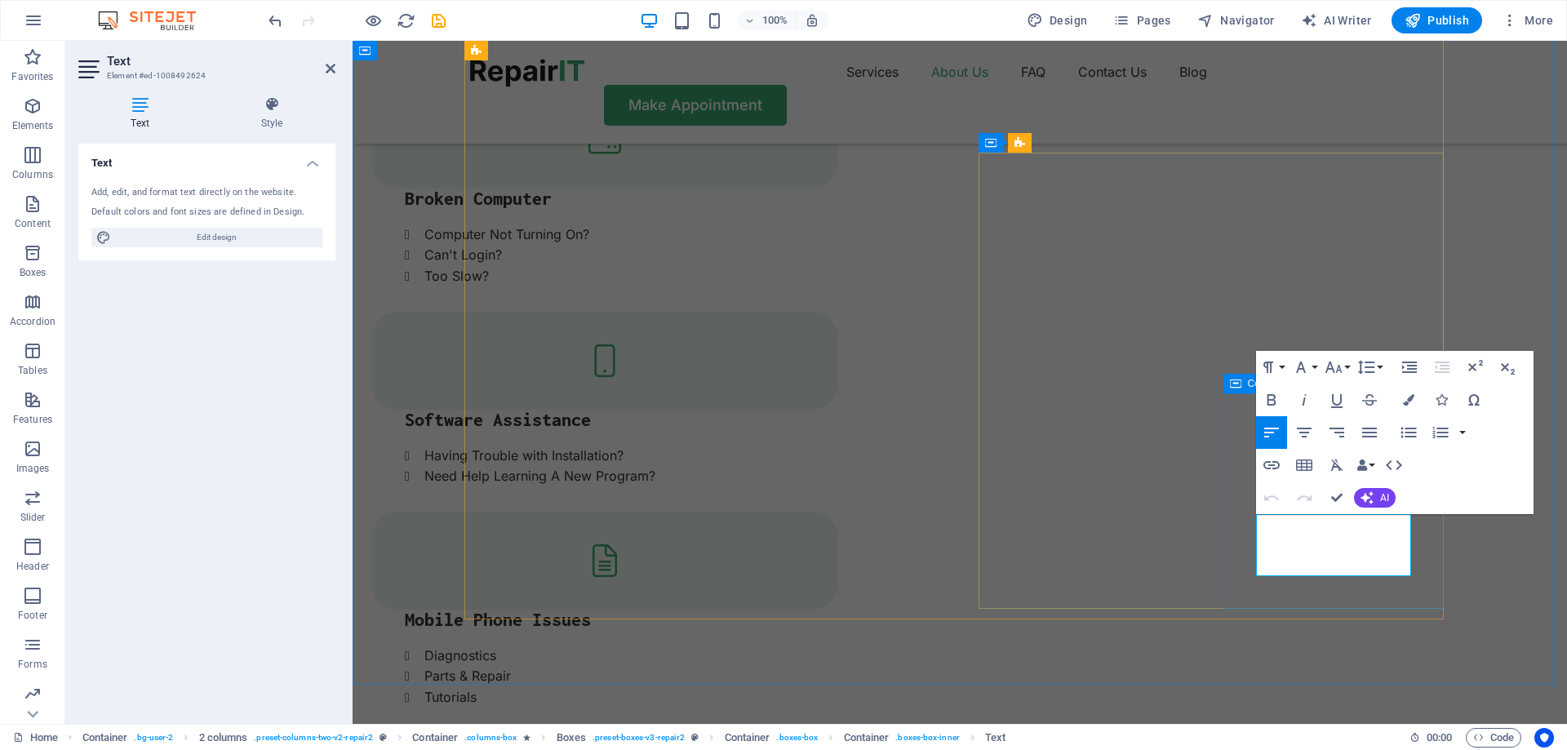
drag, startPoint x: 1353, startPoint y: 570, endPoint x: 1226, endPoint y: 518, distance: 137.3
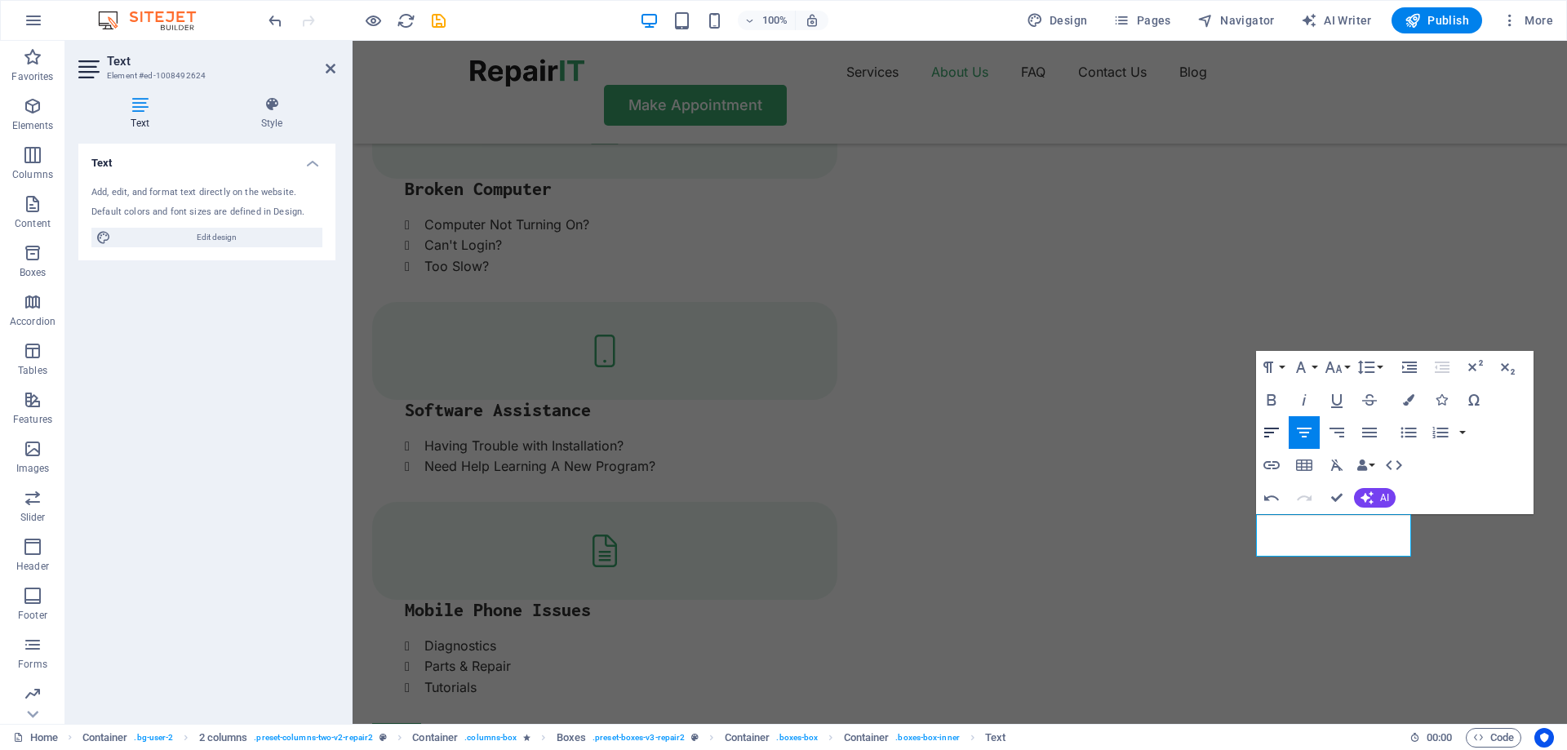
click at [1267, 432] on icon "button" at bounding box center [1272, 433] width 20 height 20
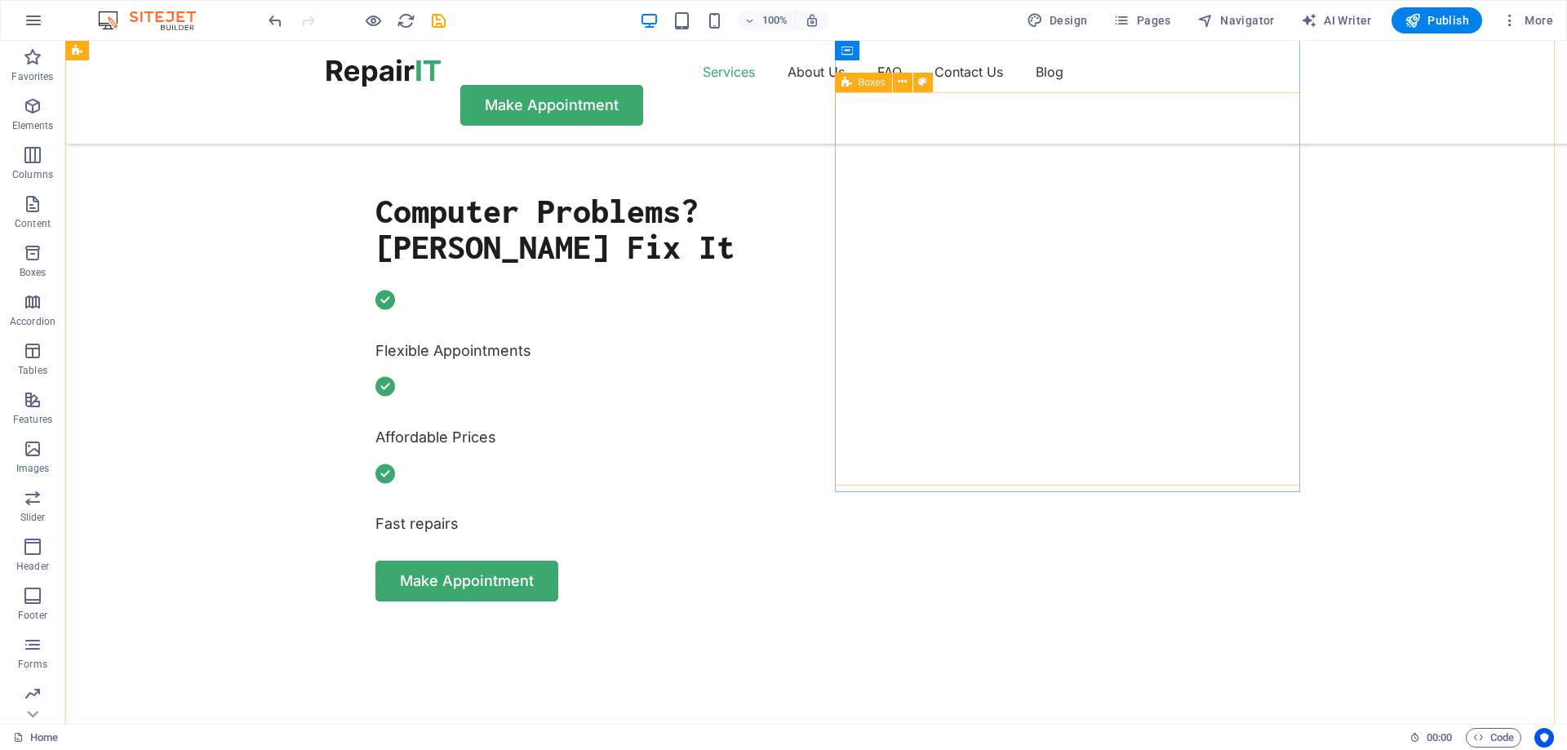
scroll to position [581, 0]
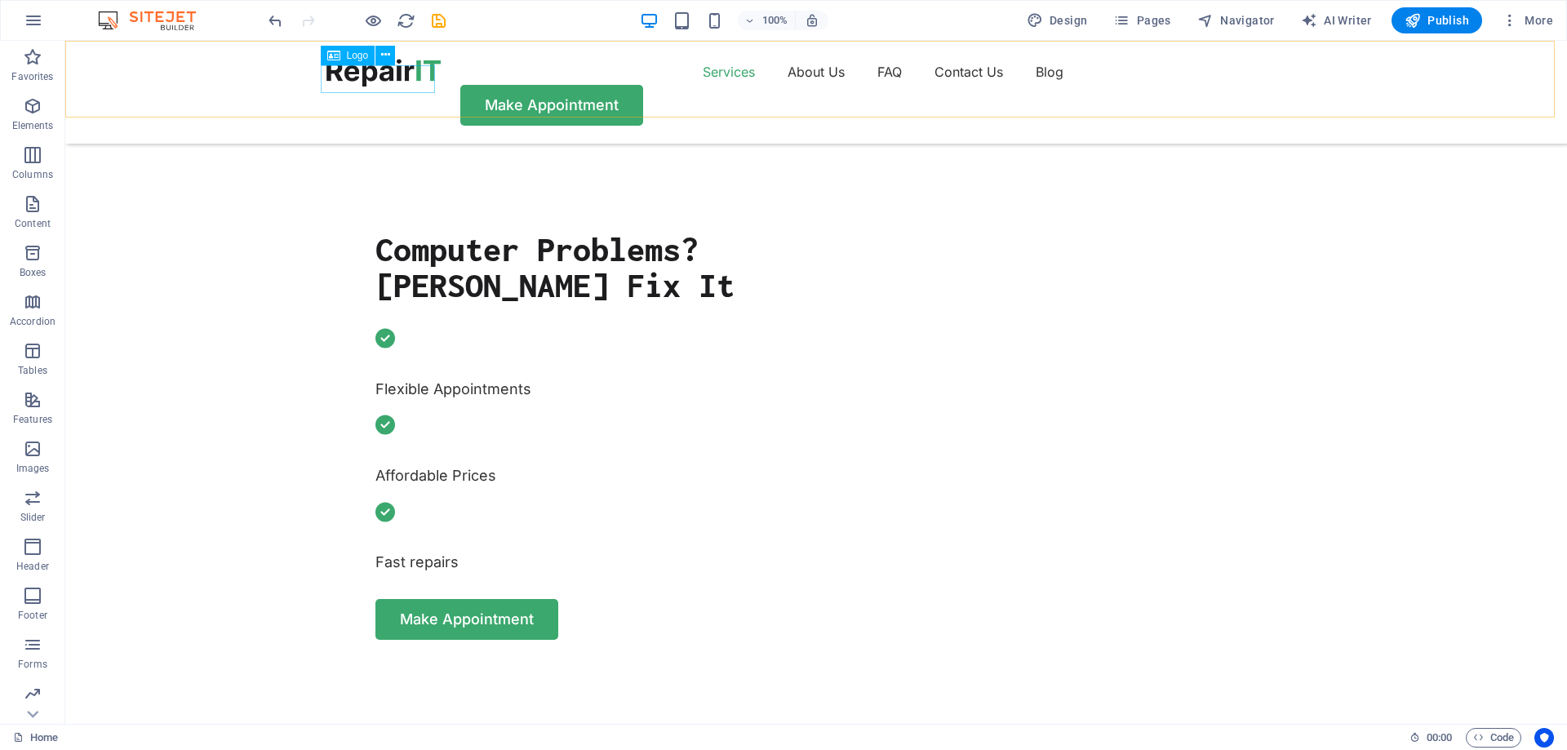
click at [402, 69] on div at bounding box center [383, 73] width 114 height 28
click at [412, 77] on div at bounding box center [383, 73] width 114 height 28
select select "px"
click at [405, 72] on div at bounding box center [383, 73] width 114 height 28
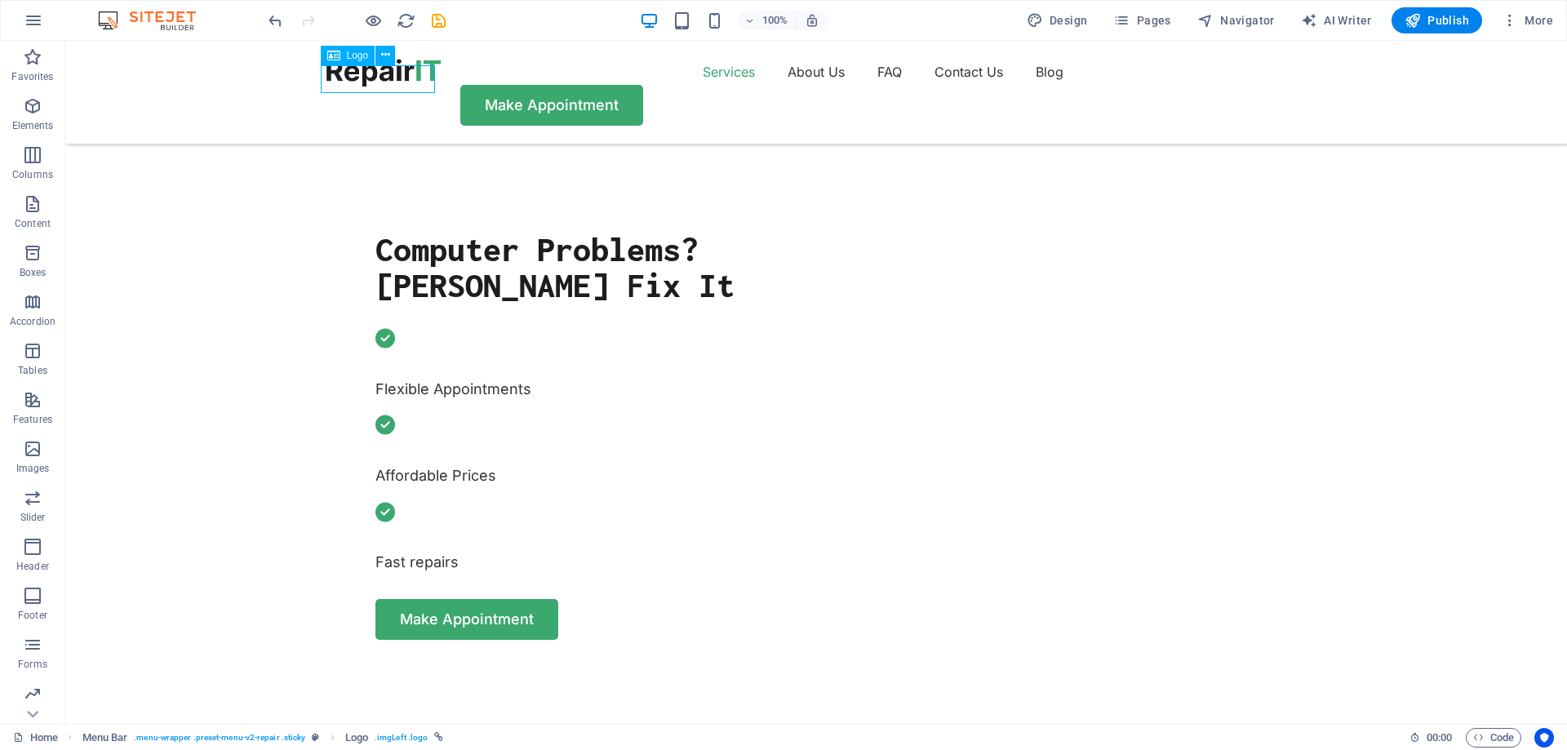
click at [406, 73] on div at bounding box center [383, 73] width 114 height 28
select select "px"
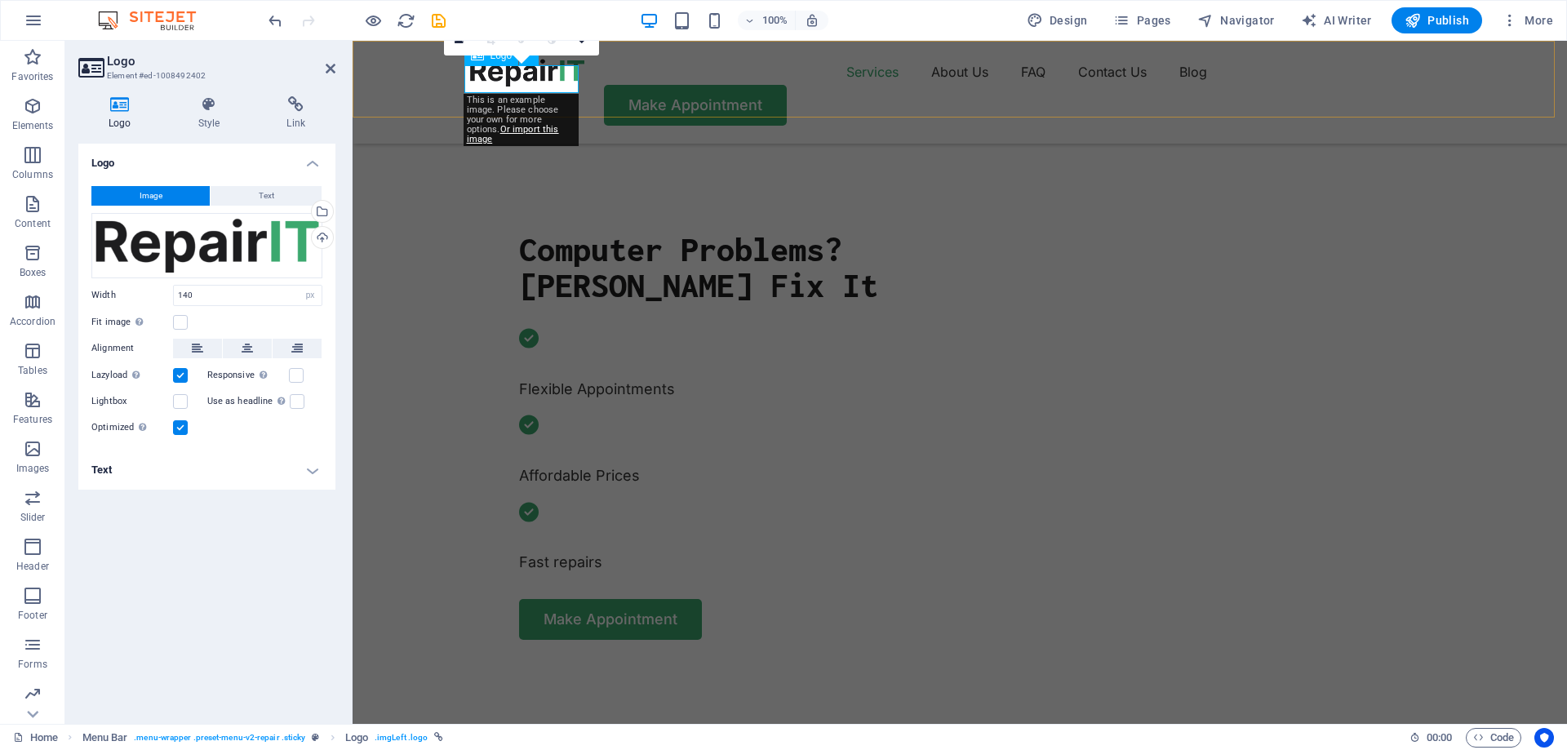
scroll to position [516, 0]
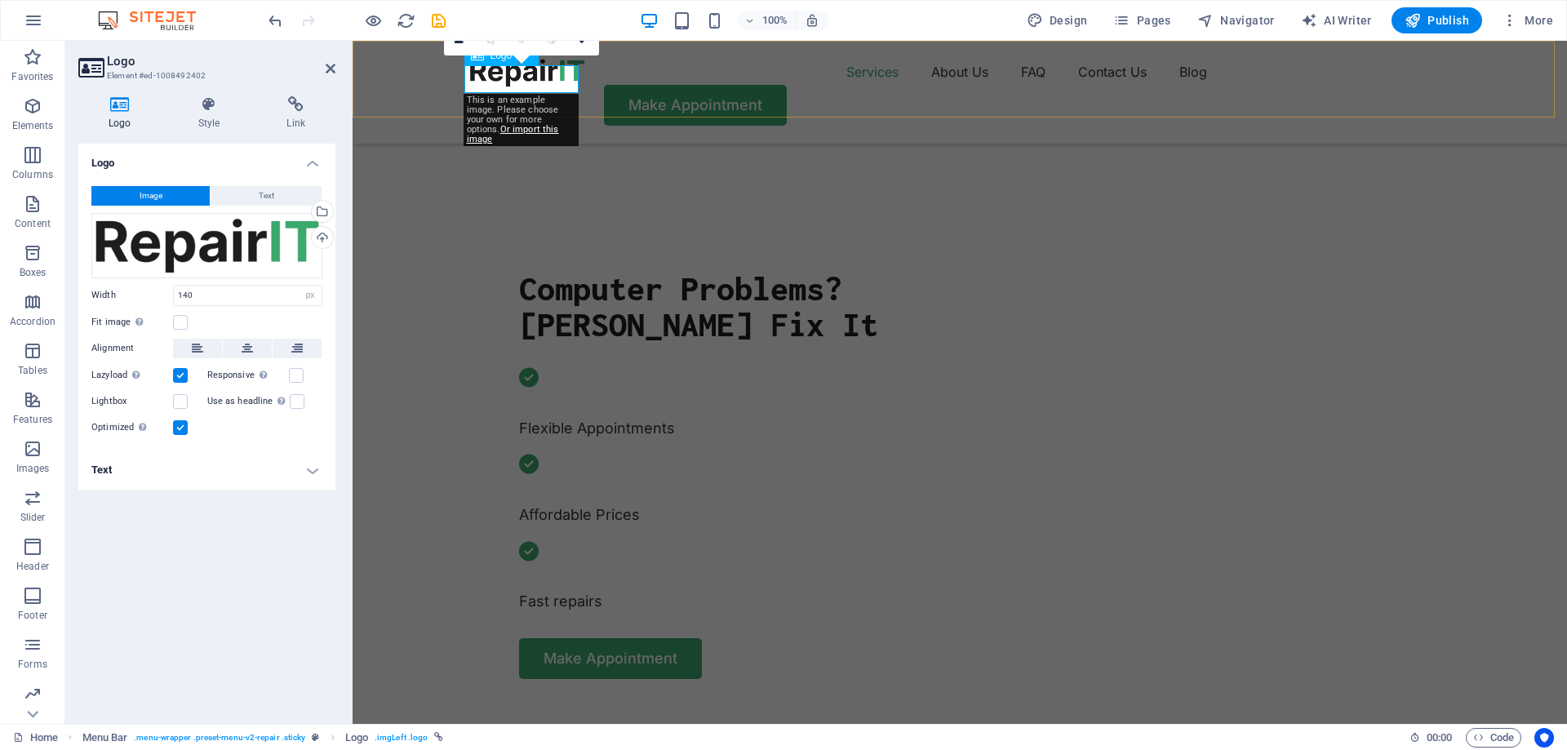
click at [553, 73] on div at bounding box center [527, 73] width 114 height 28
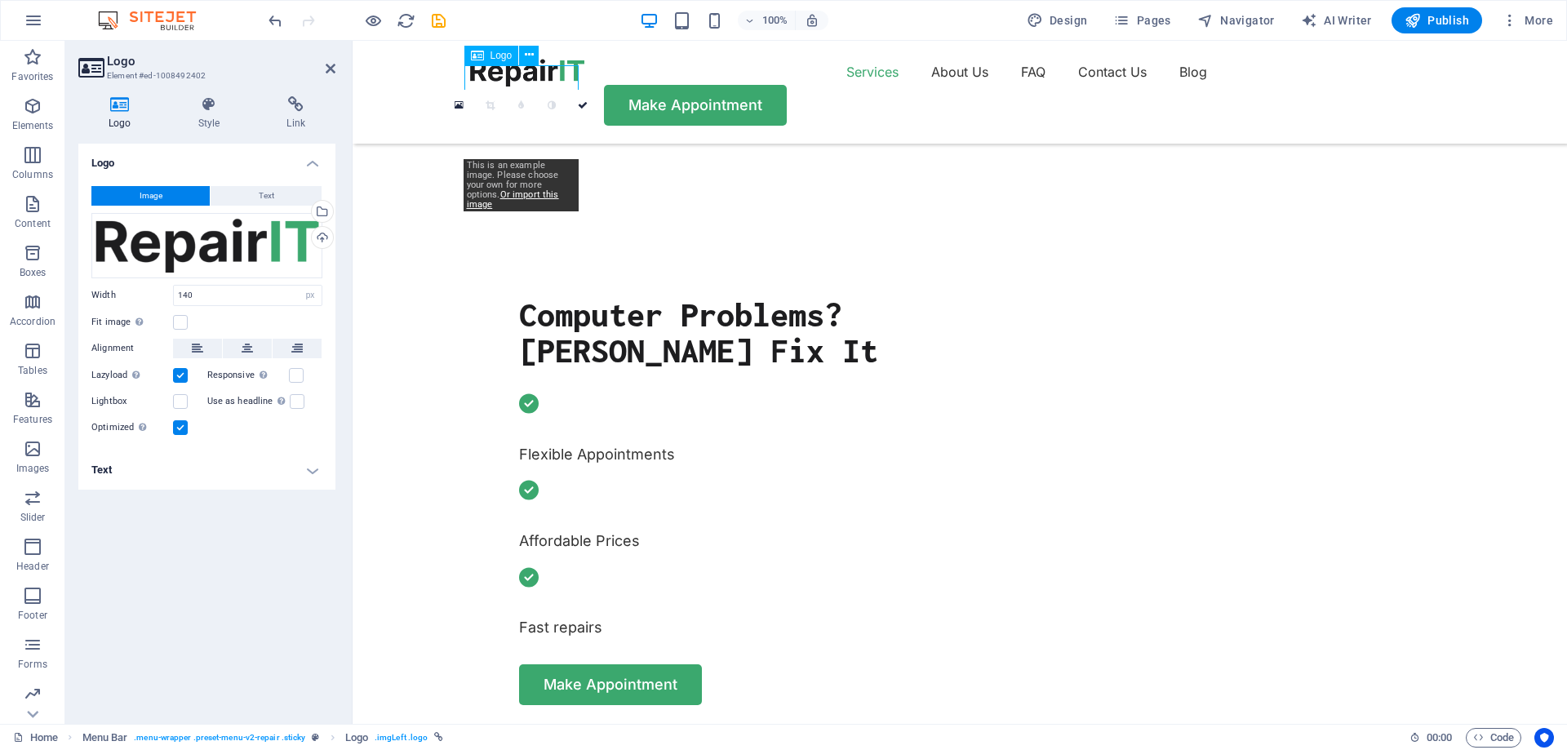
click at [549, 73] on div at bounding box center [527, 73] width 114 height 28
click at [285, 251] on div "Drag files here, click to choose files or select files from Files or our free s…" at bounding box center [206, 245] width 231 height 65
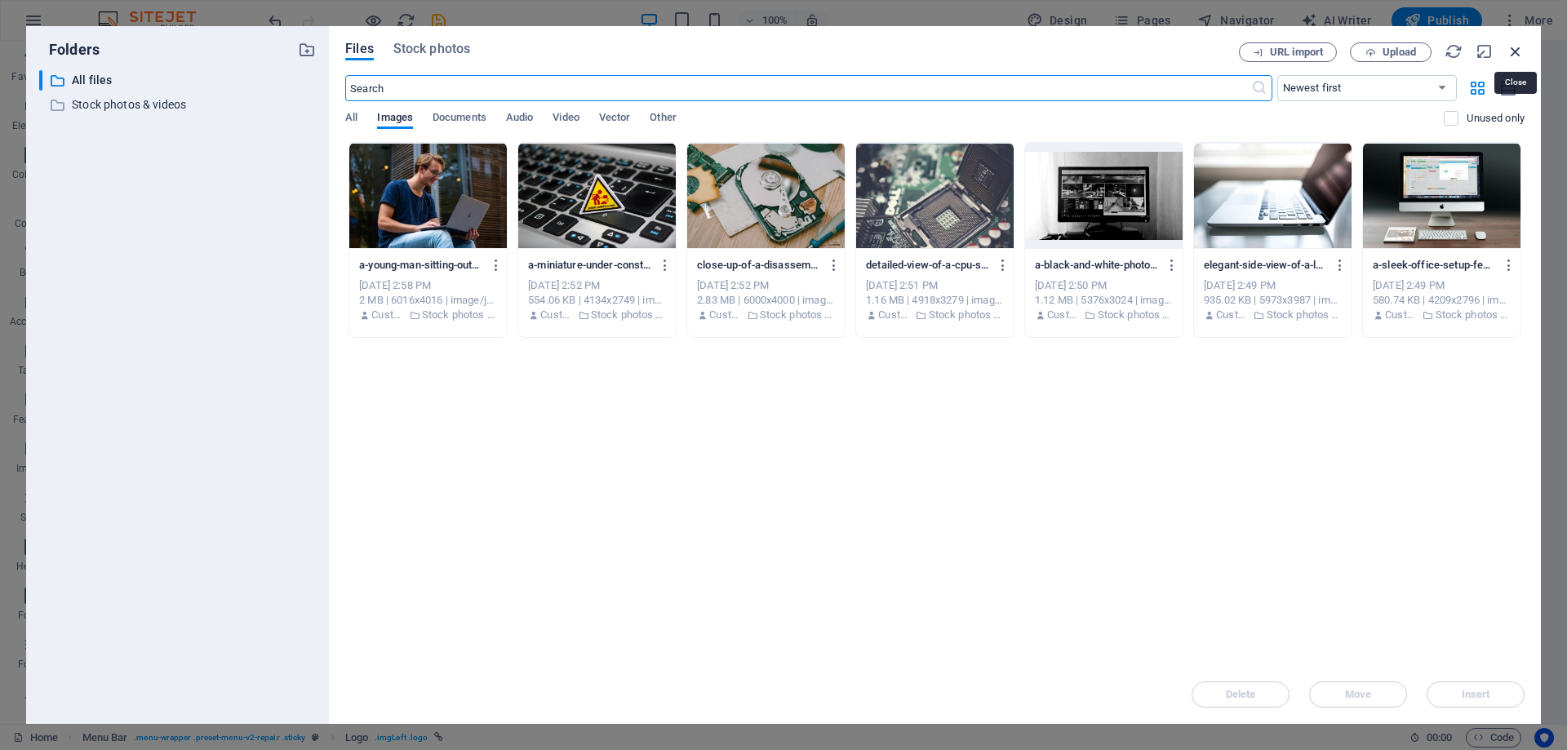
click at [1514, 49] on icon "button" at bounding box center [1516, 51] width 18 height 18
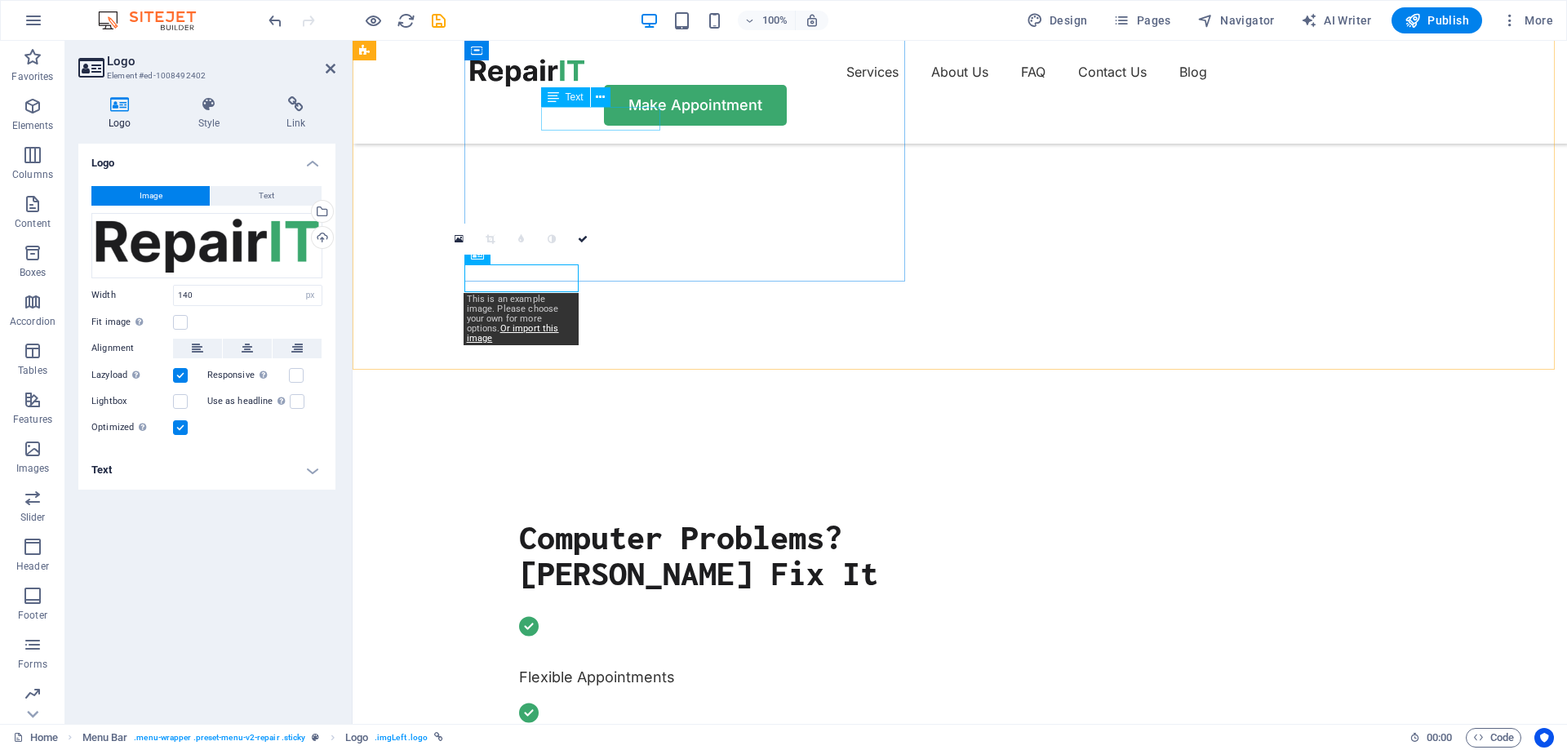
scroll to position [271, 0]
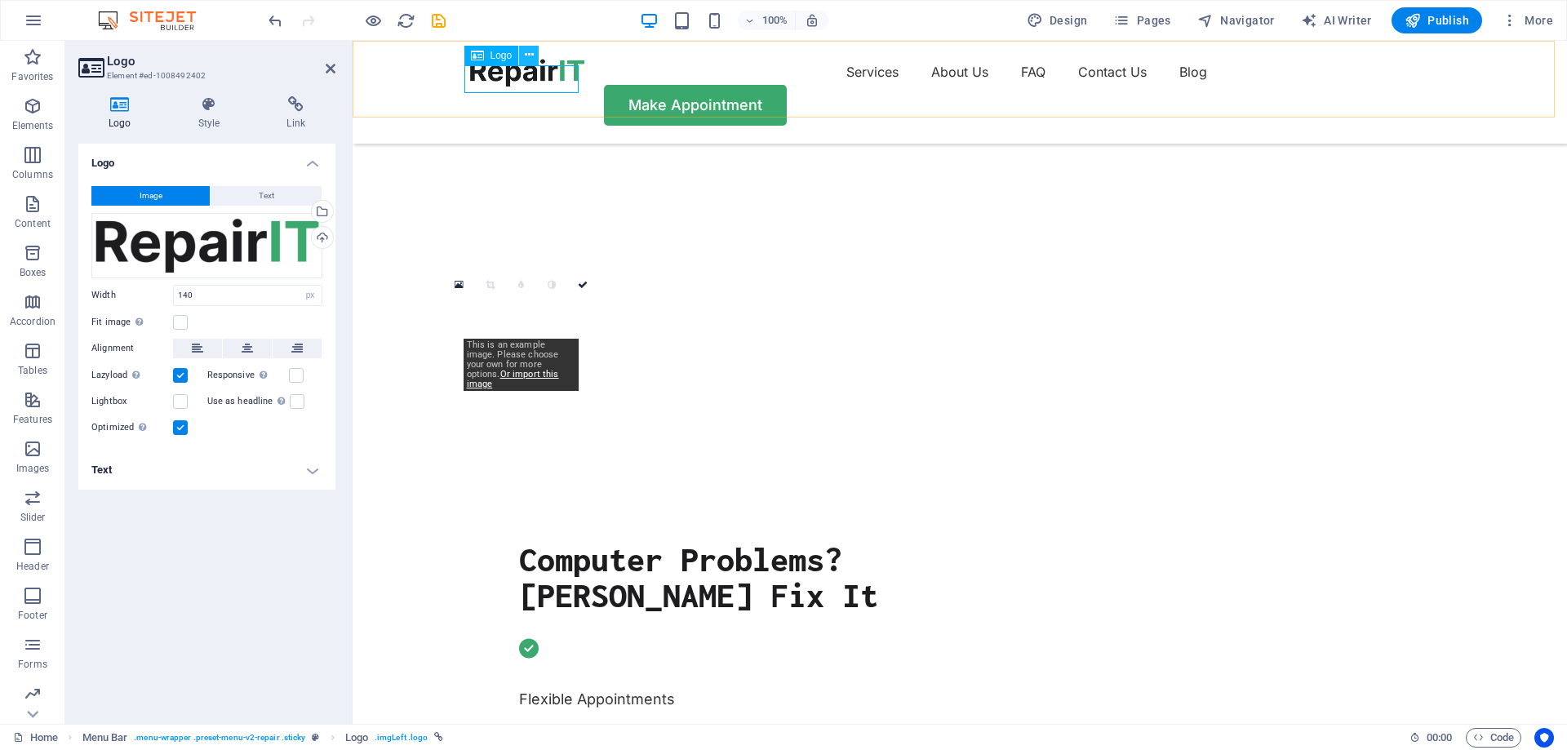
click at [525, 54] on icon at bounding box center [529, 55] width 9 height 17
click at [632, 51] on div "Menu Services About Us FAQ Contact Us Blog Make Appointment" at bounding box center [960, 92] width 1214 height 103
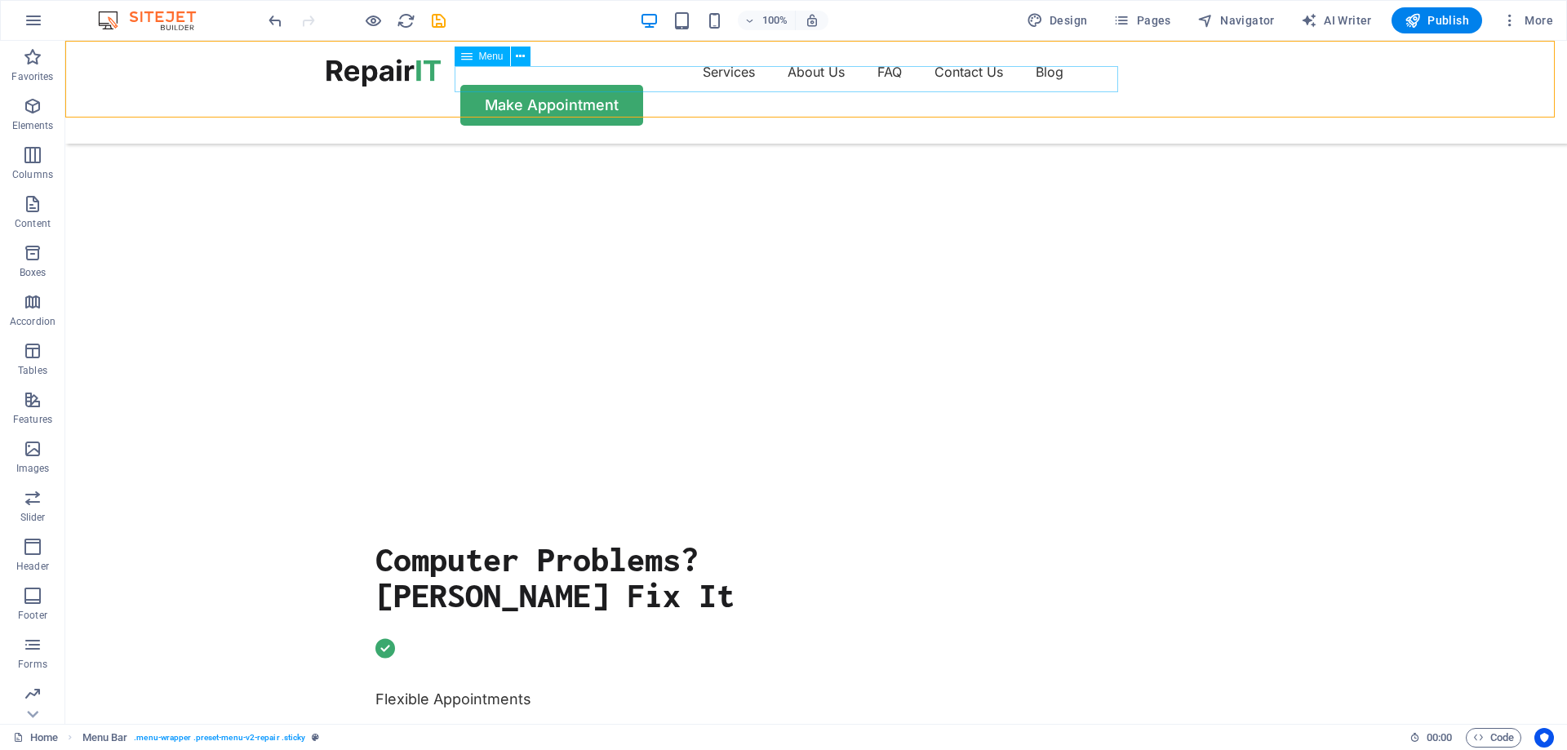
click at [741, 78] on nav "Services About Us FAQ Contact Us Blog" at bounding box center [815, 72] width 979 height 26
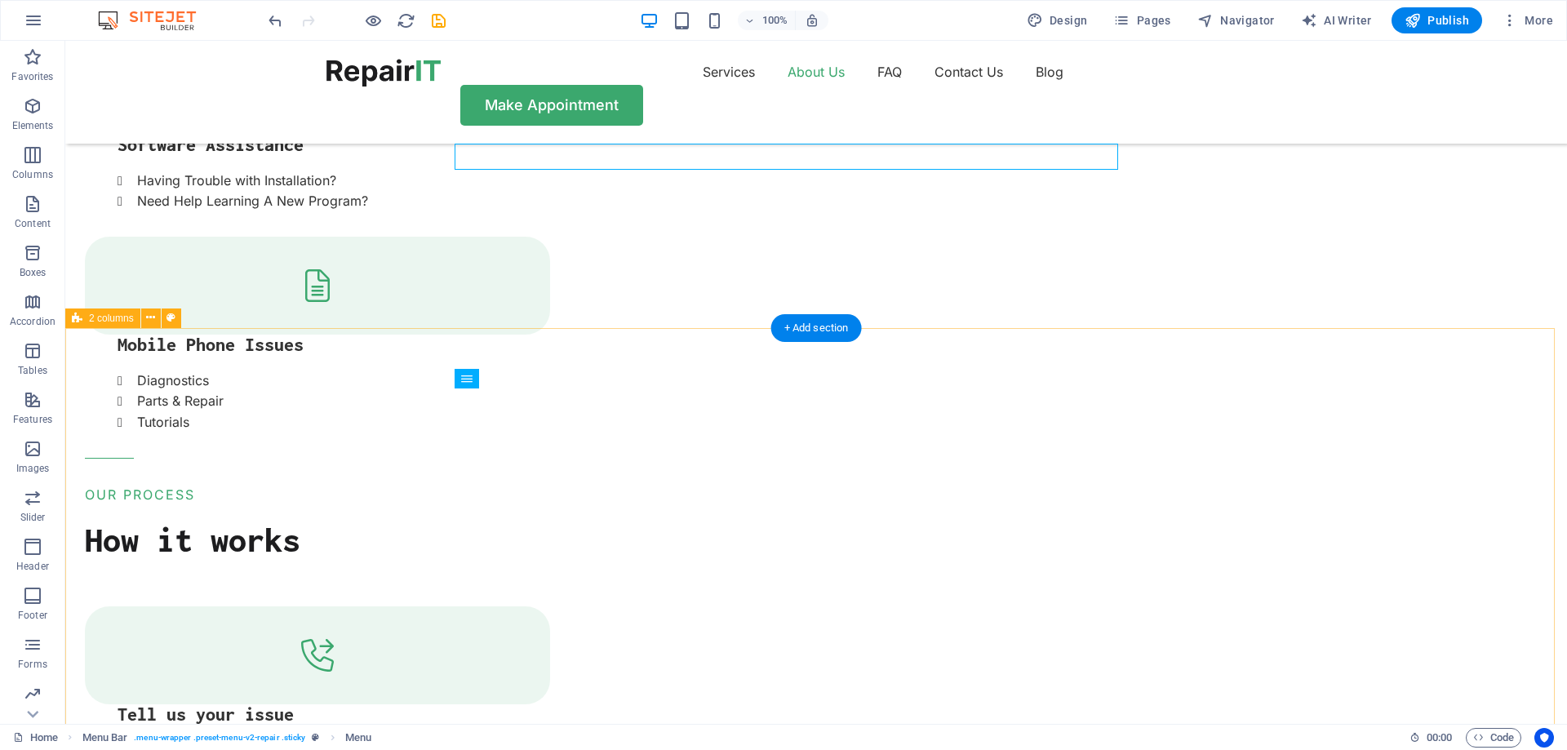
scroll to position [2393, 0]
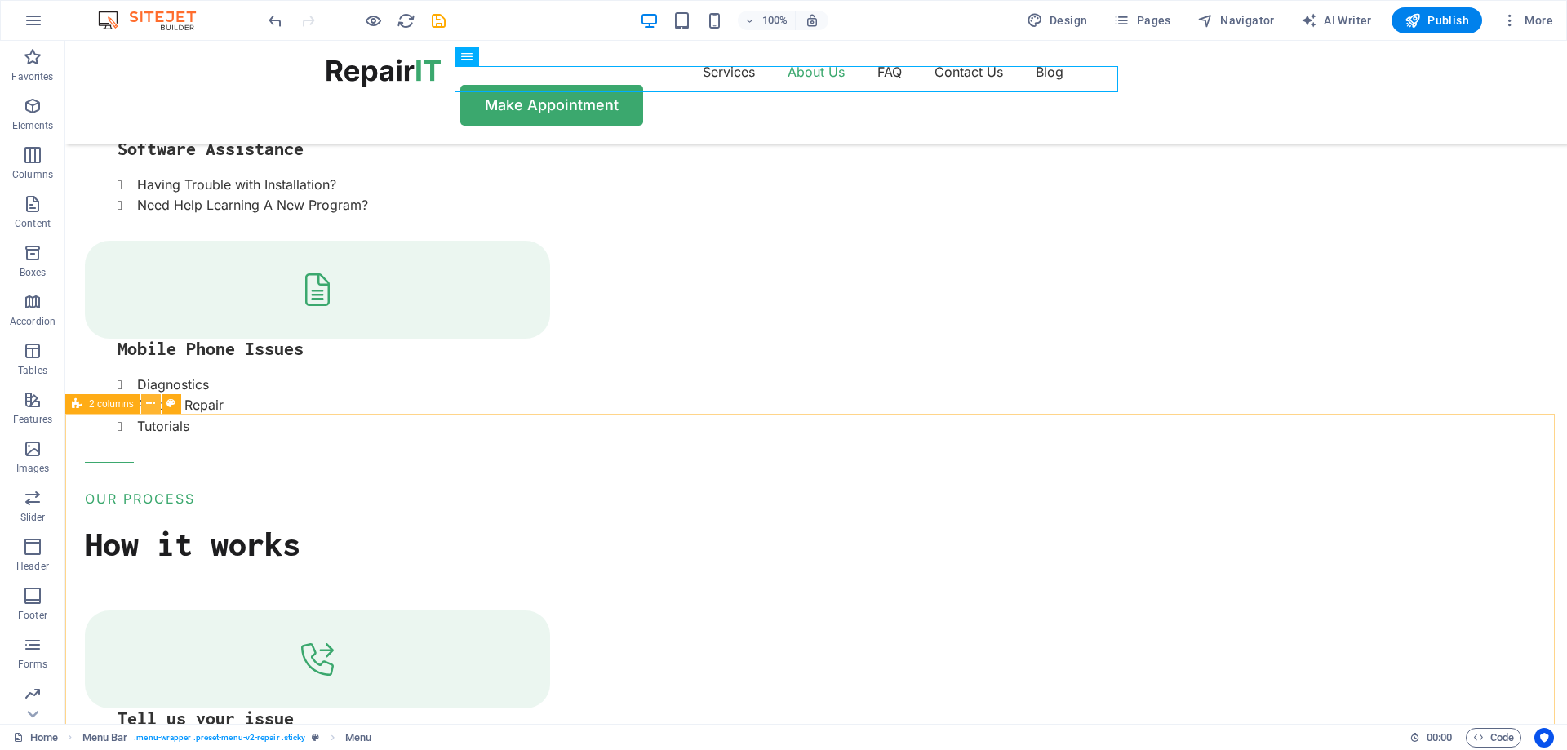
click at [152, 403] on icon at bounding box center [150, 403] width 9 height 17
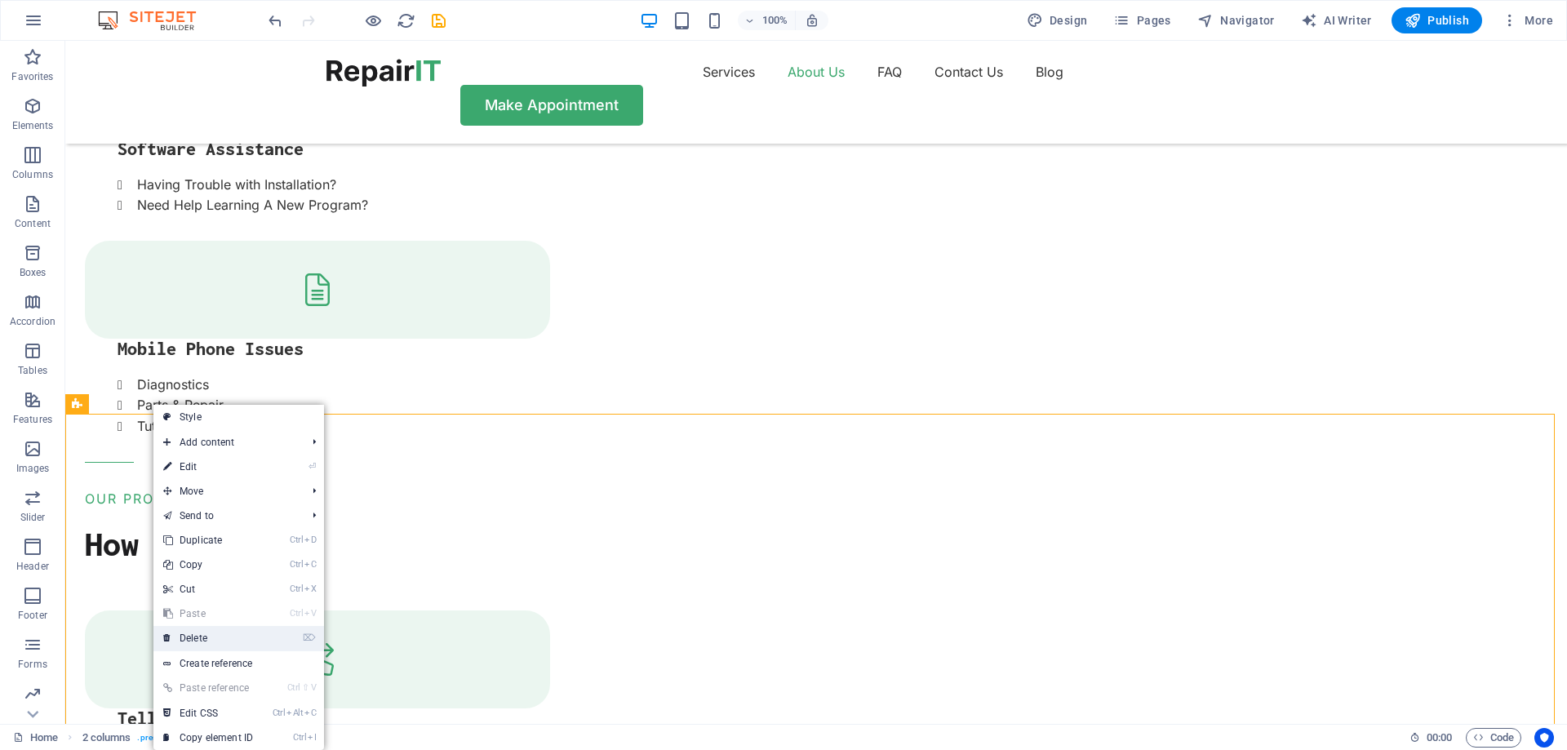
click at [187, 638] on link "⌦ Delete" at bounding box center [207, 638] width 109 height 24
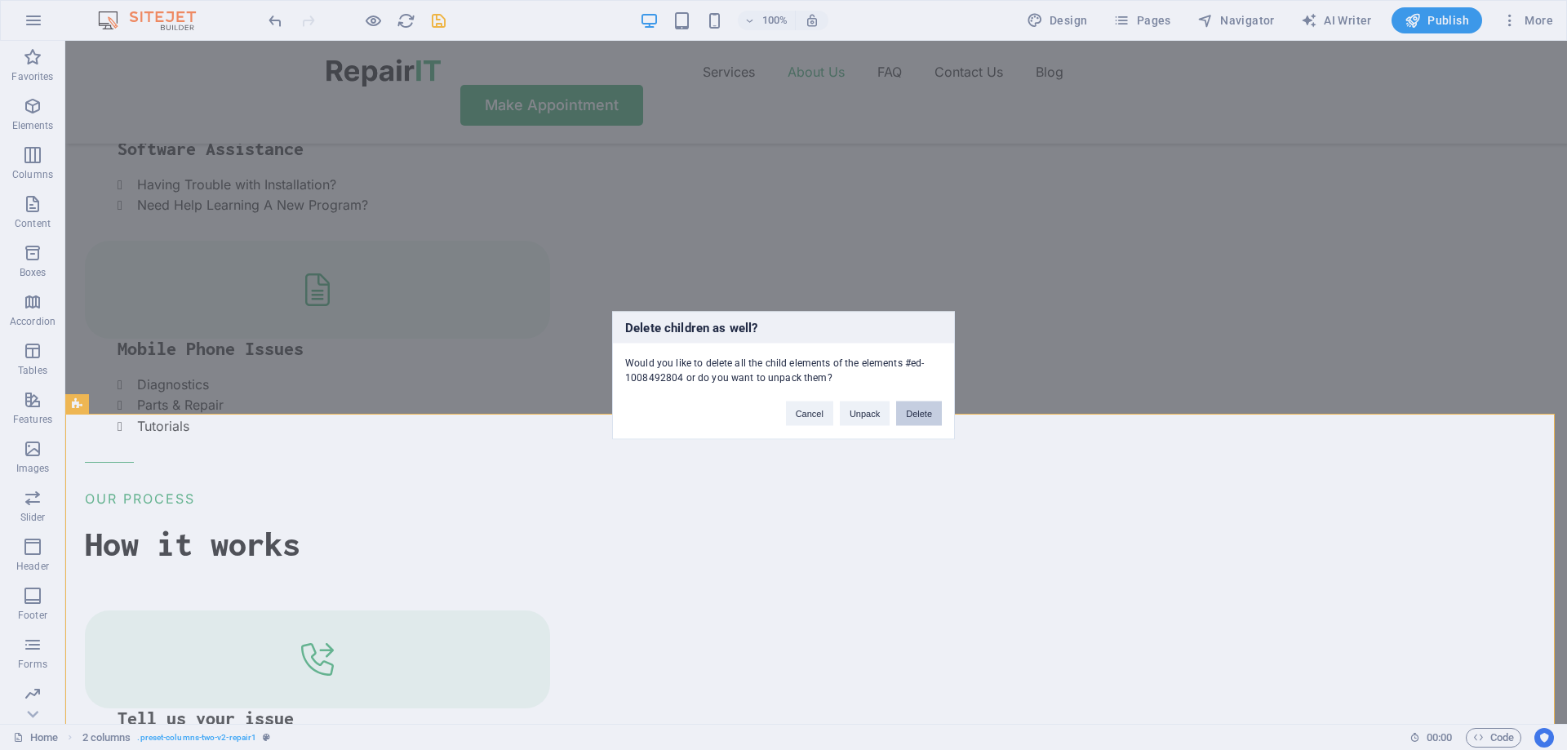
drag, startPoint x: 931, startPoint y: 417, endPoint x: 866, endPoint y: 377, distance: 76.6
click at [931, 417] on button "Delete" at bounding box center [919, 413] width 46 height 24
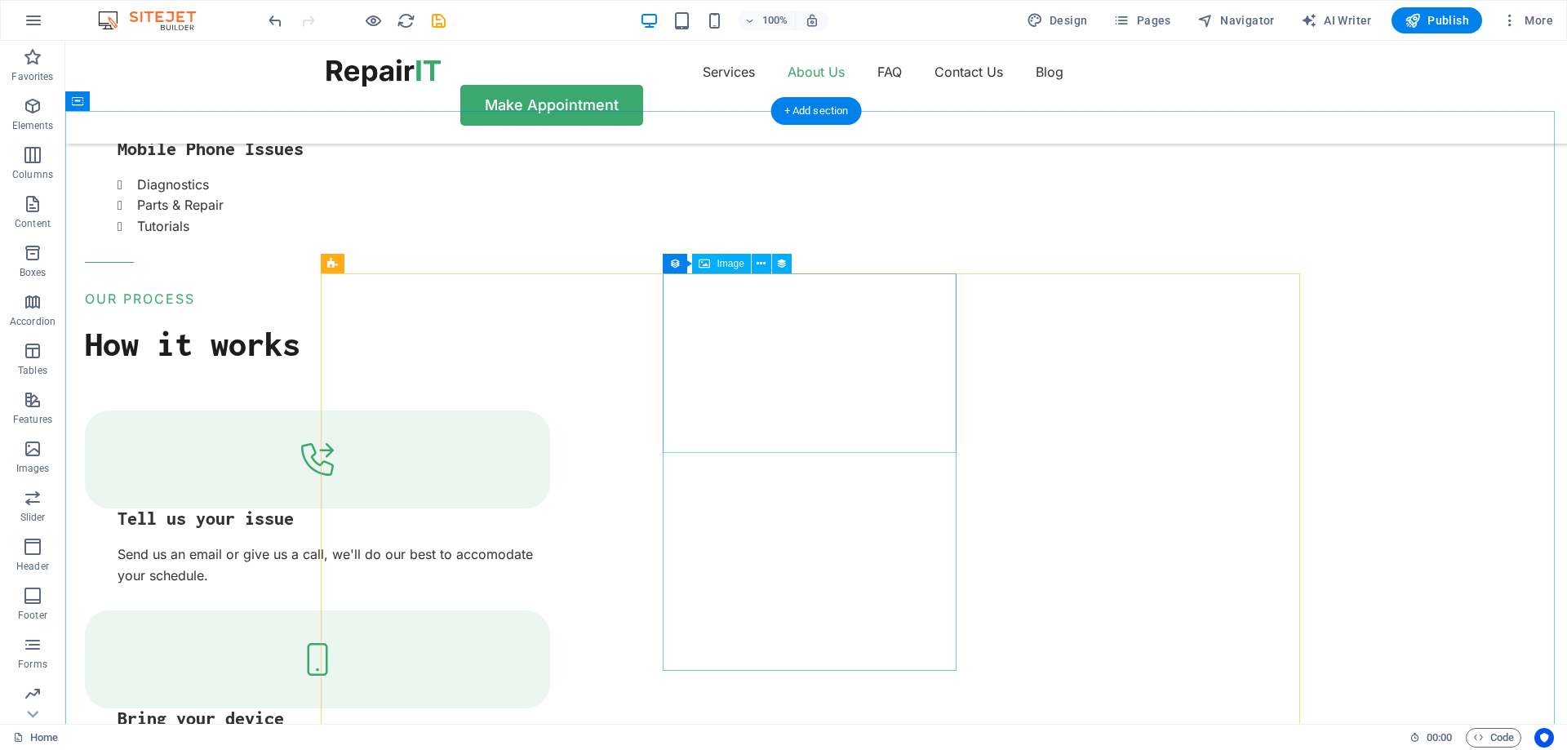
scroll to position [2556, 0]
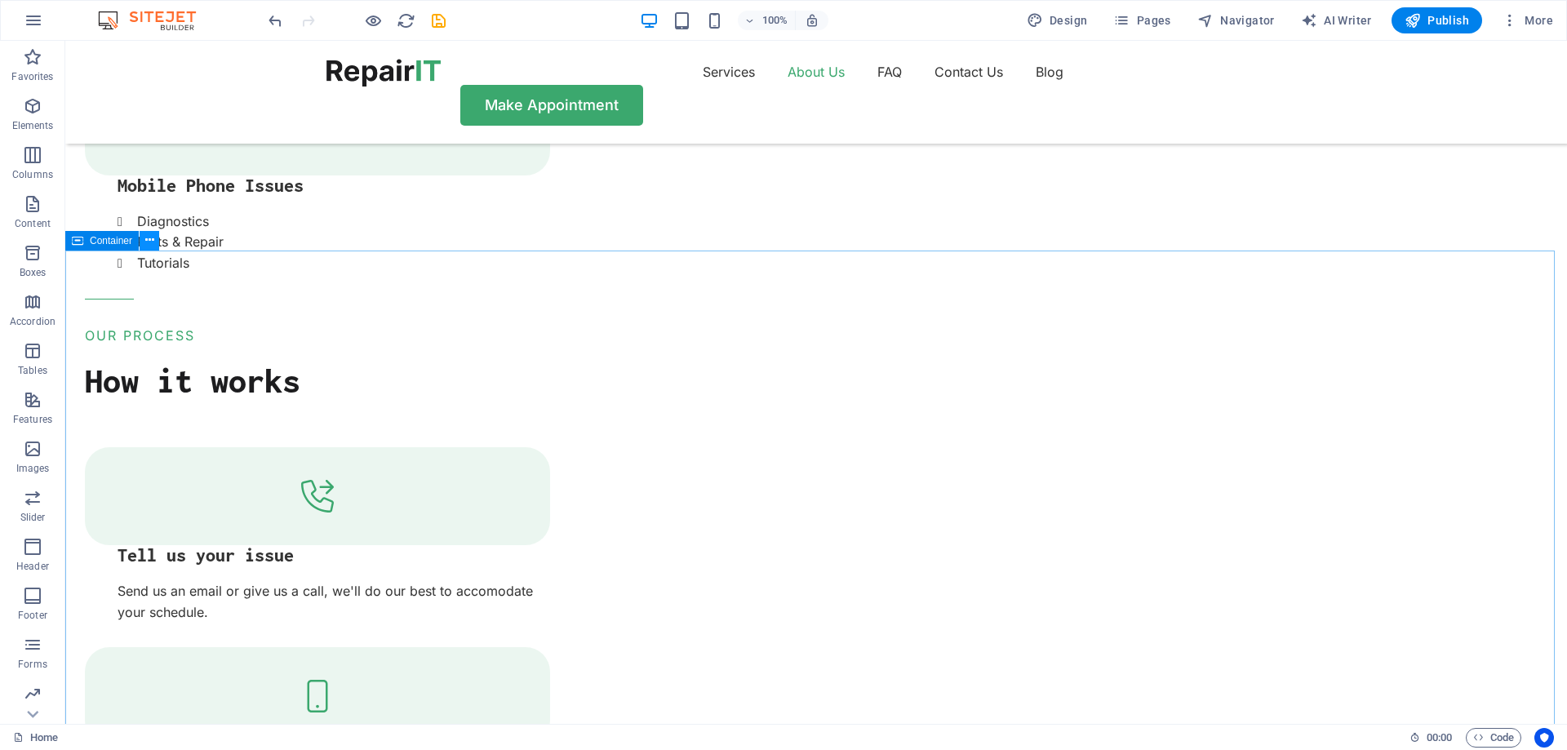
click at [149, 243] on icon at bounding box center [149, 240] width 9 height 17
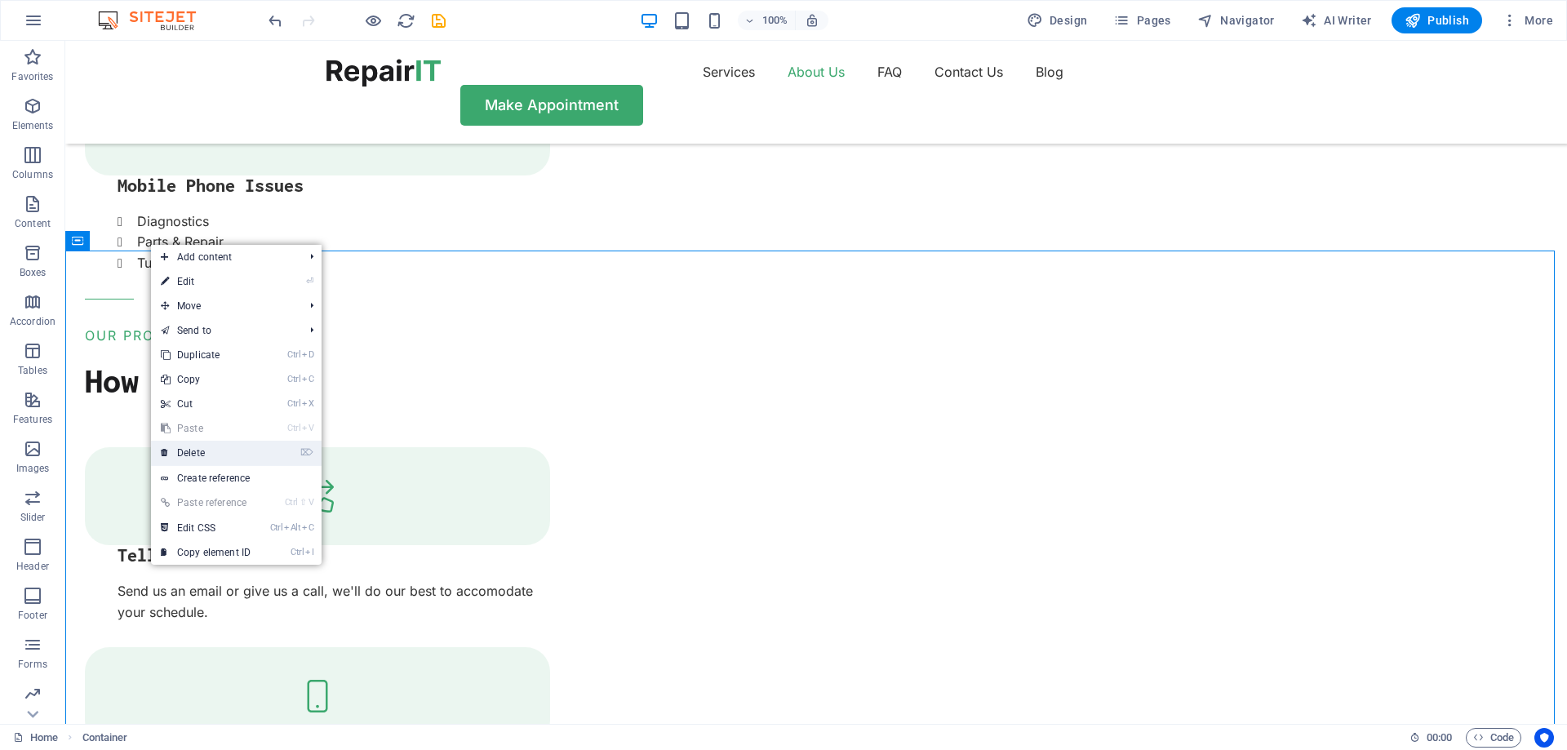
click at [210, 455] on link "⌦ Delete" at bounding box center [205, 453] width 109 height 24
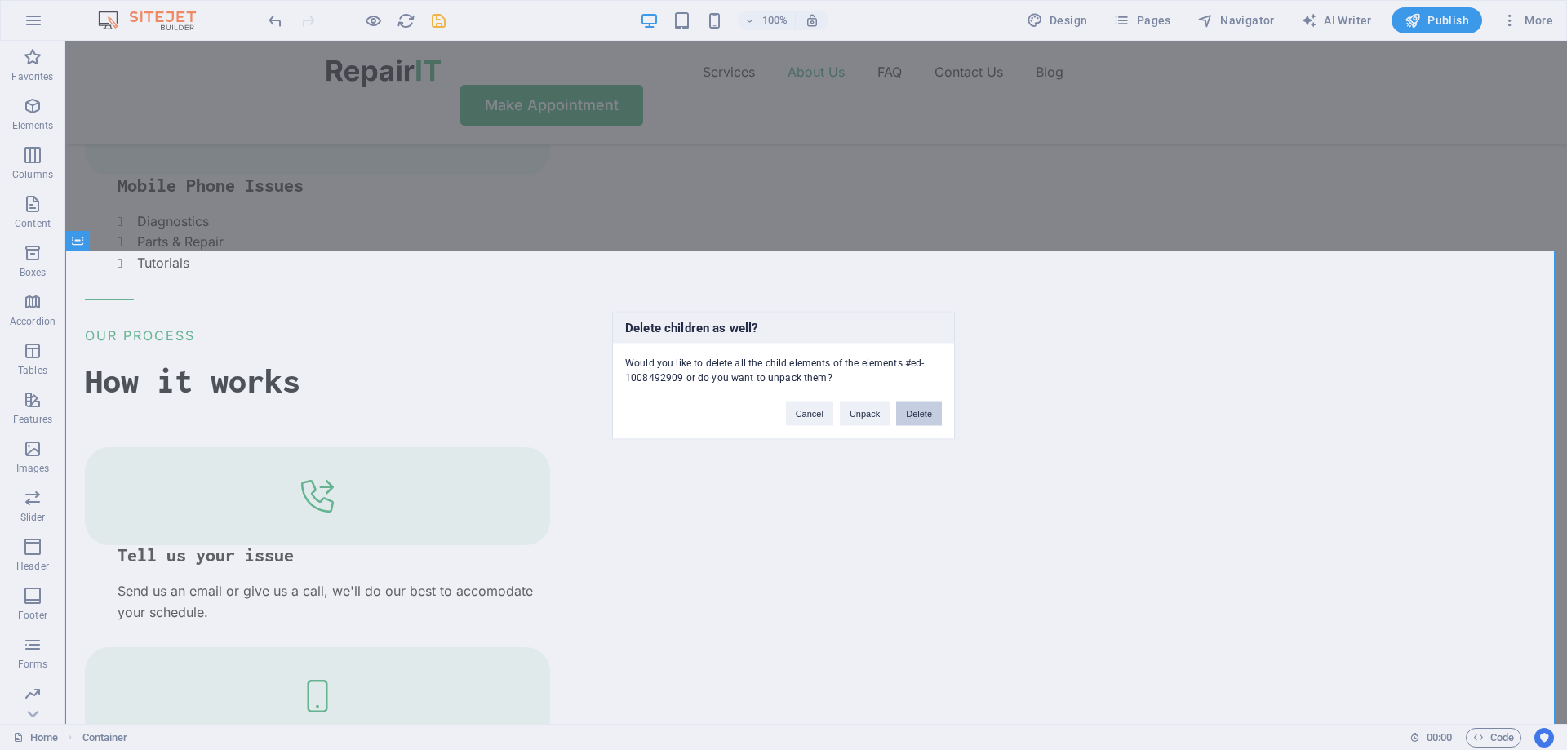
click at [914, 413] on button "Delete" at bounding box center [919, 413] width 46 height 24
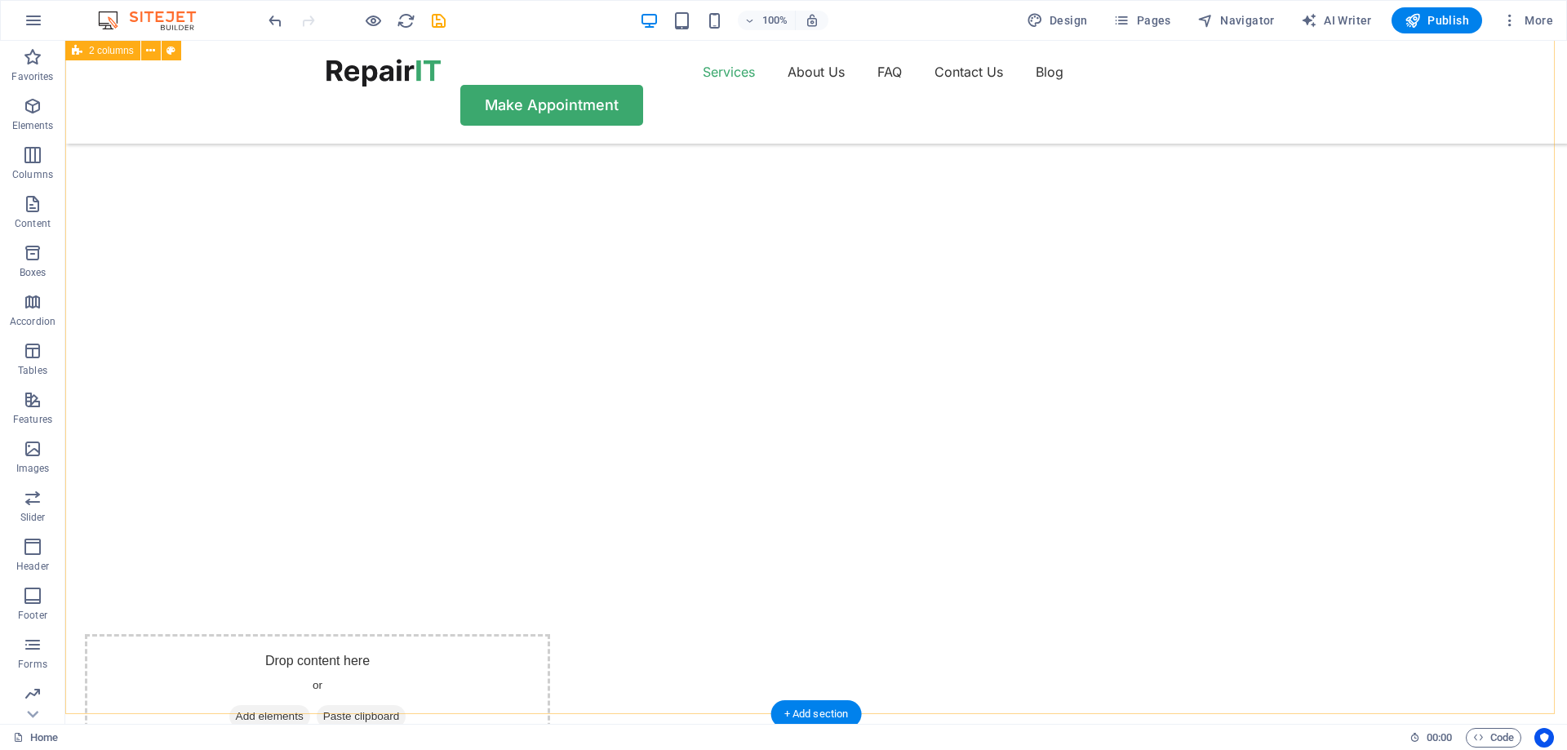
scroll to position [1250, 0]
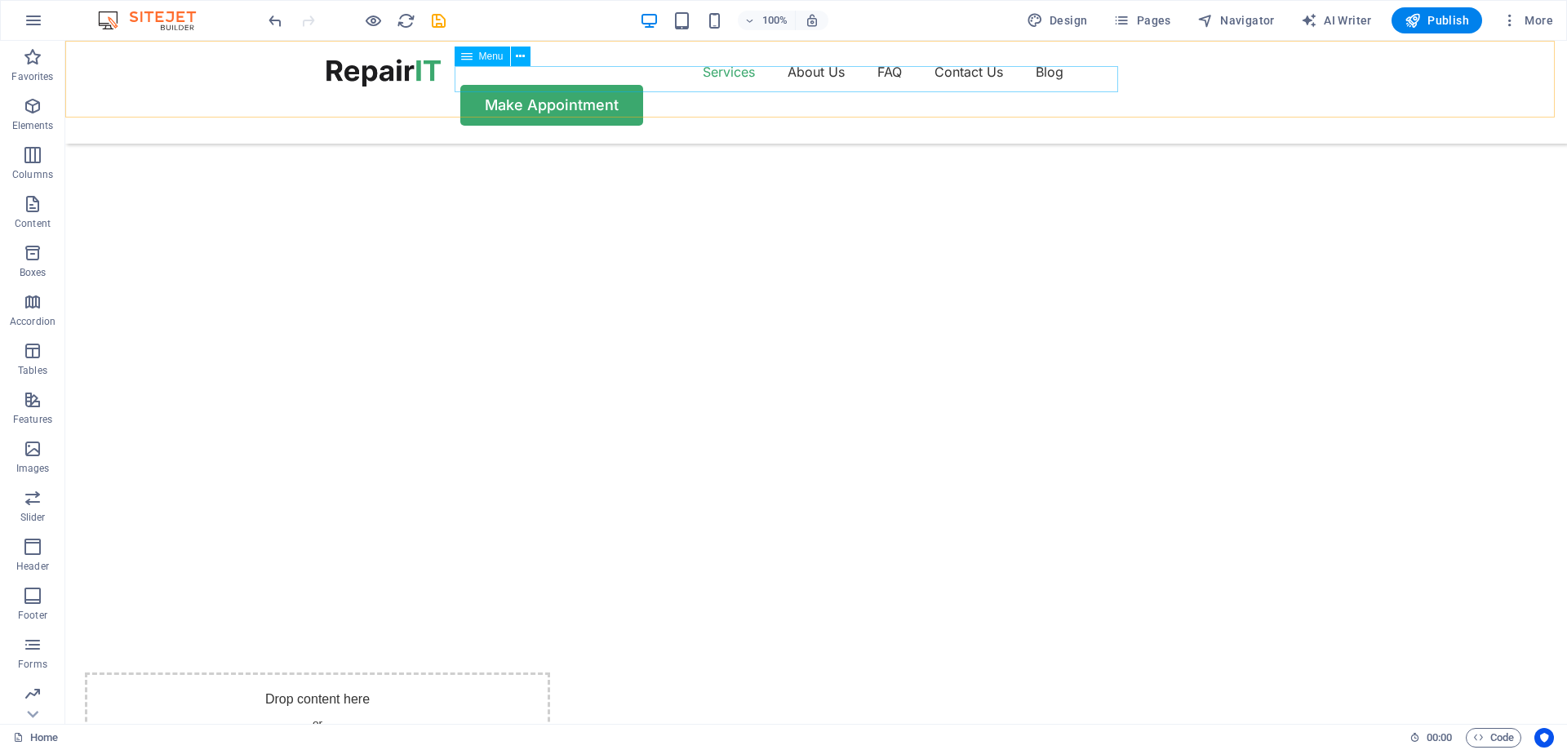
click at [628, 78] on nav "Services About Us FAQ Contact Us Blog" at bounding box center [815, 72] width 979 height 26
click at [704, 82] on nav "Services About Us FAQ Contact Us Blog" at bounding box center [815, 72] width 979 height 26
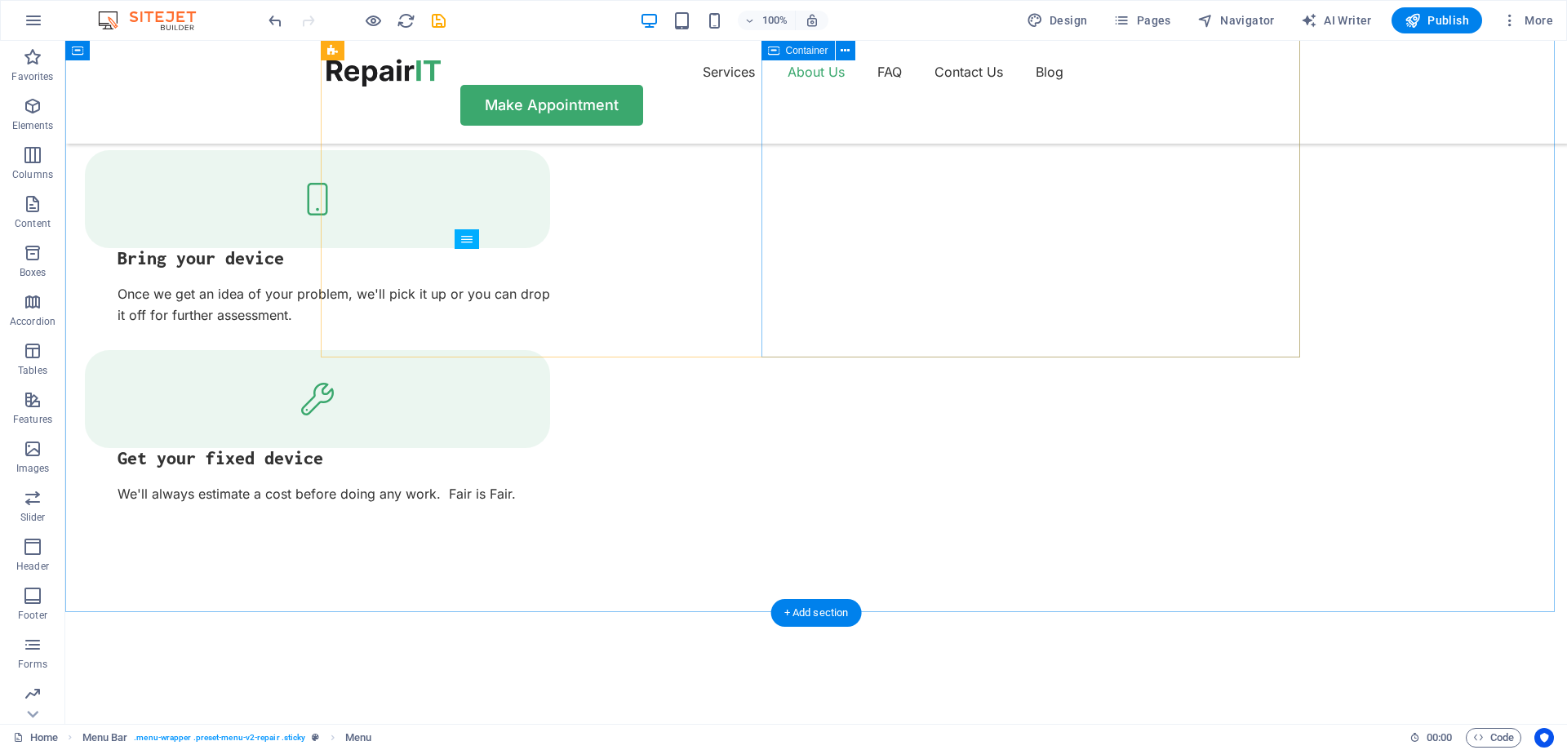
scroll to position [2801, 0]
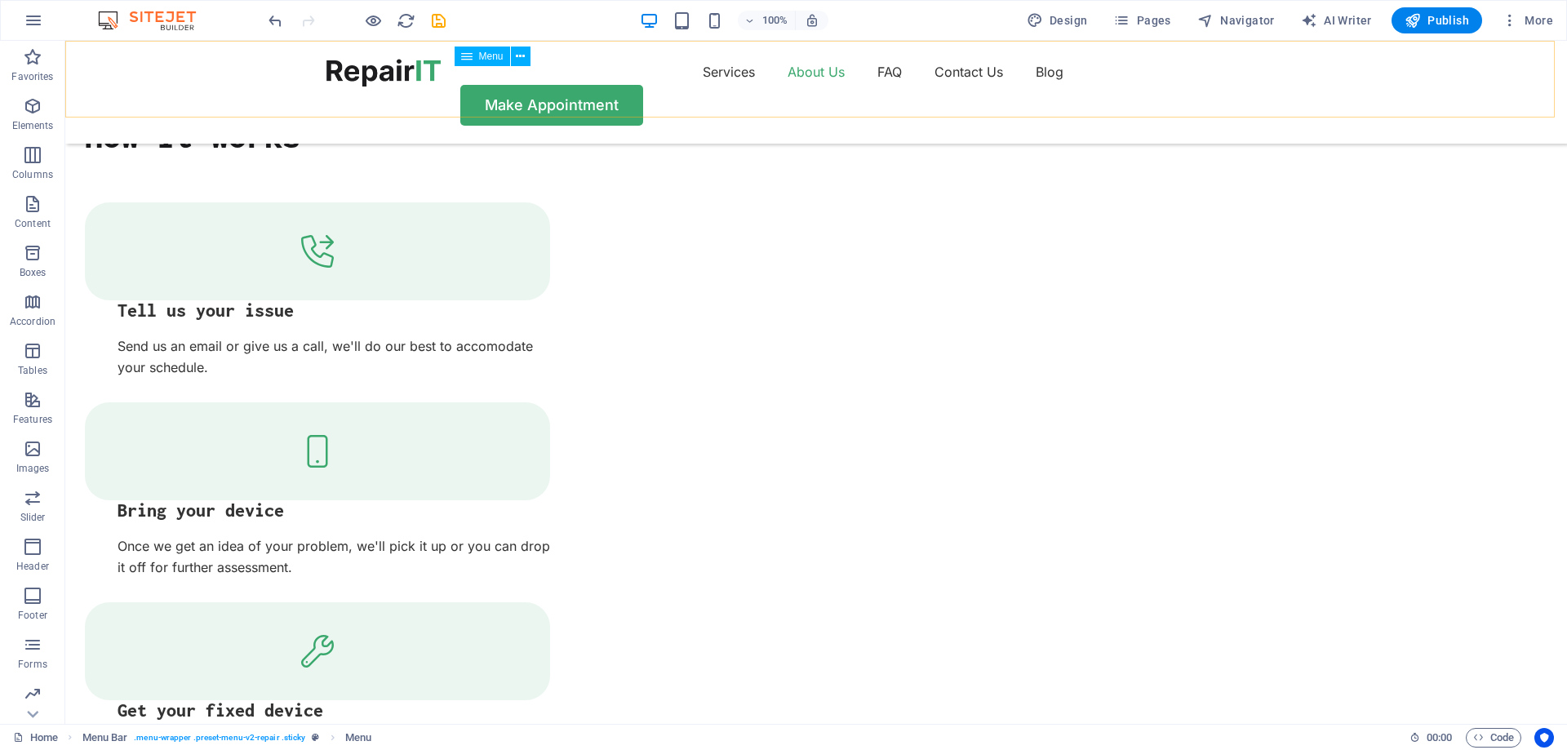
click at [865, 80] on nav "Services About Us FAQ Contact Us Blog" at bounding box center [815, 72] width 979 height 26
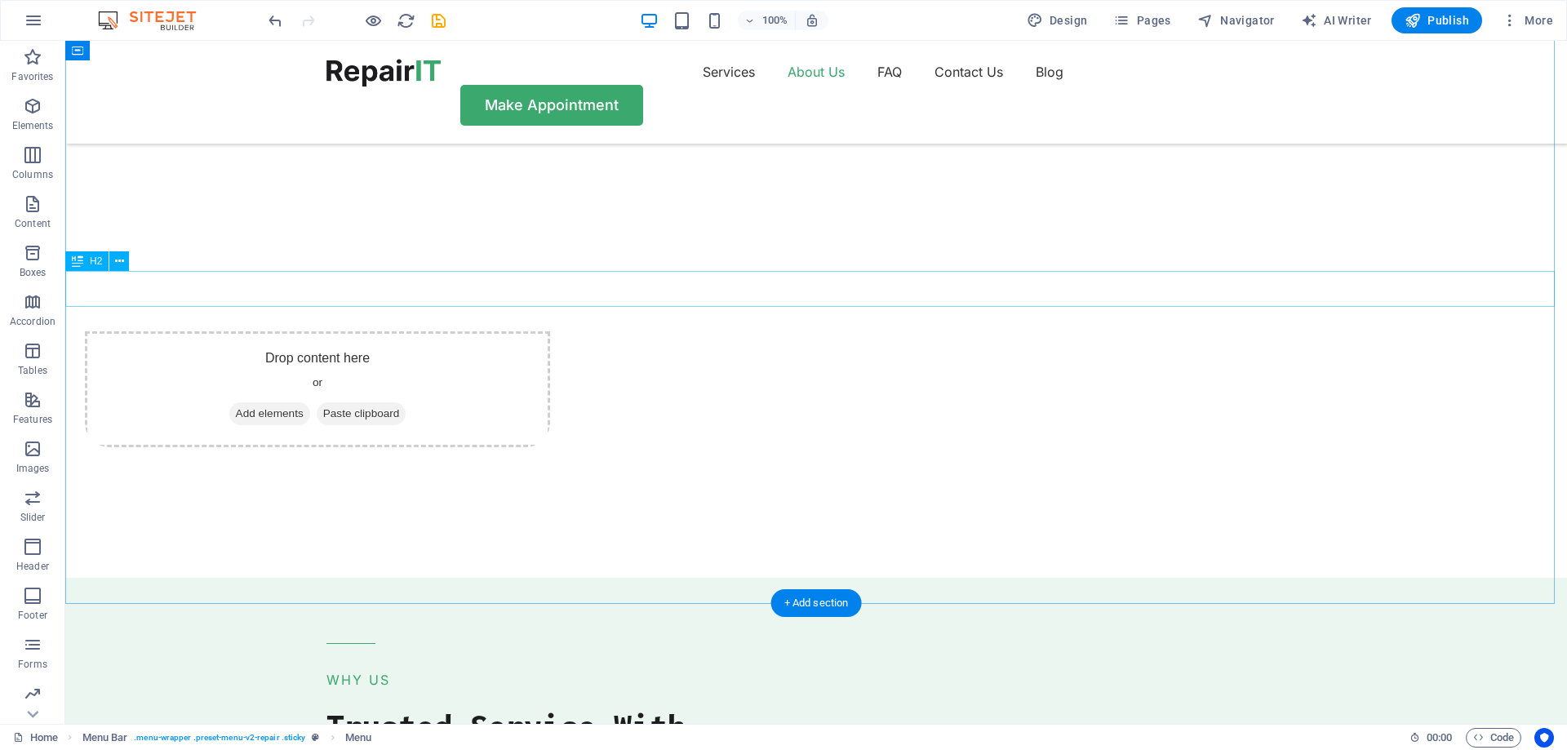
scroll to position [3780, 0]
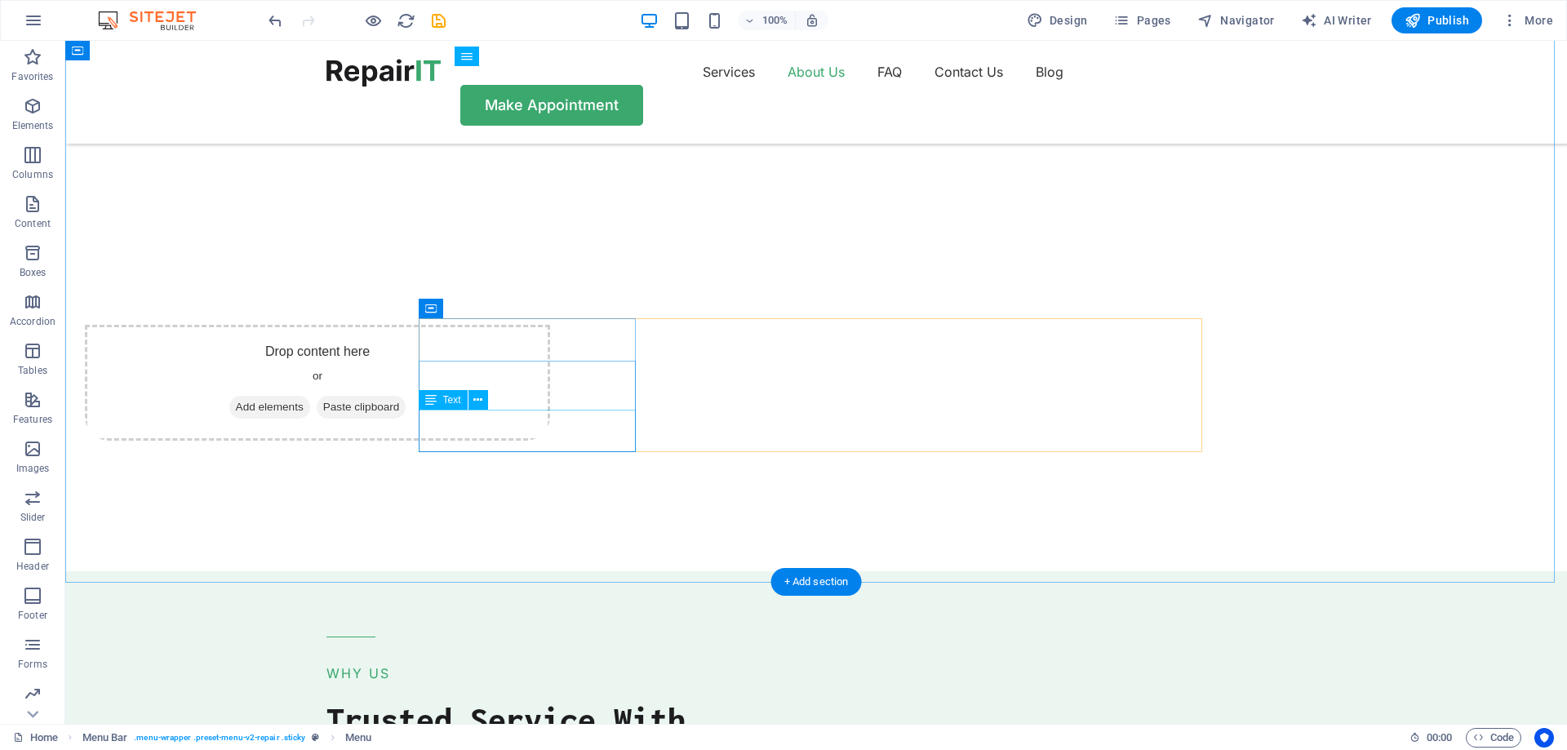
drag, startPoint x: 569, startPoint y: 438, endPoint x: 508, endPoint y: 421, distance: 62.8
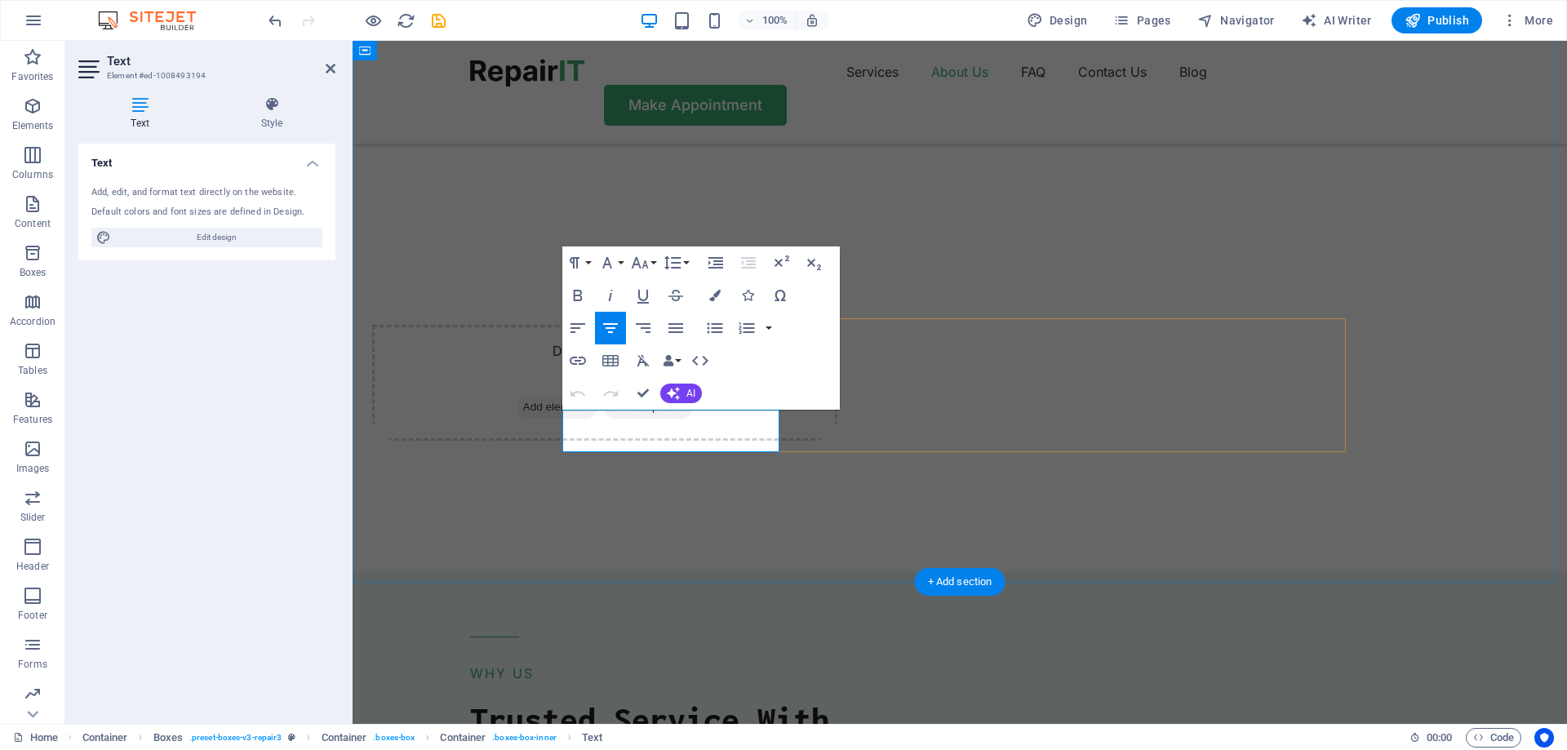
drag, startPoint x: 717, startPoint y: 436, endPoint x: 616, endPoint y: 418, distance: 102.0
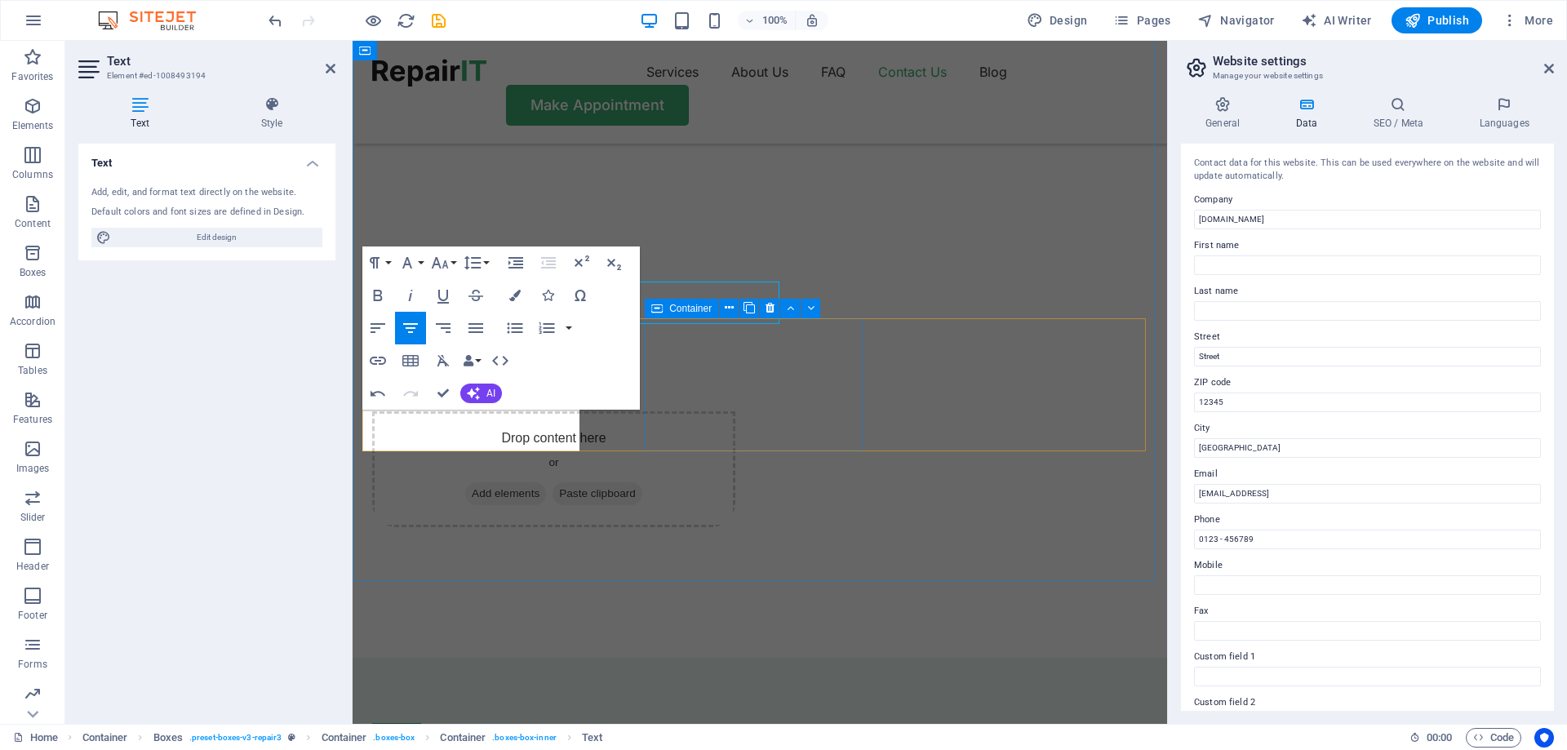
scroll to position [3908, 0]
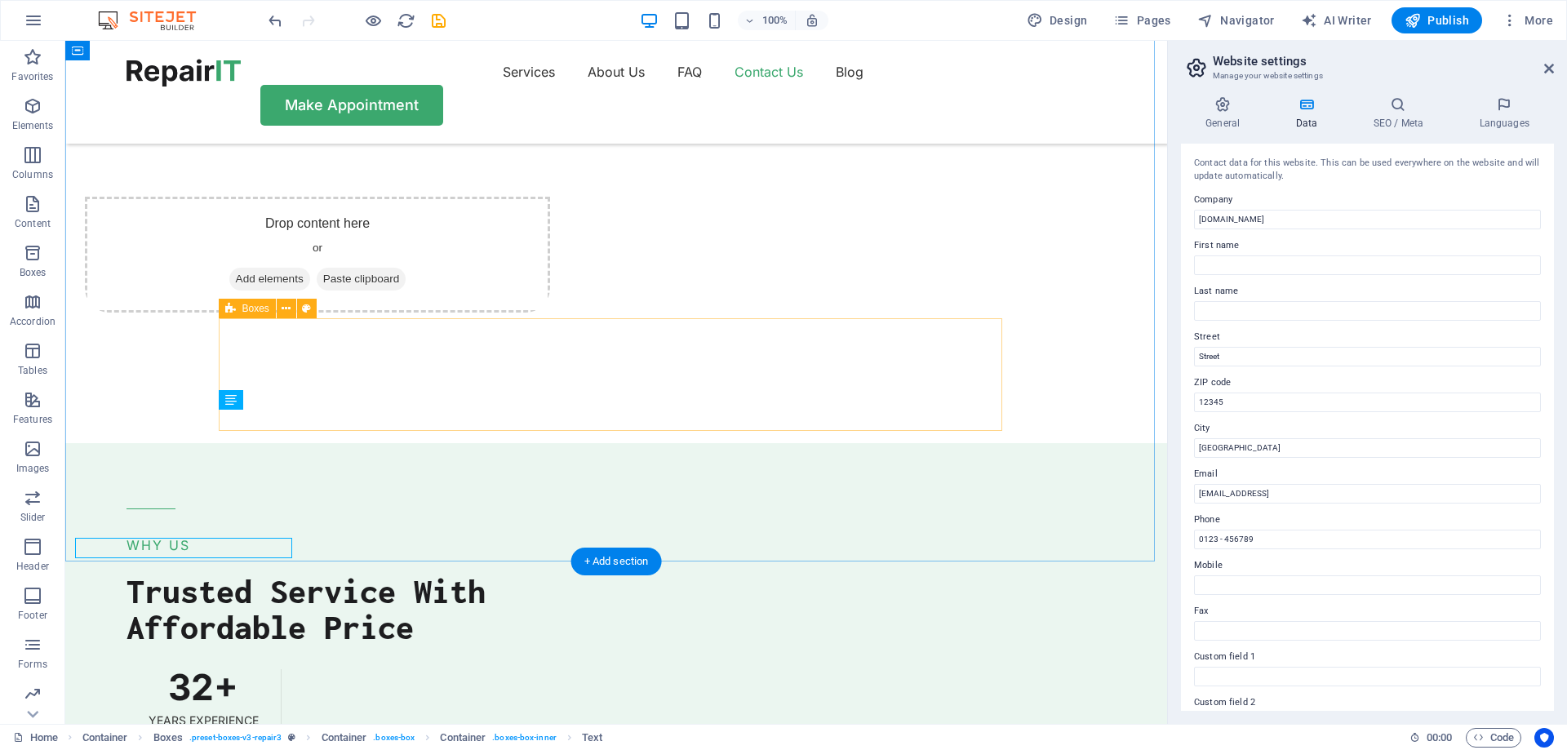
scroll to position [3780, 0]
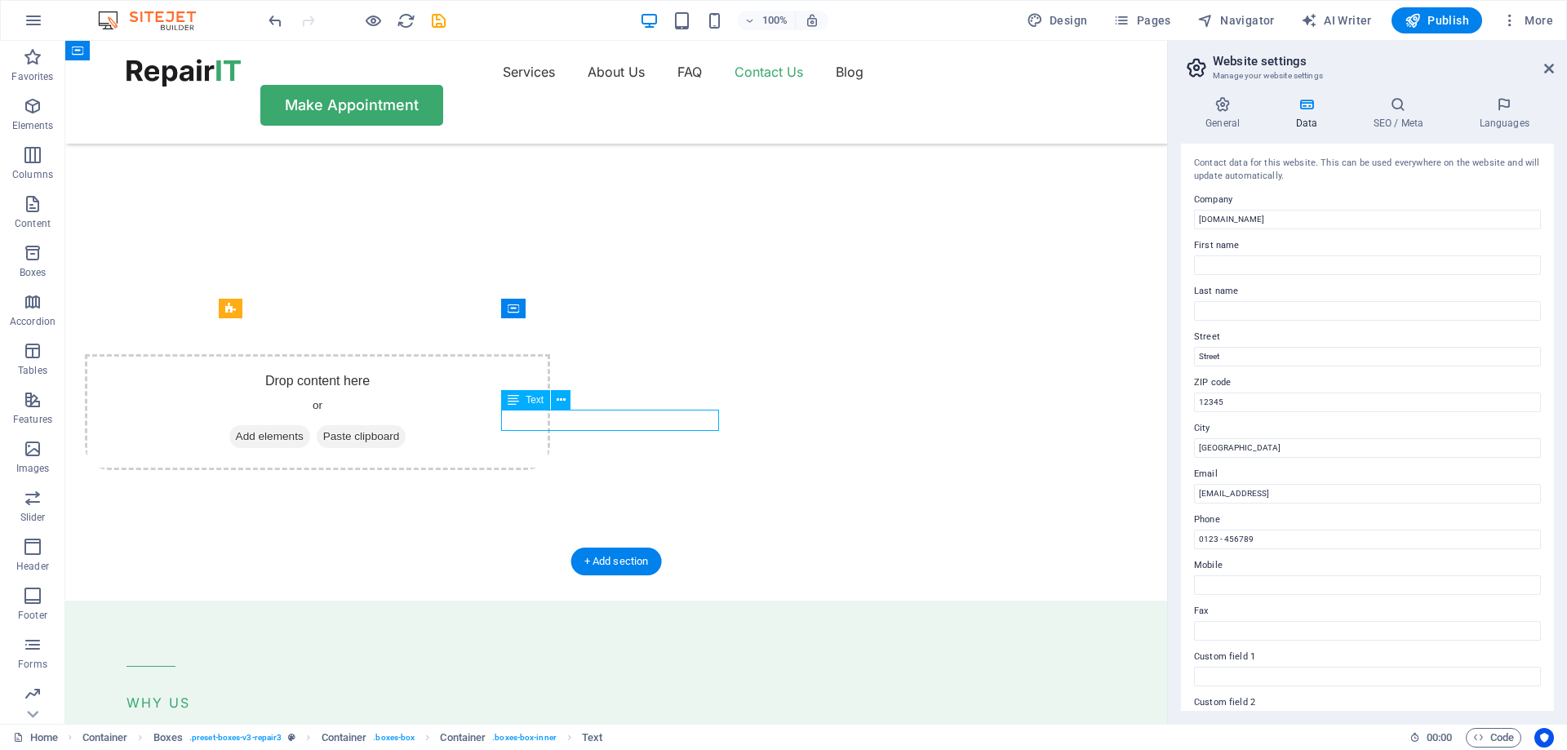
scroll to position [3908, 0]
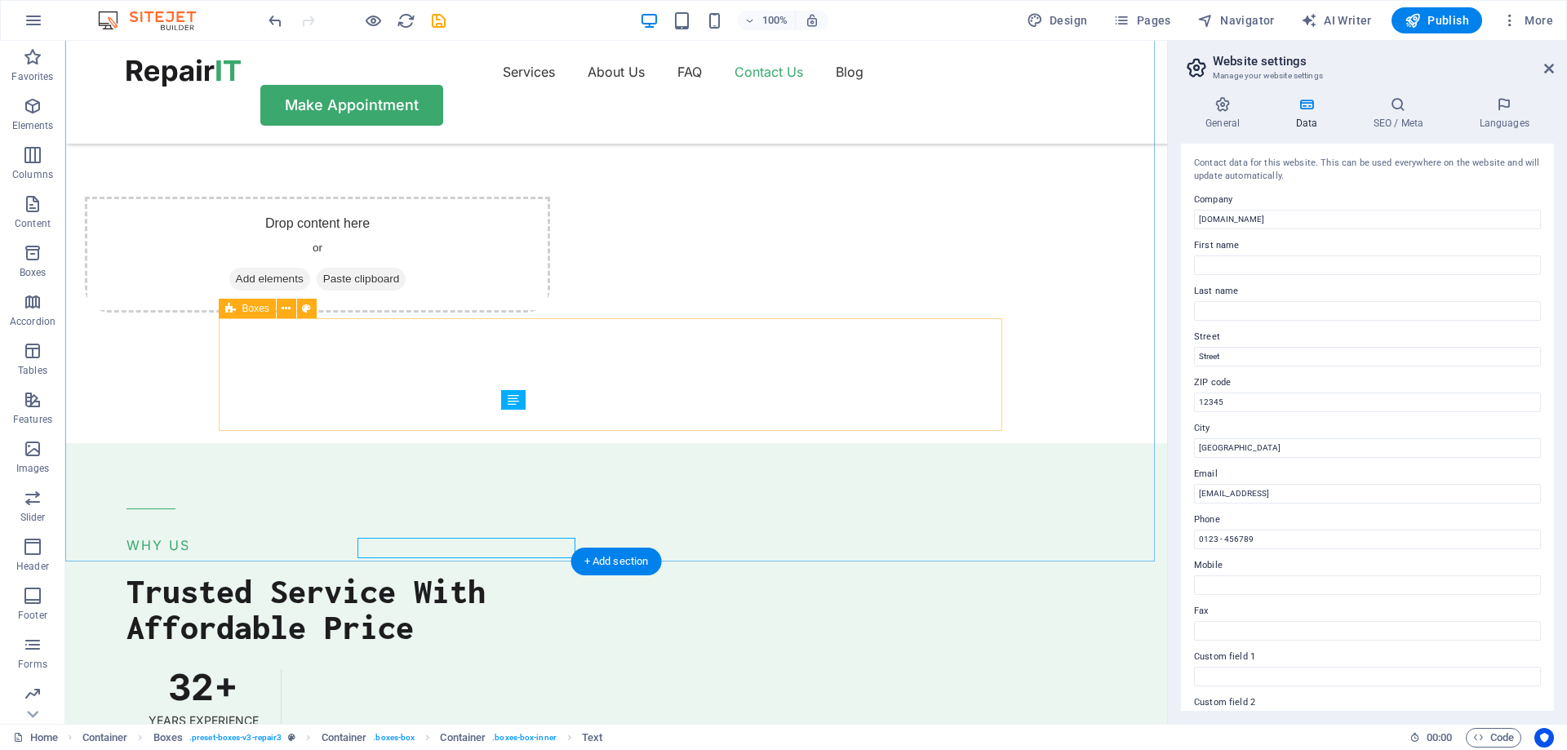
scroll to position [3780, 0]
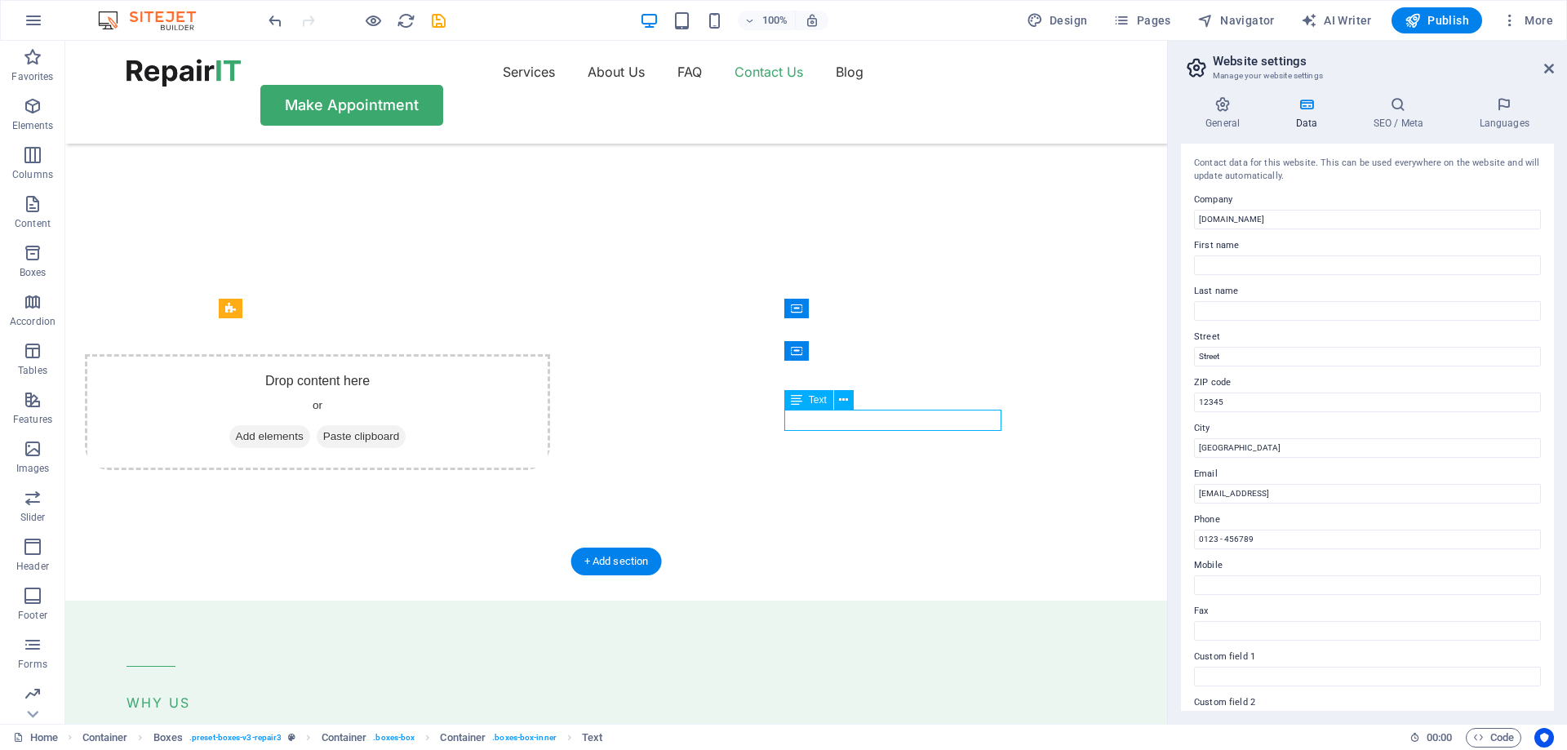
scroll to position [3908, 0]
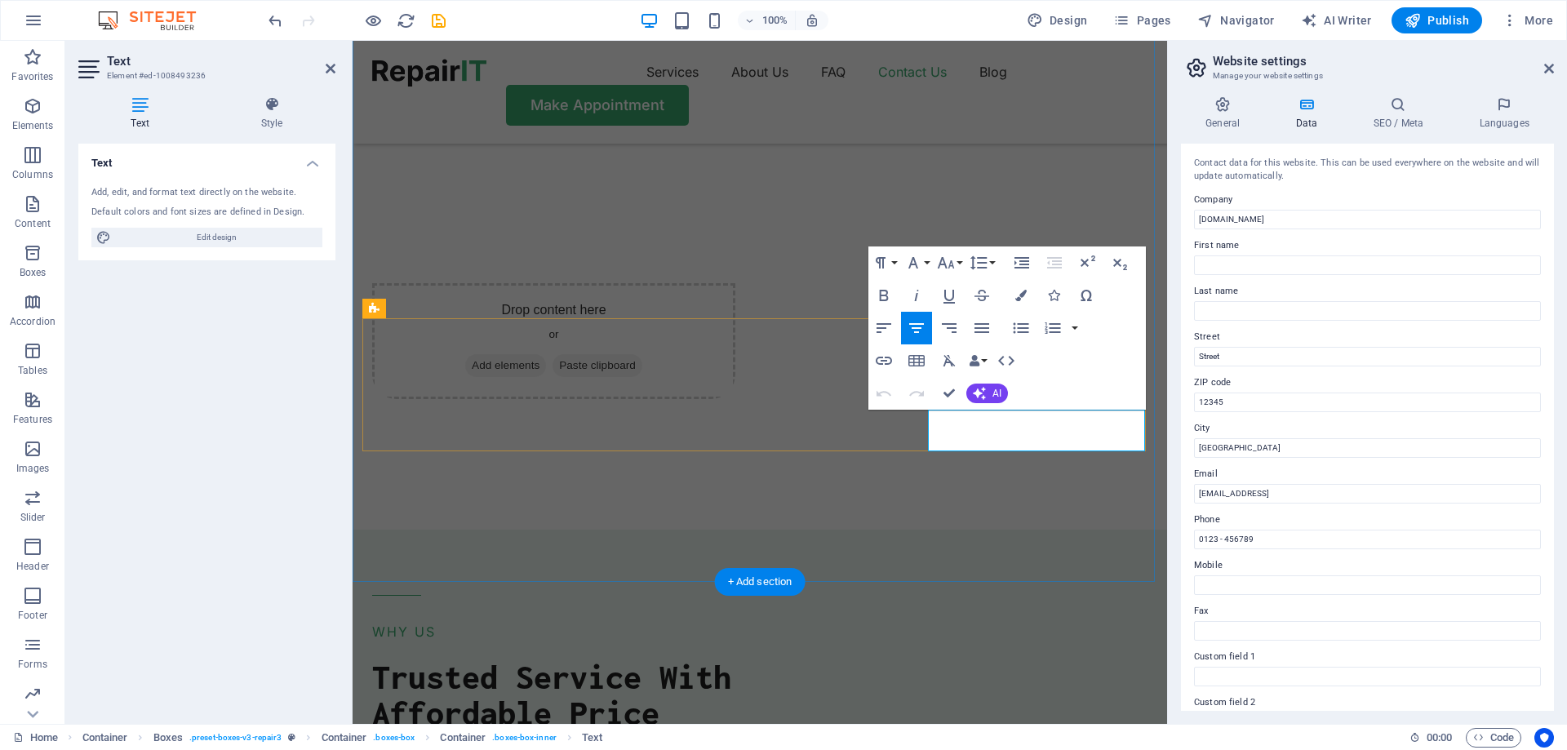
drag, startPoint x: 1085, startPoint y: 438, endPoint x: 1037, endPoint y: 432, distance: 47.8
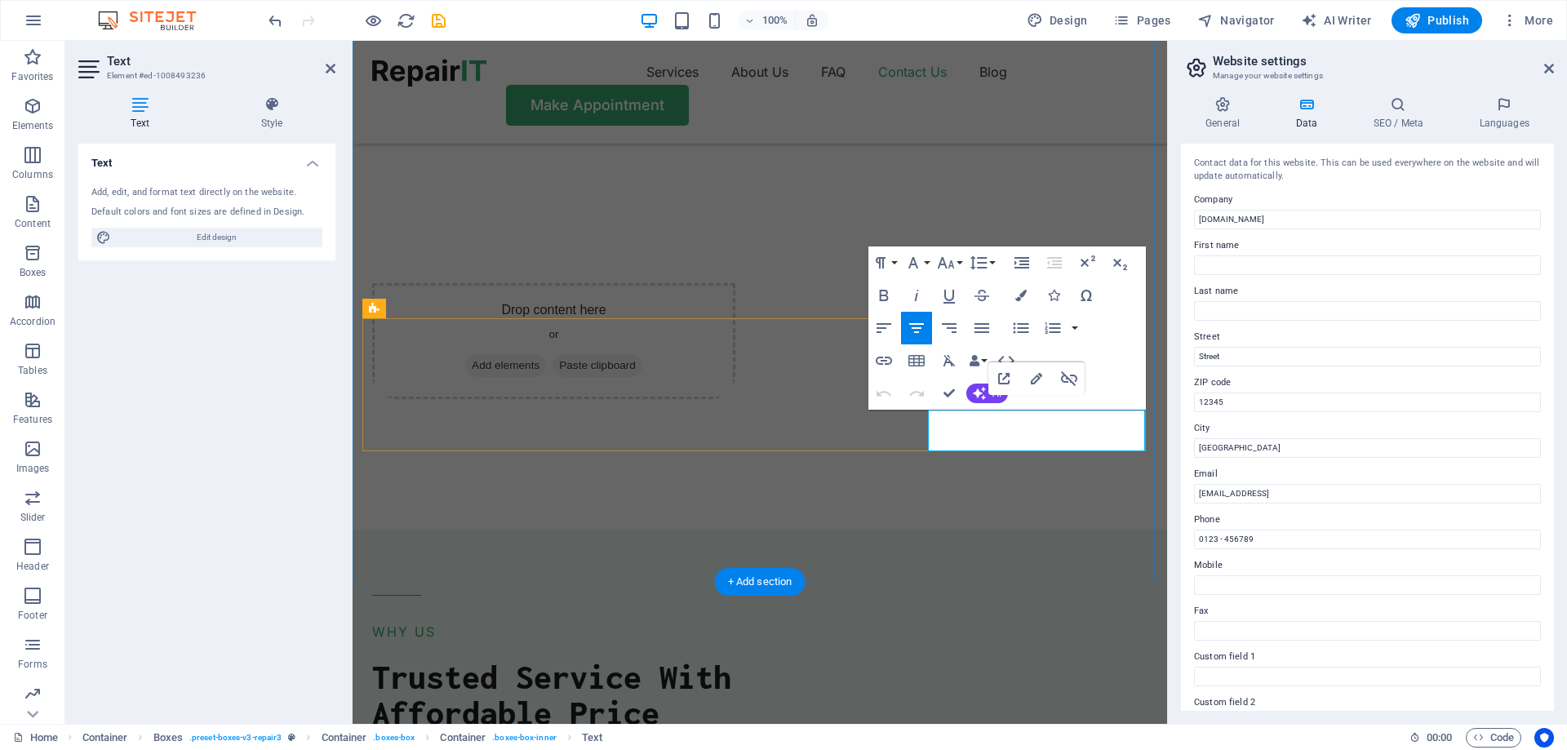
drag, startPoint x: 948, startPoint y: 387, endPoint x: 882, endPoint y: 347, distance: 76.6
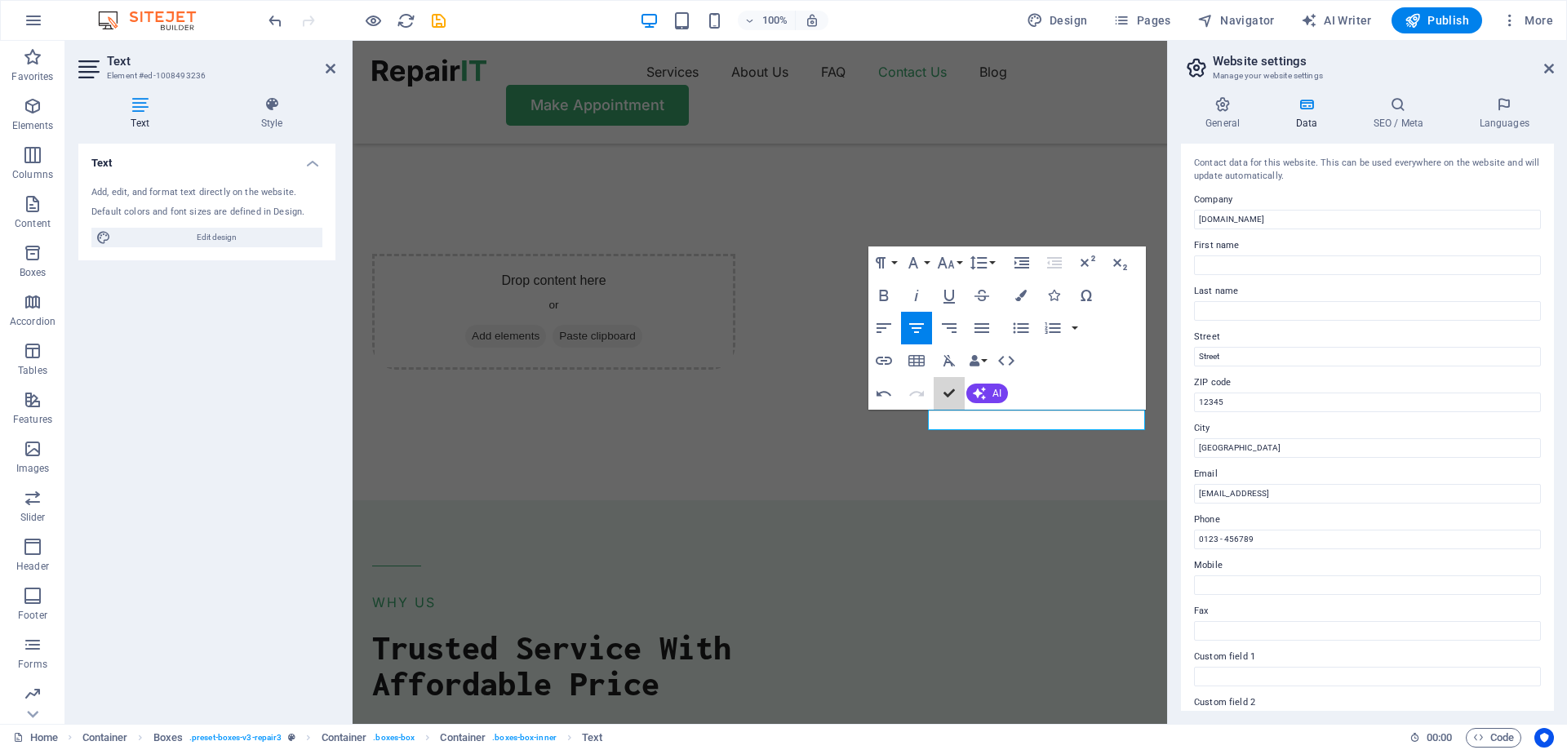
scroll to position [3780, 0]
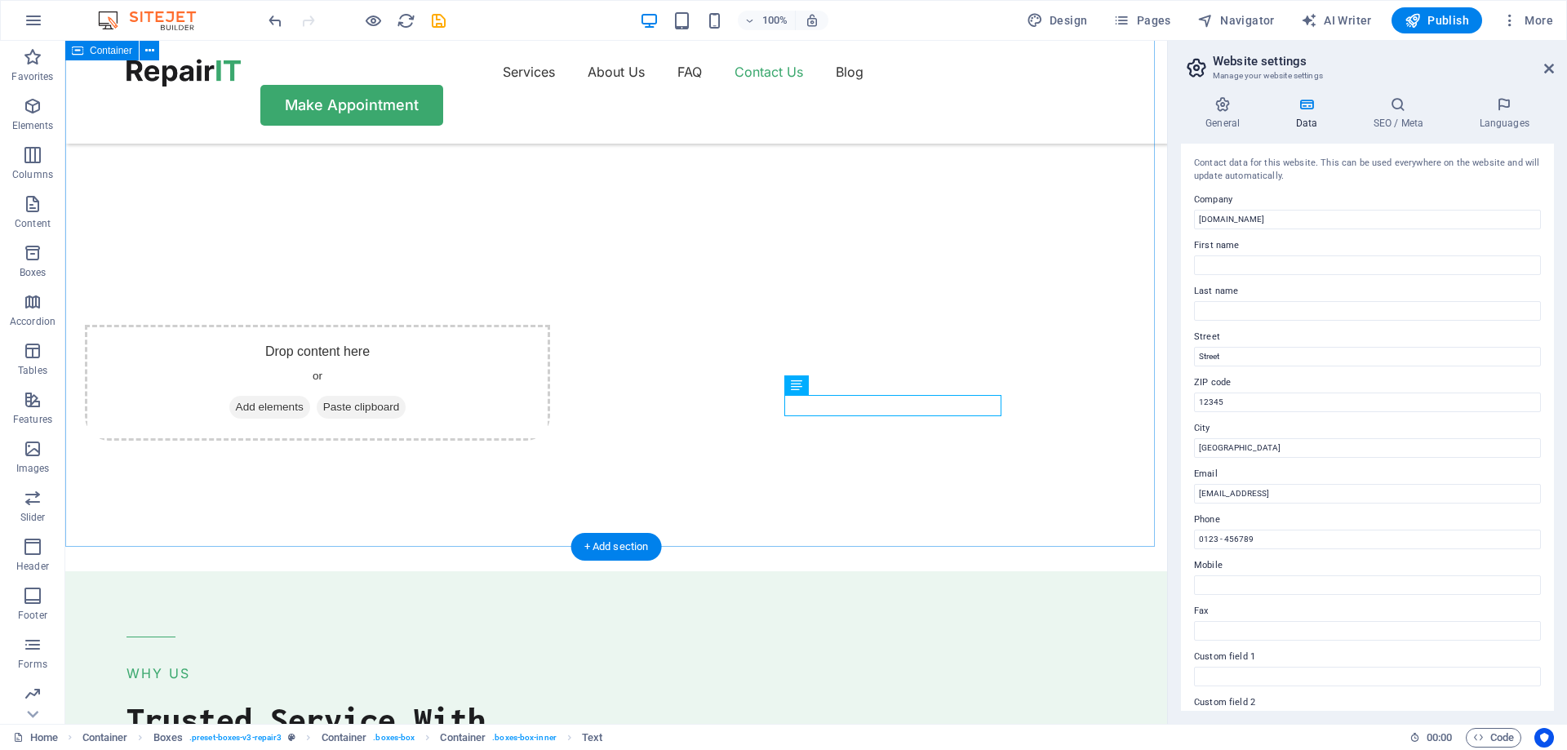
scroll to position [3969, 0]
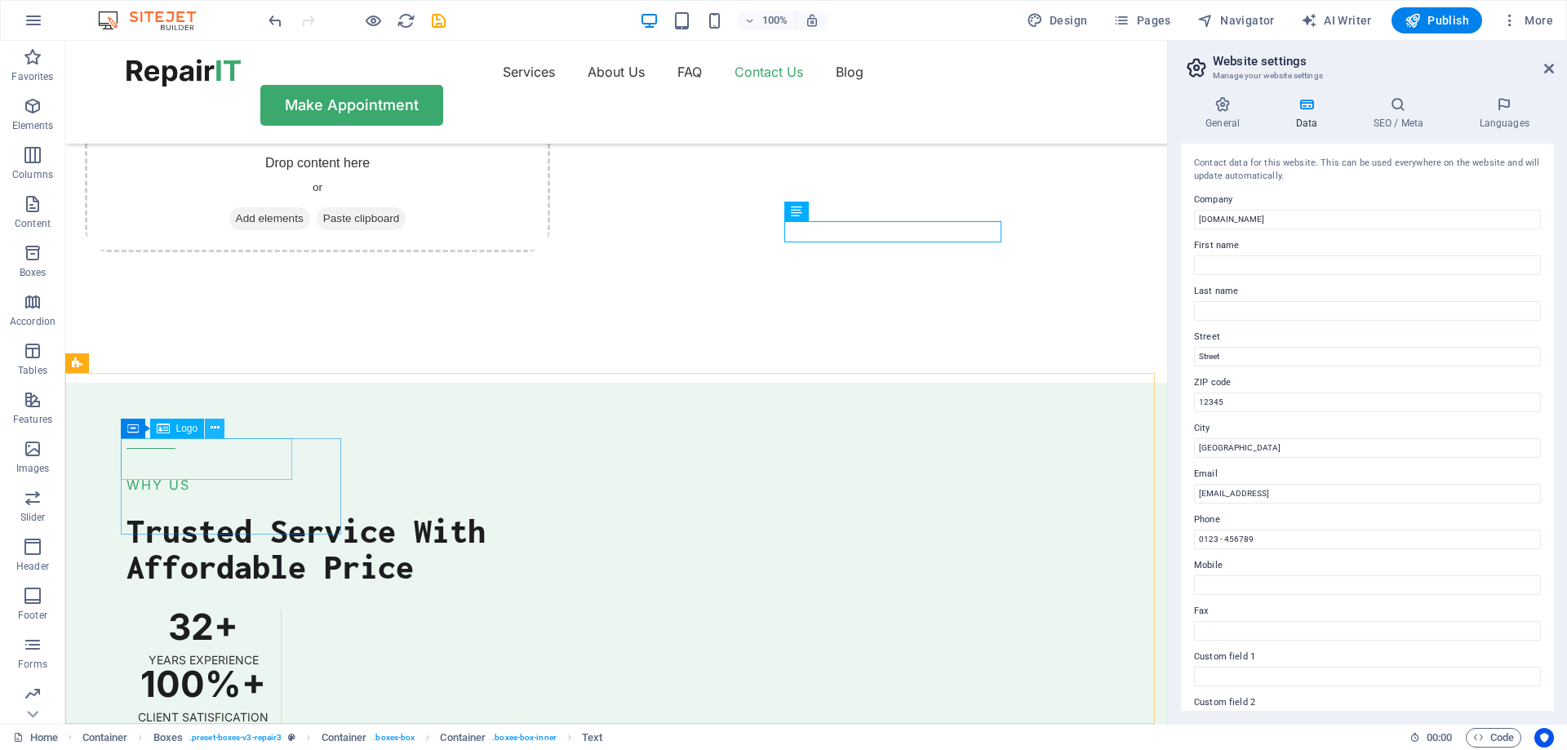
click at [215, 429] on icon at bounding box center [215, 427] width 9 height 17
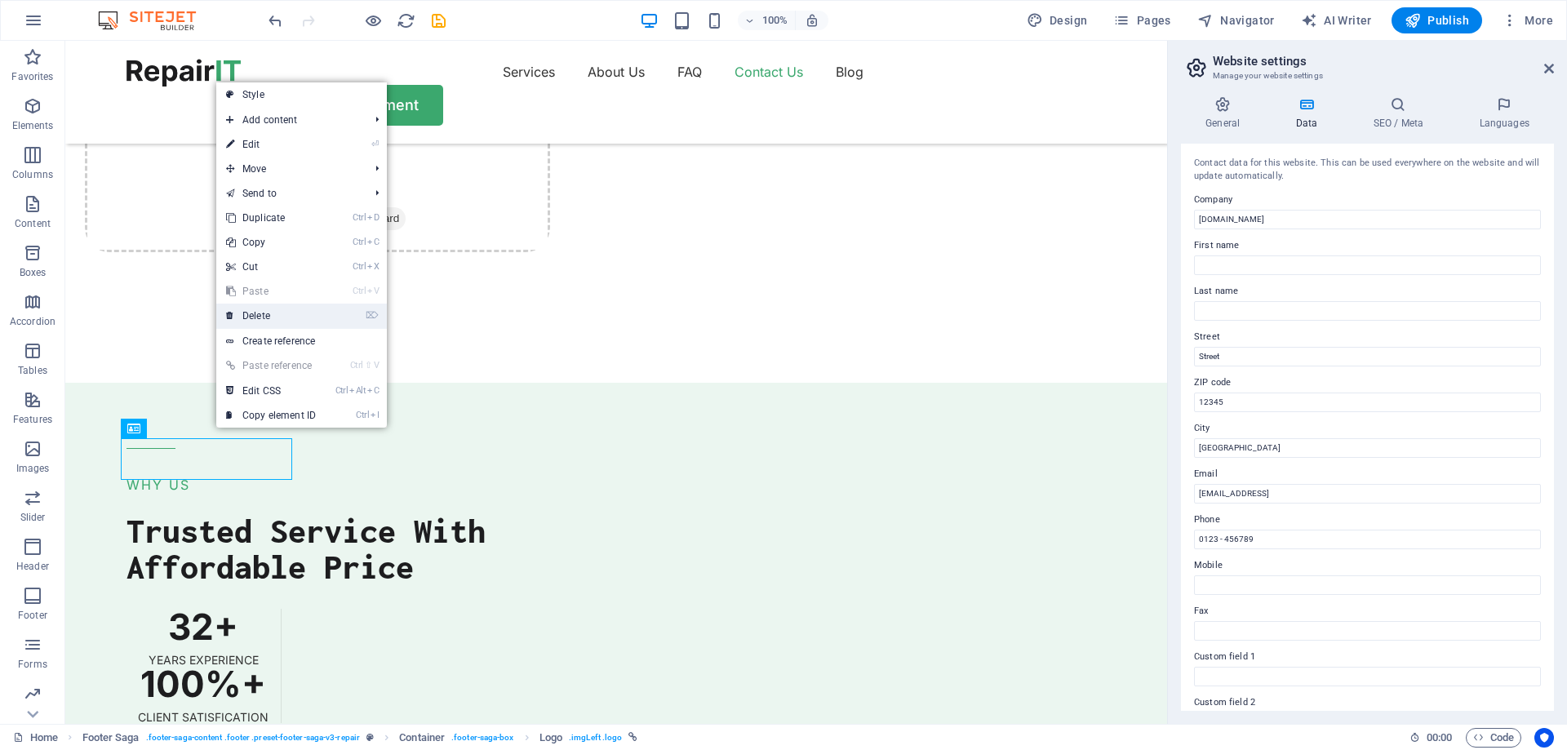
click at [264, 315] on link "⌦ Delete" at bounding box center [270, 316] width 109 height 24
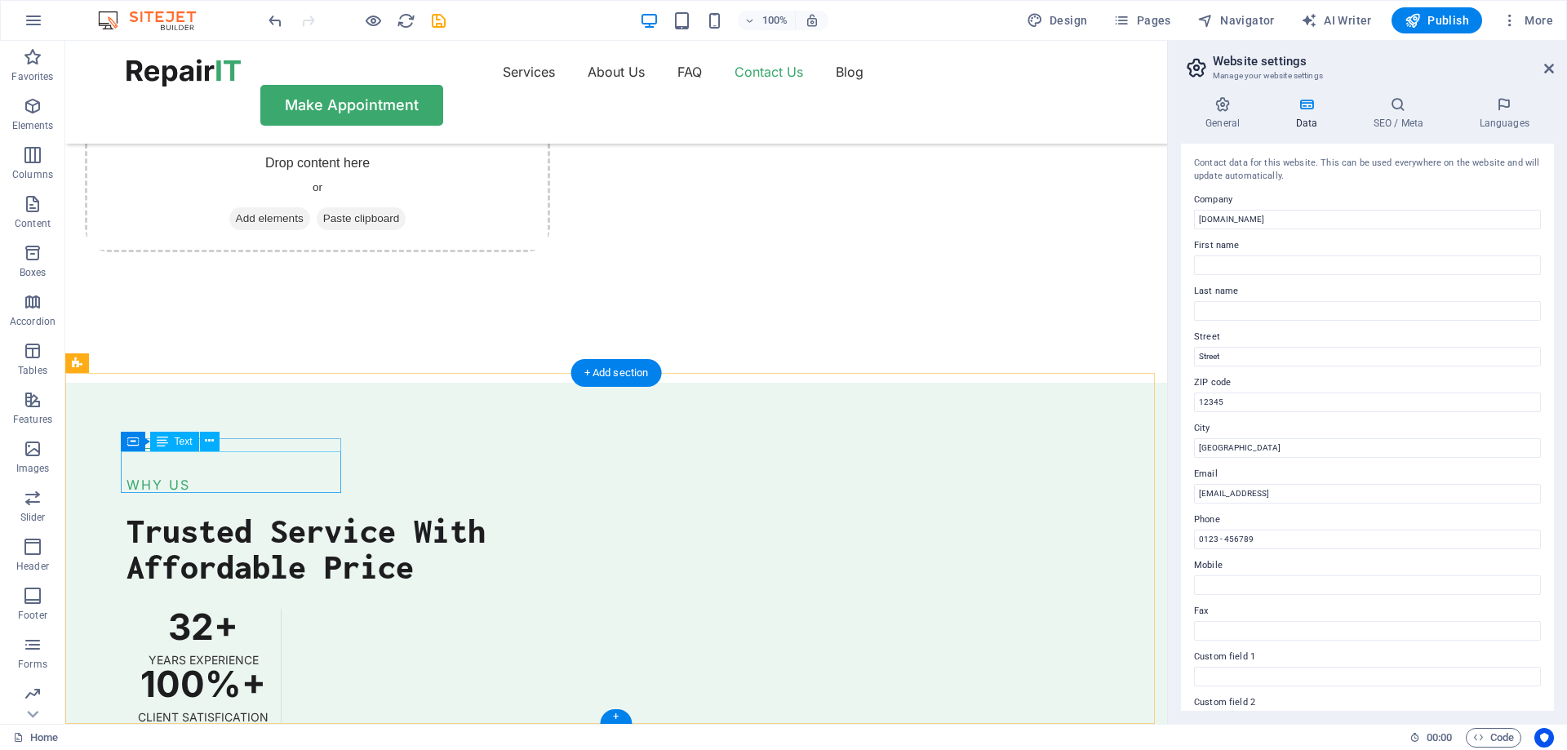
click at [204, 436] on button at bounding box center [210, 442] width 20 height 20
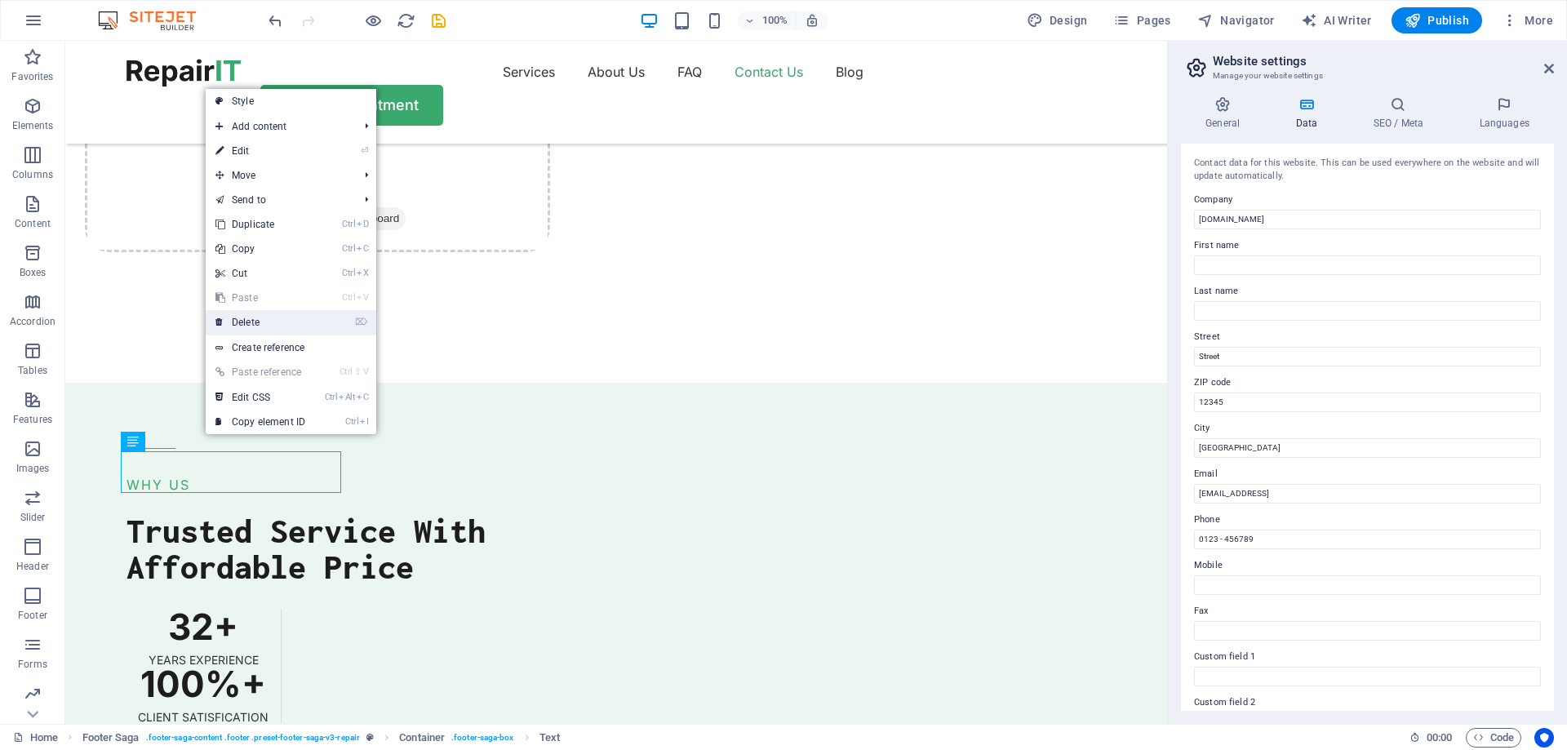
click at [251, 312] on link "⌦ Delete" at bounding box center [260, 322] width 109 height 24
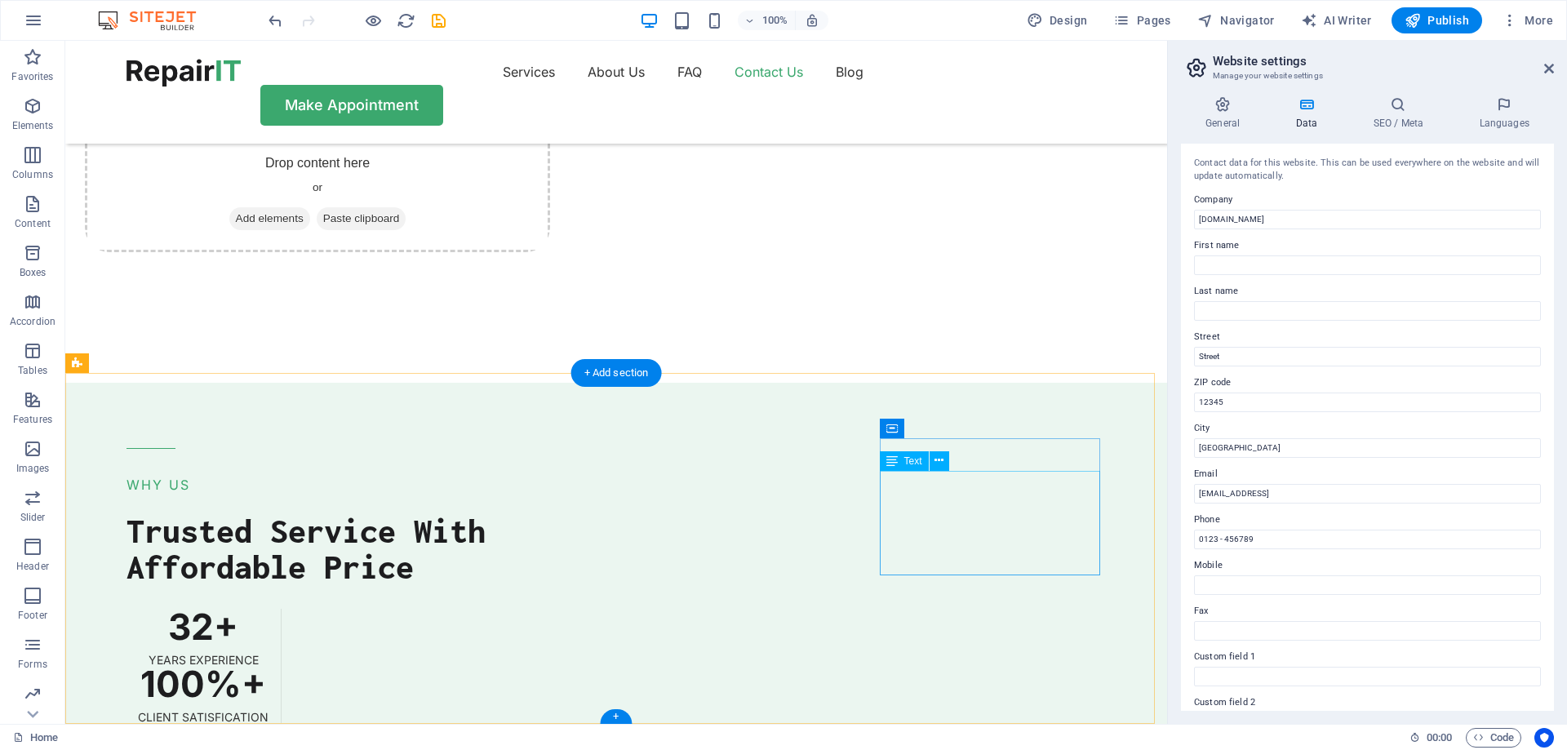
click at [936, 459] on icon at bounding box center [938, 460] width 9 height 17
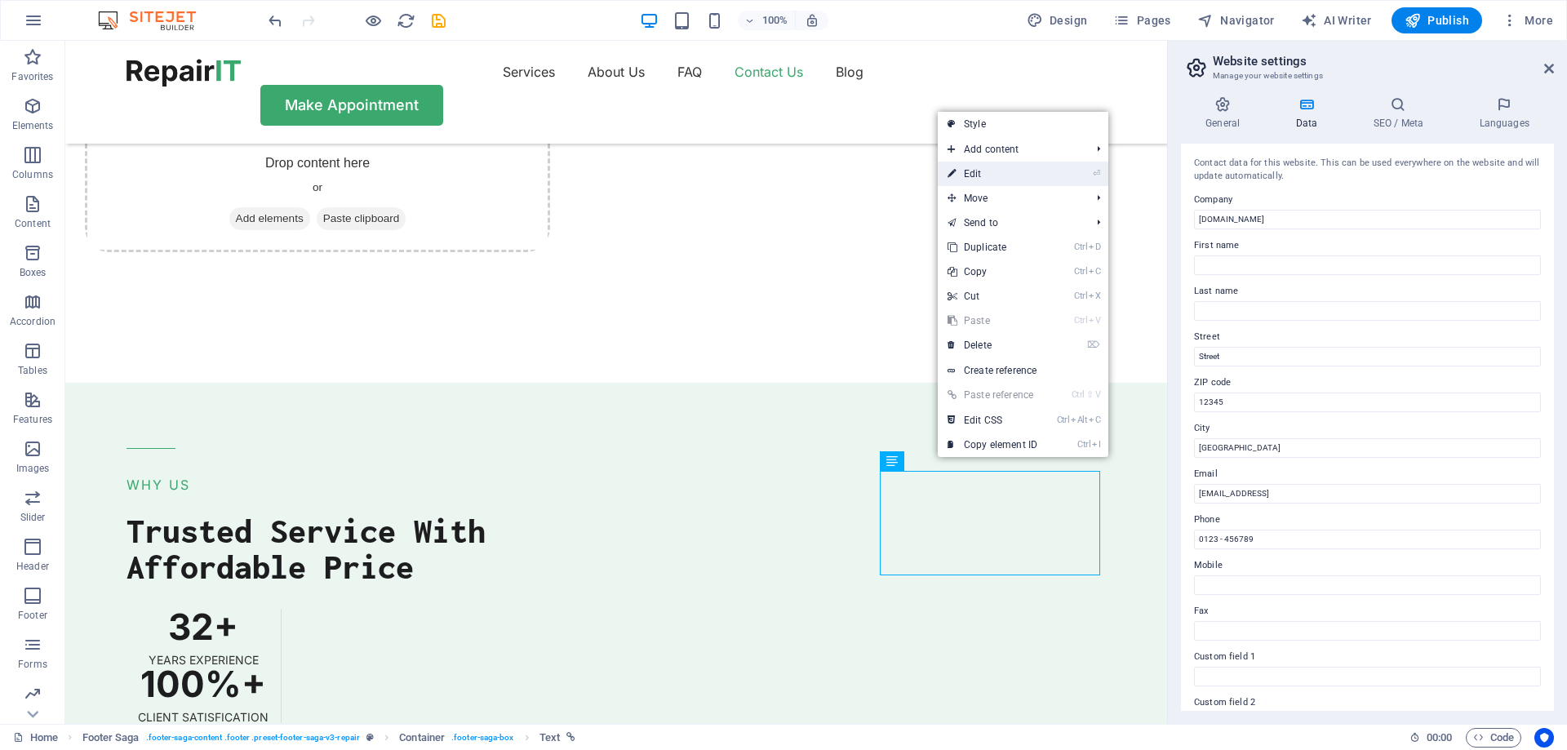
click at [1005, 175] on link "⏎ Edit" at bounding box center [992, 174] width 109 height 24
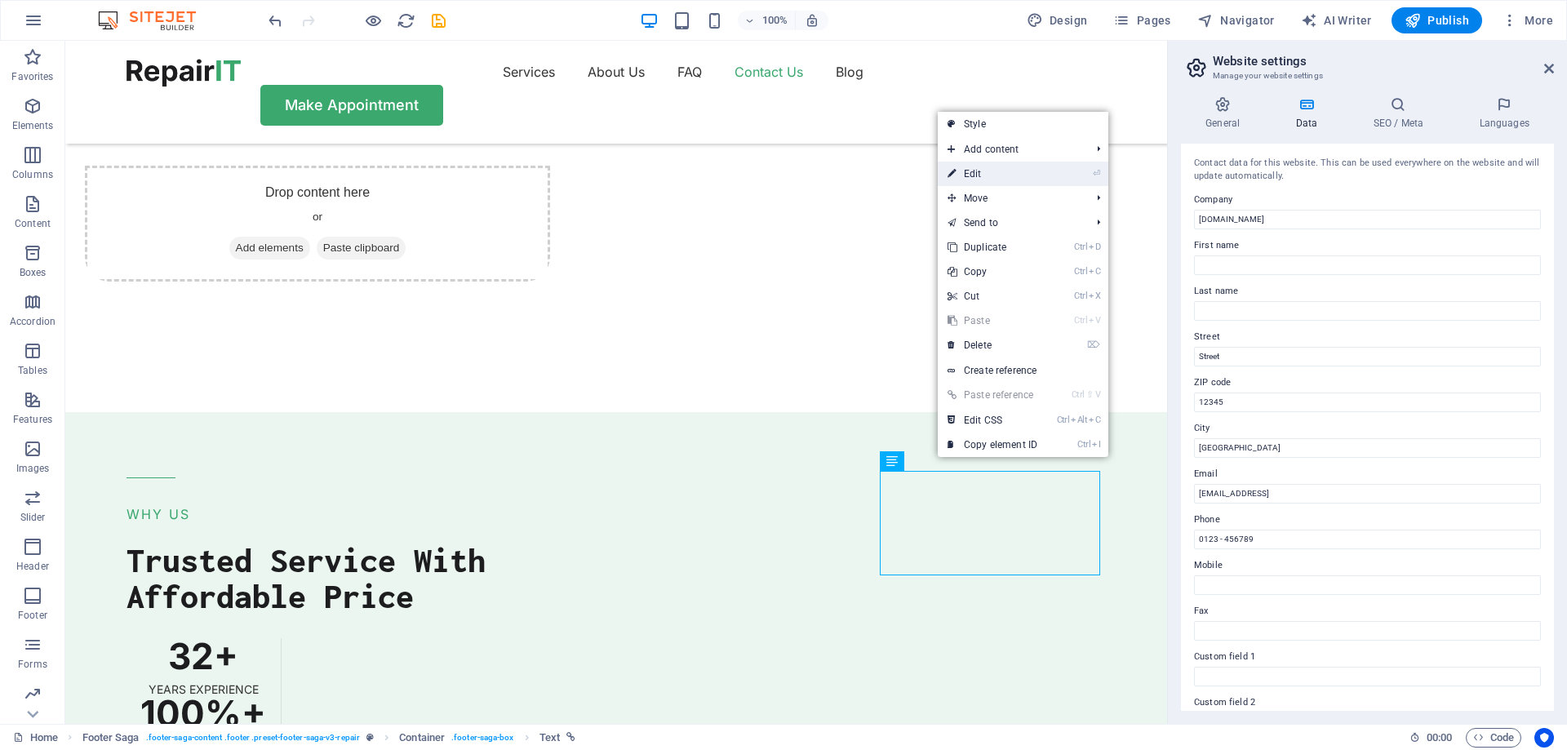
scroll to position [4097, 0]
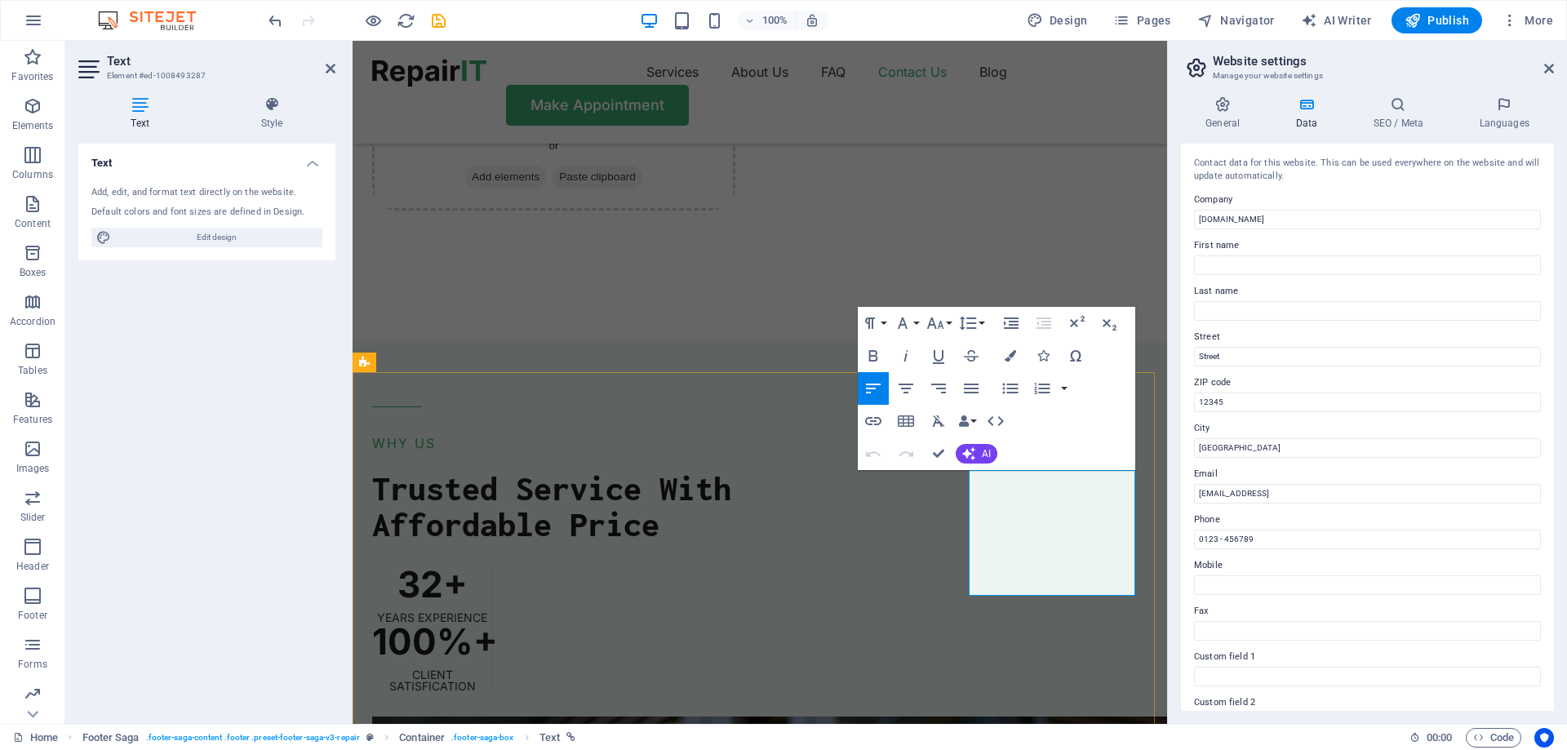
drag, startPoint x: 1075, startPoint y: 499, endPoint x: 1103, endPoint y: 516, distance: 33.3
click at [1053, 518] on icon "button" at bounding box center [1050, 522] width 11 height 11
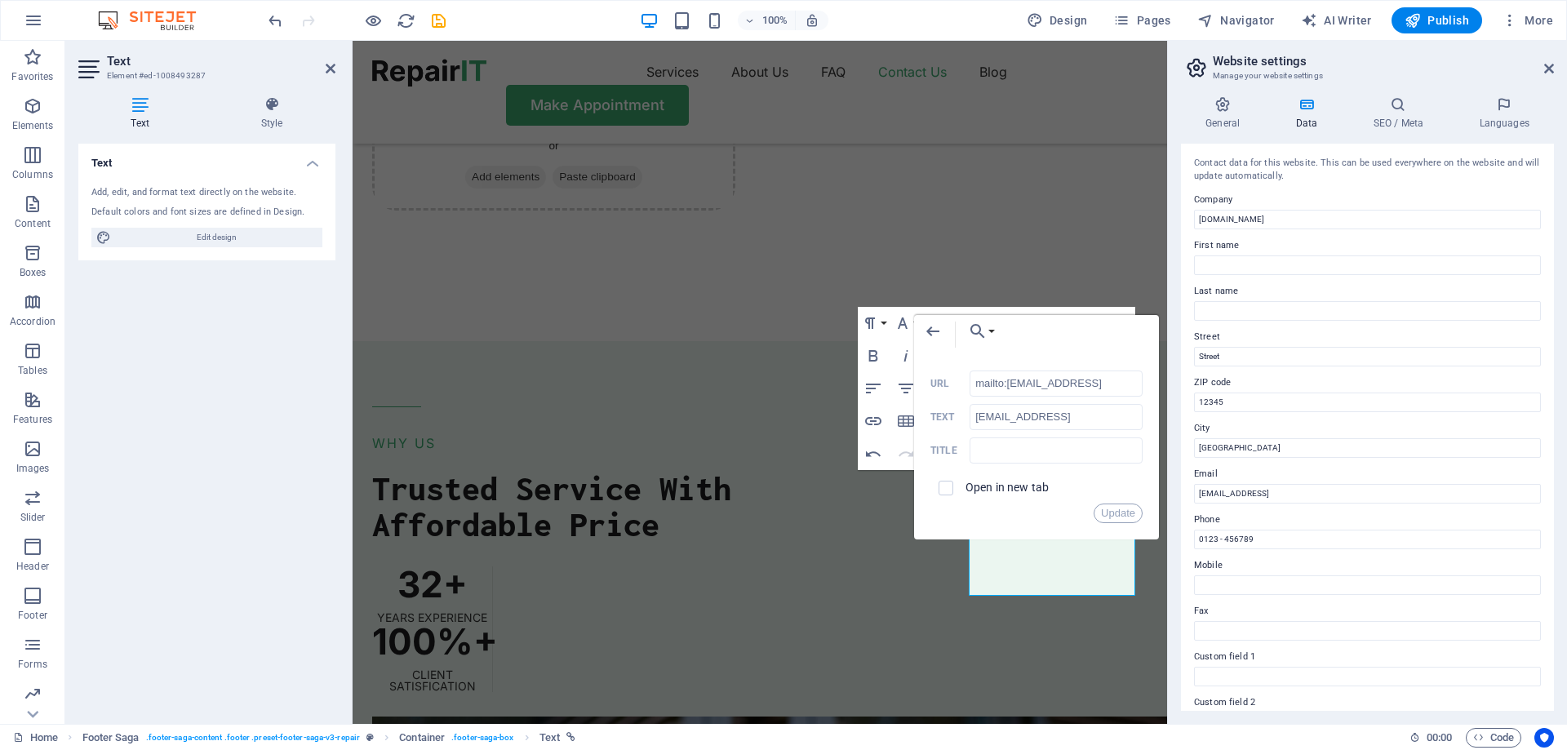
scroll to position [0, 104]
click at [1072, 415] on input "[EMAIL_ADDRESS]" at bounding box center [1056, 417] width 173 height 26
type input "e"
type input "[EMAIL_ADDRESS][DOMAIN_NAME]"
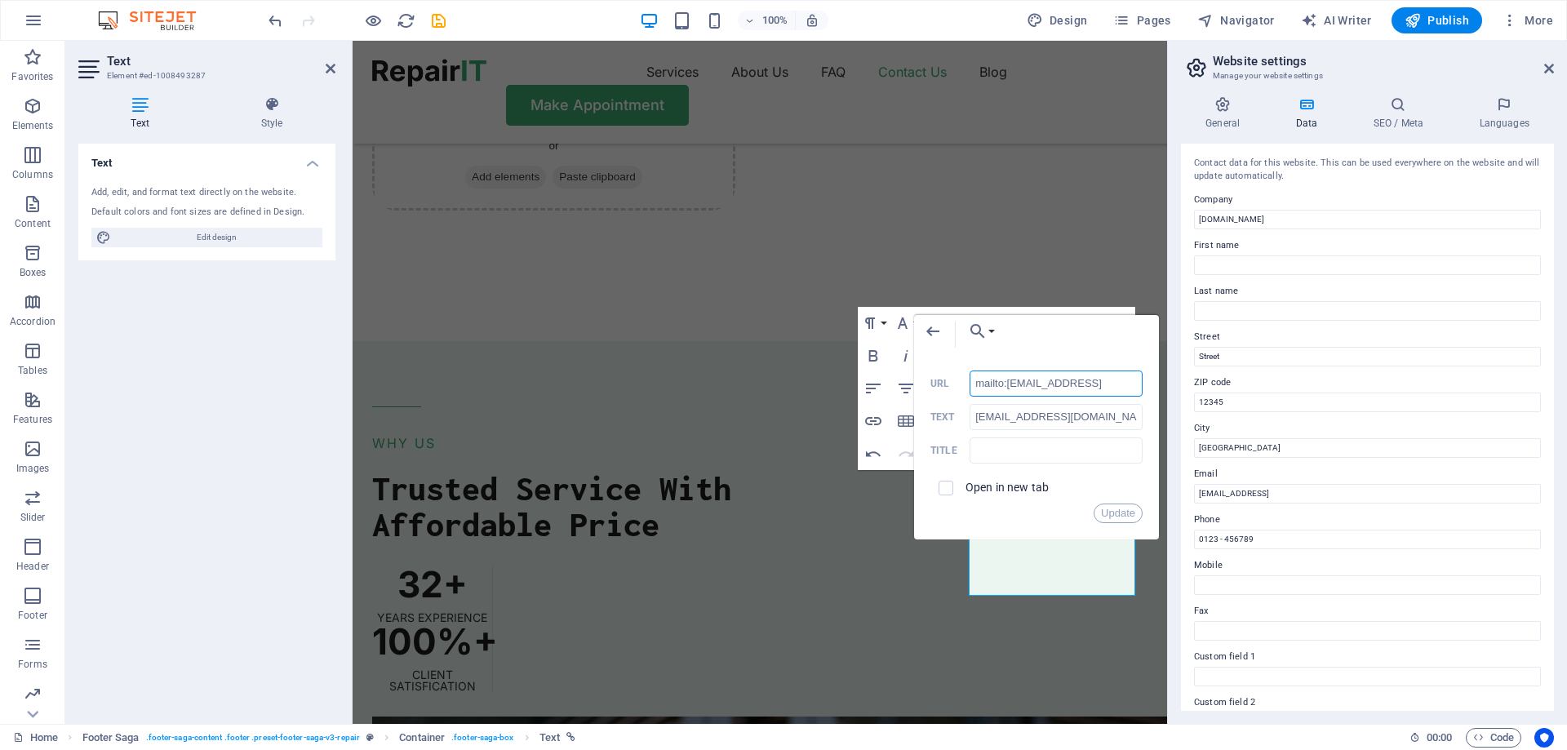
click at [1050, 378] on input "mailto:[EMAIL_ADDRESS]" at bounding box center [1056, 384] width 173 height 26
drag, startPoint x: 1010, startPoint y: 383, endPoint x: 1165, endPoint y: 402, distance: 155.4
click at [1159, 402] on div "Back Choose Link Home Blog Subpage Legal Notice Privacy Choose file ... mailto:…" at bounding box center [1036, 427] width 245 height 224
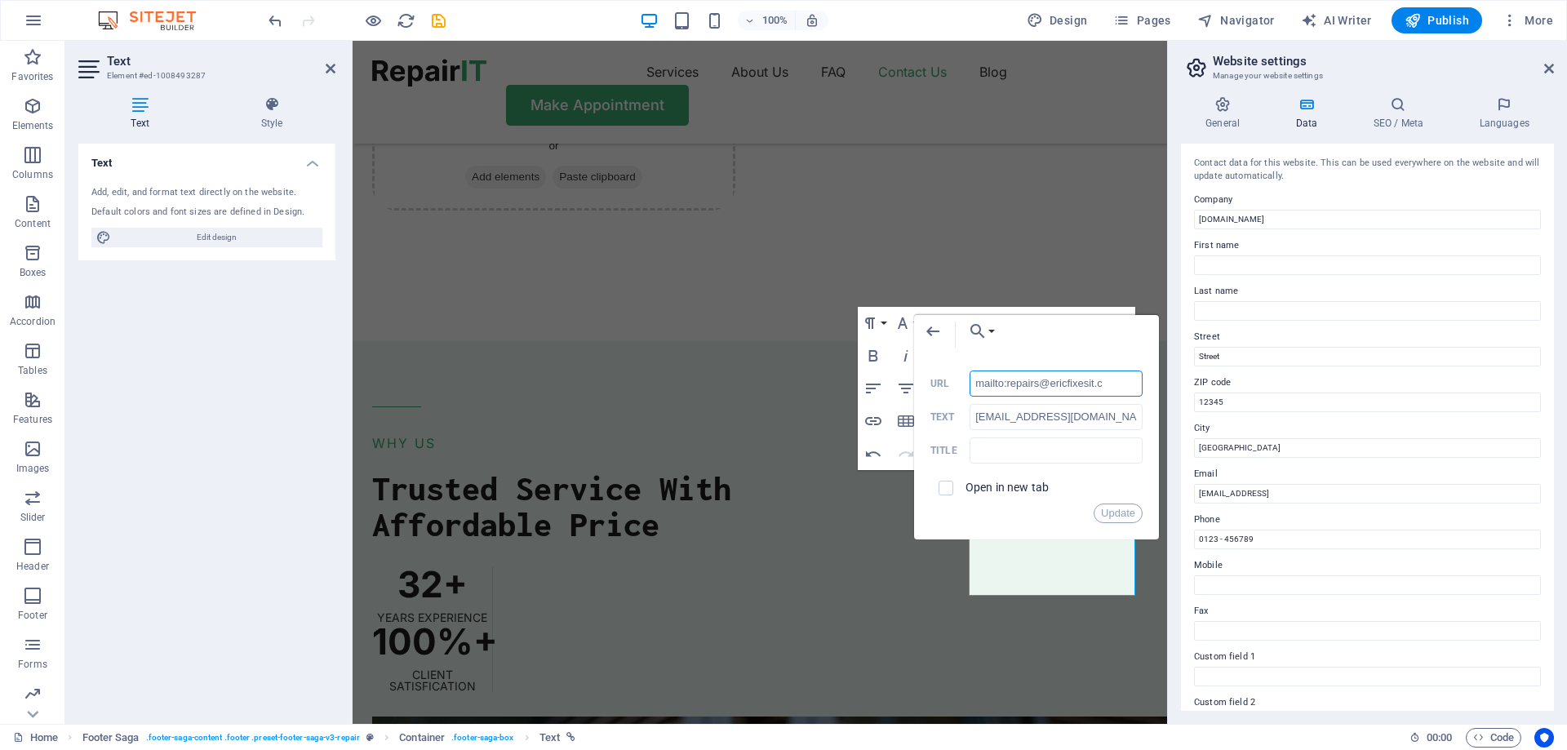
type input "mailto:[EMAIL_ADDRESS][DOMAIN_NAME]"
click at [1107, 510] on button "Update" at bounding box center [1118, 514] width 49 height 20
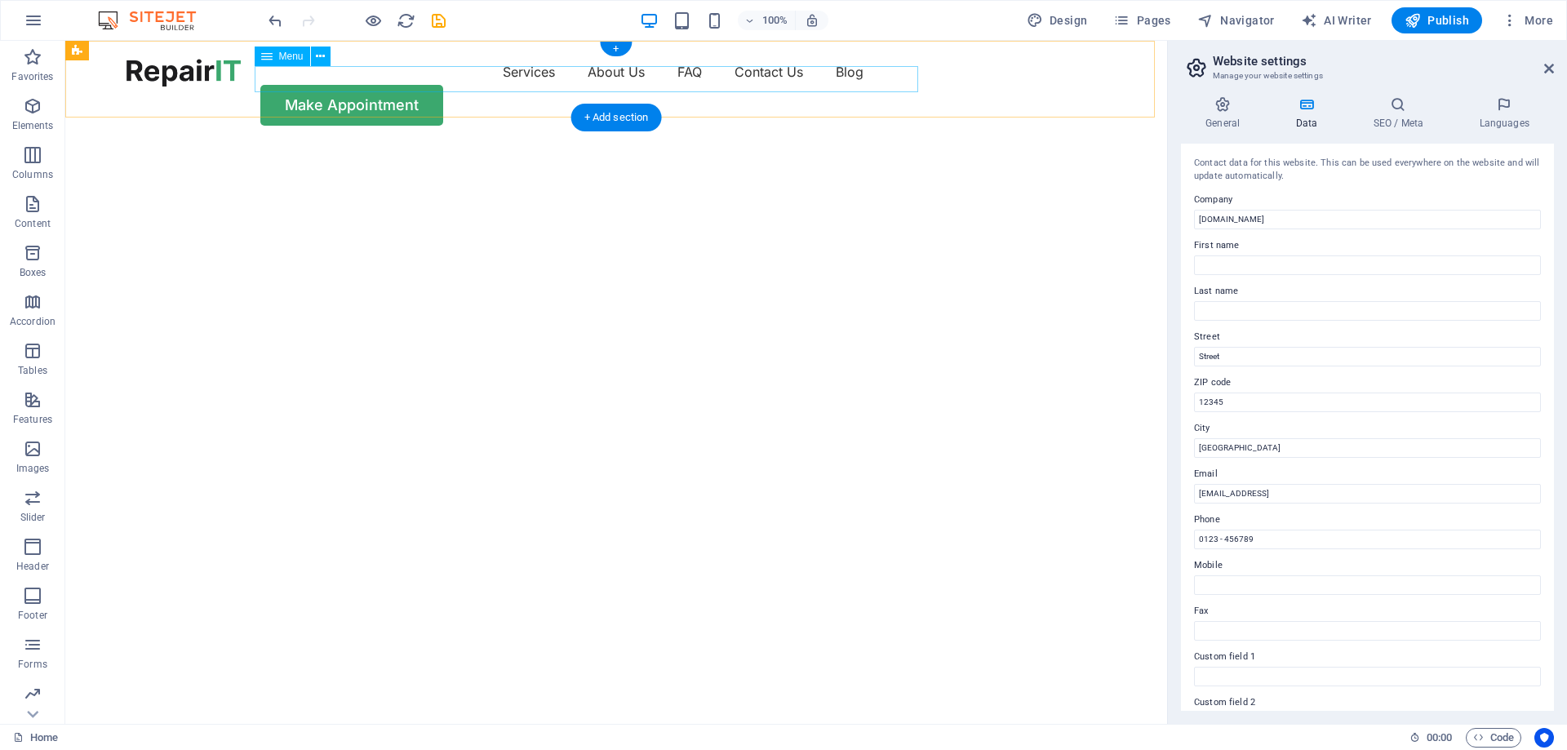
click at [530, 76] on nav "Services About Us FAQ Contact Us Blog" at bounding box center [616, 72] width 979 height 26
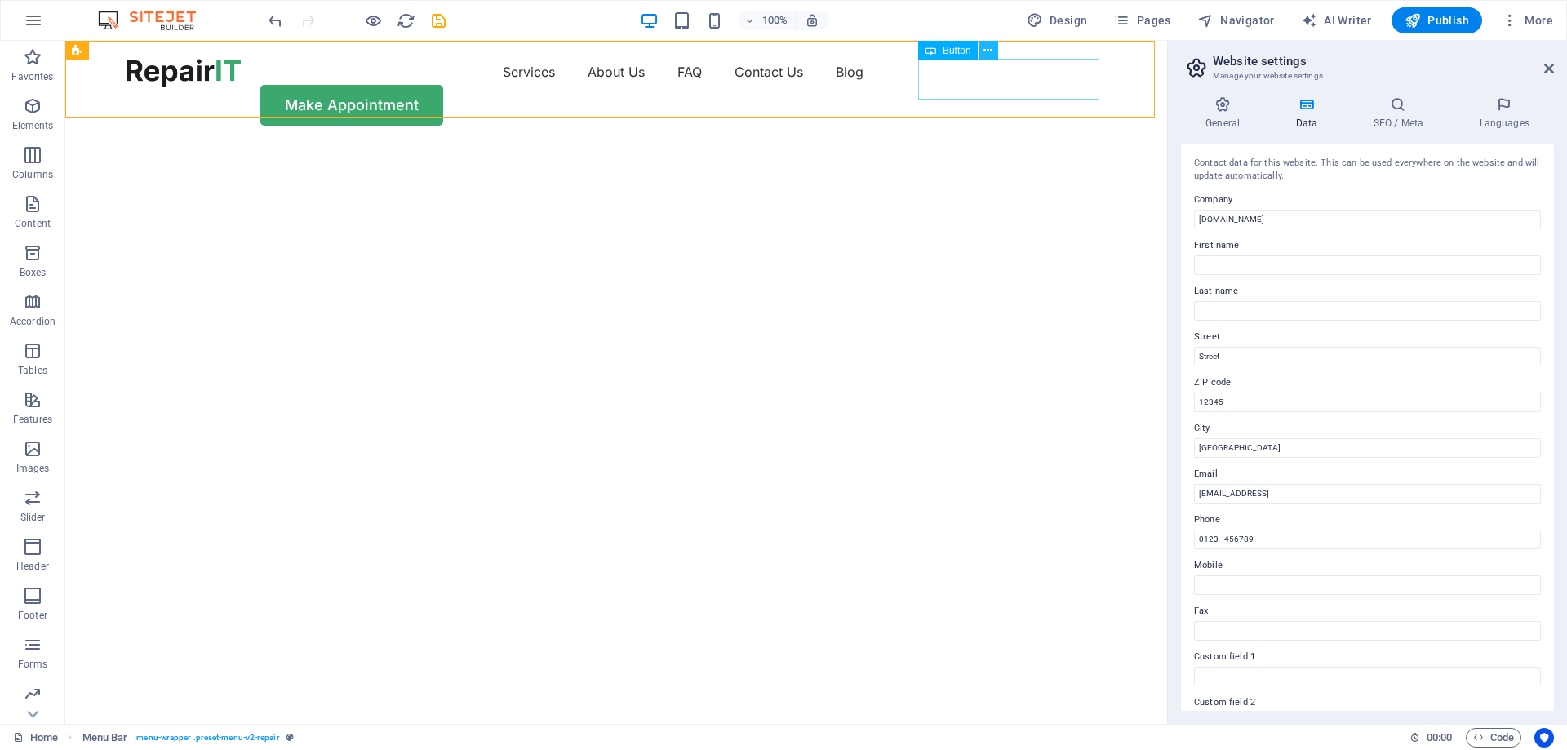
click at [990, 53] on icon at bounding box center [987, 50] width 9 height 17
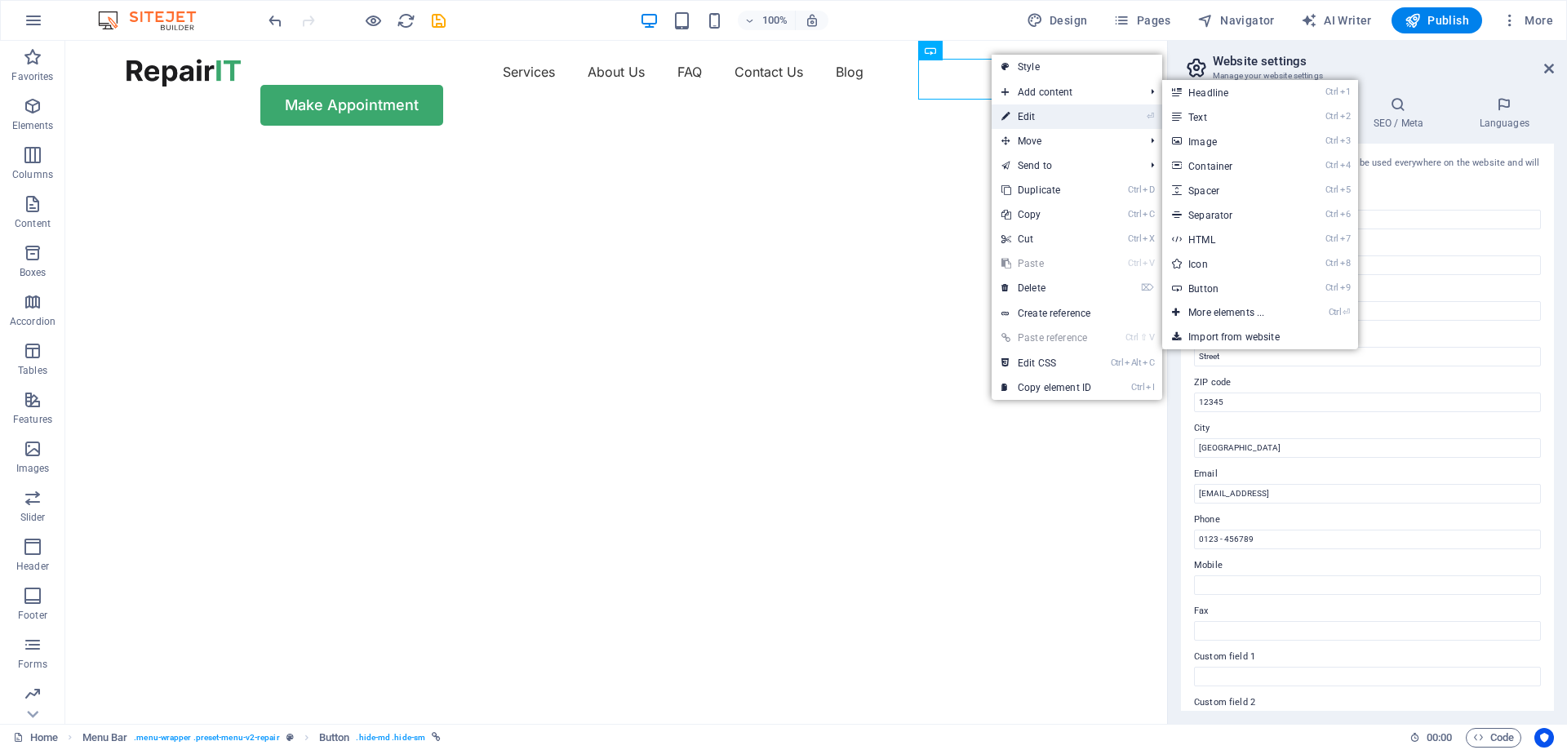
click at [1034, 112] on link "⏎ Edit" at bounding box center [1046, 116] width 109 height 24
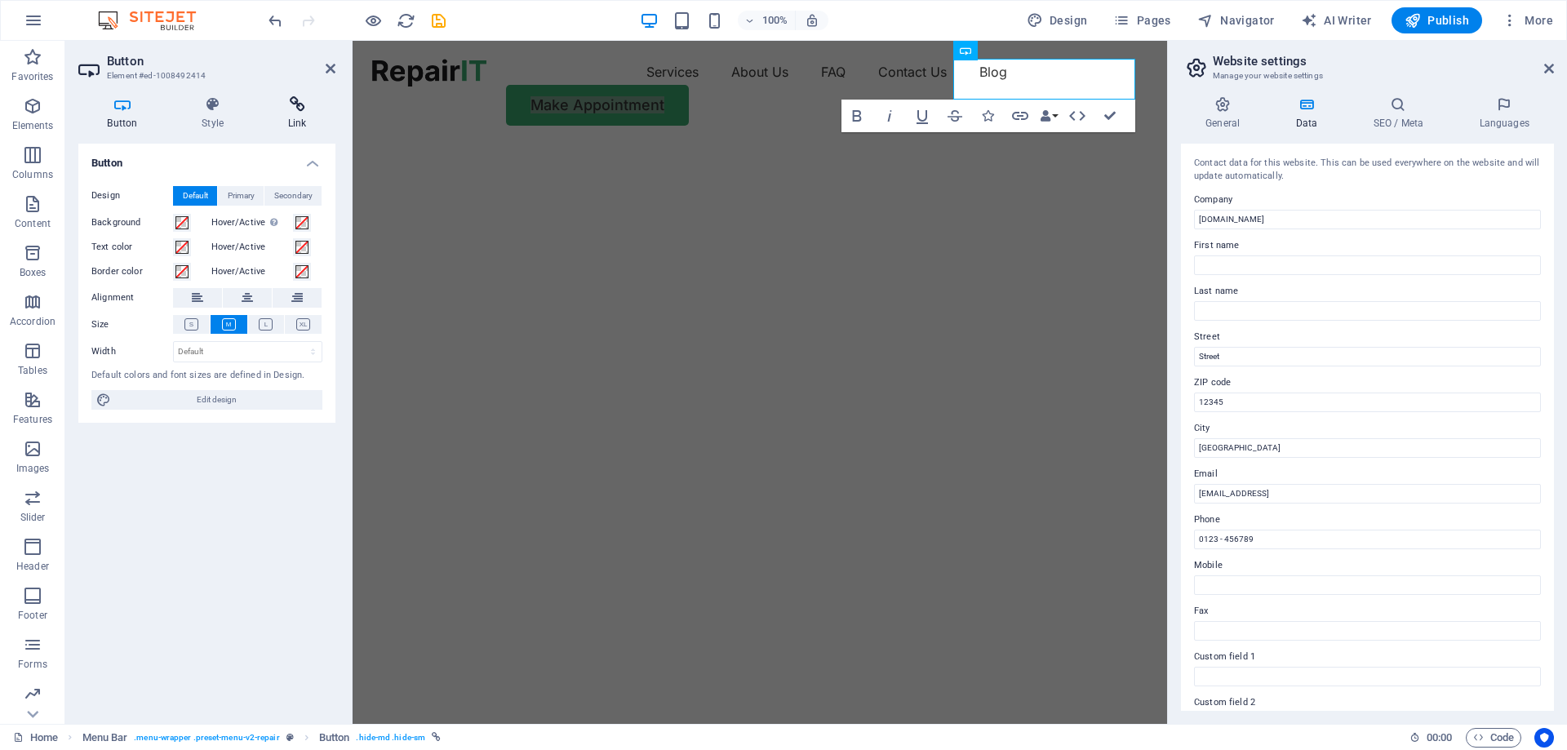
click at [305, 111] on icon at bounding box center [297, 104] width 77 height 16
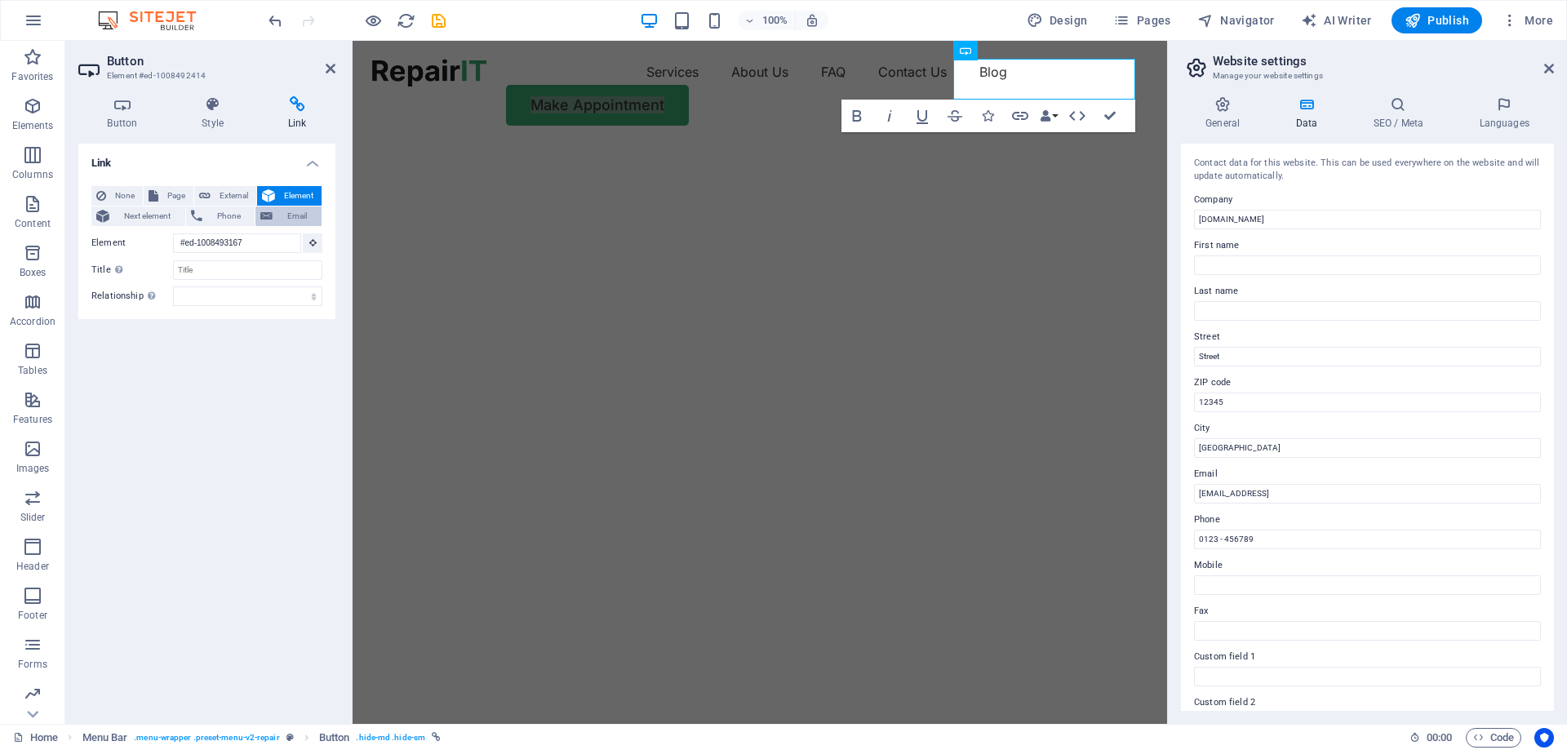
click at [272, 216] on icon at bounding box center [266, 216] width 12 height 20
type input "[EMAIL_ADDRESS][DOMAIN_NAME]"
type input "Repairs"
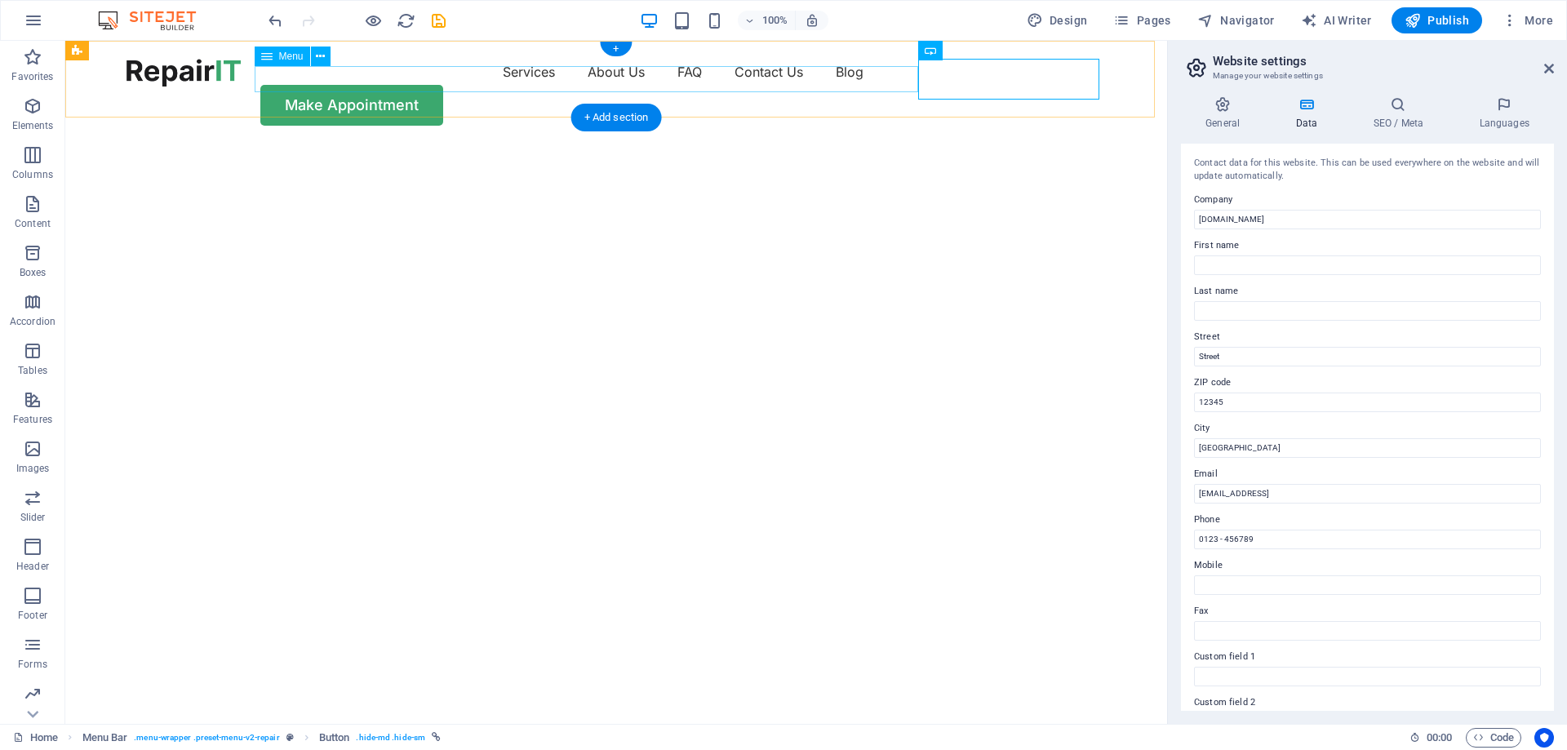
click at [751, 78] on nav "Services About Us FAQ Contact Us Blog" at bounding box center [616, 72] width 979 height 26
click at [325, 58] on icon at bounding box center [320, 56] width 9 height 17
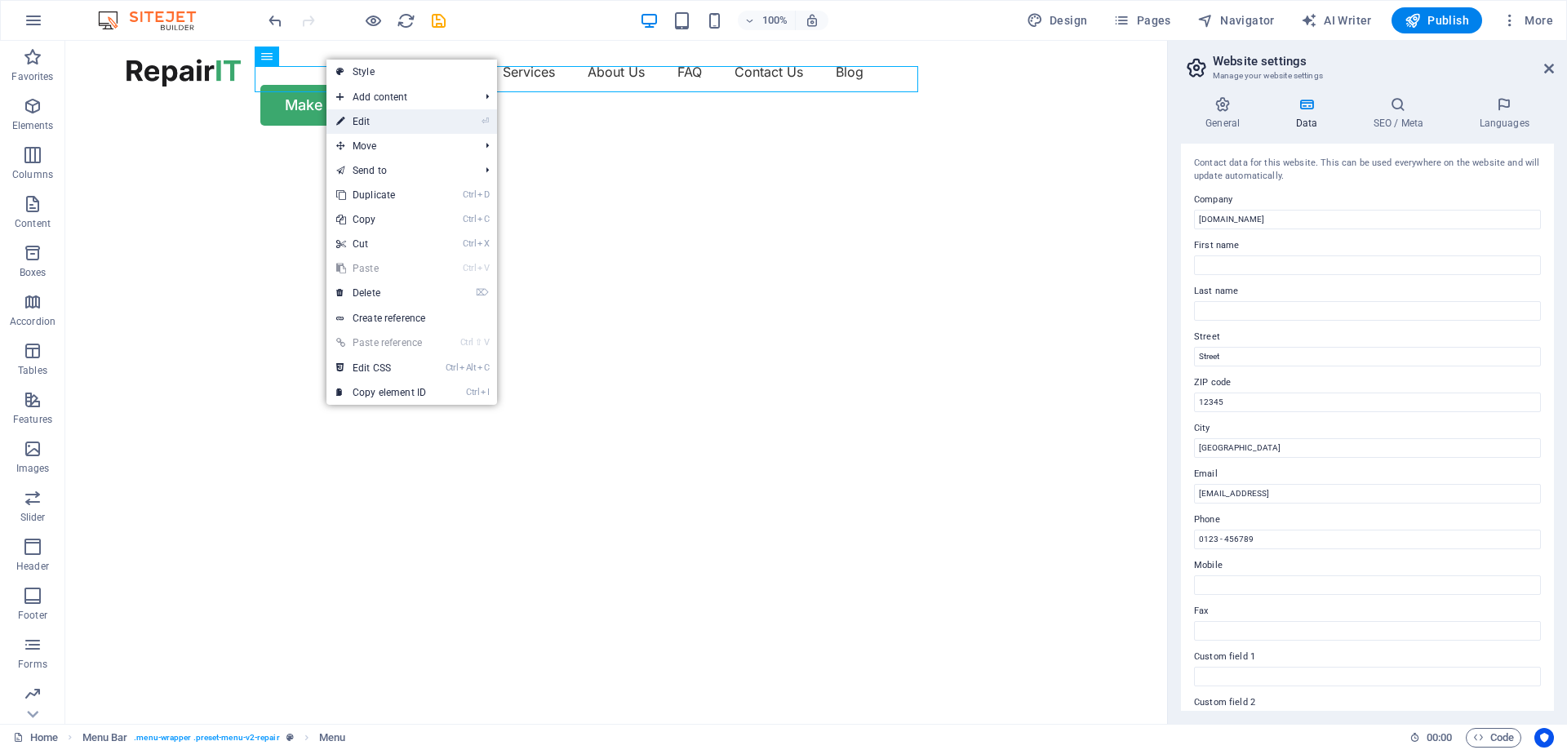
click at [358, 126] on link "⏎ Edit" at bounding box center [380, 121] width 109 height 24
select select "1"
select select
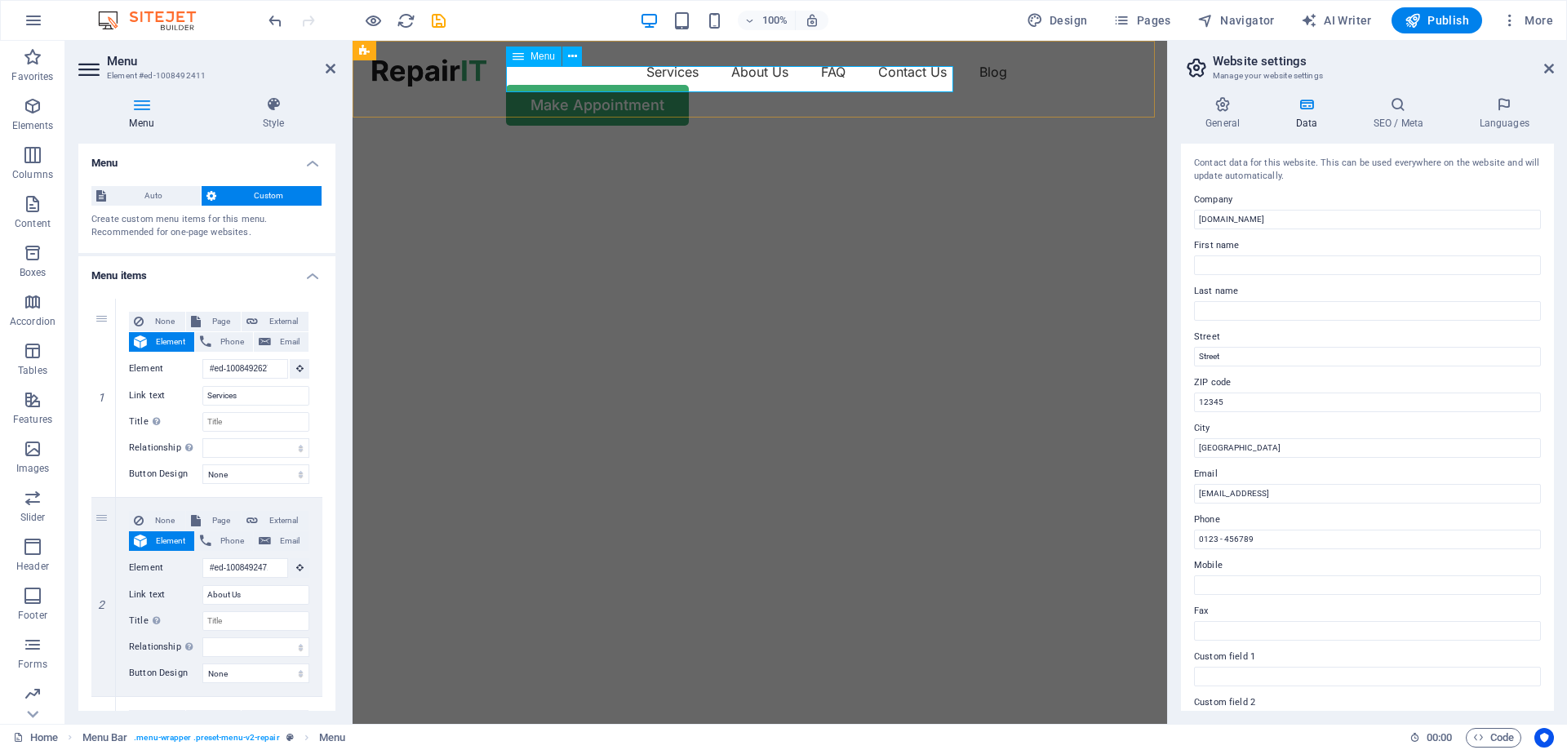
click at [893, 76] on nav "Services About Us FAQ Contact Us Blog" at bounding box center [759, 72] width 775 height 26
click at [894, 78] on nav "Services About Us FAQ Contact Us Blog" at bounding box center [759, 72] width 775 height 26
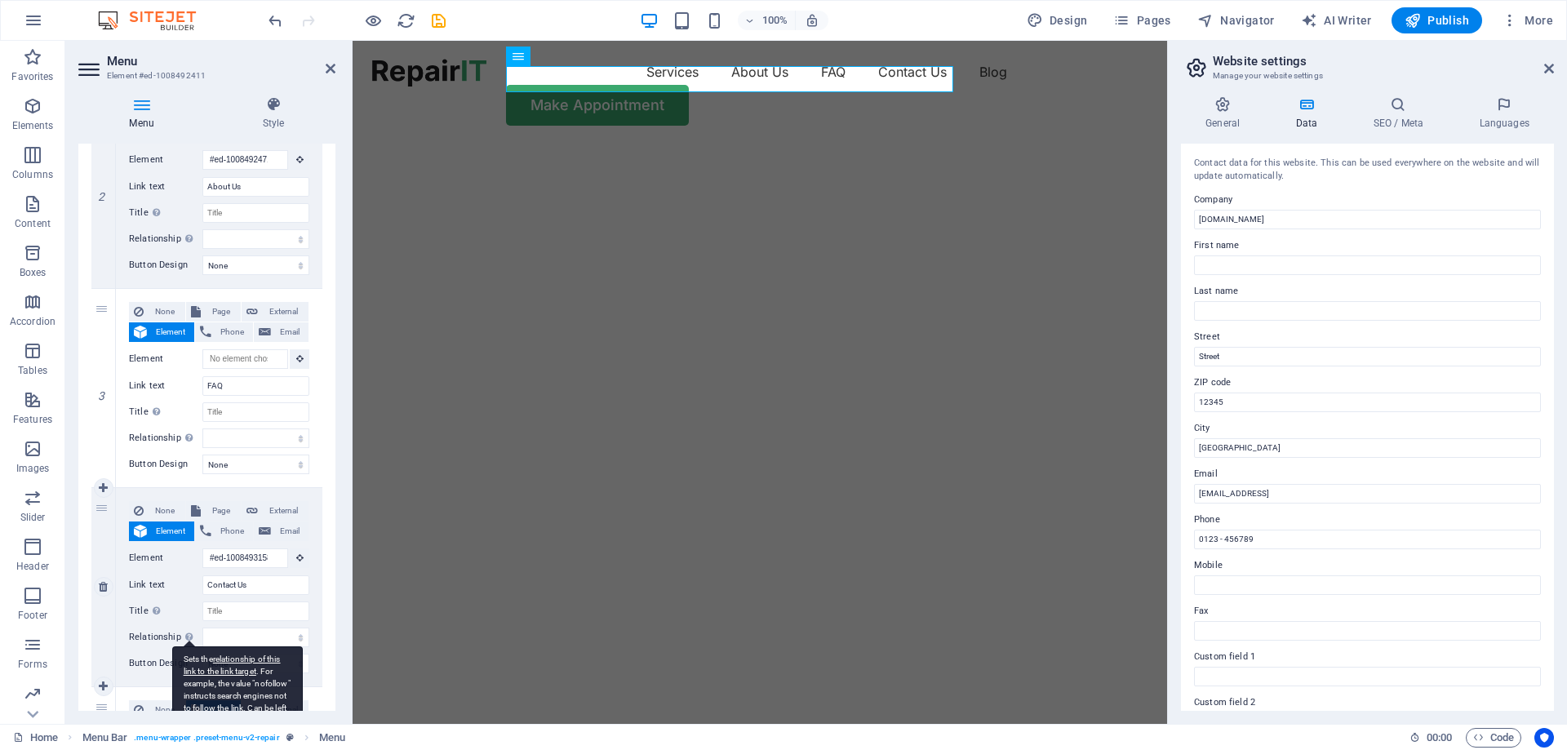
scroll to position [653, 0]
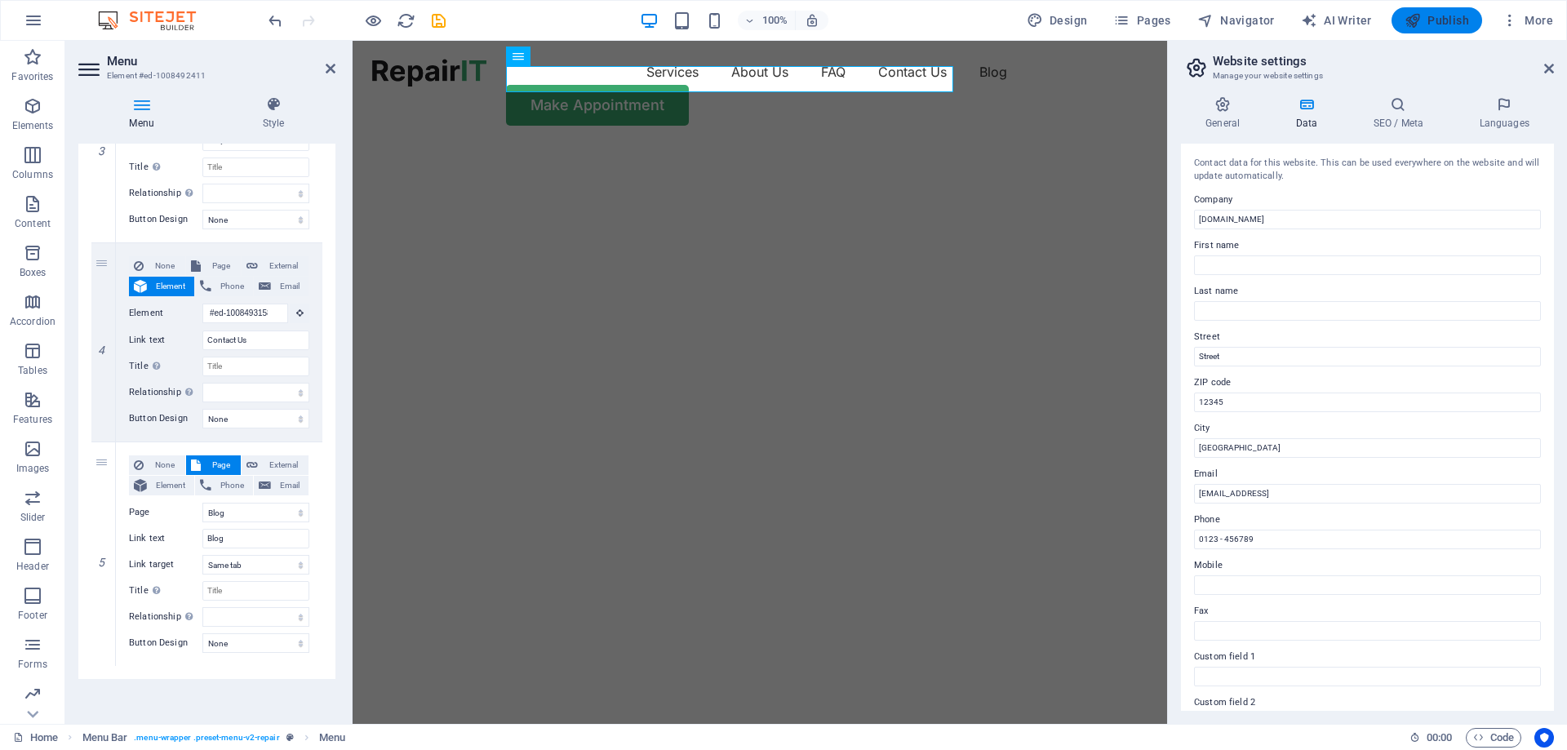
click at [1408, 30] on button "Publish" at bounding box center [1437, 20] width 91 height 26
